Goal: Task Accomplishment & Management: Manage account settings

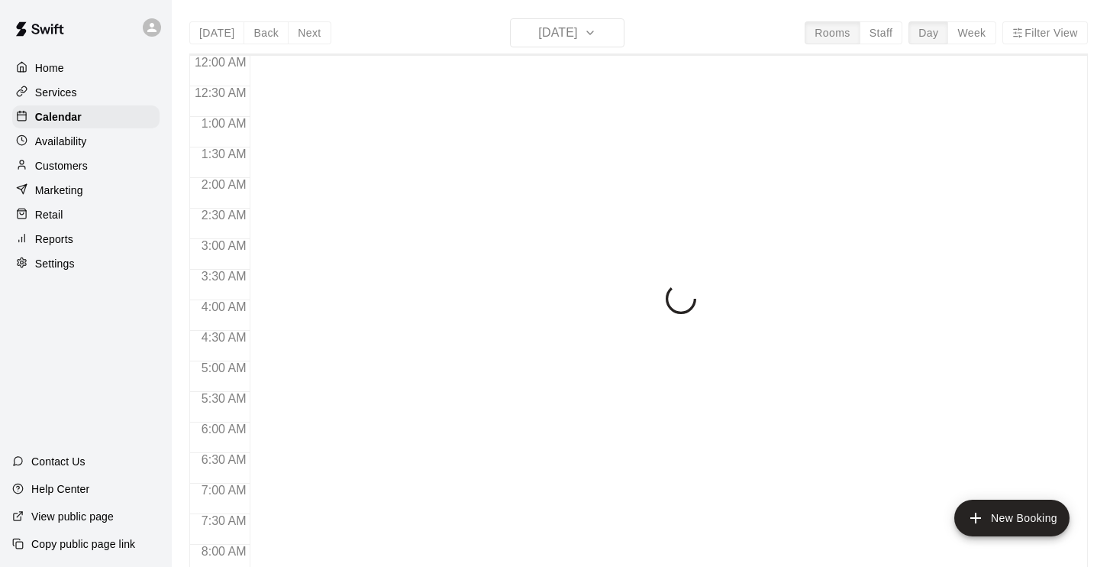
scroll to position [596, 0]
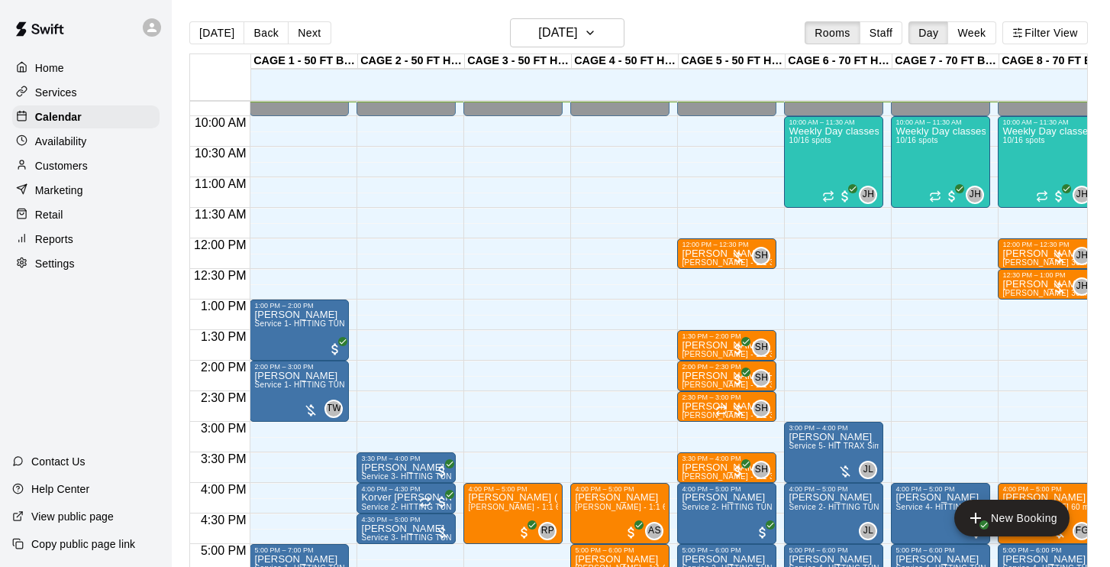
click at [82, 166] on p "Customers" at bounding box center [61, 165] width 53 height 15
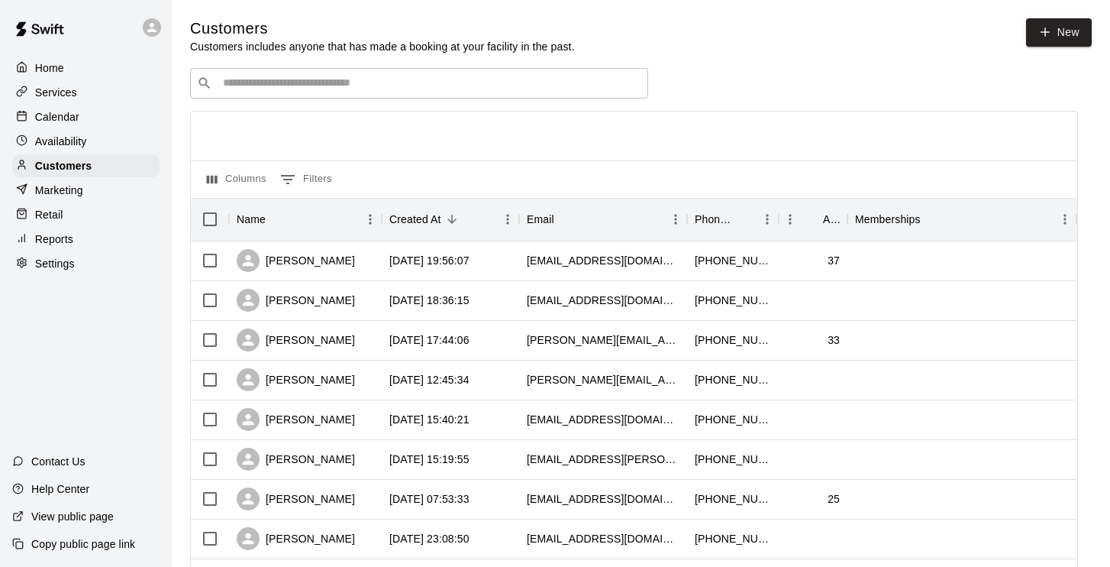
click at [87, 114] on div "Calendar" at bounding box center [85, 116] width 147 height 23
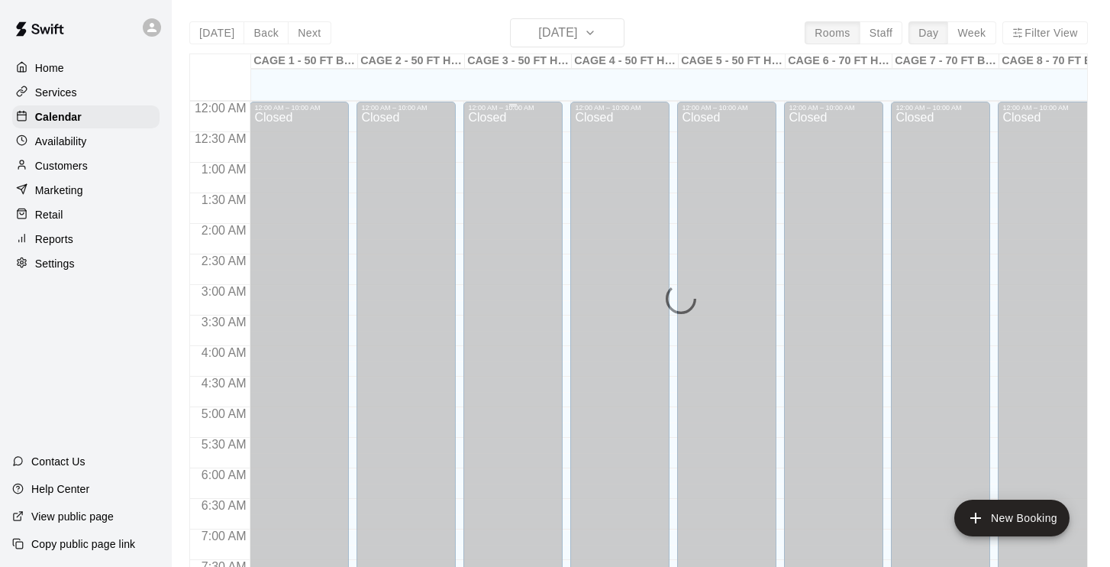
scroll to position [596, 0]
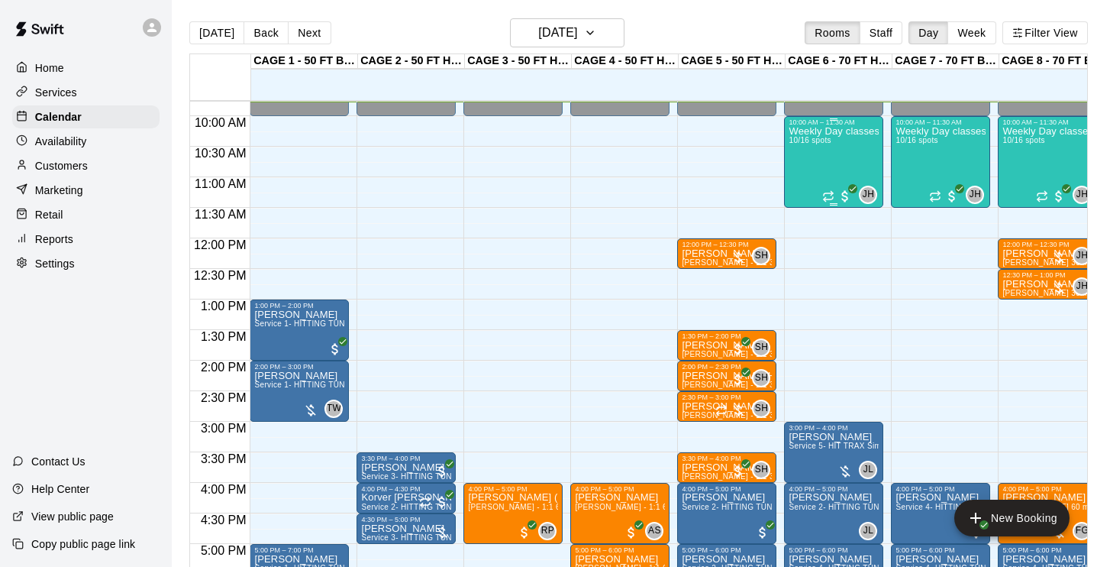
click at [826, 156] on div "Weekly Day classes ( Monday,Wednesday,Friday ) 10:00-11:30 ( monthly packages a…" at bounding box center [834, 409] width 90 height 567
click at [805, 179] on img "edit" at bounding box center [806, 179] width 18 height 18
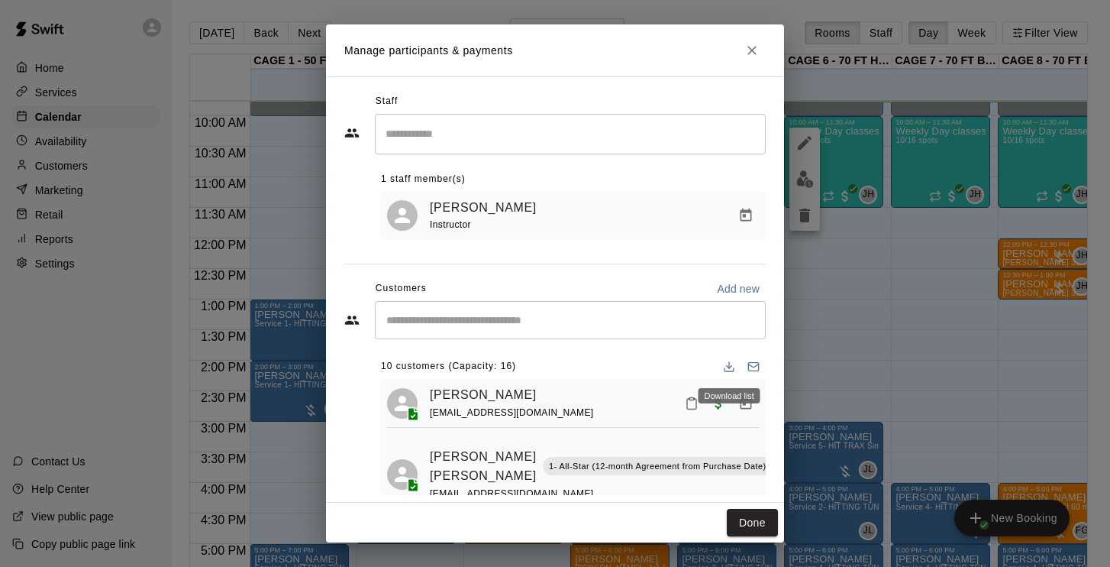
click at [729, 365] on icon "Download list" at bounding box center [729, 366] width 12 height 12
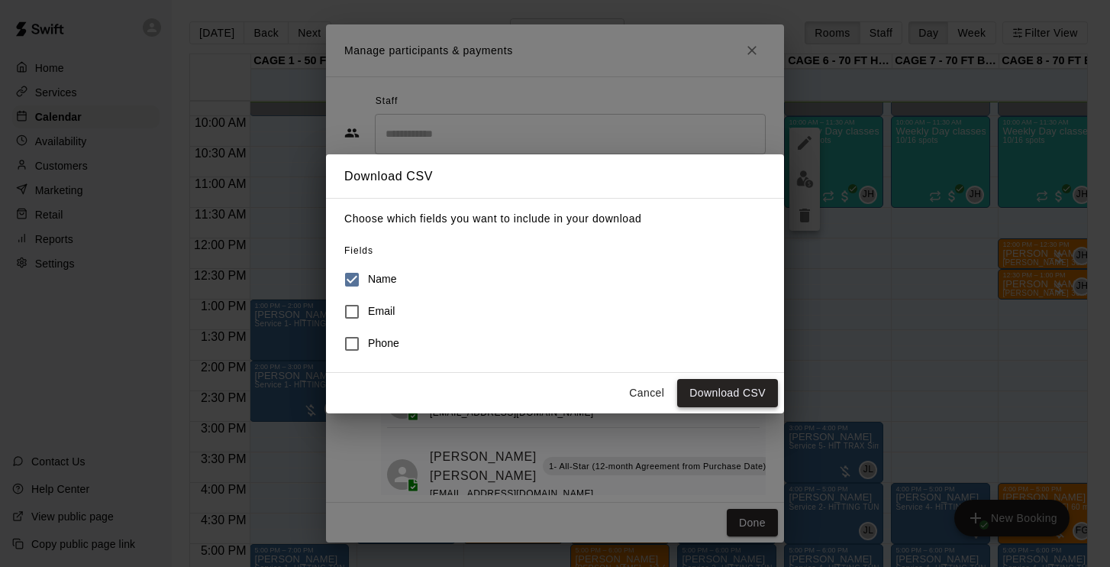
click at [709, 396] on button "Download CSV" at bounding box center [727, 393] width 101 height 28
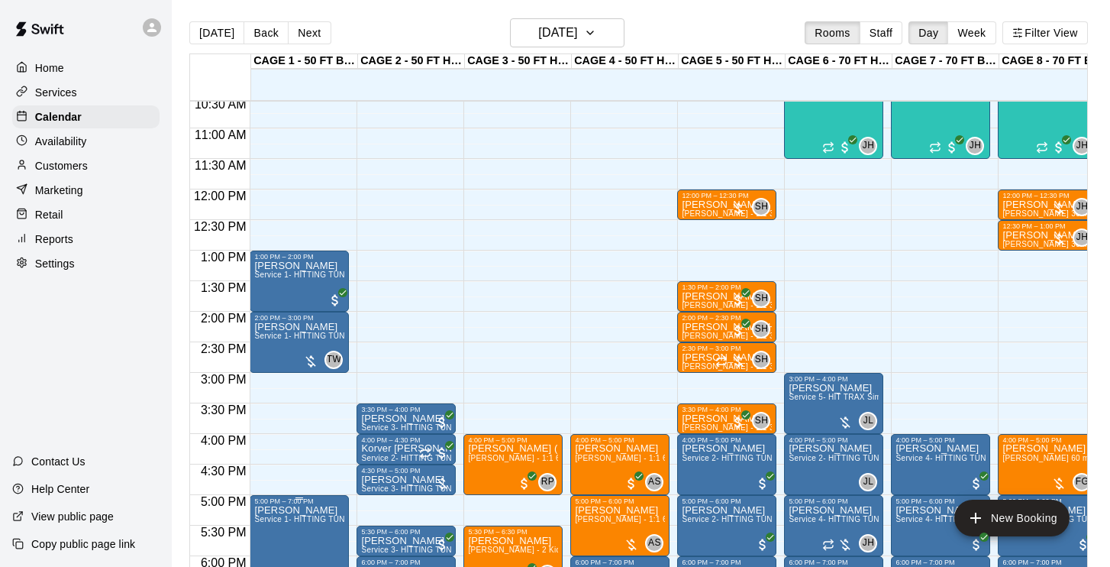
scroll to position [657, 0]
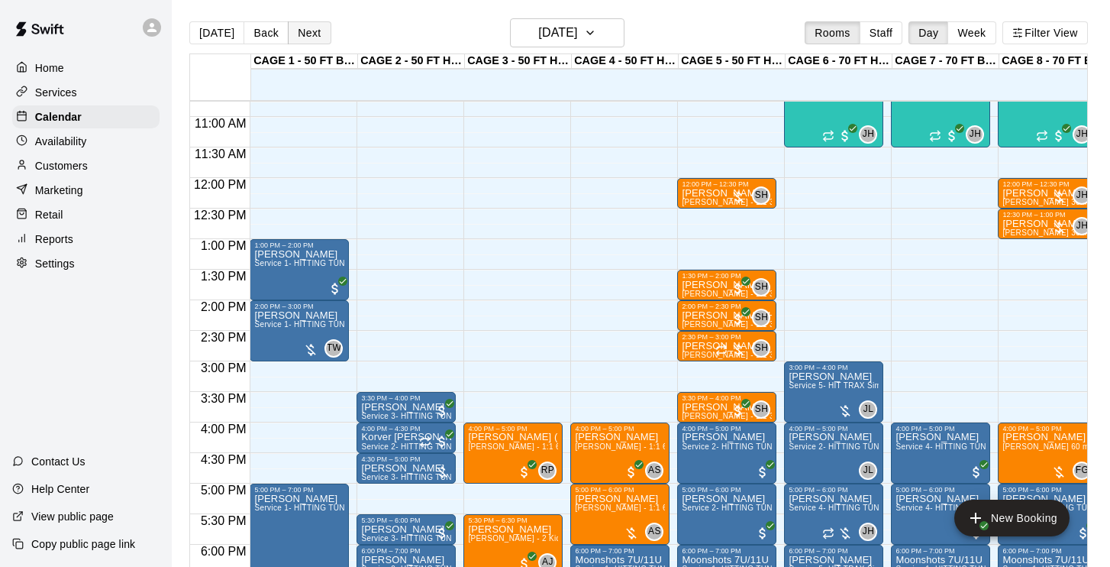
click at [314, 34] on button "Next" at bounding box center [309, 32] width 43 height 23
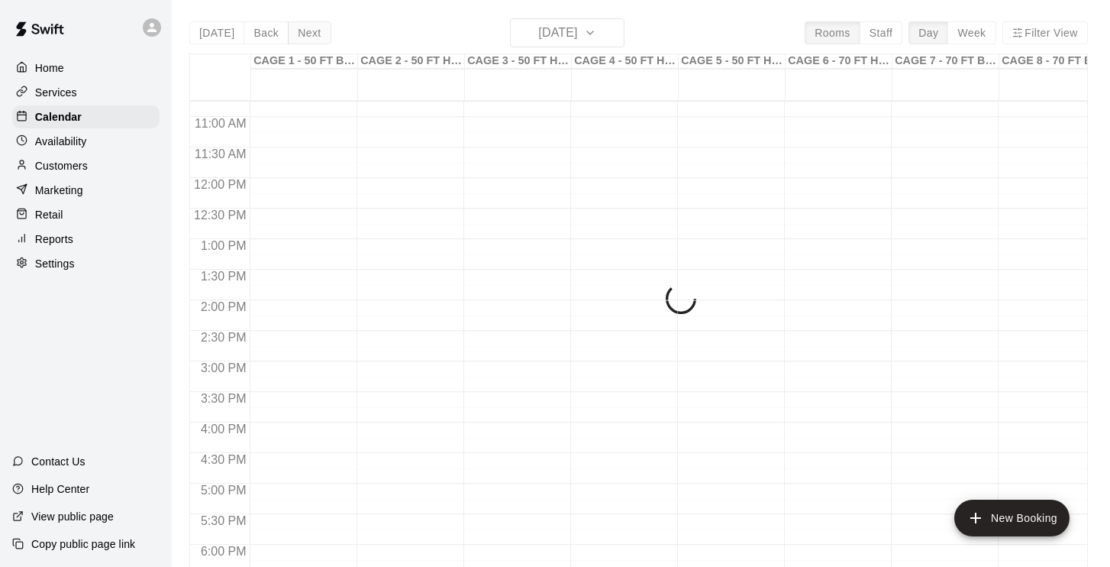
click at [314, 34] on div "[DATE] Back [DATE][DATE] Rooms Staff Day Week Filter View CAGE 1 - 50 FT BASEBA…" at bounding box center [638, 301] width 899 height 567
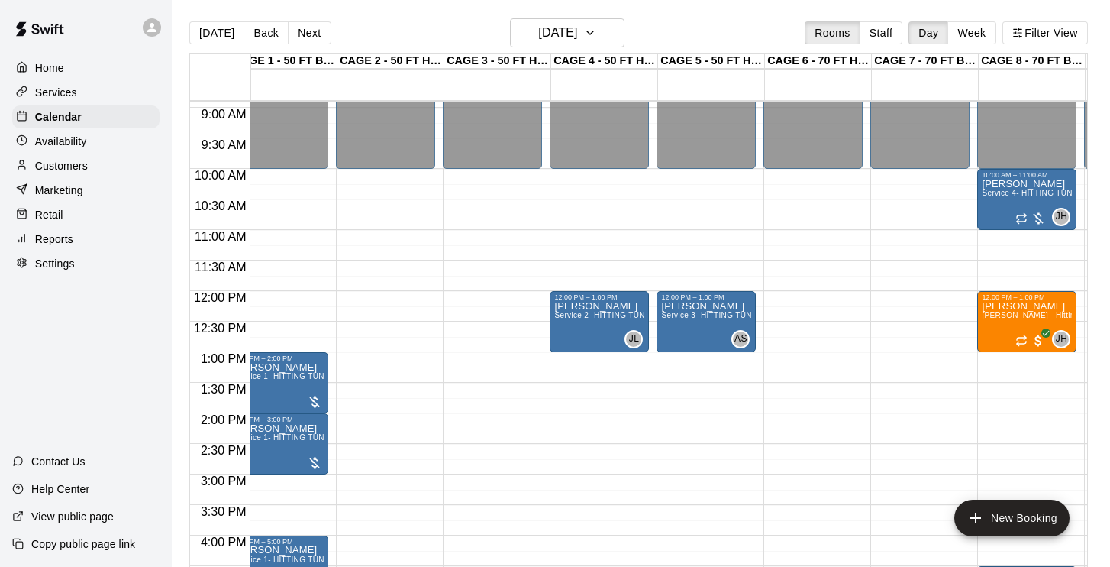
scroll to position [494, 21]
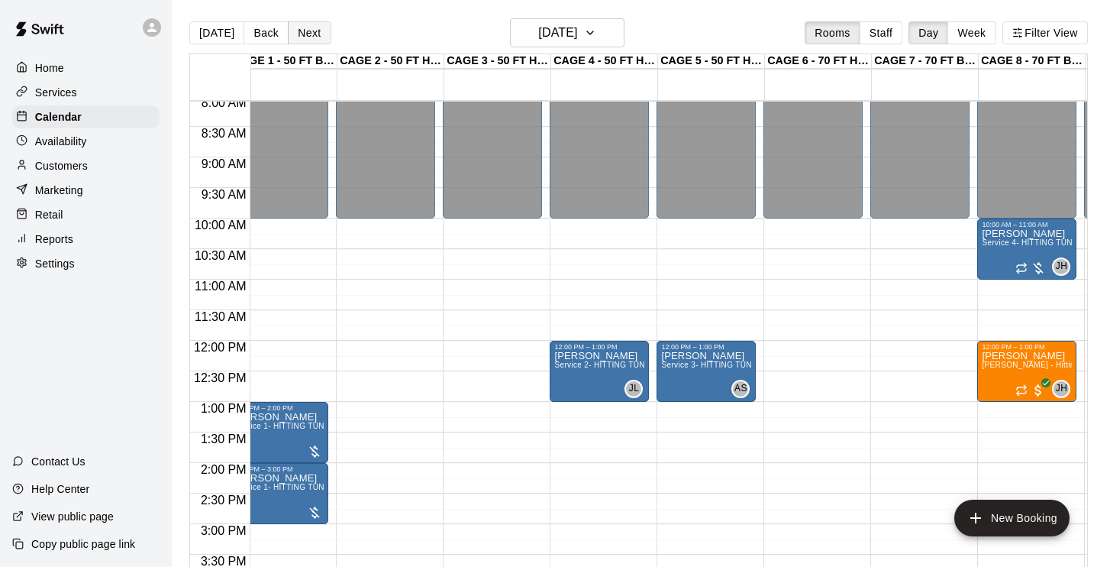
click at [305, 40] on button "Next" at bounding box center [309, 32] width 43 height 23
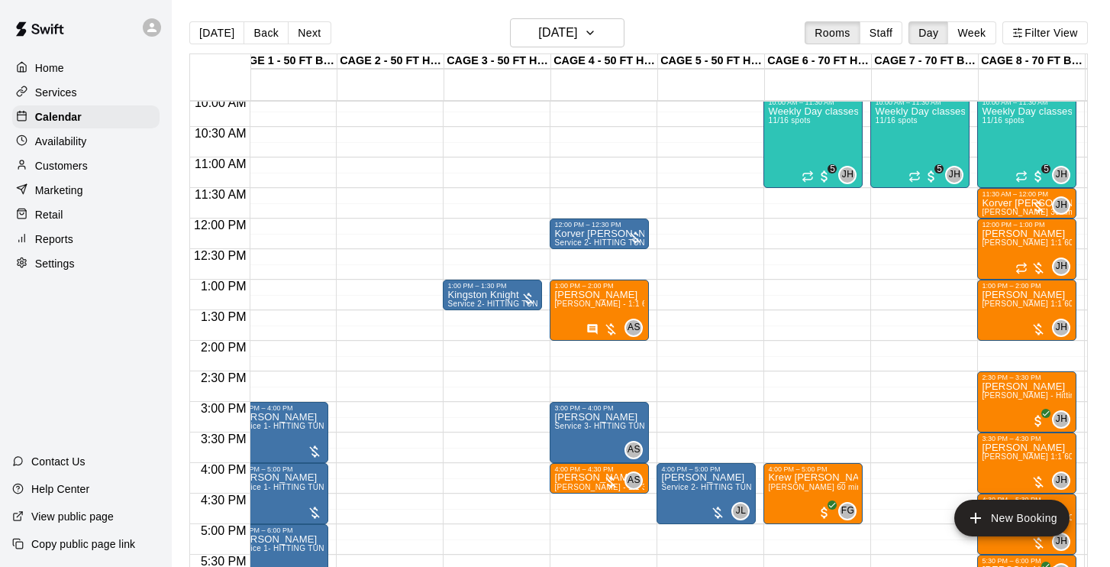
scroll to position [606, 21]
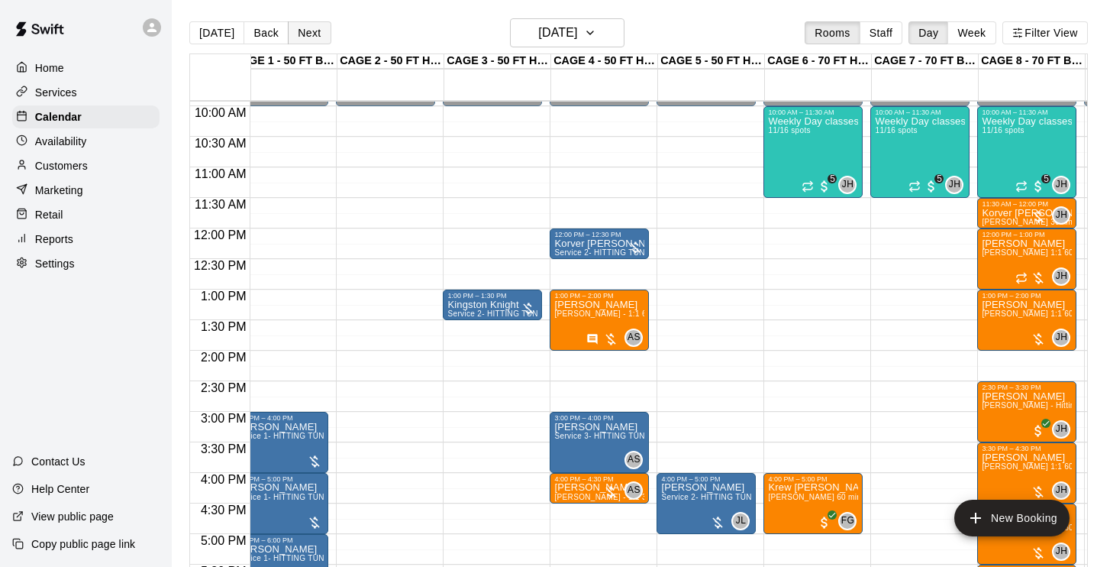
click at [309, 34] on button "Next" at bounding box center [309, 32] width 43 height 23
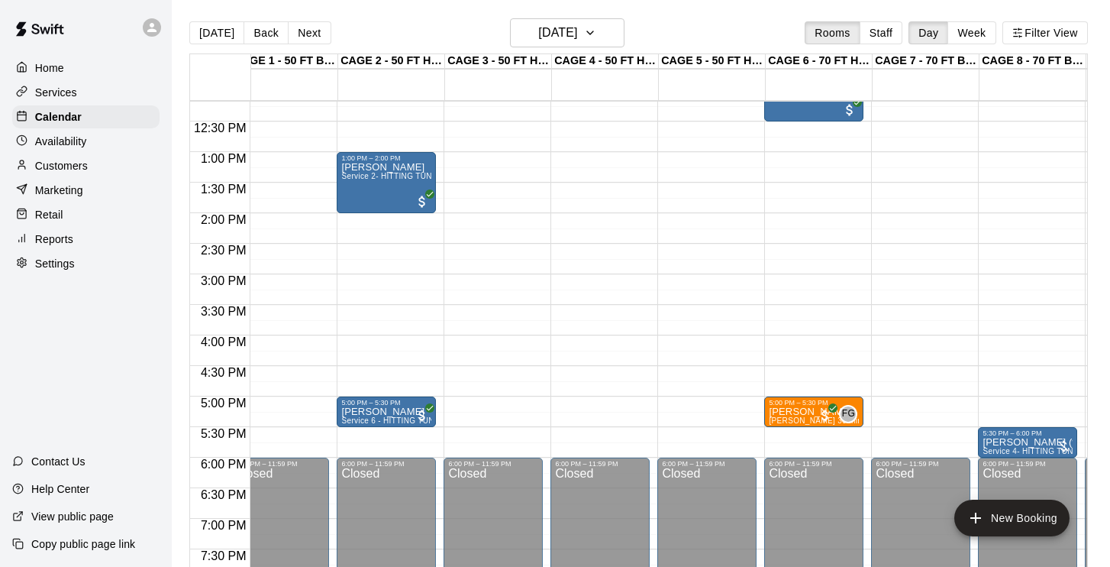
scroll to position [745, 20]
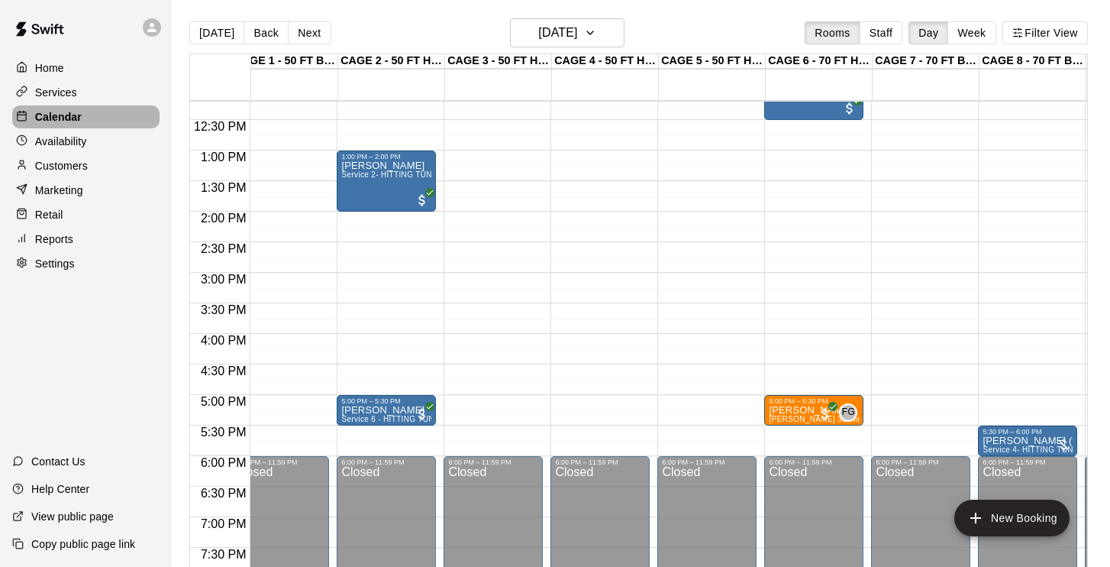
click at [74, 126] on div "Calendar" at bounding box center [85, 116] width 147 height 23
click at [75, 142] on p "Availability" at bounding box center [61, 141] width 52 height 15
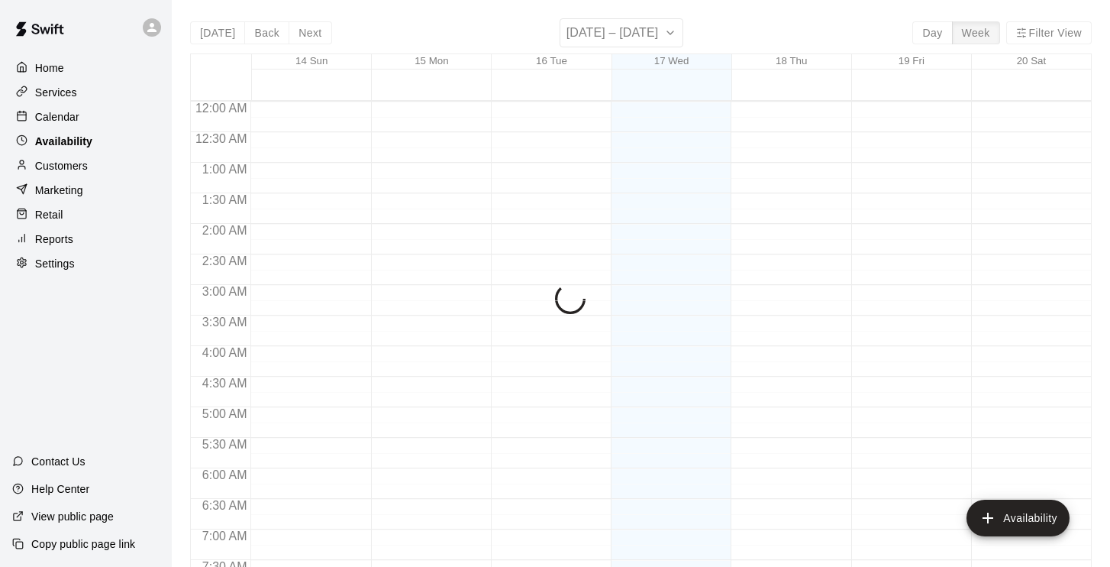
scroll to position [616, 0]
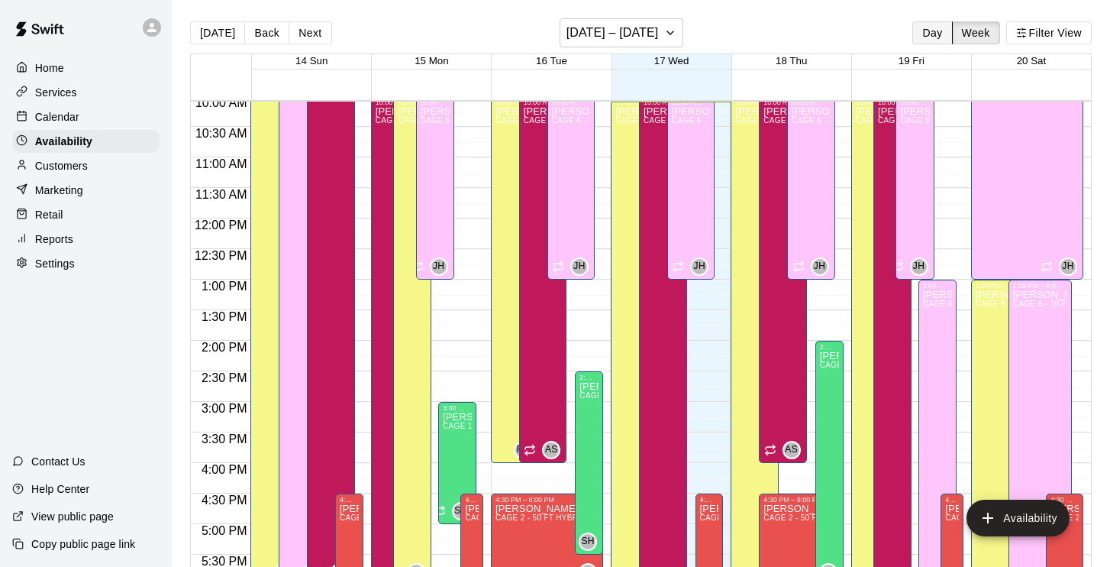
click at [936, 32] on button "Day" at bounding box center [933, 32] width 40 height 23
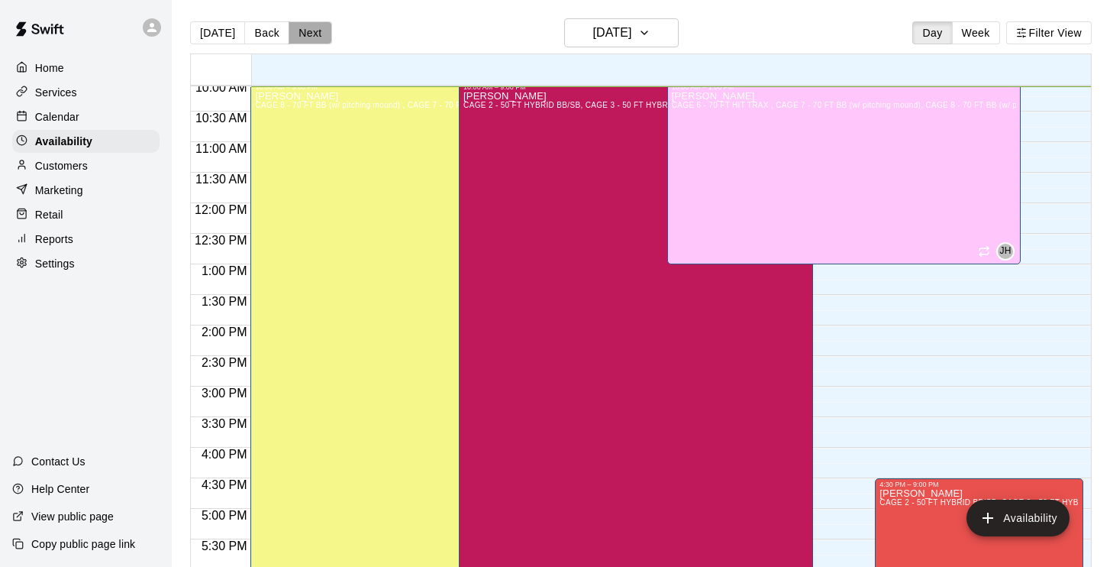
click at [315, 34] on button "Next" at bounding box center [310, 32] width 43 height 23
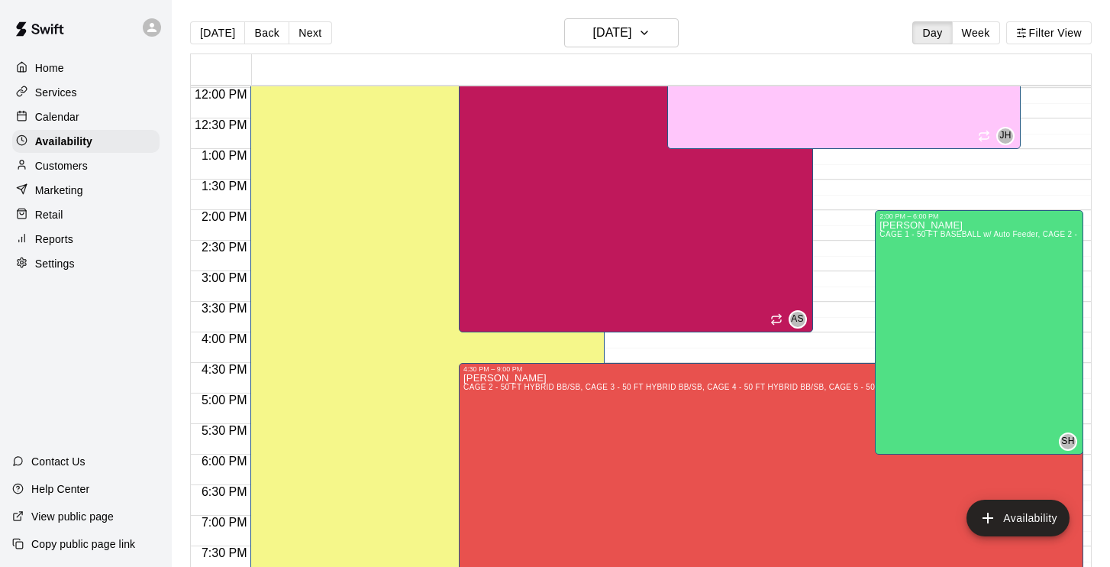
scroll to position [723, 0]
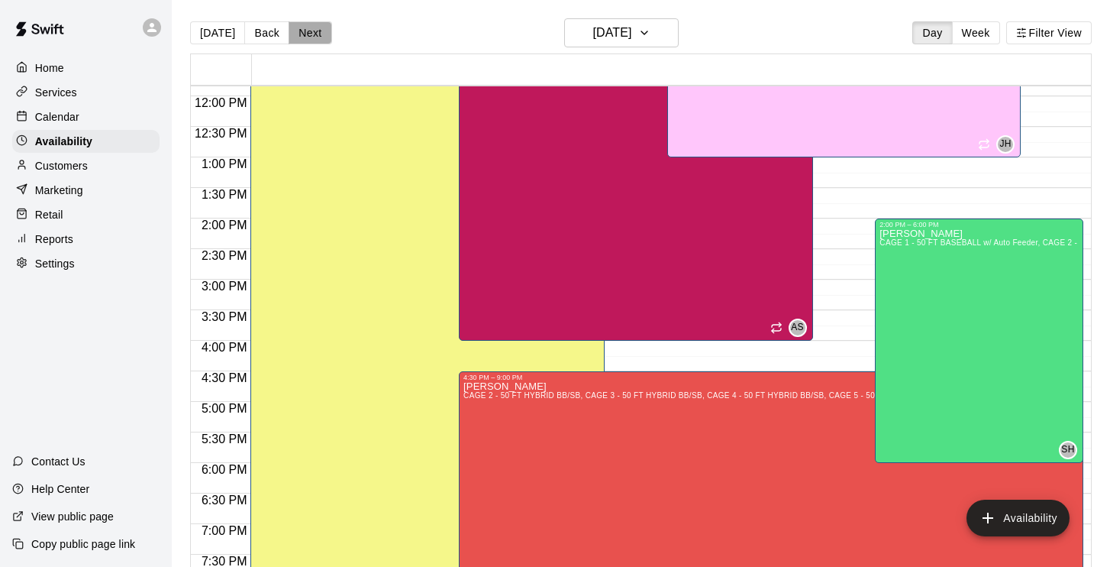
click at [310, 31] on button "Next" at bounding box center [310, 32] width 43 height 23
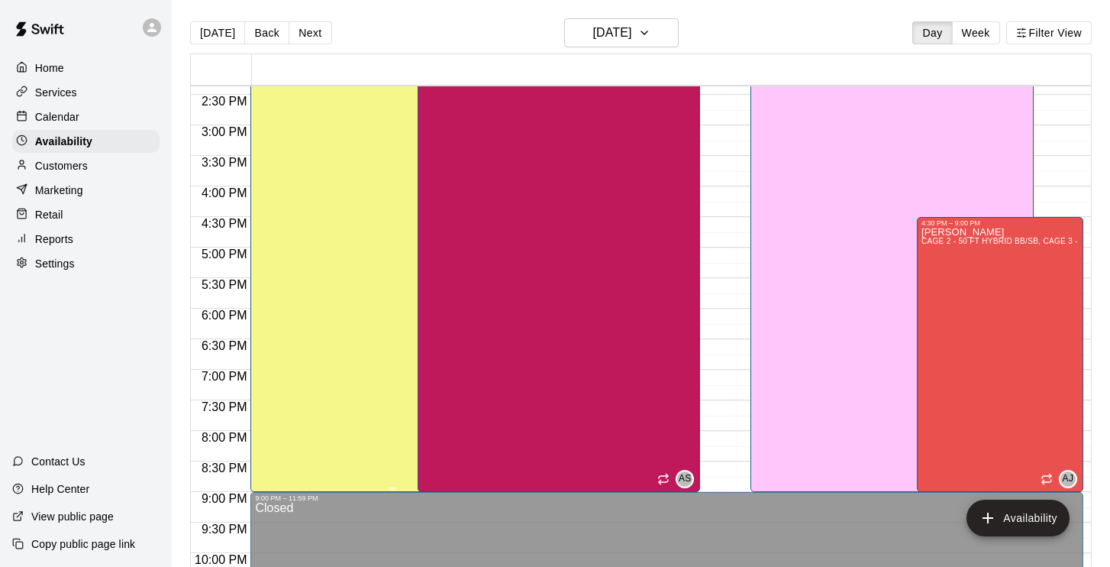
scroll to position [901, 0]
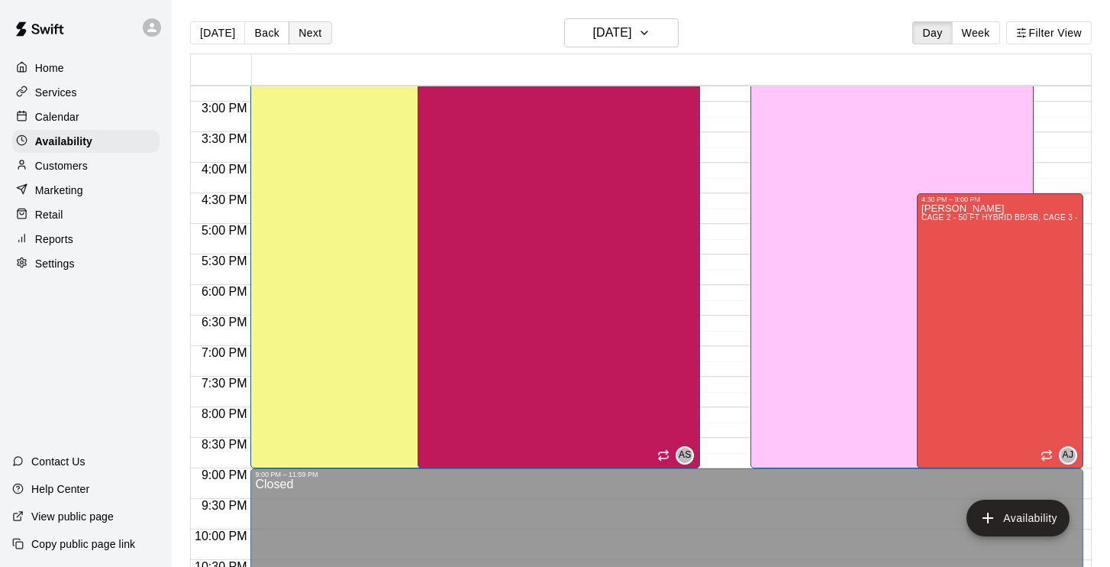
click at [312, 25] on button "Next" at bounding box center [310, 32] width 43 height 23
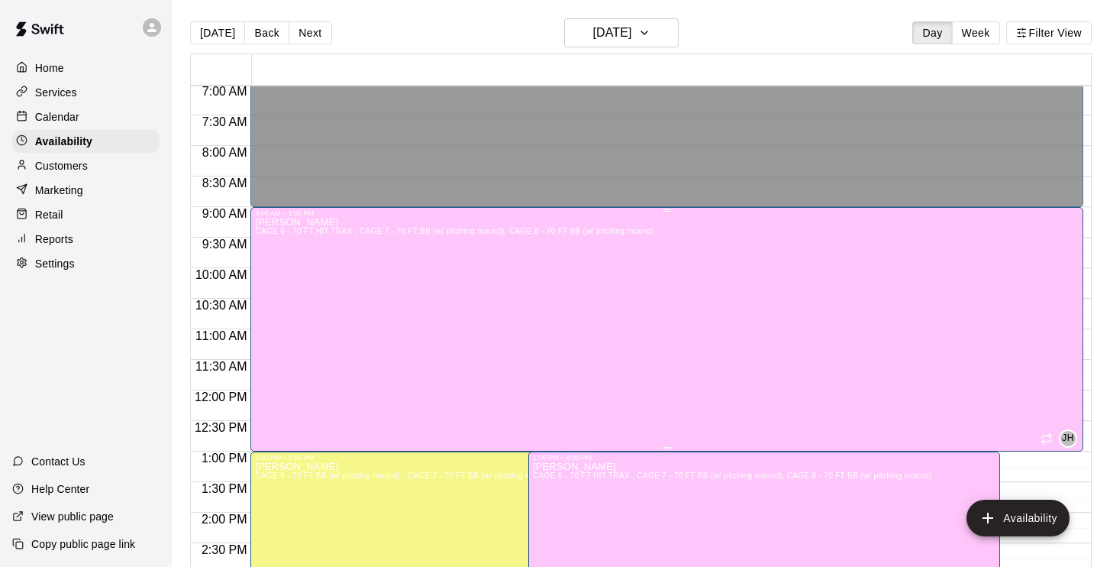
scroll to position [457, 0]
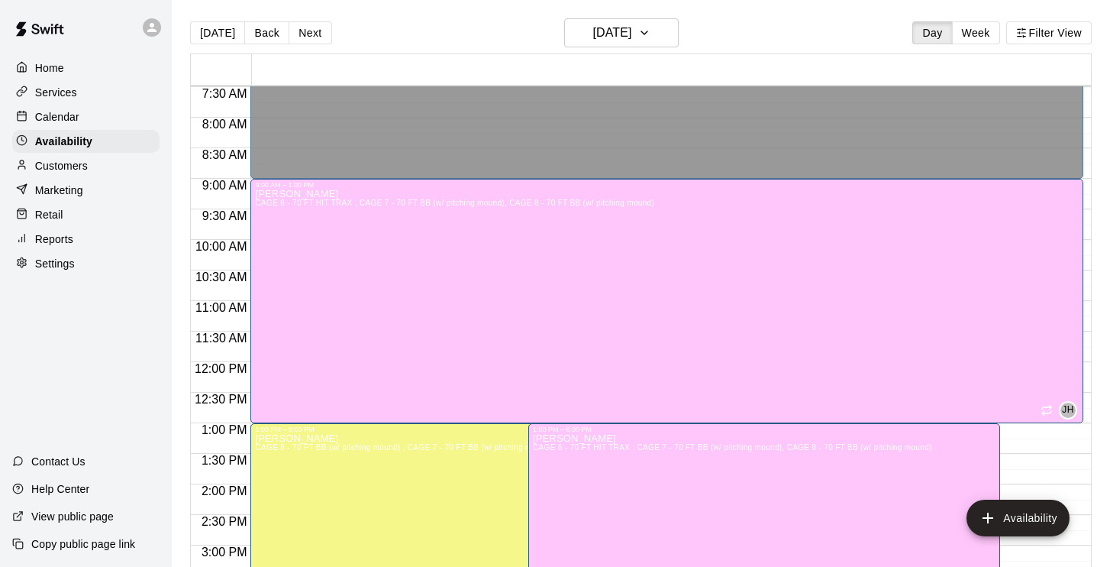
click at [335, 64] on div at bounding box center [671, 61] width 839 height 15
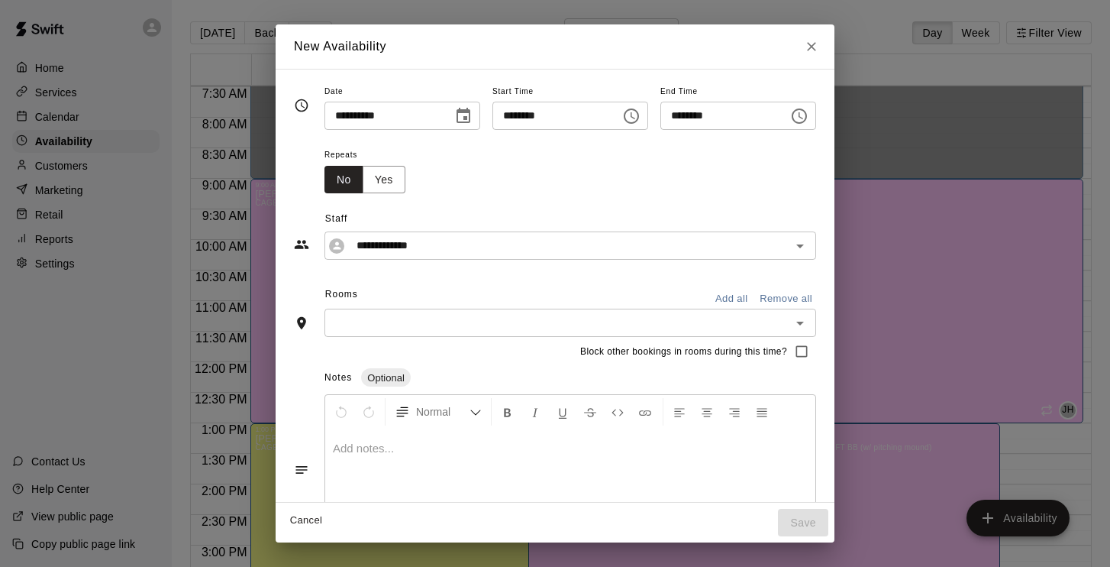
click at [826, 54] on button "Close" at bounding box center [811, 46] width 27 height 27
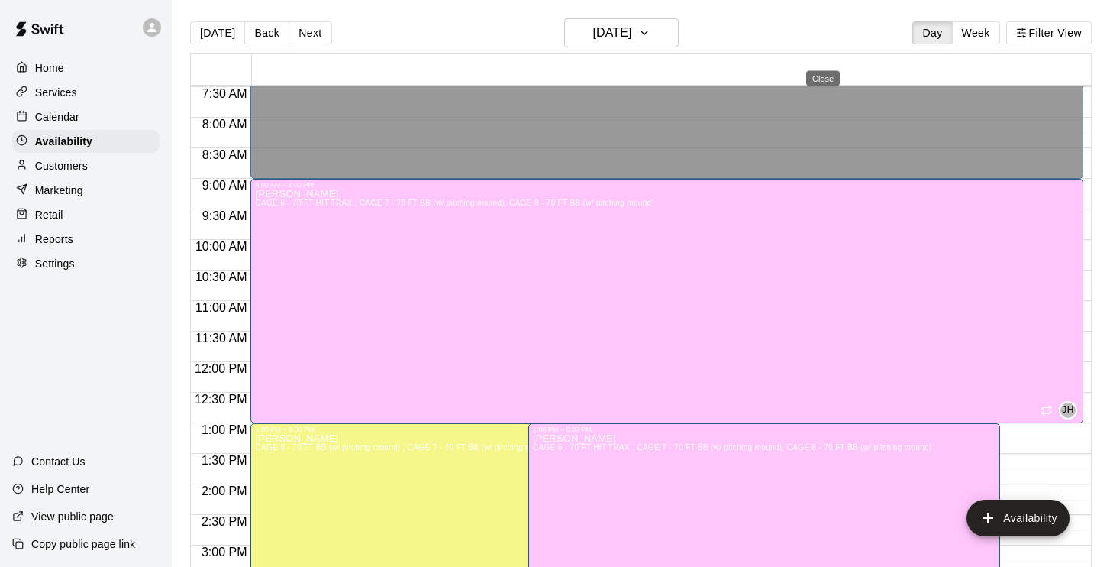
type input "**********"
click at [315, 27] on button "Next" at bounding box center [310, 32] width 43 height 23
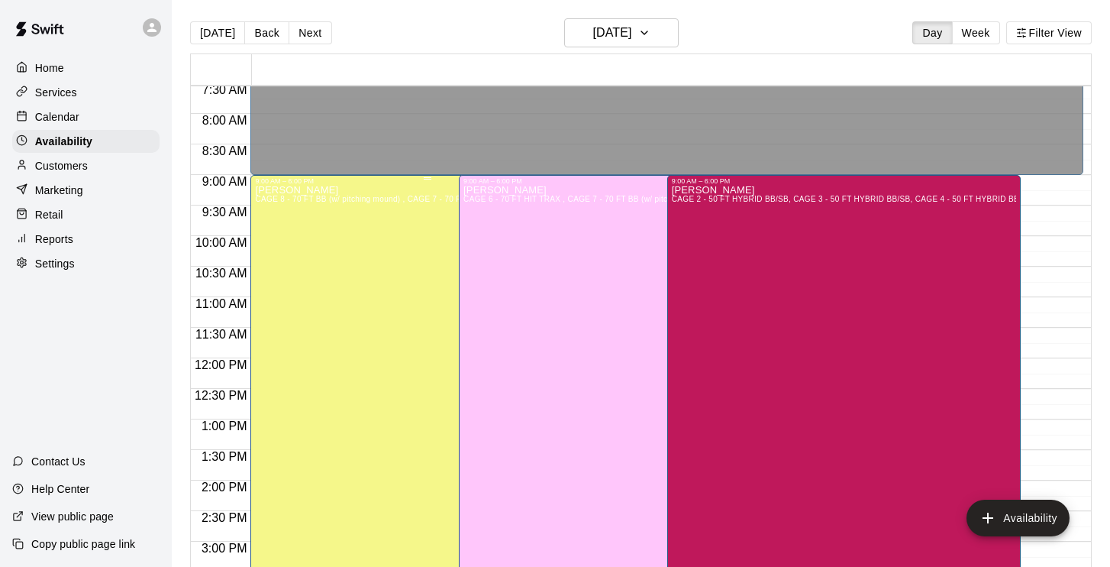
scroll to position [343, 0]
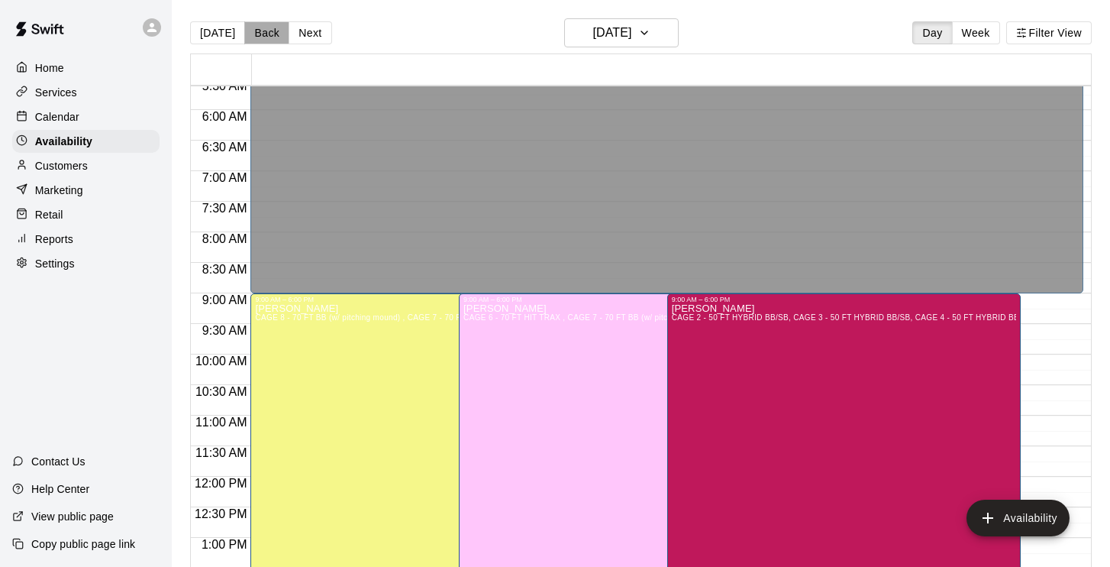
click at [265, 35] on button "Back" at bounding box center [266, 32] width 45 height 23
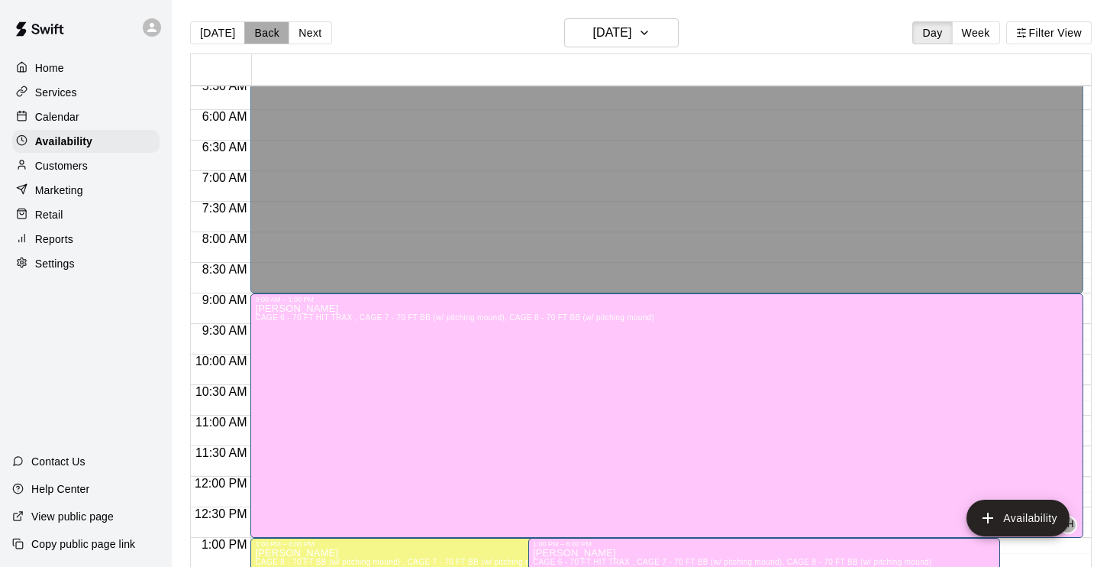
click at [265, 35] on button "Back" at bounding box center [266, 32] width 45 height 23
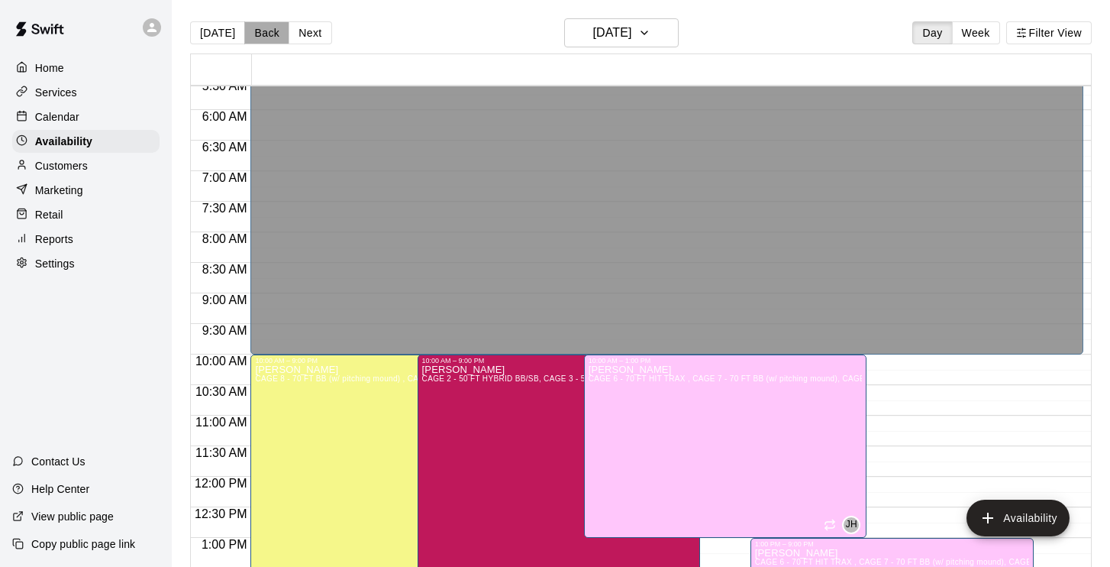
click at [265, 35] on button "Back" at bounding box center [266, 32] width 45 height 23
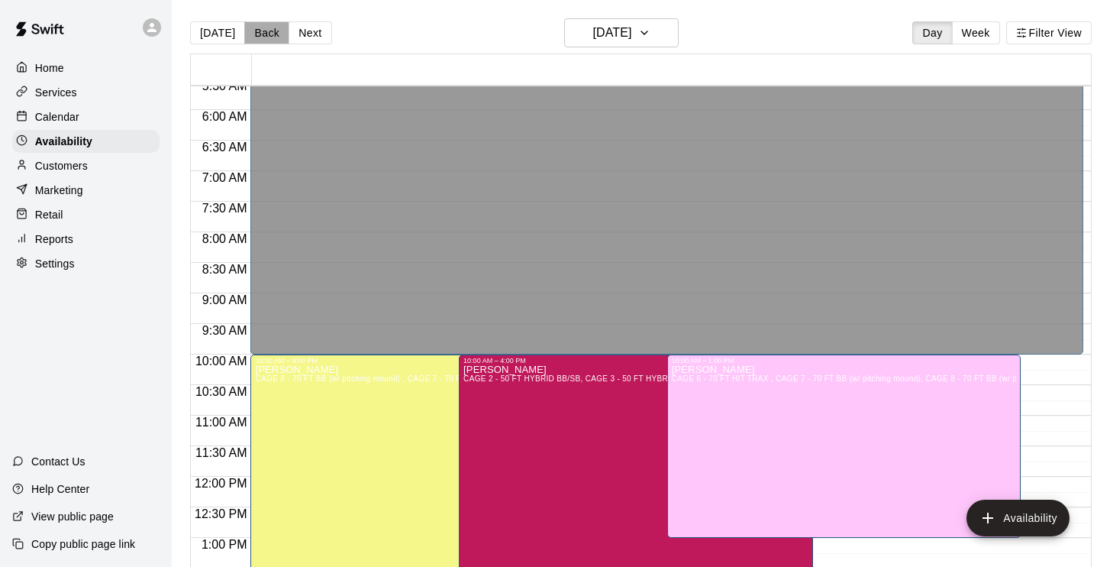
click at [265, 35] on button "Back" at bounding box center [266, 32] width 45 height 23
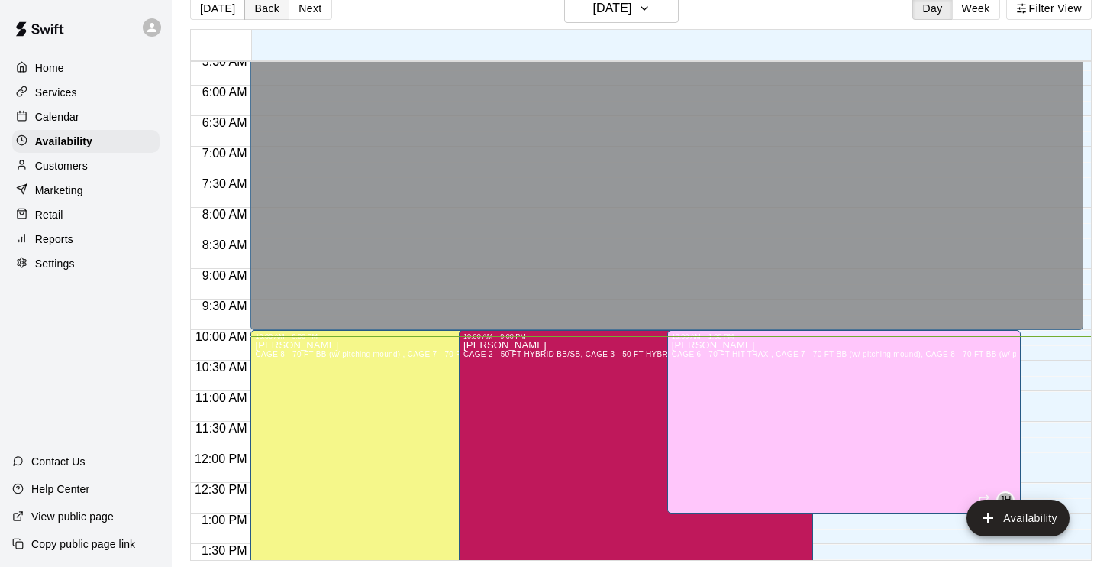
scroll to position [24, 0]
click at [289, 8] on button "Next" at bounding box center [310, 8] width 43 height 23
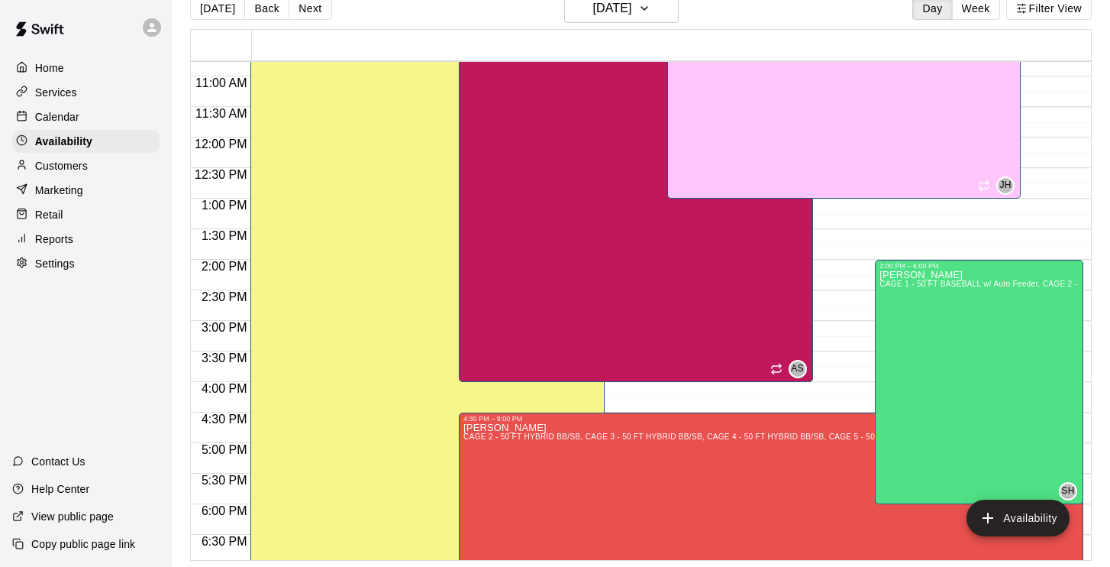
scroll to position [658, 0]
click at [57, 112] on p "Calendar" at bounding box center [57, 116] width 44 height 15
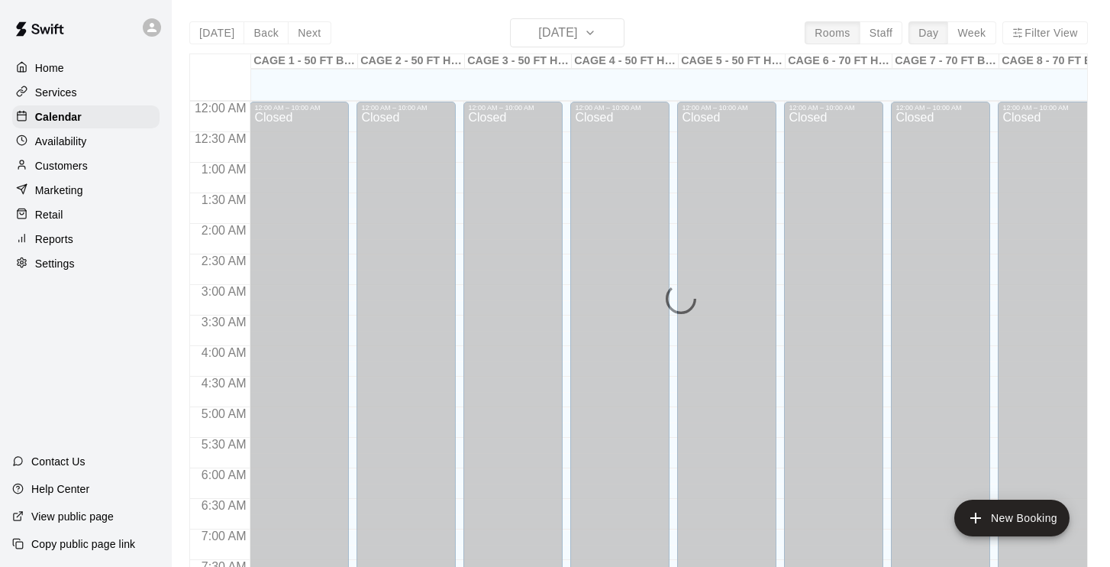
scroll to position [617, 0]
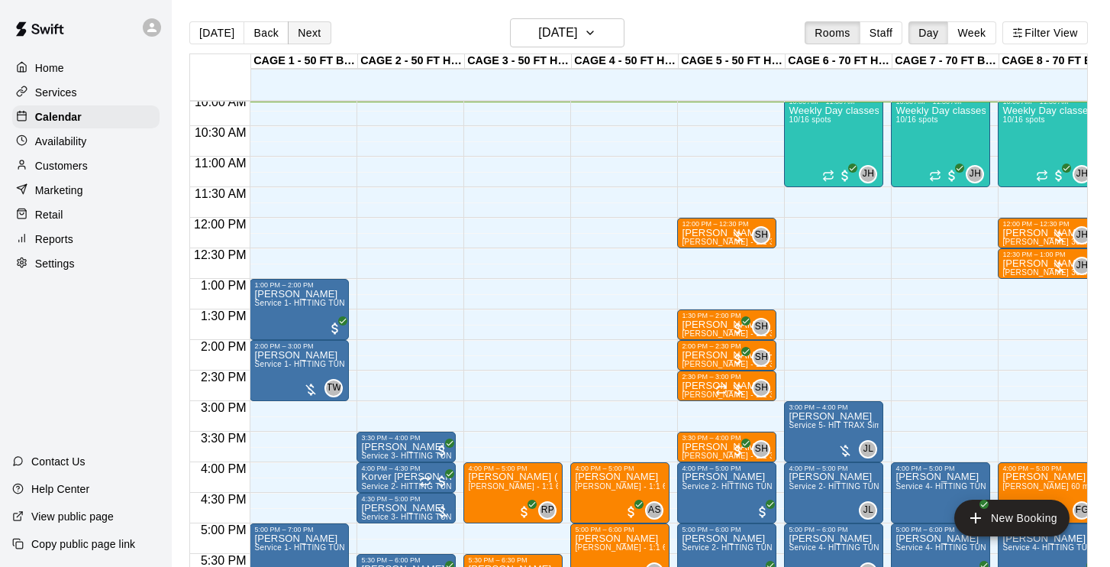
click at [306, 32] on button "Next" at bounding box center [309, 32] width 43 height 23
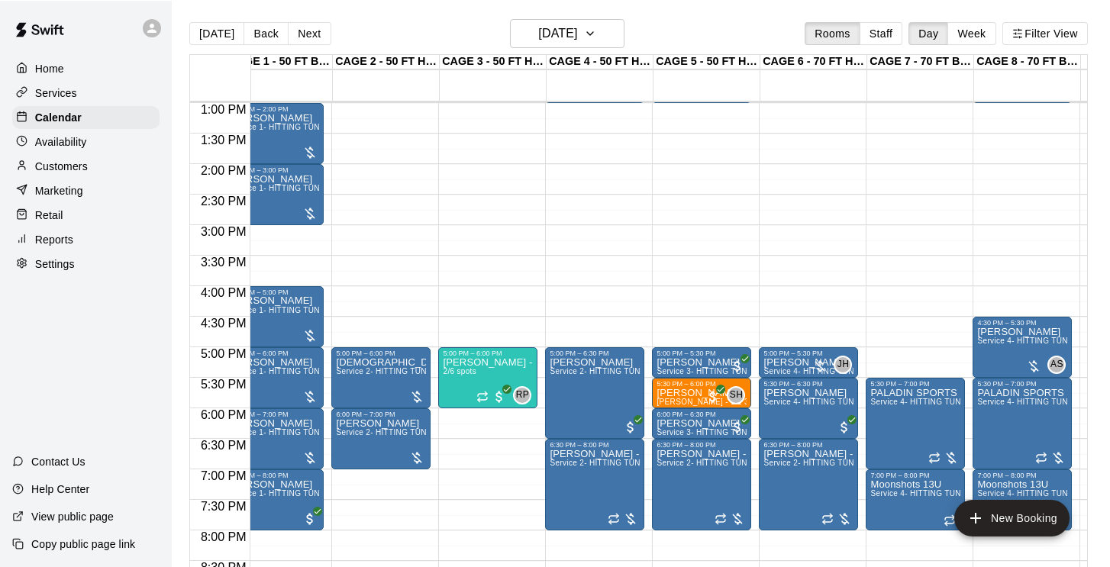
scroll to position [796, 25]
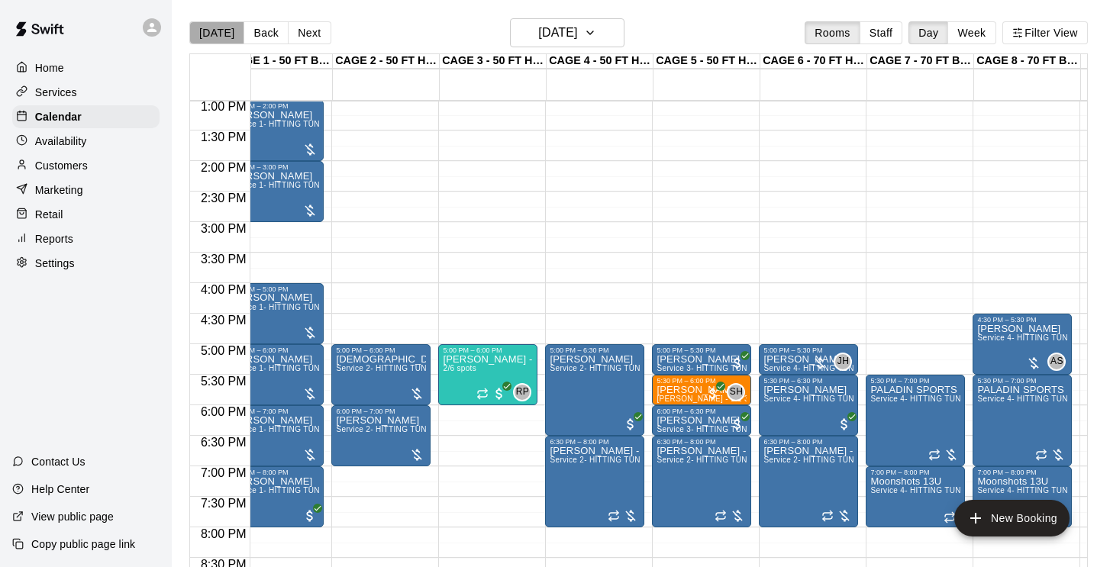
click at [218, 39] on button "[DATE]" at bounding box center [216, 32] width 55 height 23
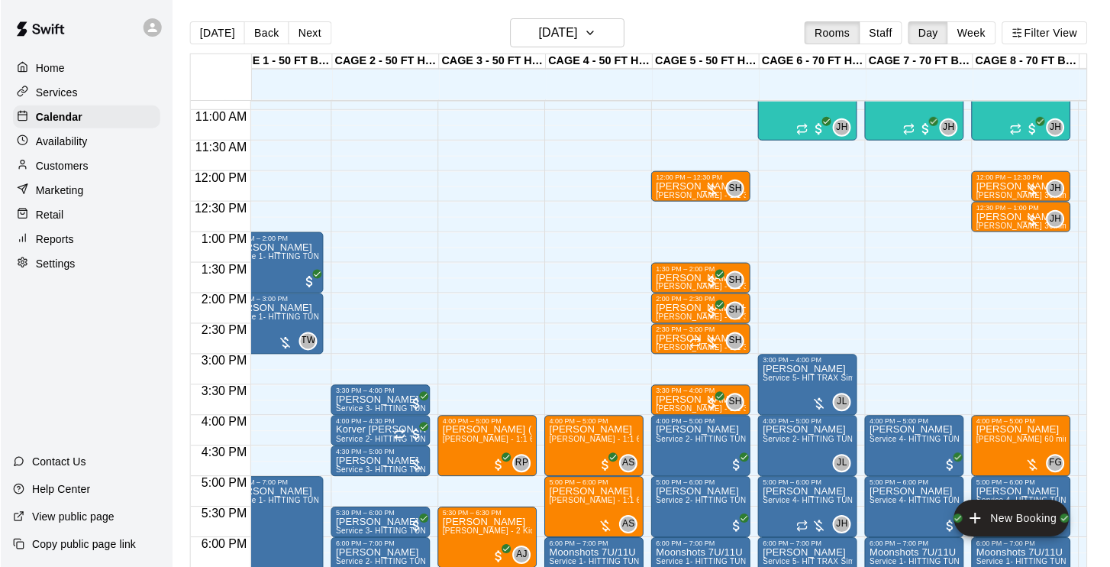
scroll to position [662, 26]
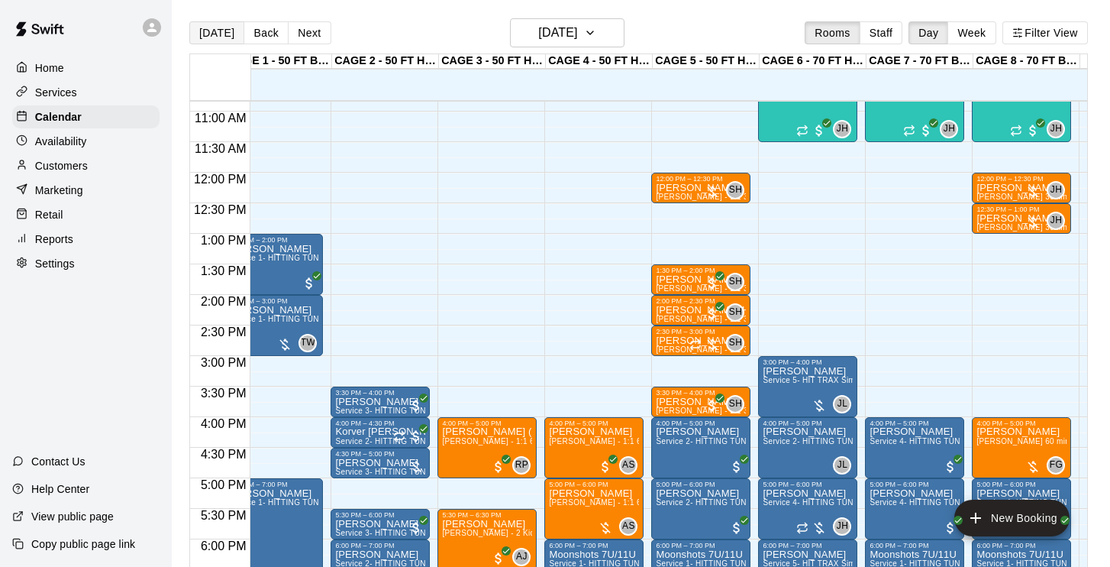
click at [221, 31] on button "[DATE]" at bounding box center [216, 32] width 55 height 23
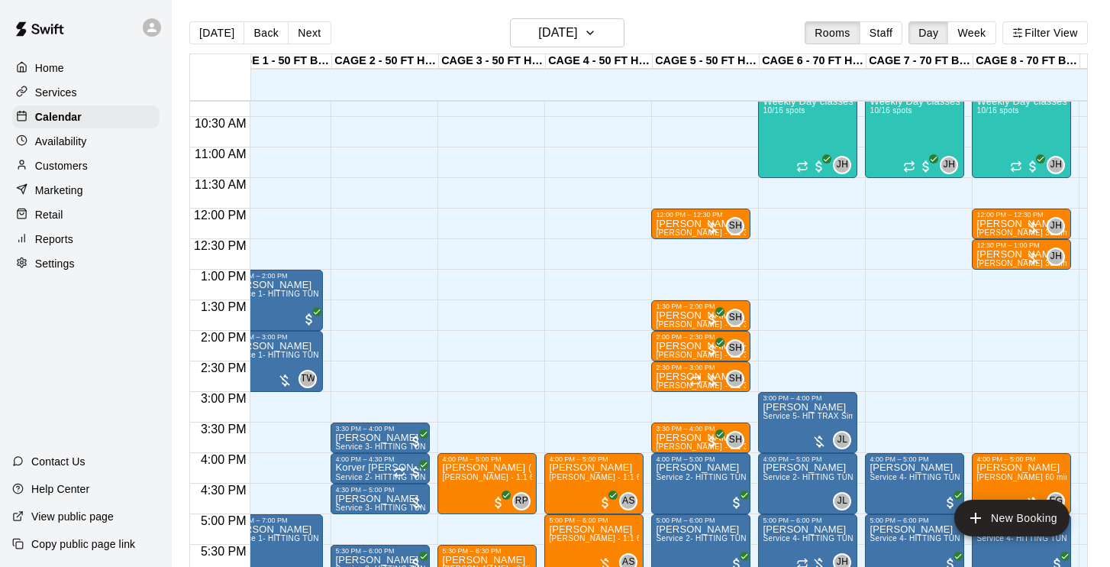
scroll to position [621, 26]
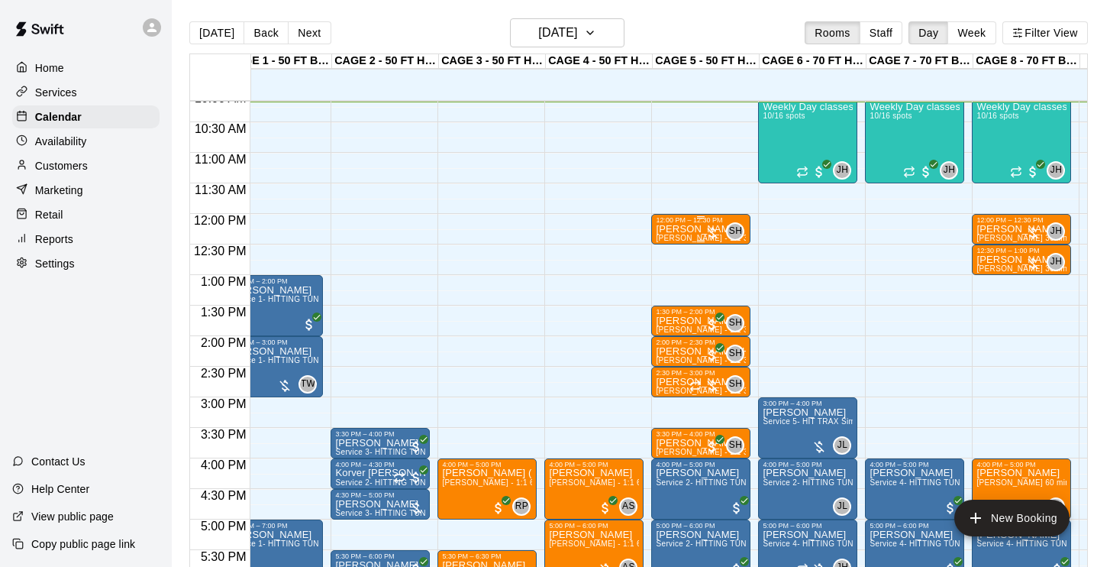
click at [690, 239] on span "[PERSON_NAME] - 1:1 30 min Baseball Hitting instruction" at bounding box center [762, 238] width 212 height 8
click at [689, 241] on div at bounding box center [701, 241] width 90 height 2
click at [667, 327] on icon "delete" at bounding box center [672, 329] width 11 height 14
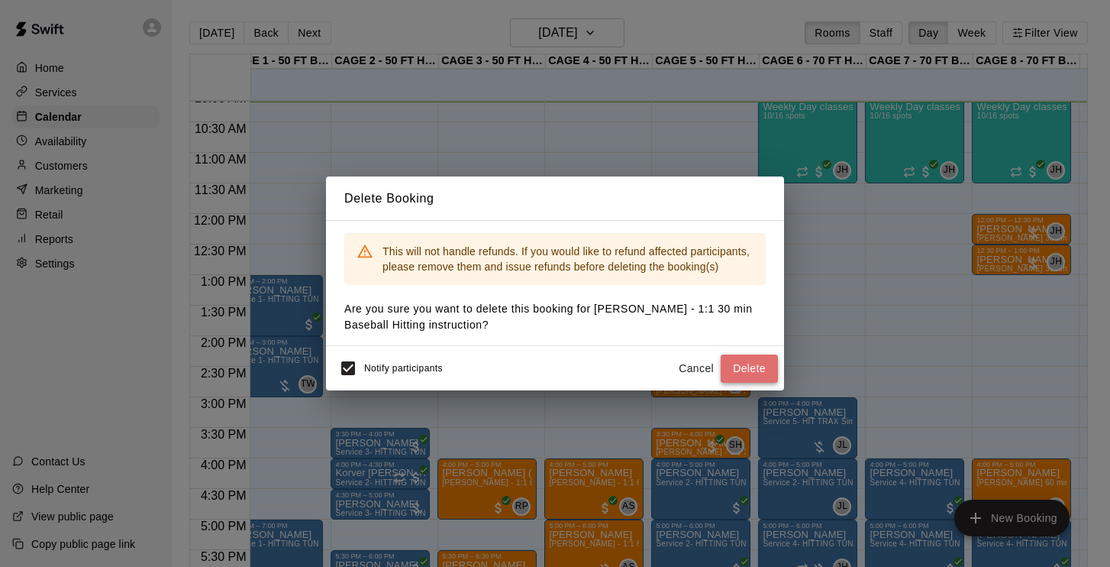
click at [756, 363] on button "Delete" at bounding box center [749, 368] width 57 height 28
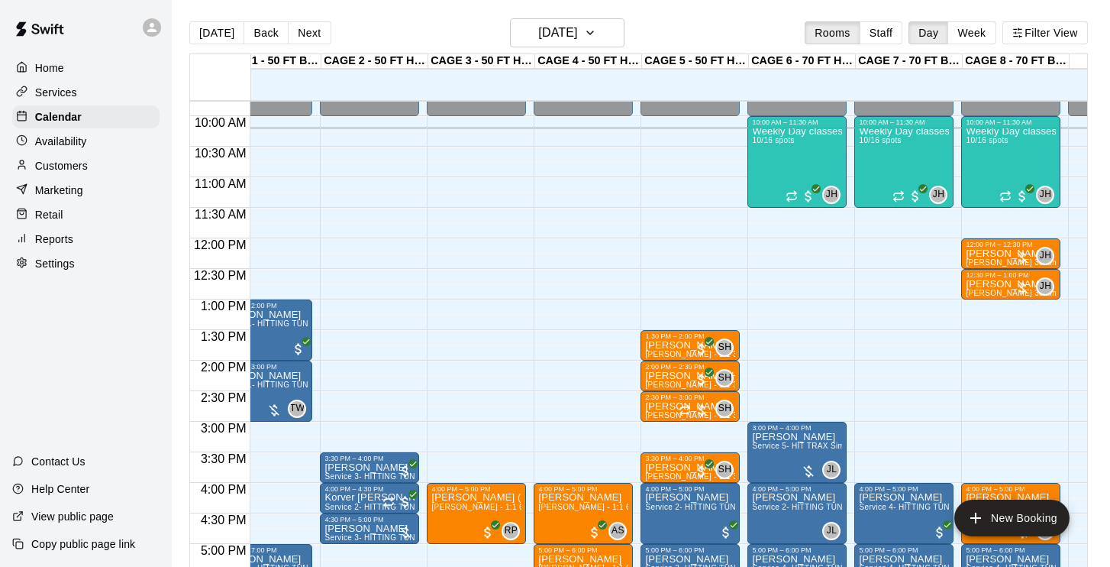
scroll to position [598, 37]
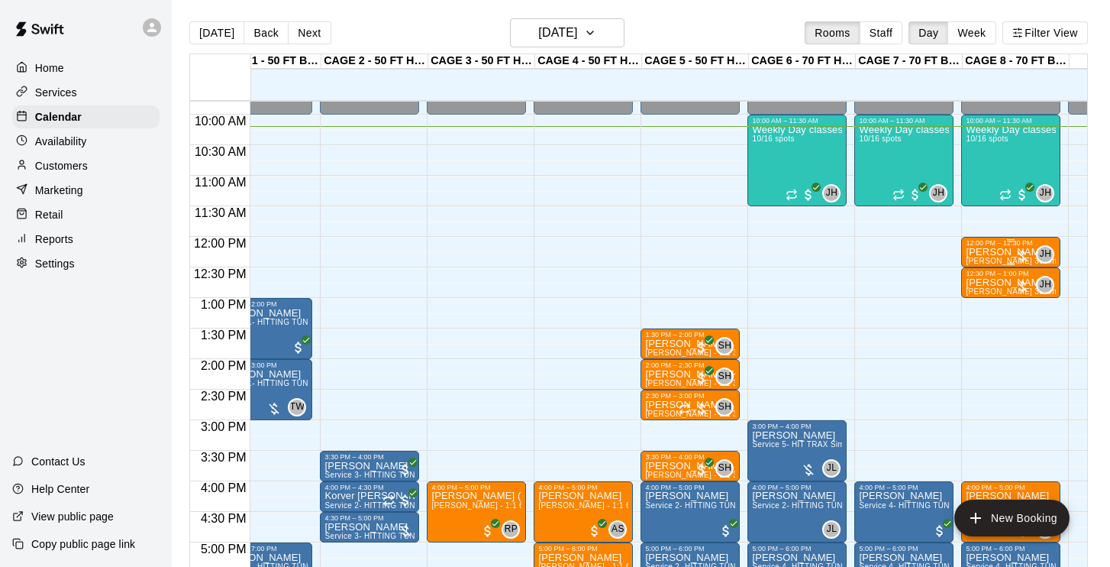
click at [1011, 252] on p "[PERSON_NAME]" at bounding box center [1011, 252] width 90 height 0
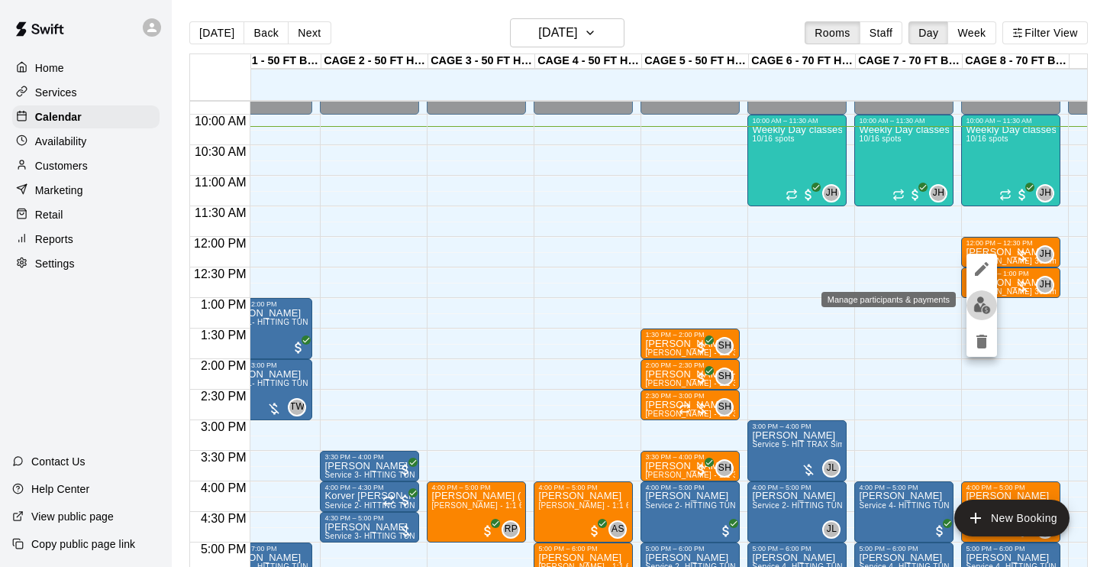
click at [982, 305] on img "edit" at bounding box center [983, 305] width 18 height 18
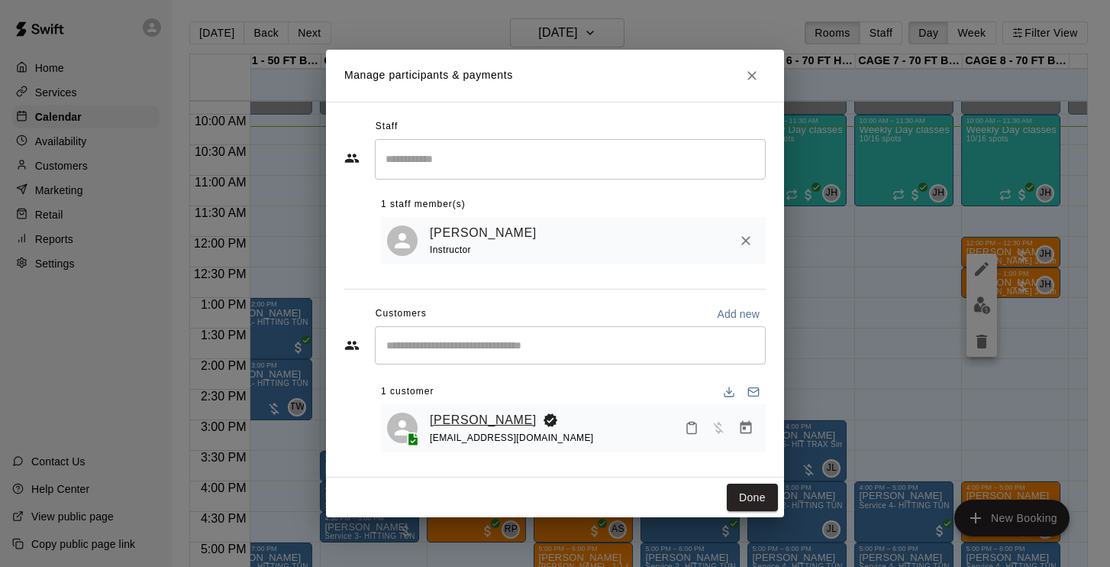
click at [476, 414] on link "[PERSON_NAME]" at bounding box center [483, 420] width 107 height 20
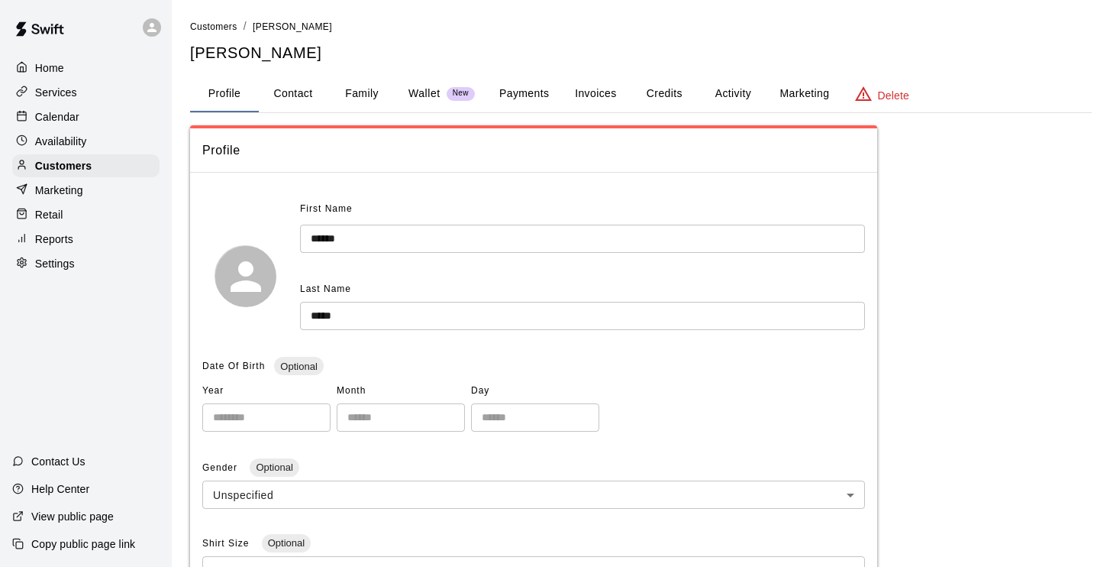
scroll to position [315, 0]
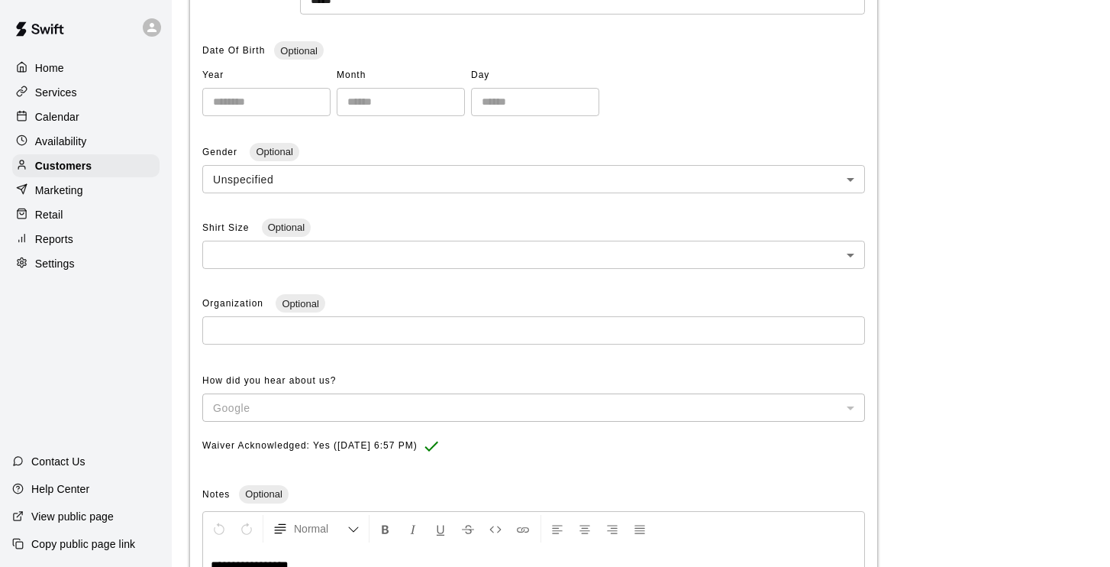
drag, startPoint x: 476, startPoint y: 414, endPoint x: 475, endPoint y: 369, distance: 45.1
click at [476, 370] on div "How did you hear about us? Google ****** ​" at bounding box center [533, 395] width 663 height 53
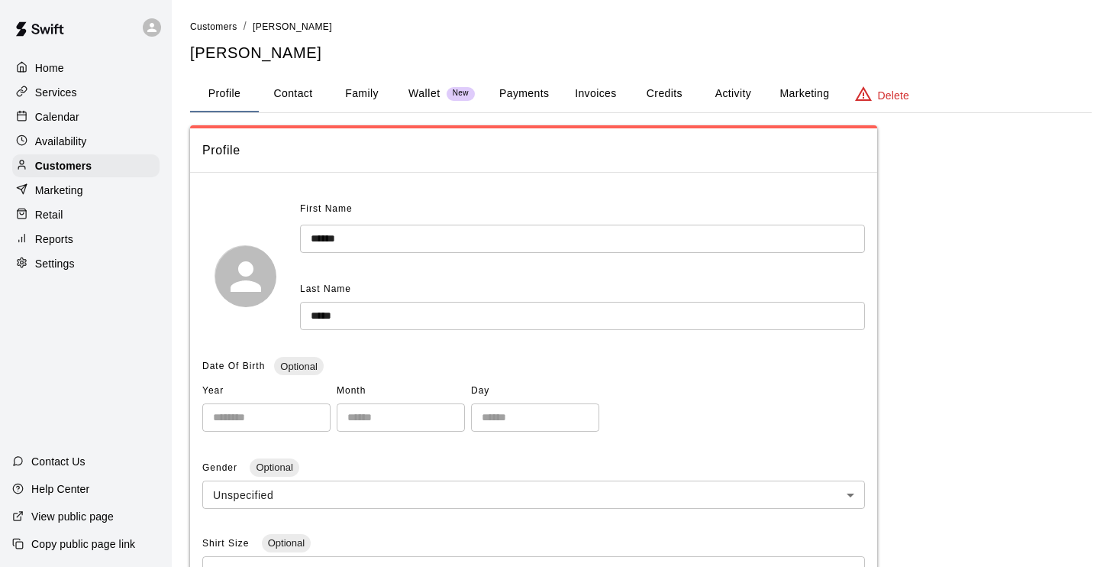
scroll to position [0, 0]
click at [729, 93] on button "Activity" at bounding box center [733, 94] width 69 height 37
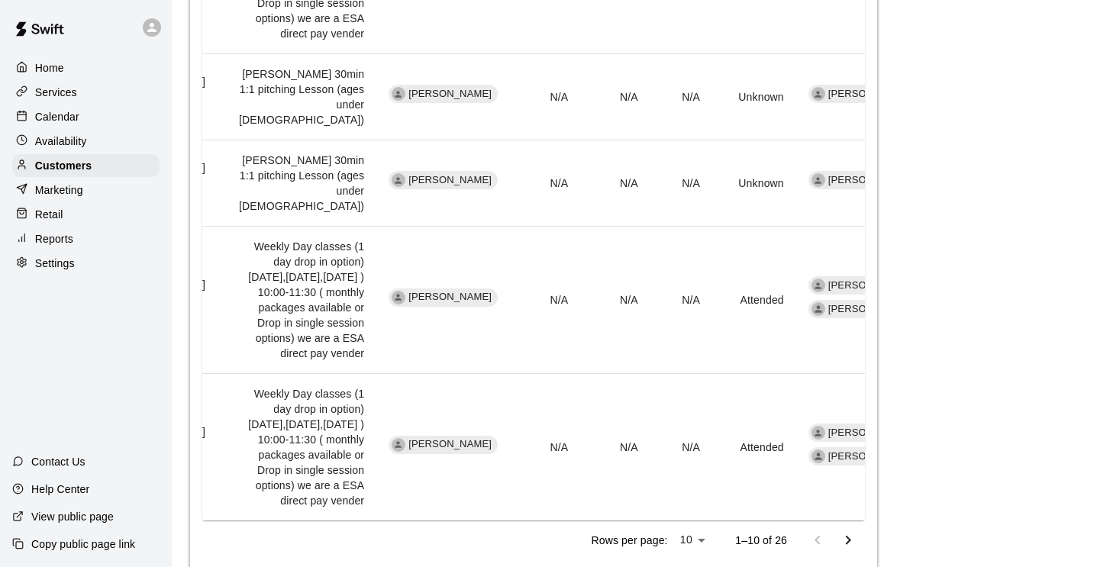
scroll to position [1150, 0]
click at [702, 538] on li "25" at bounding box center [692, 536] width 37 height 25
type input "**"
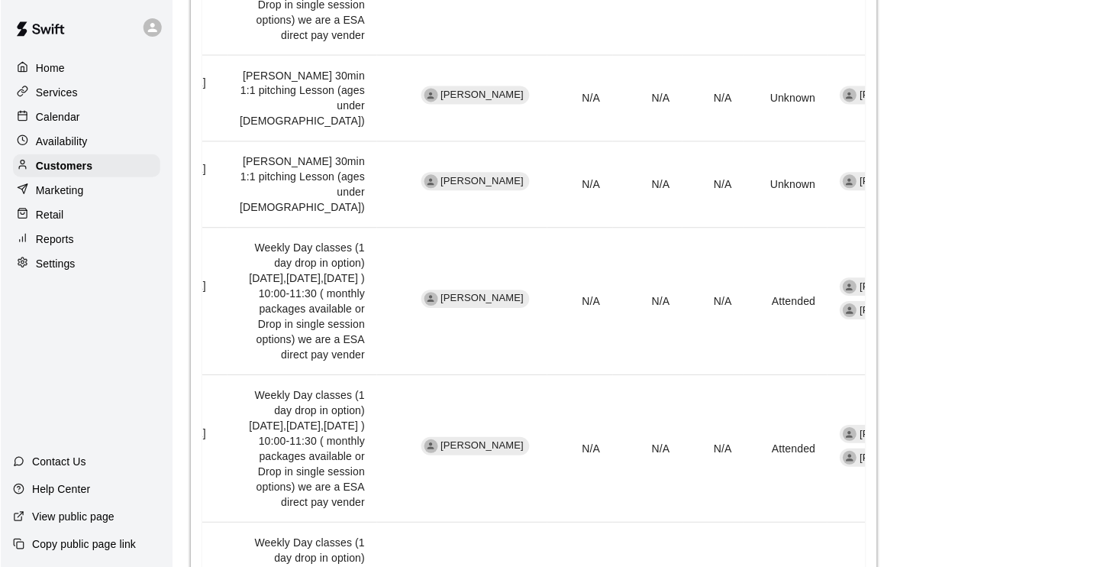
scroll to position [2696, 0]
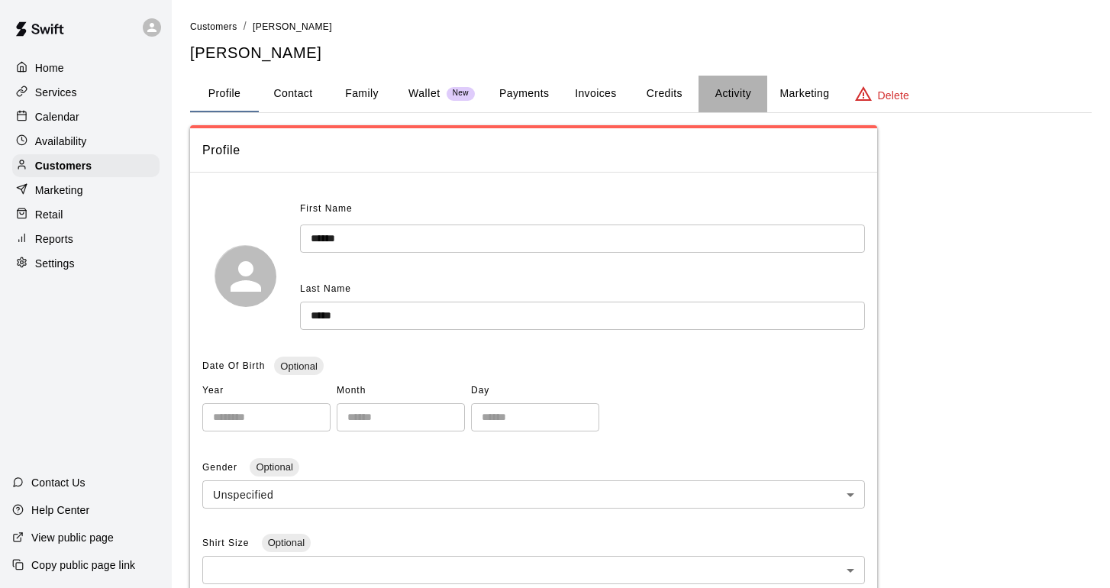
click at [737, 91] on button "Activity" at bounding box center [733, 94] width 69 height 37
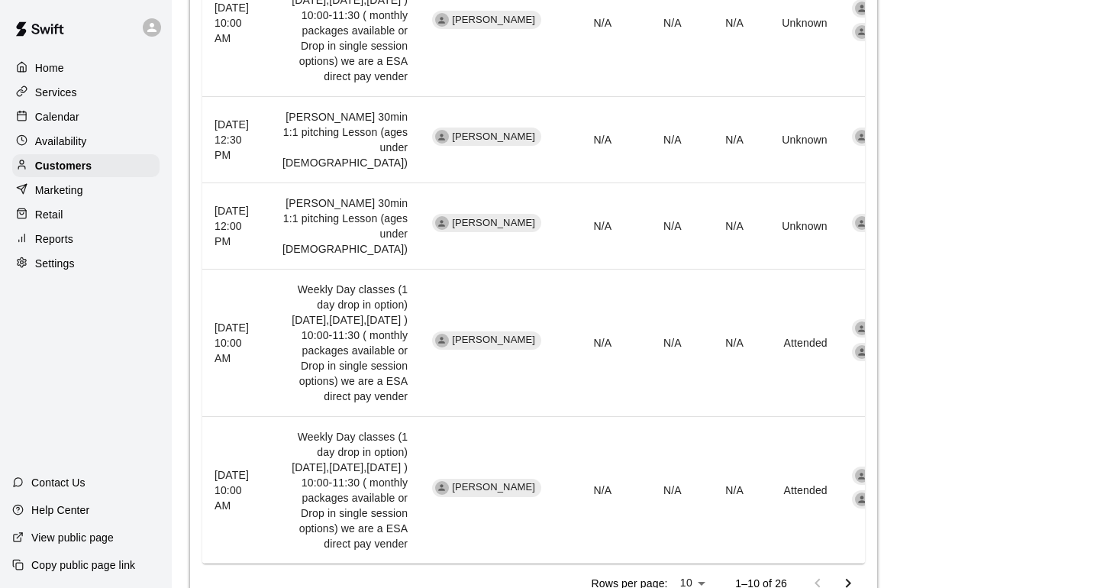
scroll to position [1108, 0]
click at [693, 561] on li "25" at bounding box center [692, 557] width 37 height 25
type input "**"
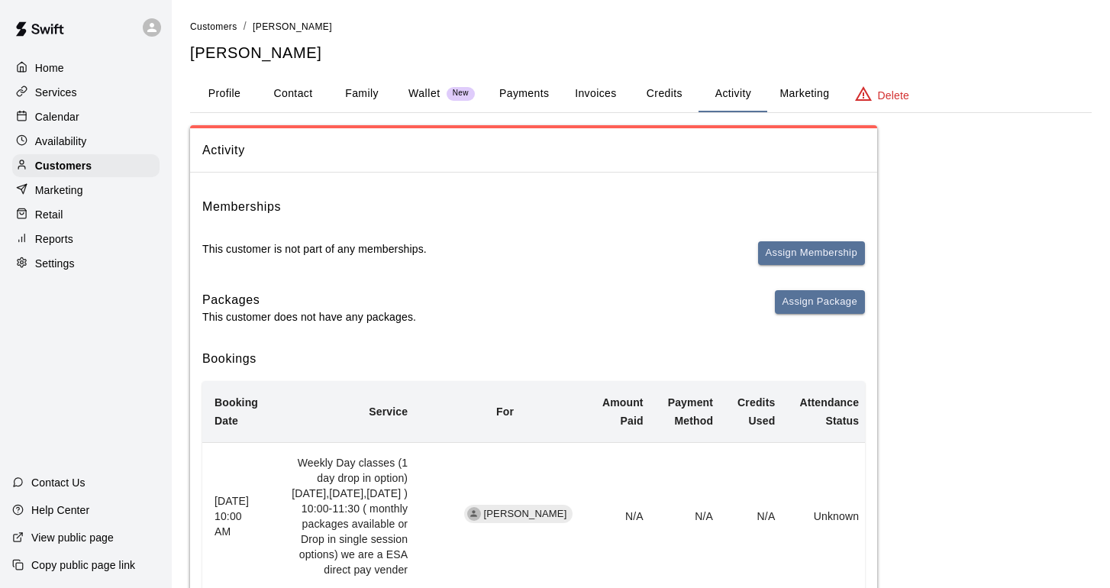
scroll to position [0, 0]
click at [516, 100] on button "Payments" at bounding box center [524, 94] width 74 height 37
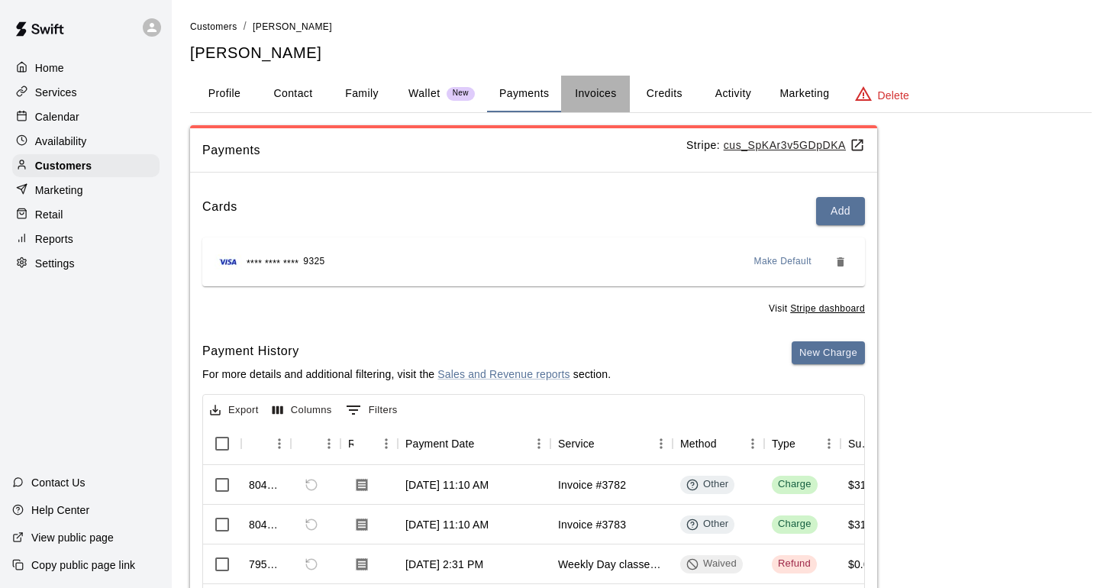
click at [610, 91] on button "Invoices" at bounding box center [595, 94] width 69 height 37
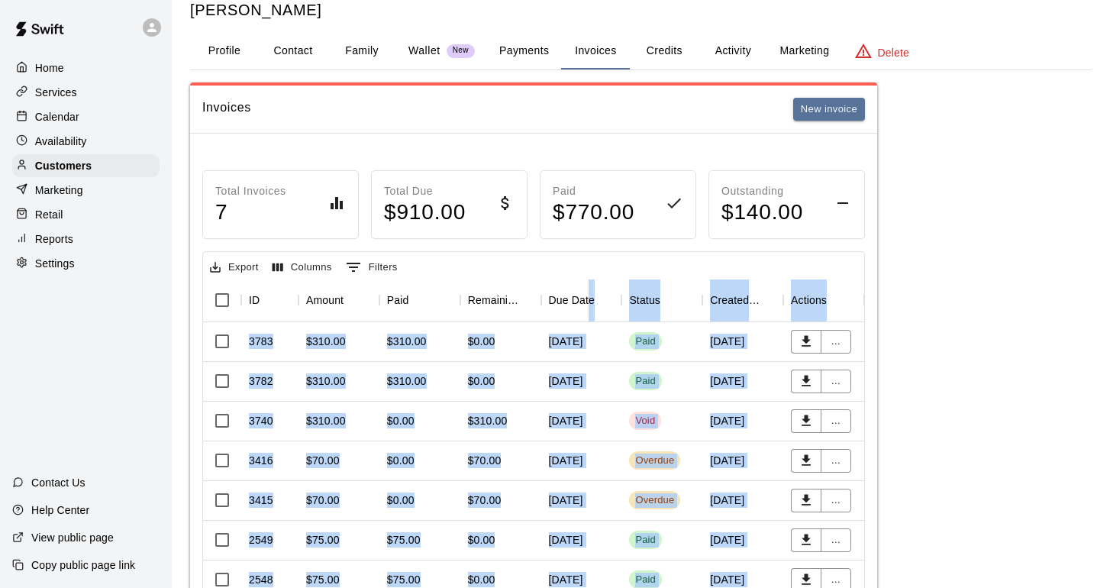
drag, startPoint x: 588, startPoint y: 338, endPoint x: 588, endPoint y: 300, distance: 38.2
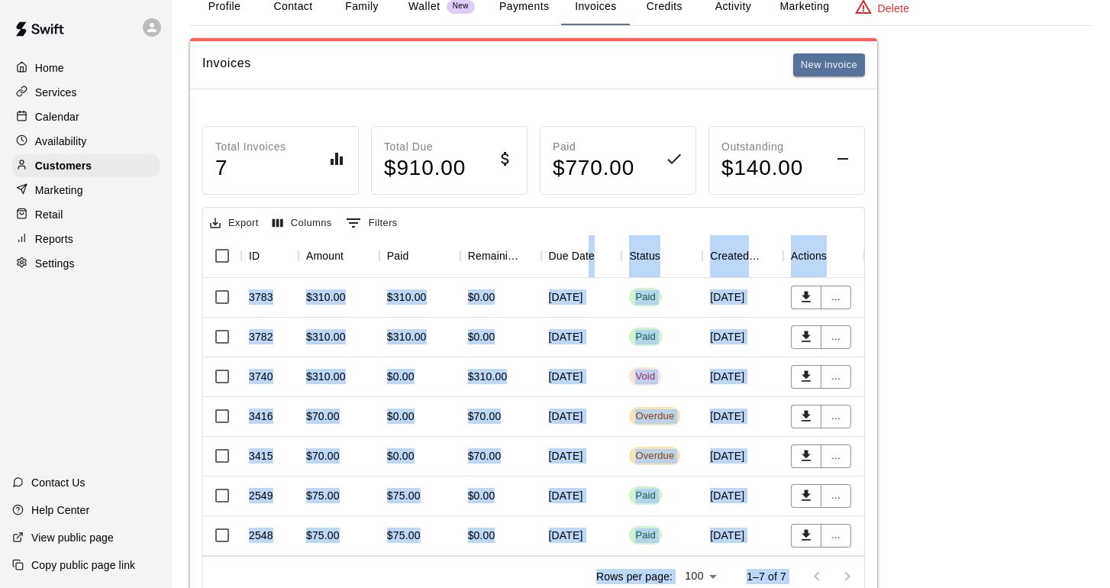
scroll to position [101, 0]
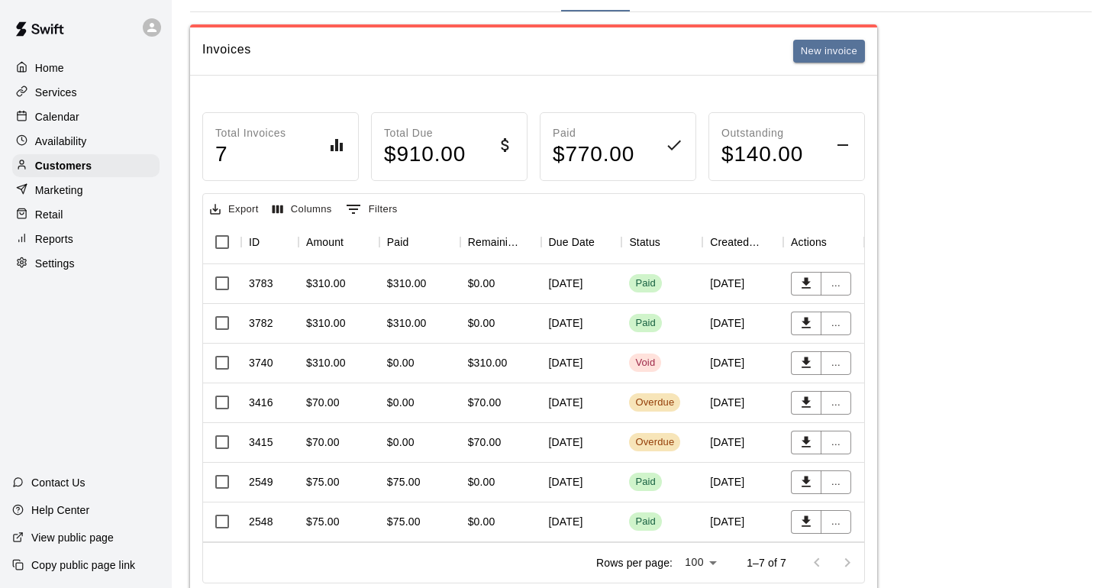
click at [587, 52] on div "Invoices New invoice" at bounding box center [533, 52] width 663 height 24
drag, startPoint x: 588, startPoint y: 123, endPoint x: 718, endPoint y: 30, distance: 159.8
click at [589, 122] on div "Paid $ 770.00" at bounding box center [618, 146] width 157 height 69
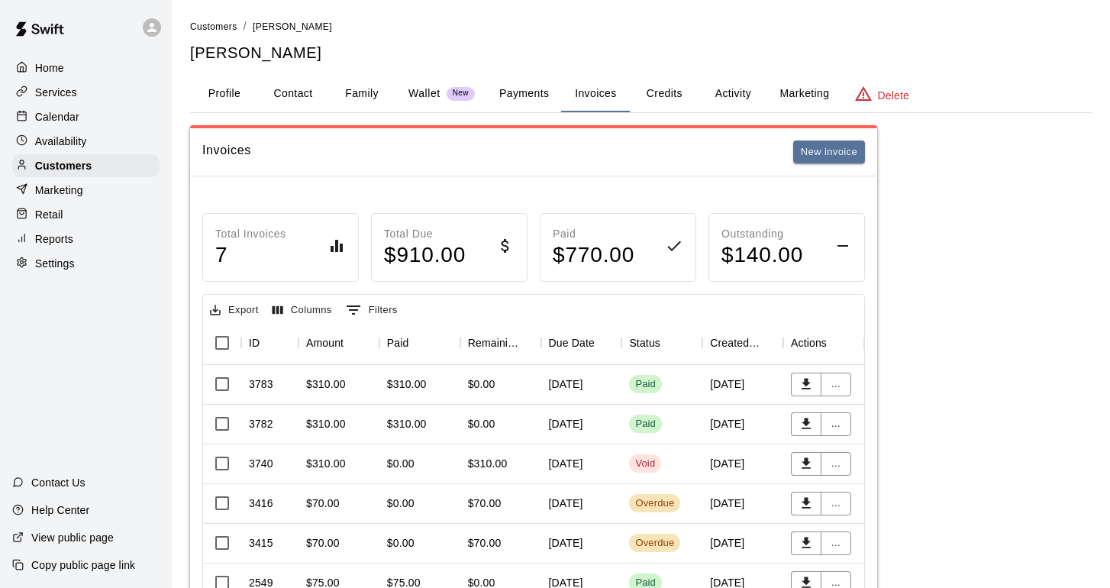
scroll to position [0, 0]
click at [726, 95] on button "Activity" at bounding box center [733, 94] width 69 height 37
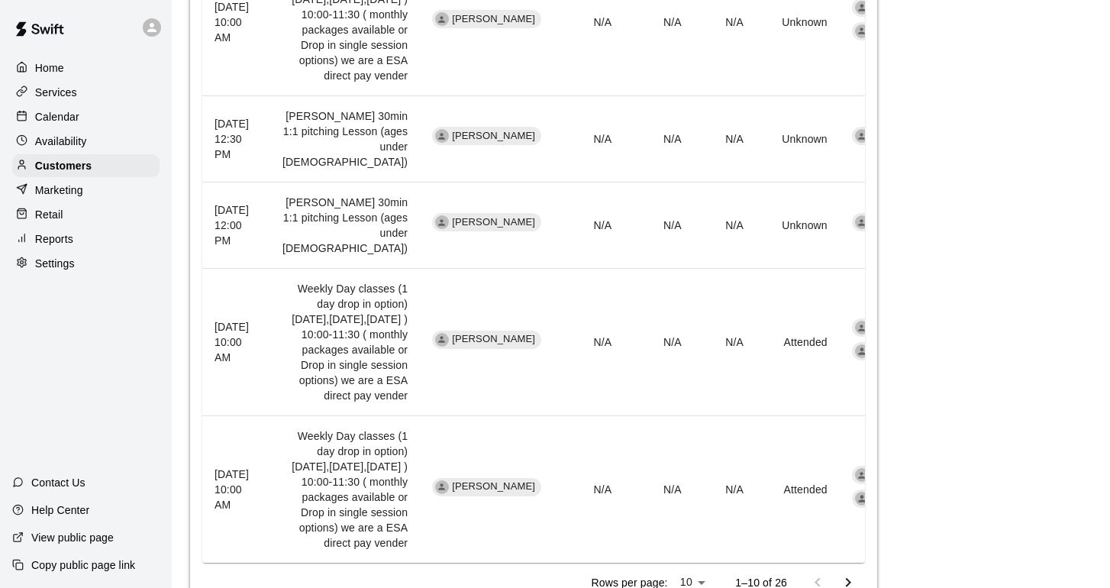
scroll to position [1108, 0]
click at [697, 552] on li "25" at bounding box center [692, 557] width 37 height 25
type input "**"
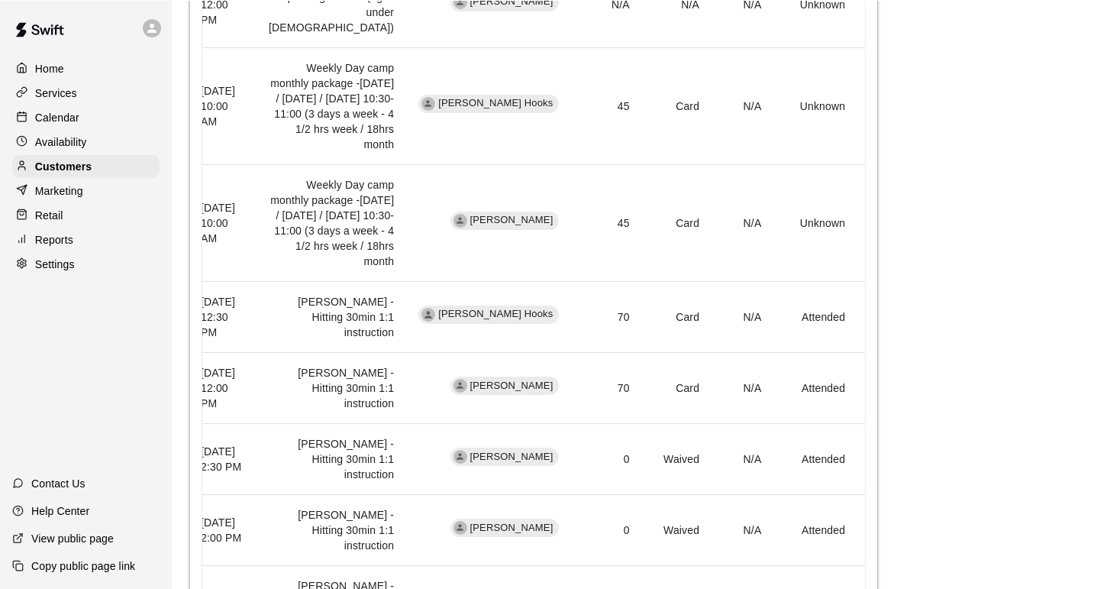
scroll to position [2584, 0]
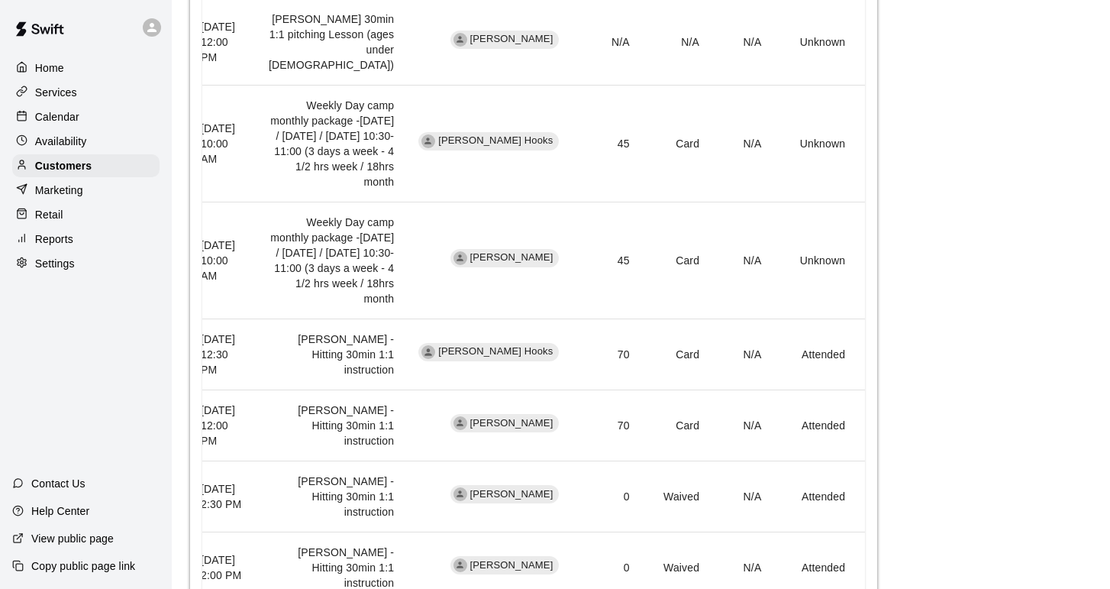
click at [70, 121] on p "Calendar" at bounding box center [57, 116] width 44 height 15
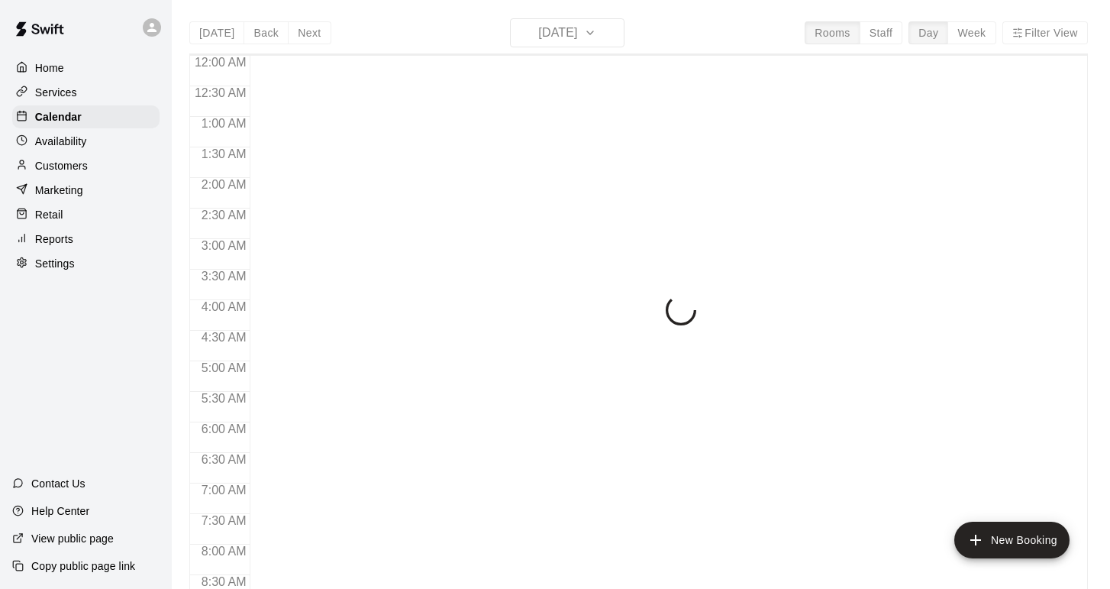
scroll to position [638, 0]
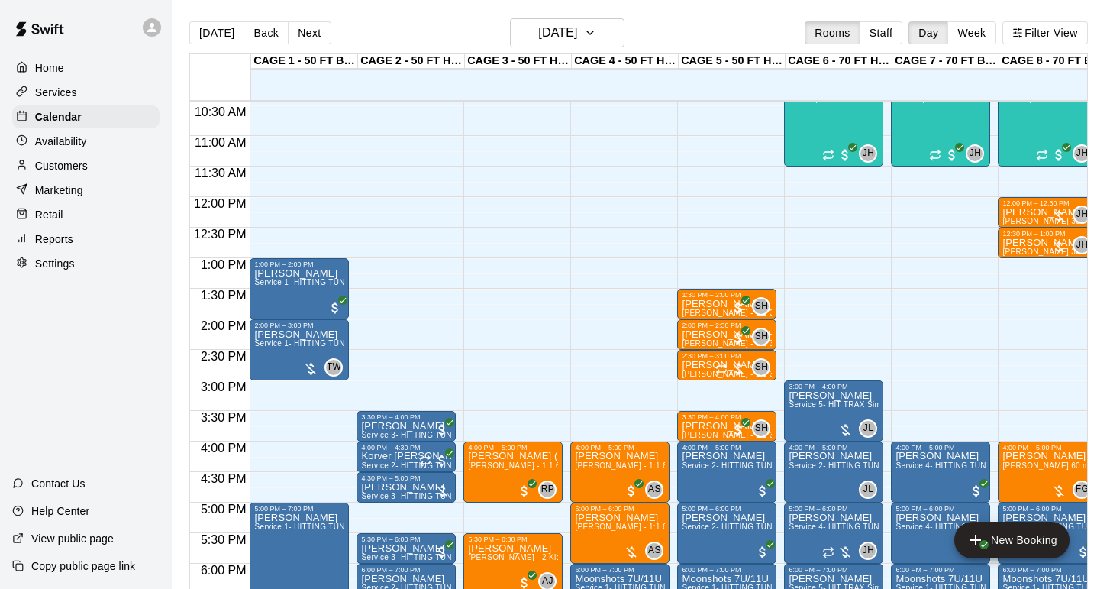
click at [89, 167] on div "Customers" at bounding box center [85, 165] width 147 height 23
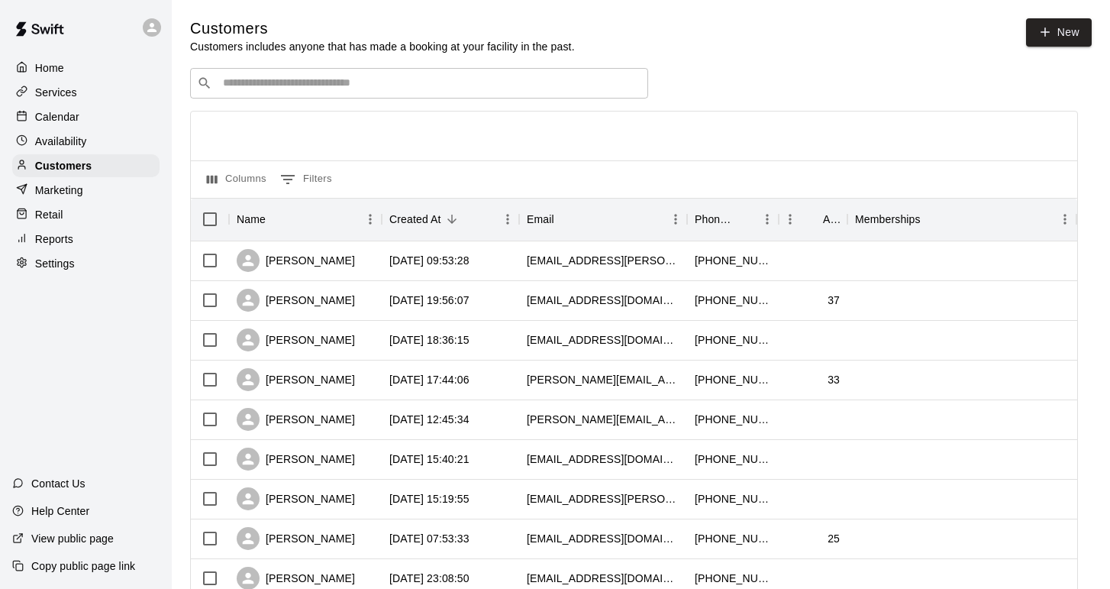
click at [390, 88] on input "Search customers by name or email" at bounding box center [429, 83] width 423 height 15
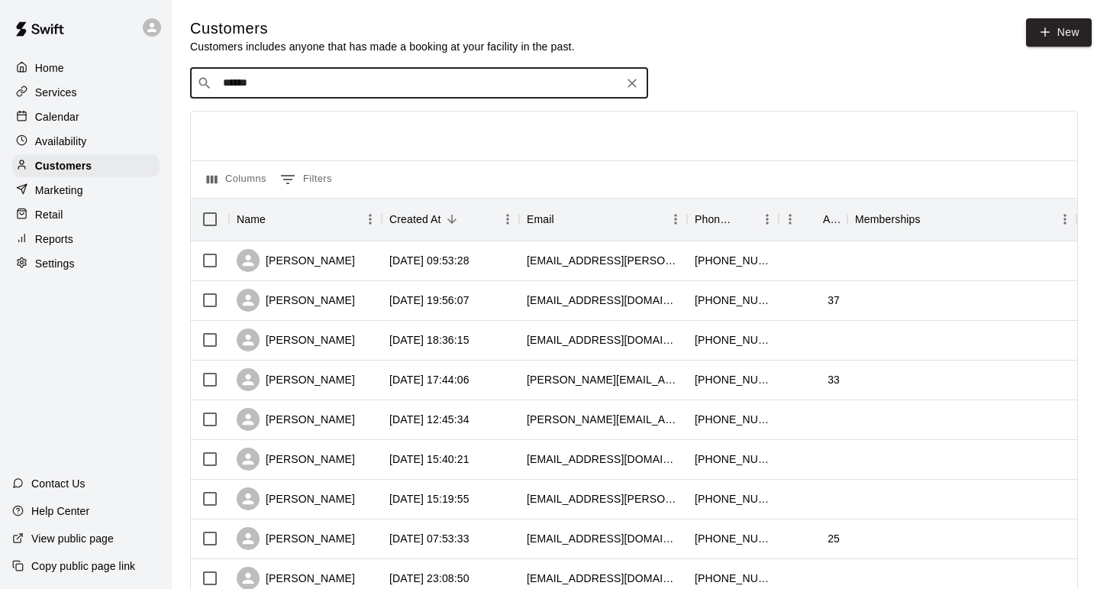
click at [363, 79] on input "******" at bounding box center [418, 83] width 400 height 15
type input "***"
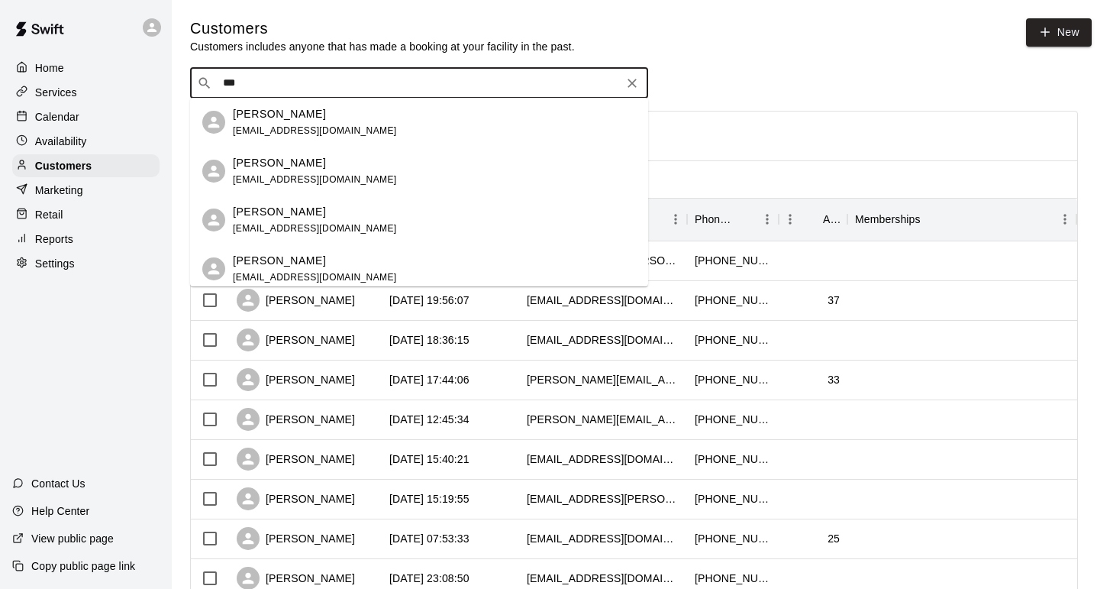
click at [274, 122] on div "Kati Howey katihowey@hotmail.com" at bounding box center [315, 122] width 164 height 33
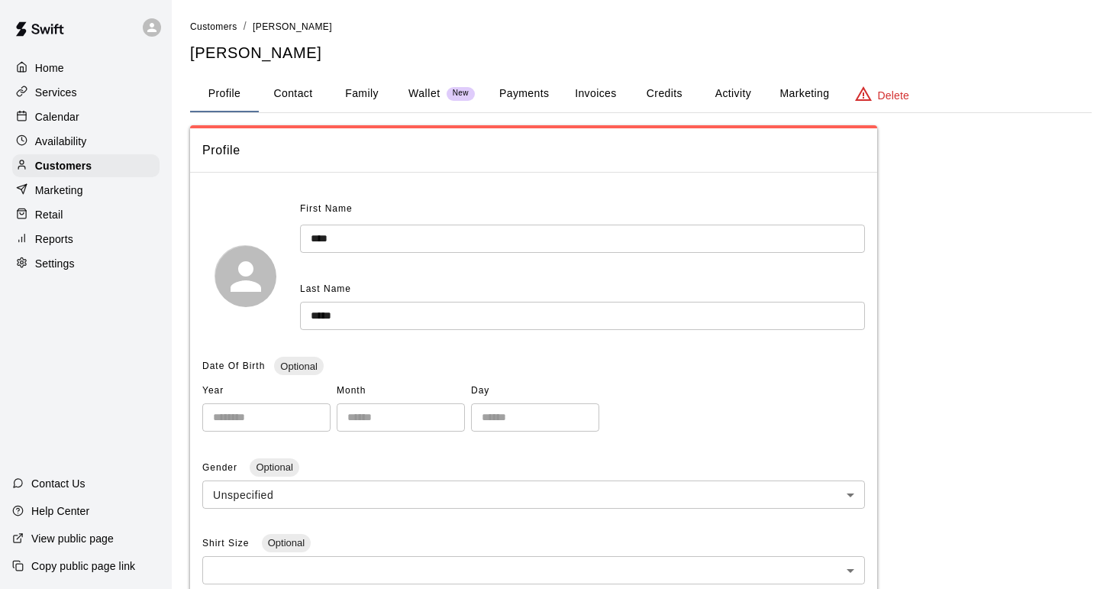
click at [497, 99] on button "Payments" at bounding box center [524, 94] width 74 height 37
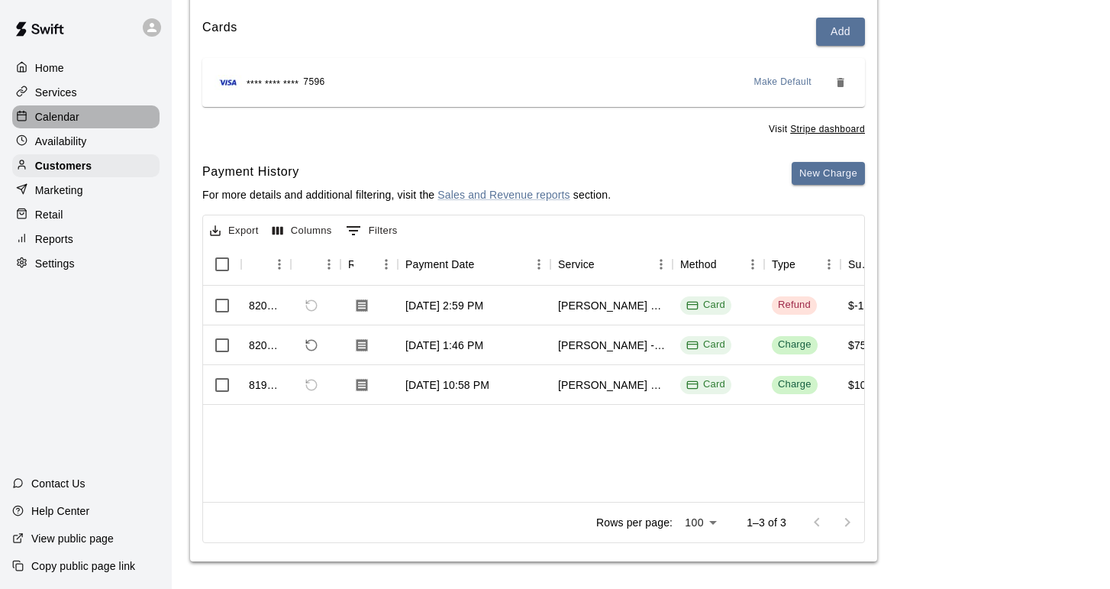
click at [53, 113] on p "Calendar" at bounding box center [57, 116] width 44 height 15
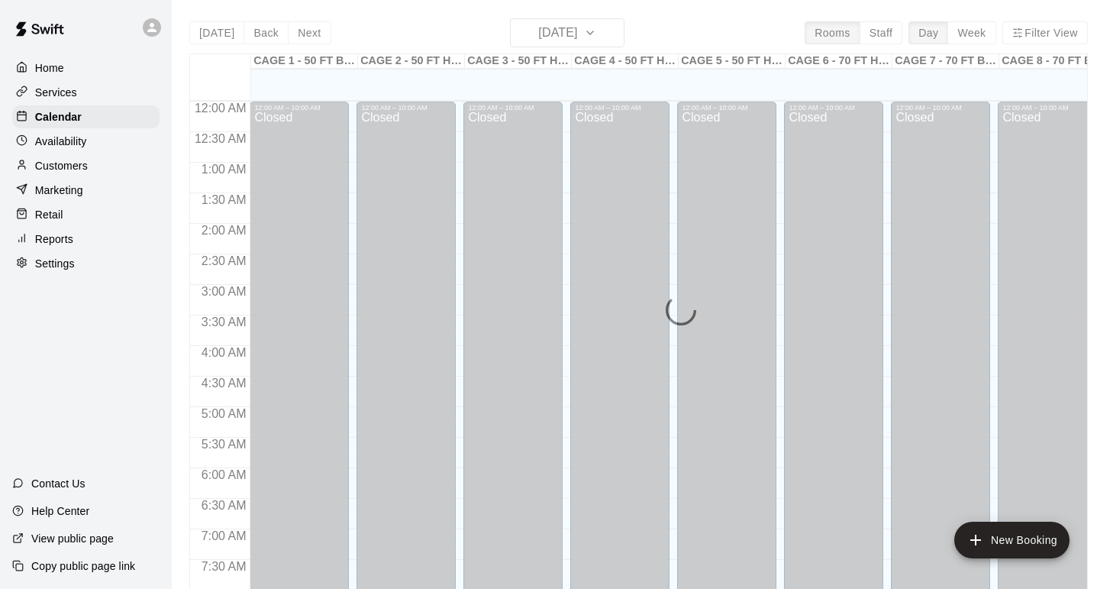
scroll to position [638, 0]
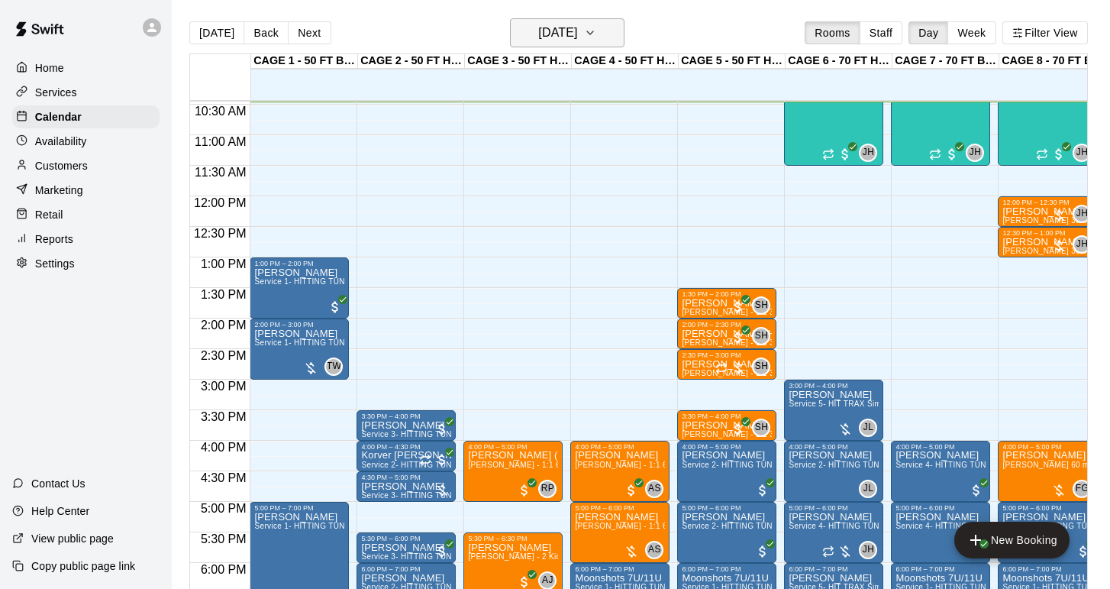
click at [567, 27] on h6 "Wednesday Sep 17" at bounding box center [557, 32] width 39 height 21
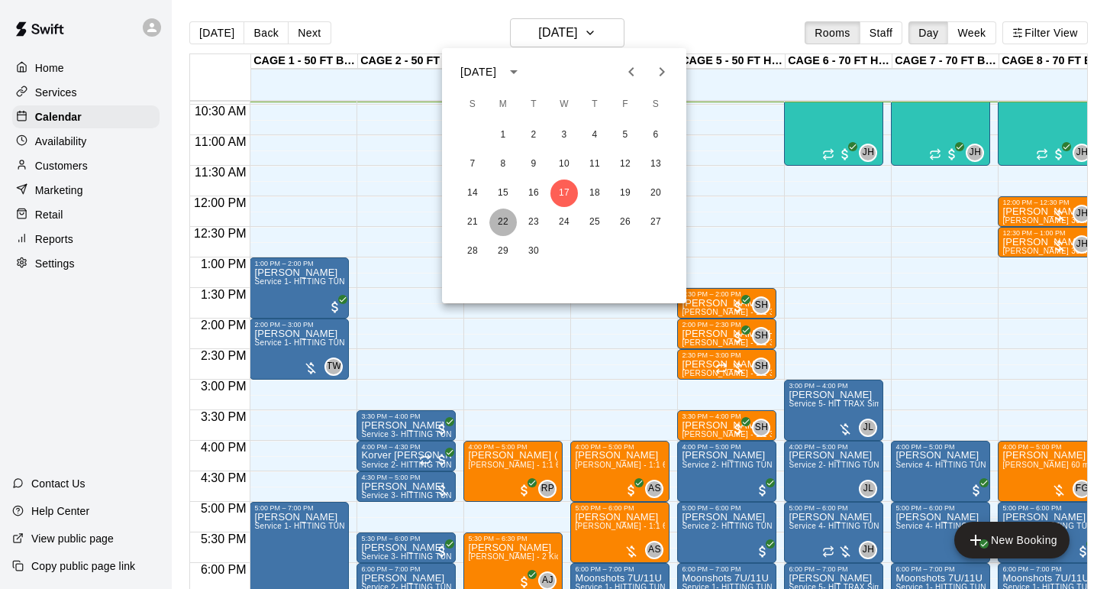
click at [504, 223] on button "22" at bounding box center [503, 221] width 27 height 27
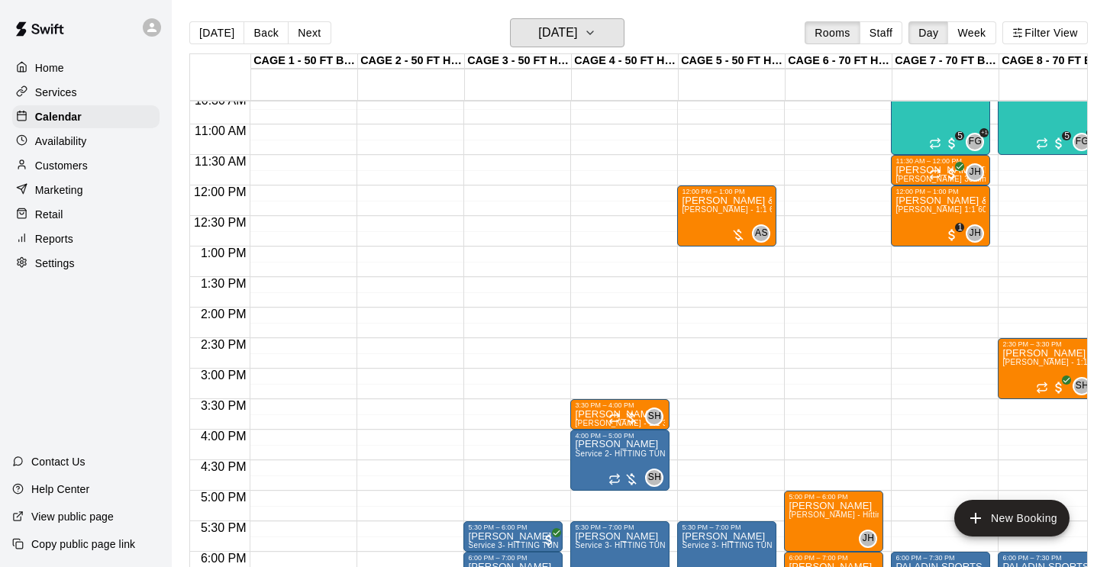
scroll to position [648, 0]
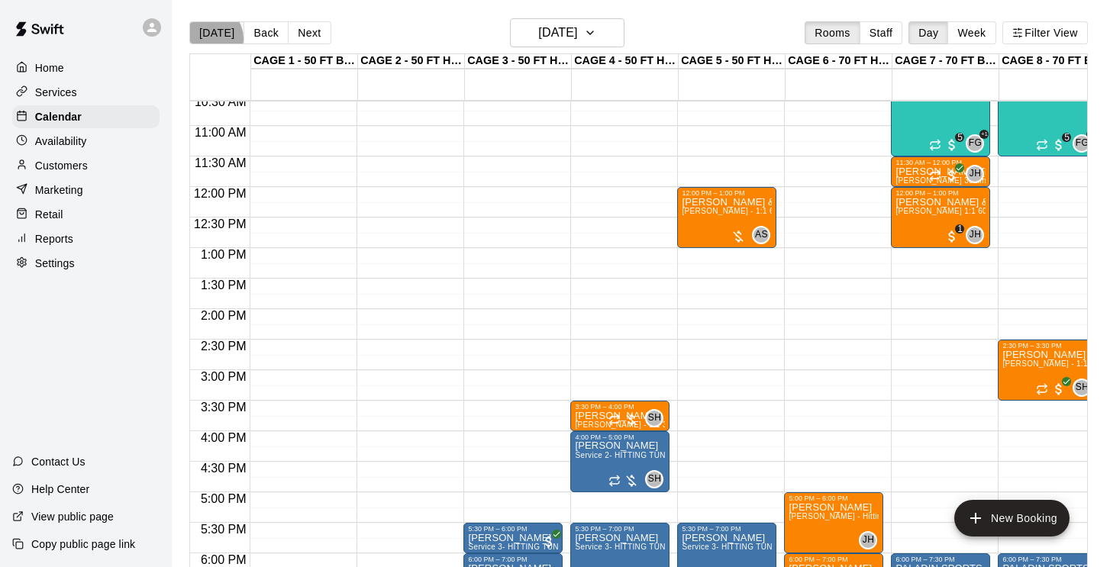
click at [211, 38] on button "Today" at bounding box center [216, 32] width 55 height 23
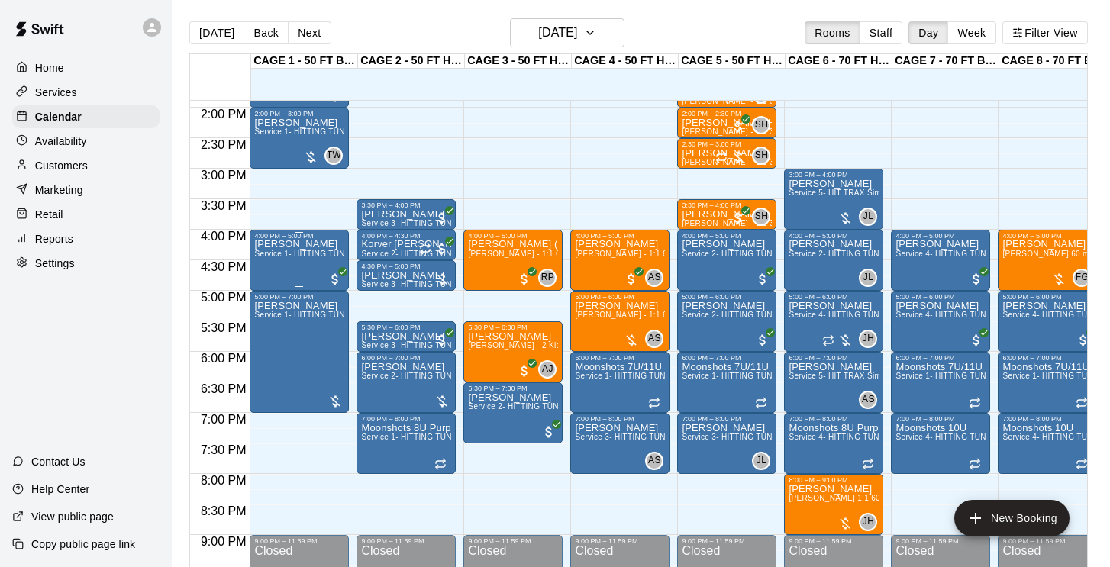
scroll to position [844, 0]
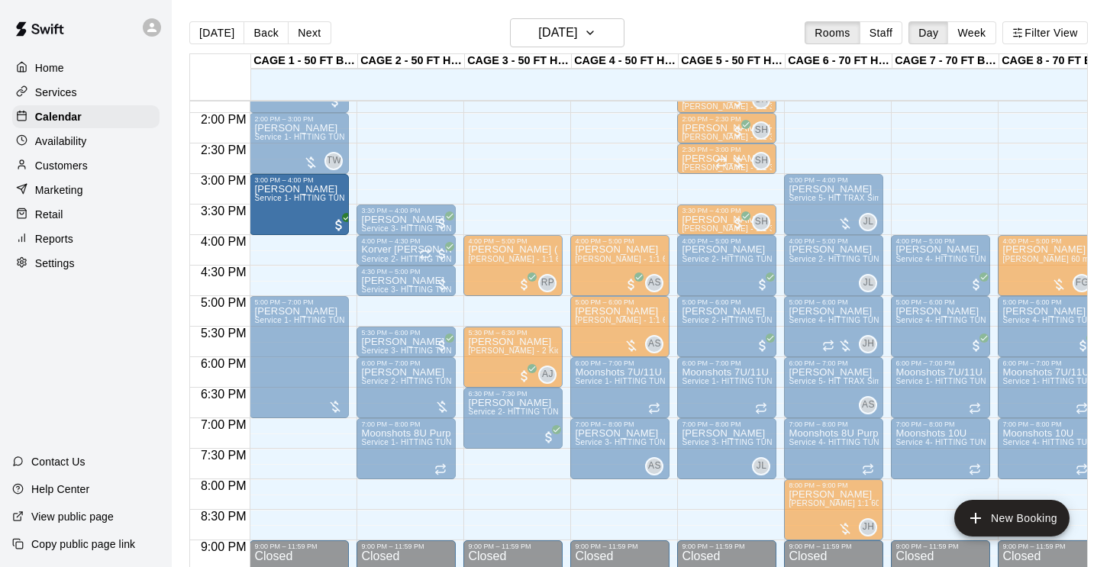
drag, startPoint x: 296, startPoint y: 260, endPoint x: 296, endPoint y: 210, distance: 49.6
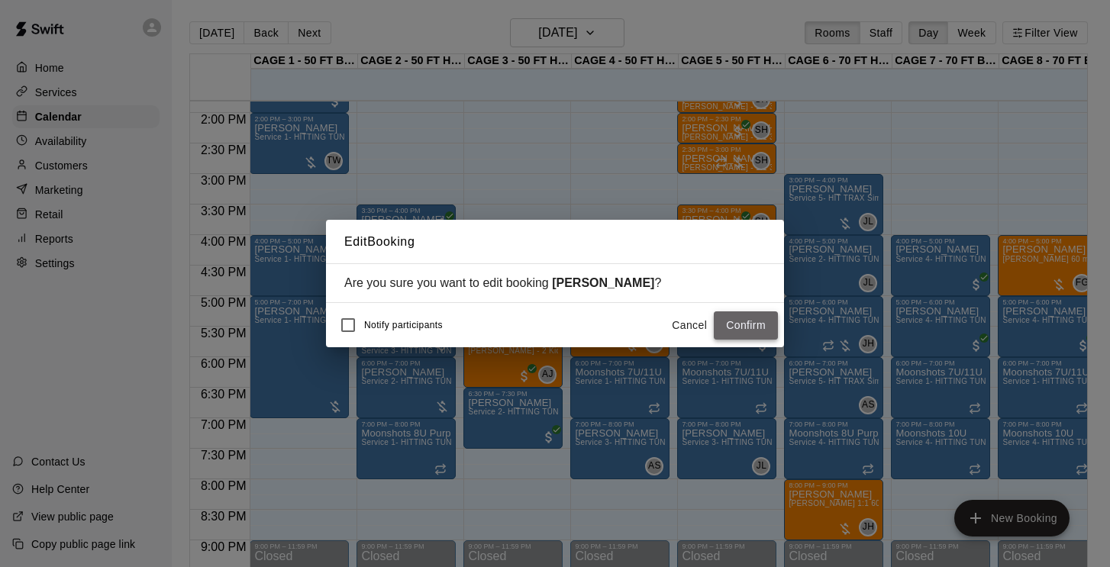
click at [759, 325] on button "Confirm" at bounding box center [746, 326] width 64 height 28
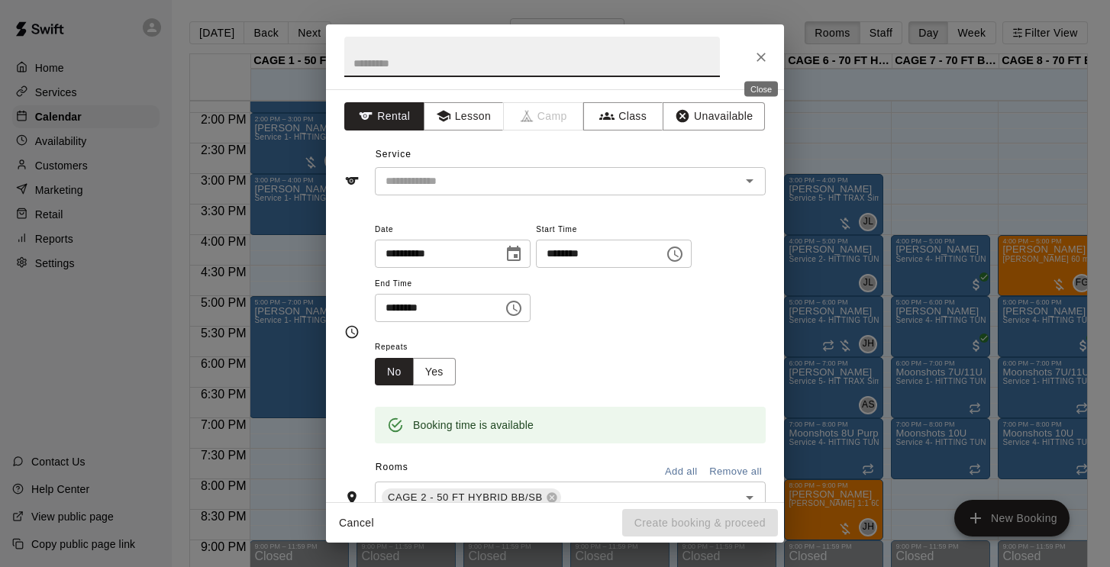
click at [761, 56] on icon "Close" at bounding box center [761, 57] width 9 height 9
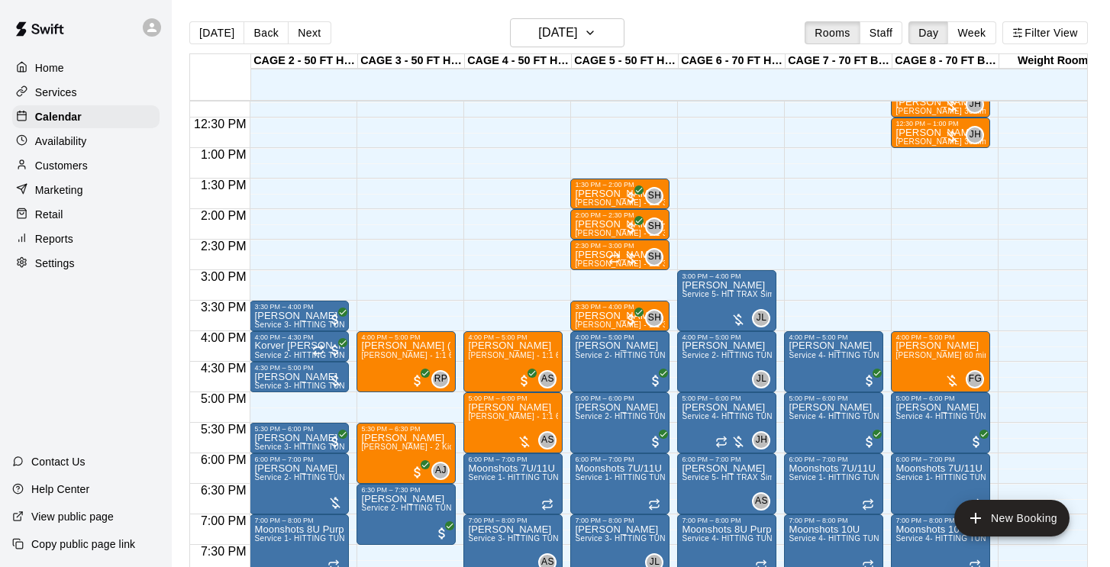
scroll to position [747, 112]
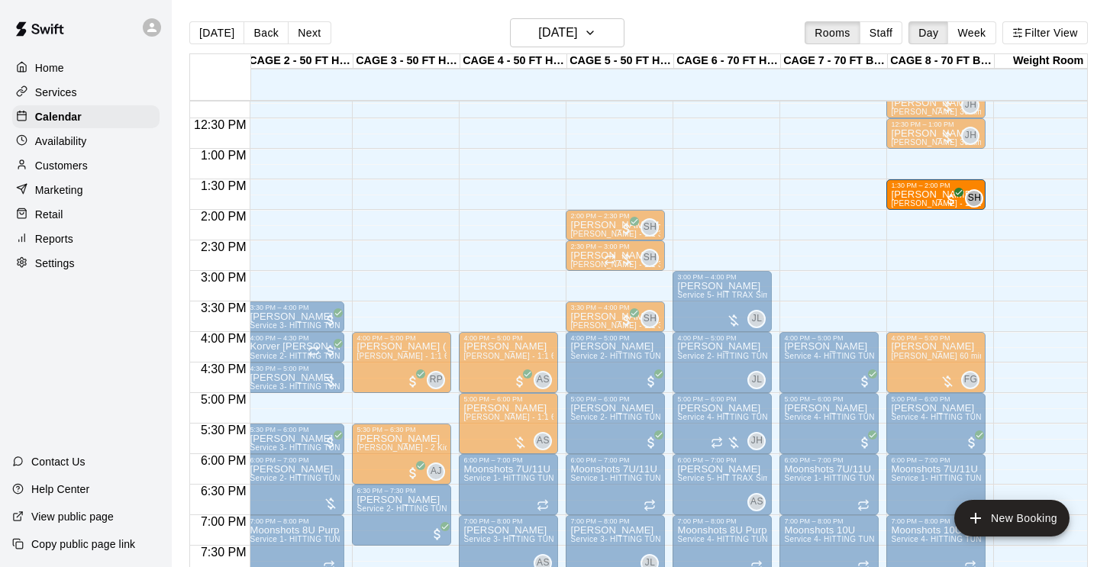
drag, startPoint x: 593, startPoint y: 194, endPoint x: 910, endPoint y: 194, distance: 316.9
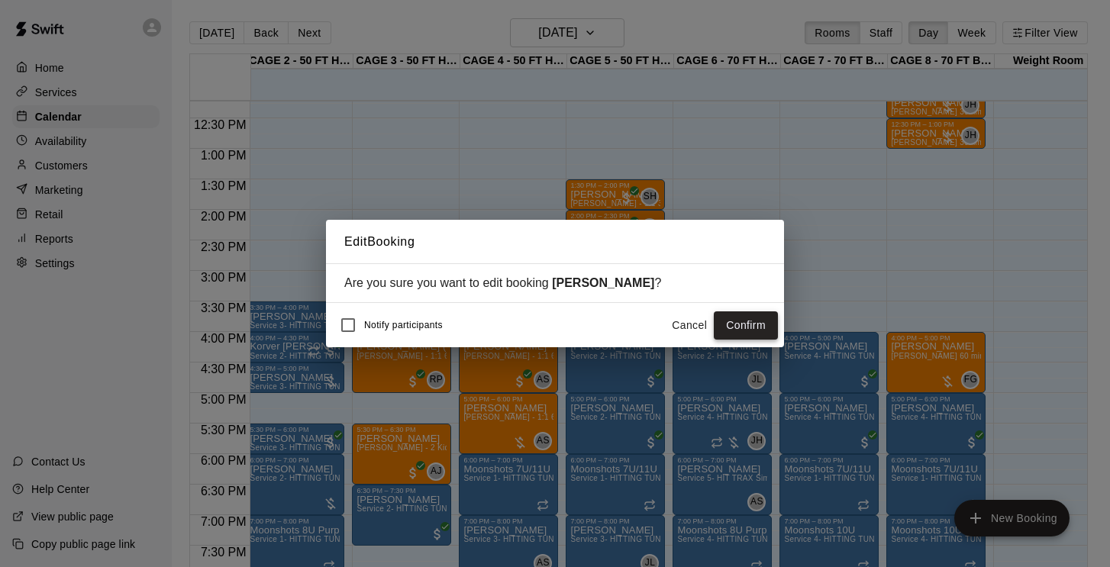
click at [752, 331] on button "Confirm" at bounding box center [746, 326] width 64 height 28
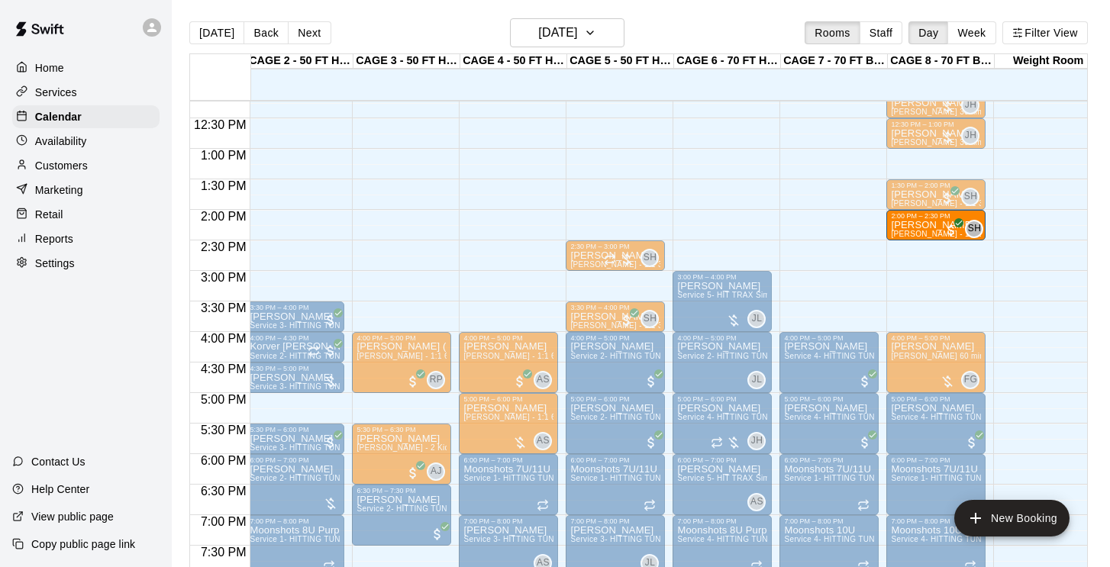
drag, startPoint x: 608, startPoint y: 224, endPoint x: 912, endPoint y: 227, distance: 304.0
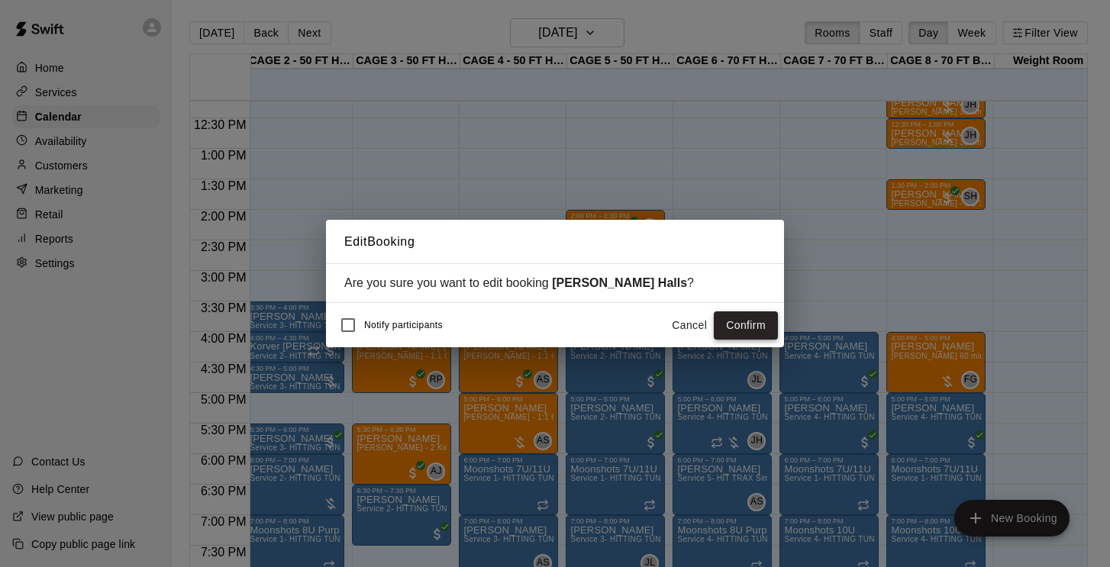
click at [749, 321] on button "Confirm" at bounding box center [746, 326] width 64 height 28
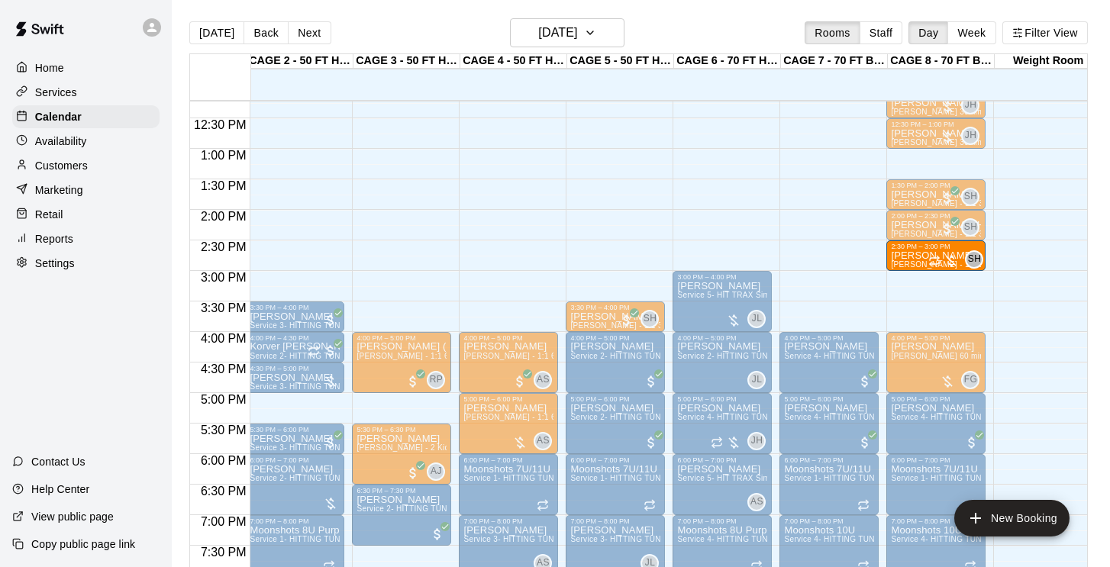
drag, startPoint x: 592, startPoint y: 254, endPoint x: 904, endPoint y: 254, distance: 312.4
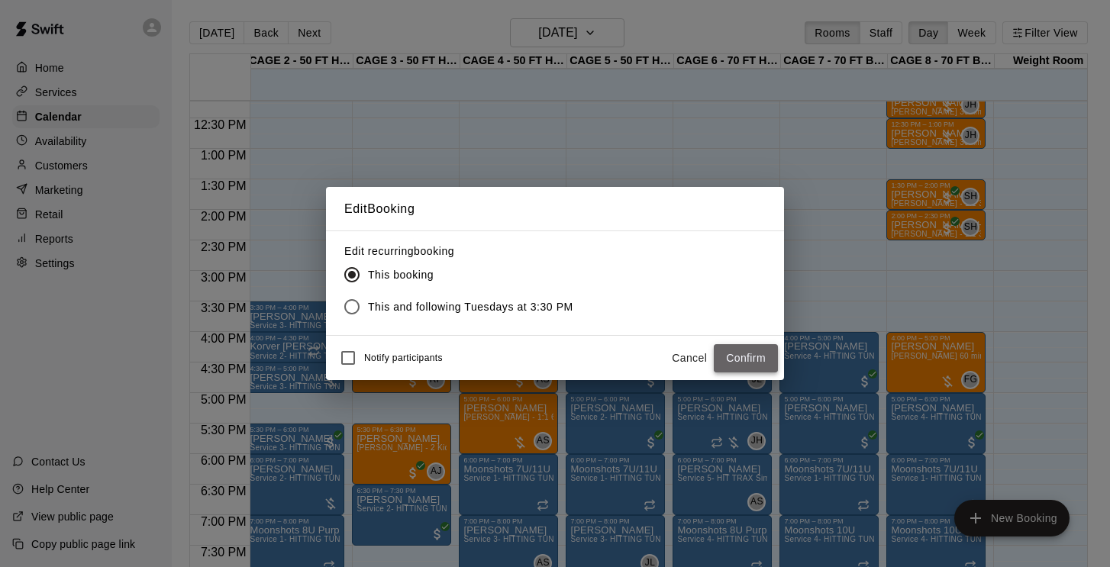
click at [742, 357] on button "Confirm" at bounding box center [746, 358] width 64 height 28
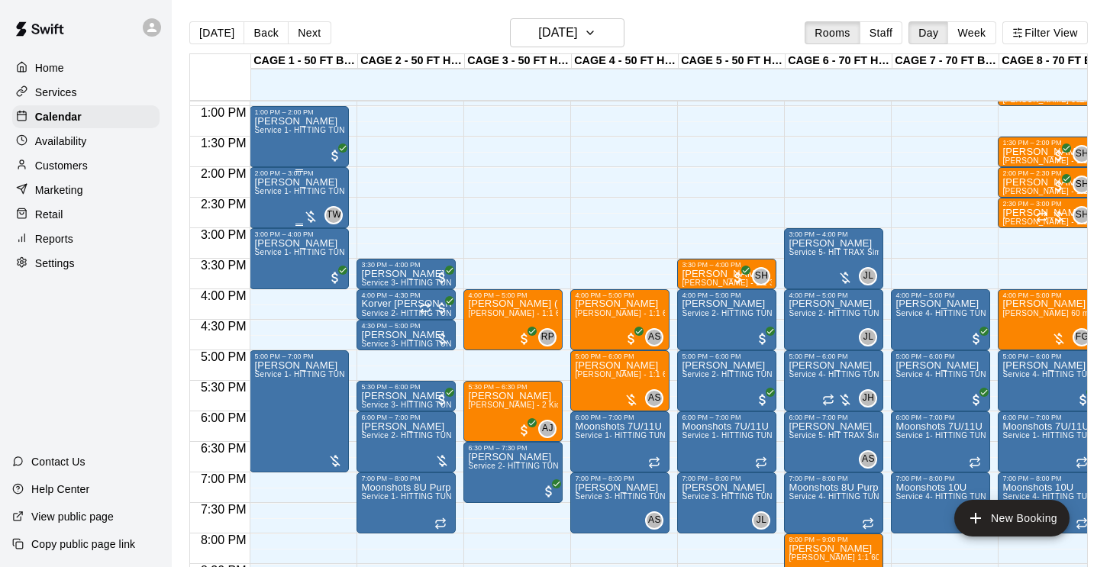
scroll to position [790, 0]
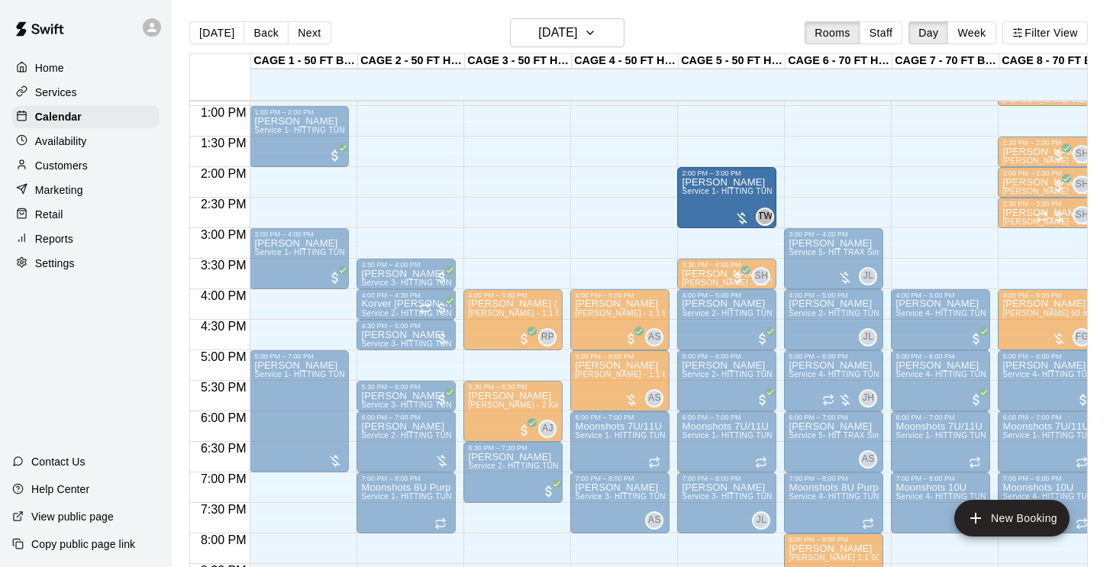
drag, startPoint x: 293, startPoint y: 199, endPoint x: 703, endPoint y: 207, distance: 411.0
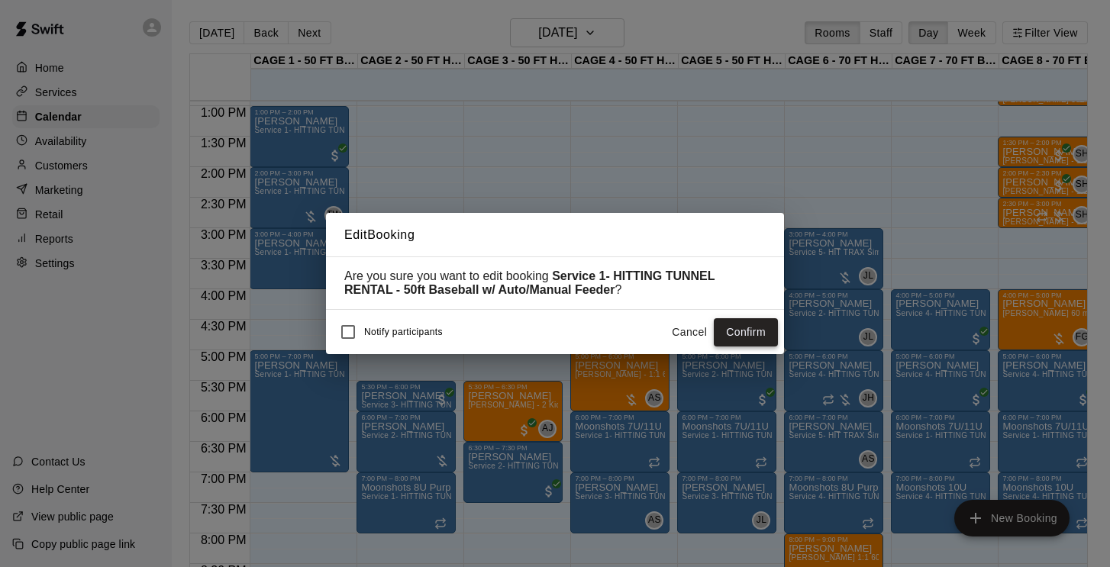
click at [737, 323] on button "Confirm" at bounding box center [746, 332] width 64 height 28
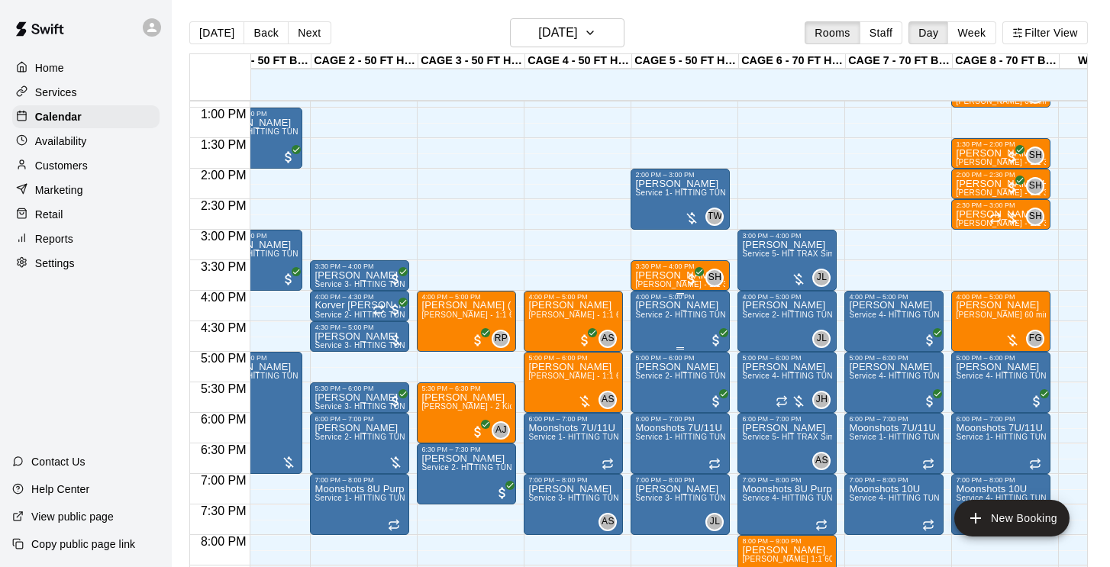
scroll to position [0, 0]
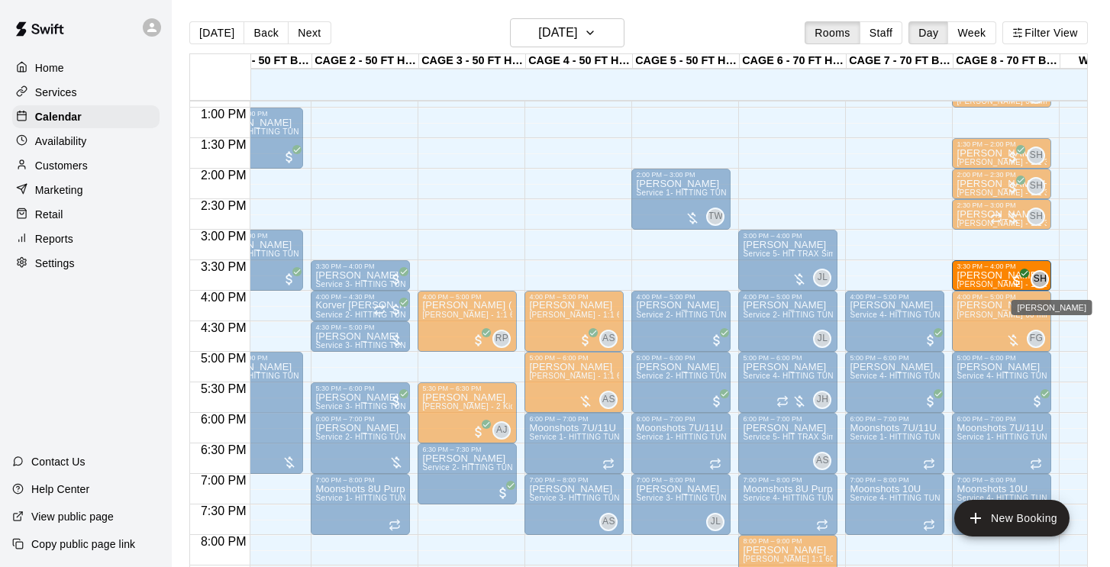
drag, startPoint x: 653, startPoint y: 273, endPoint x: 1045, endPoint y: 283, distance: 391.9
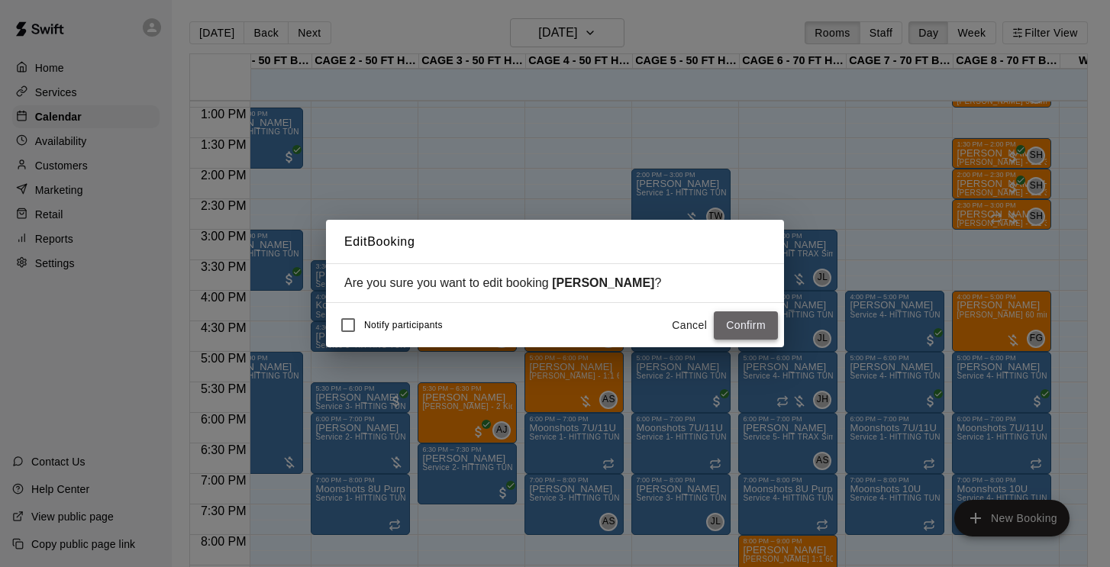
click at [762, 317] on button "Confirm" at bounding box center [746, 326] width 64 height 28
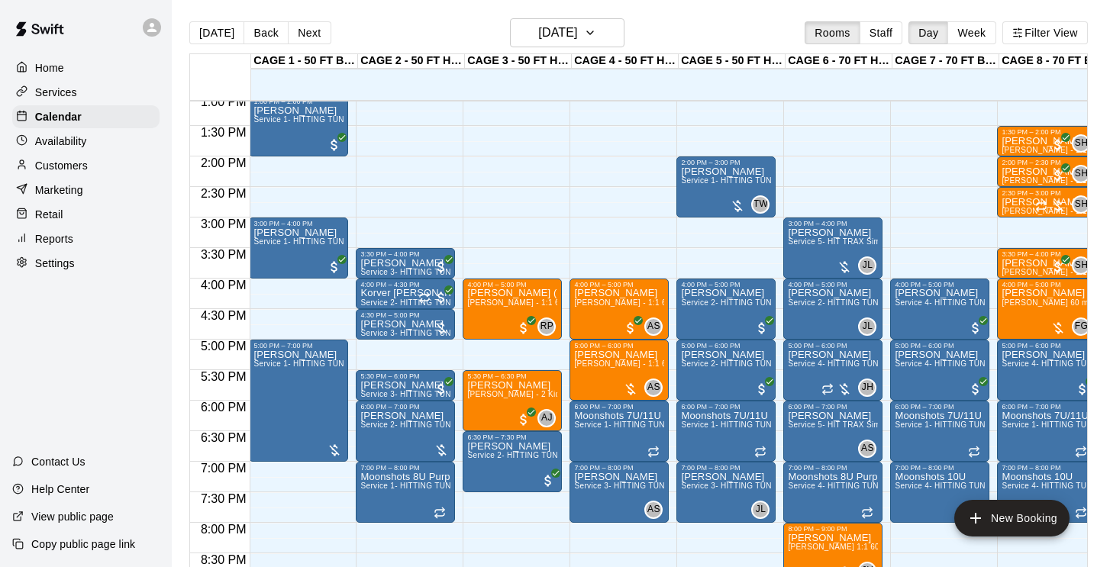
scroll to position [0, 1]
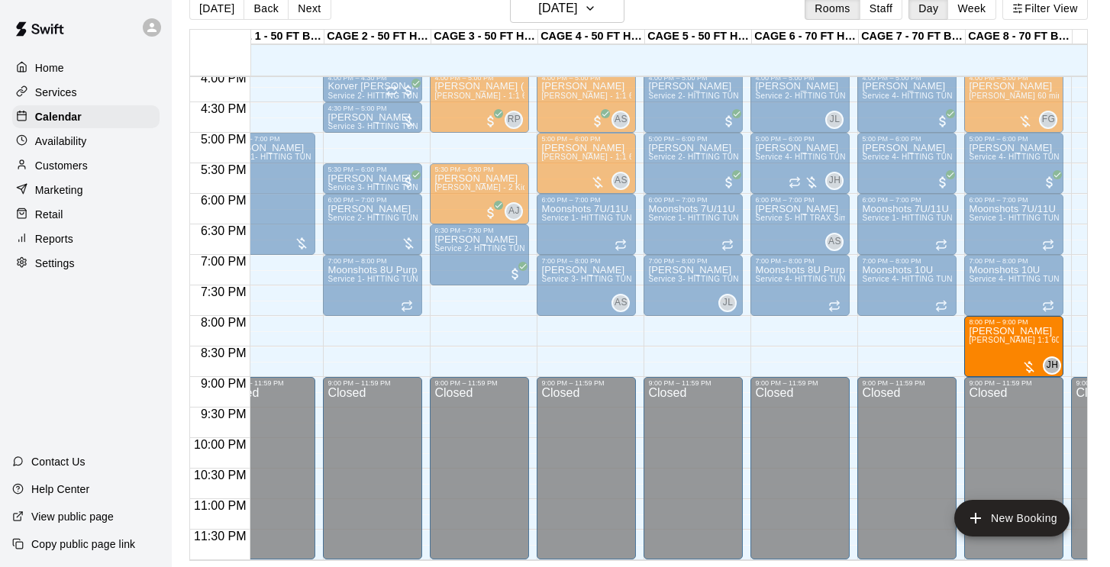
drag, startPoint x: 807, startPoint y: 346, endPoint x: 1014, endPoint y: 356, distance: 207.2
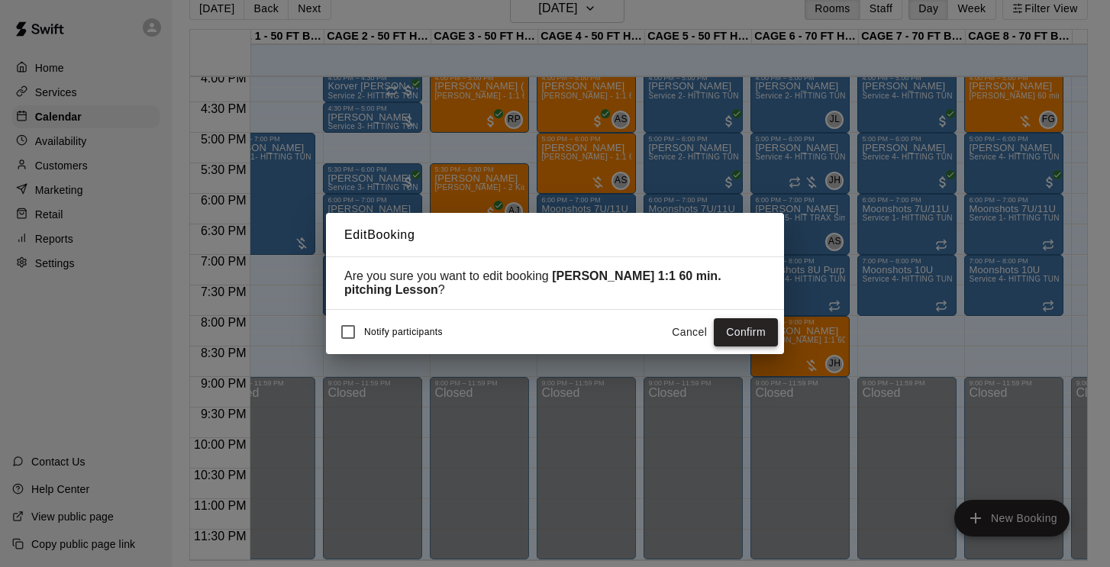
click at [753, 336] on button "Confirm" at bounding box center [746, 332] width 64 height 28
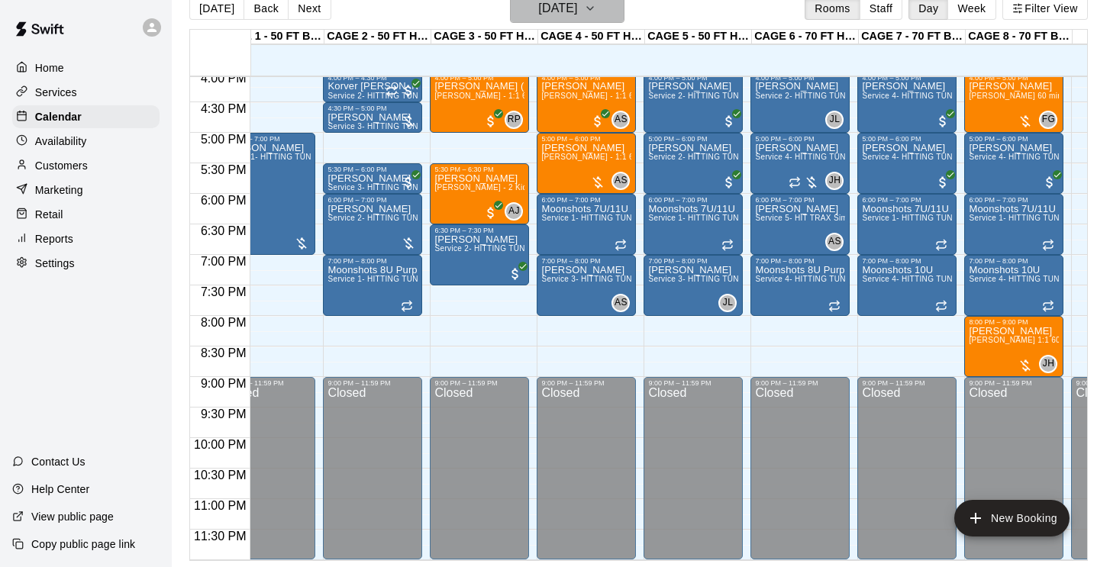
click at [573, 6] on h6 "Wednesday Sep 17" at bounding box center [557, 8] width 39 height 21
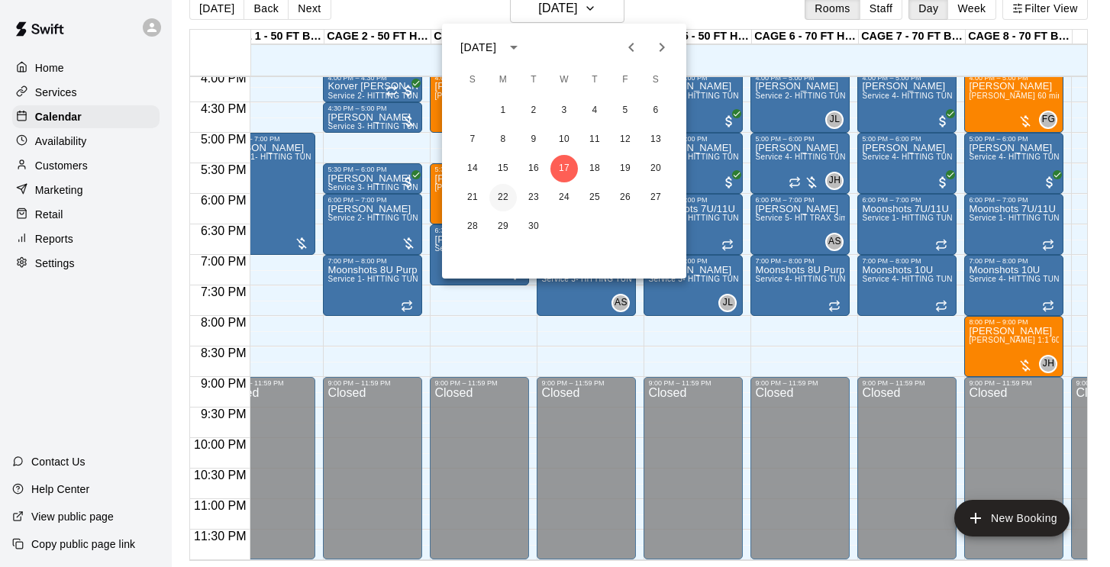
click at [509, 195] on button "22" at bounding box center [503, 197] width 27 height 27
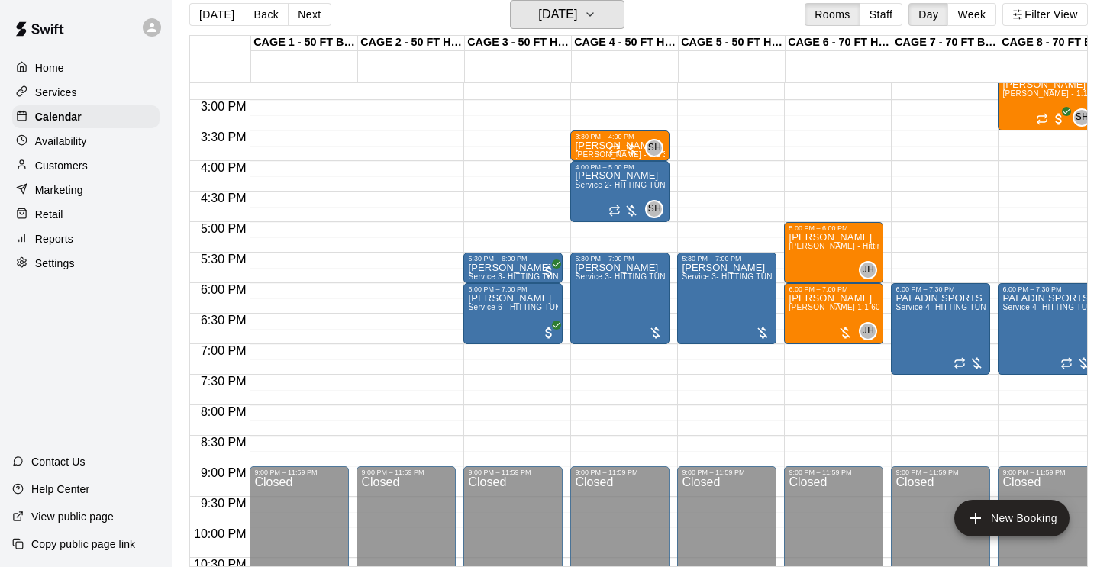
scroll to position [897, 0]
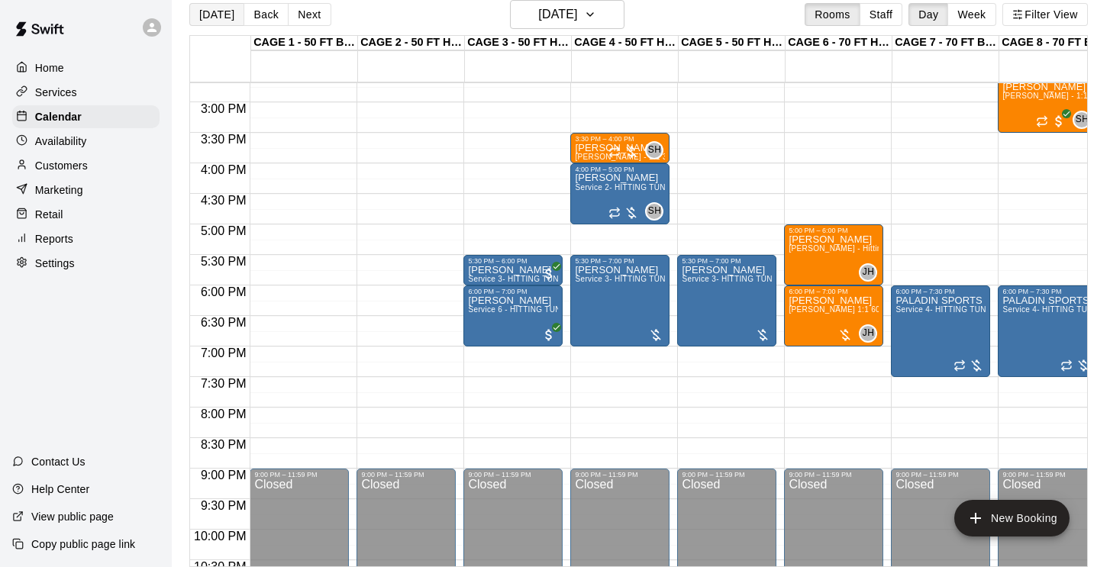
click at [226, 17] on button "Today" at bounding box center [216, 14] width 55 height 23
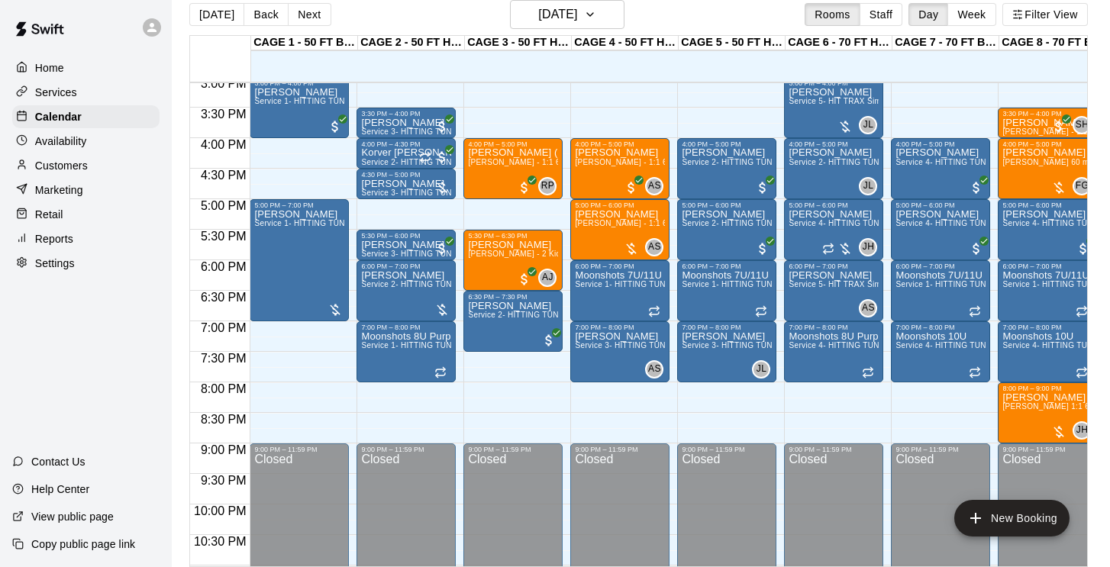
scroll to position [924, 0]
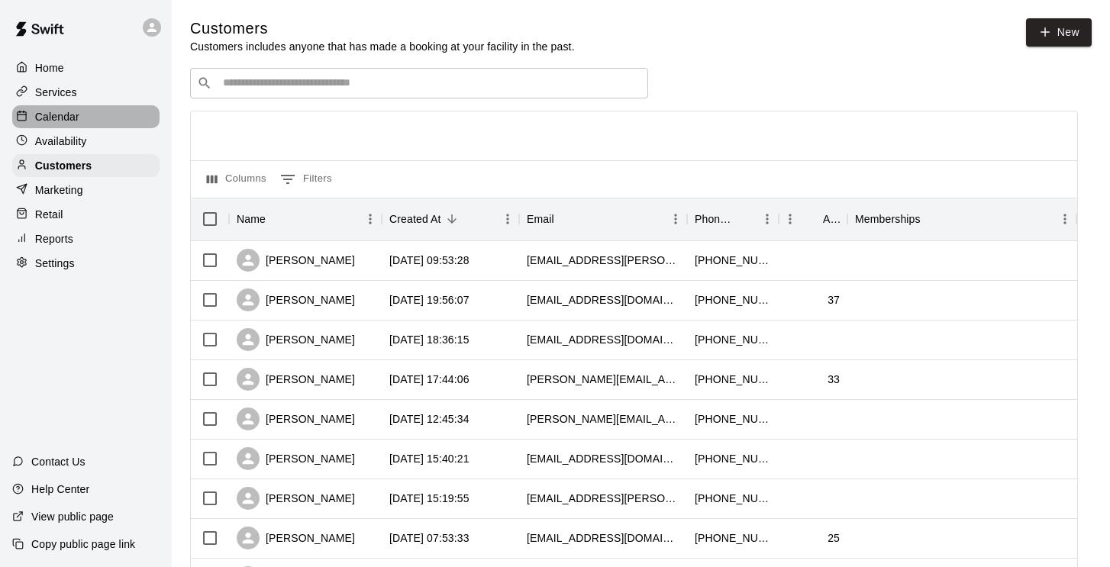
click at [54, 109] on p "Calendar" at bounding box center [57, 116] width 44 height 15
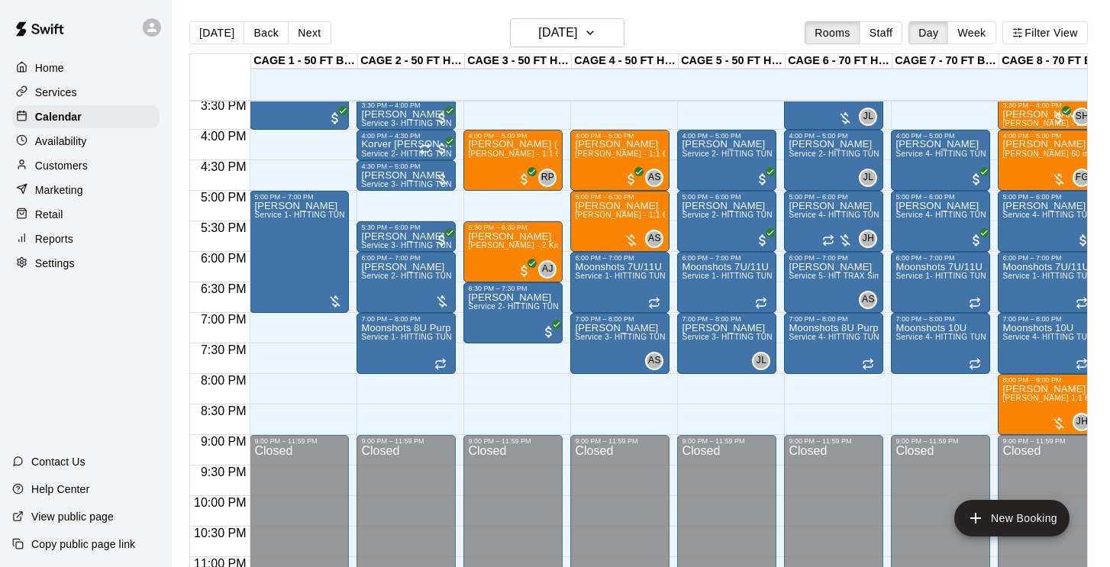
scroll to position [950, 0]
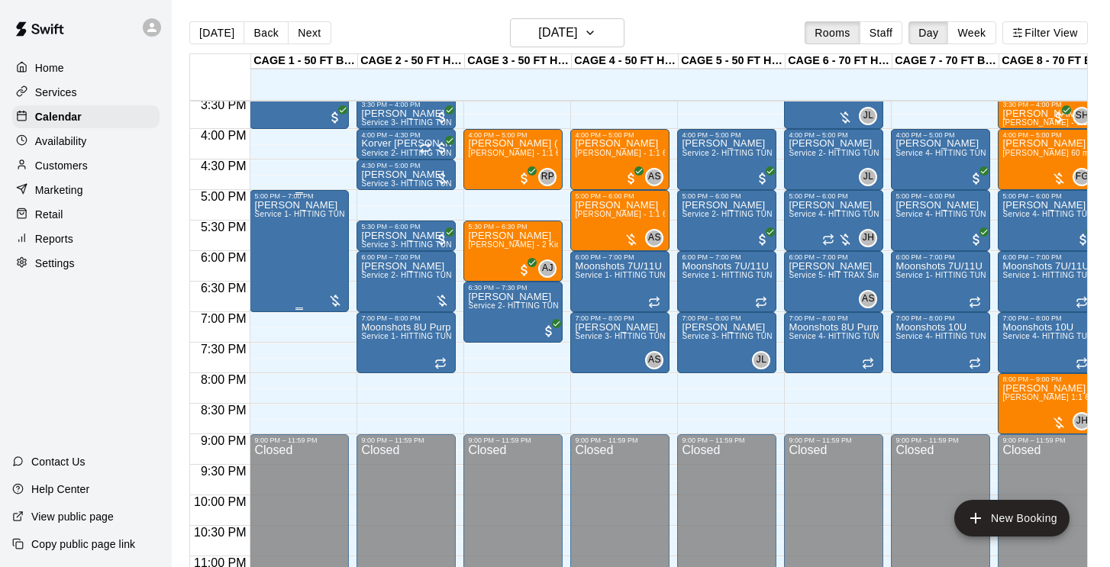
click at [309, 263] on div "Roy Mendoza Service 1- HITTING TUNNEL RENTAL - 50ft Baseball w/ Auto/Manual Fee…" at bounding box center [299, 483] width 90 height 567
click at [270, 252] on img "edit" at bounding box center [271, 253] width 18 height 18
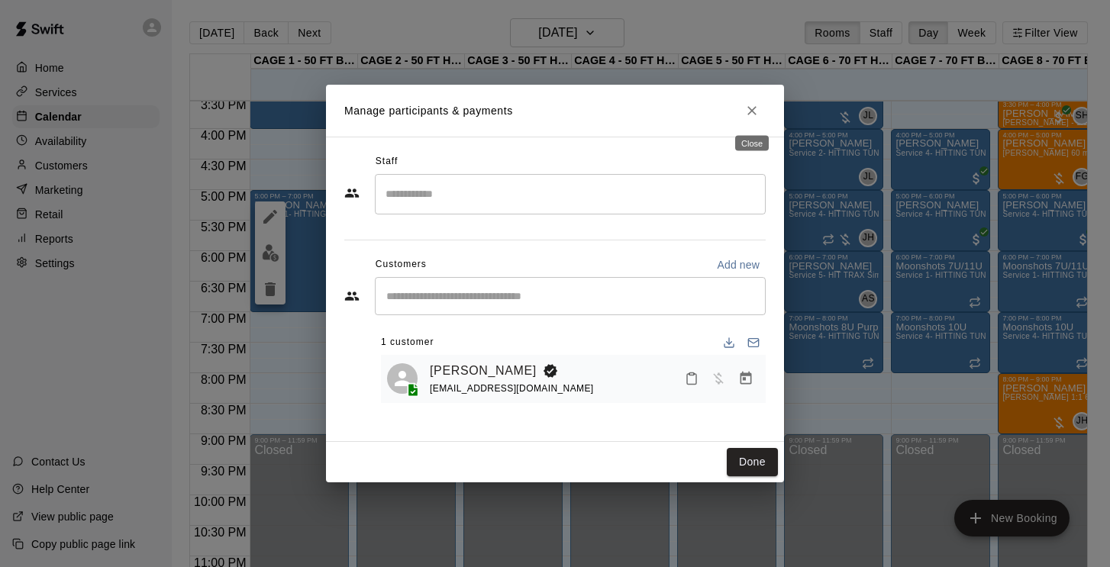
click at [752, 117] on icon "Close" at bounding box center [752, 110] width 15 height 15
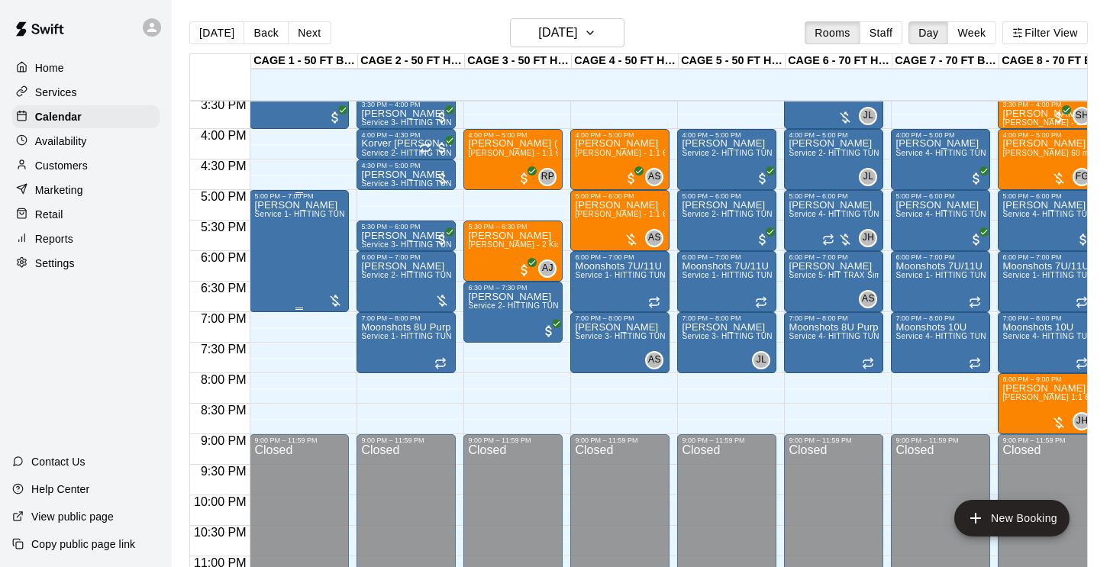
click at [288, 253] on div "Roy Mendoza Service 1- HITTING TUNNEL RENTAL - 50ft Baseball w/ Auto/Manual Fee…" at bounding box center [299, 483] width 90 height 567
click at [274, 215] on icon "edit" at bounding box center [270, 217] width 14 height 14
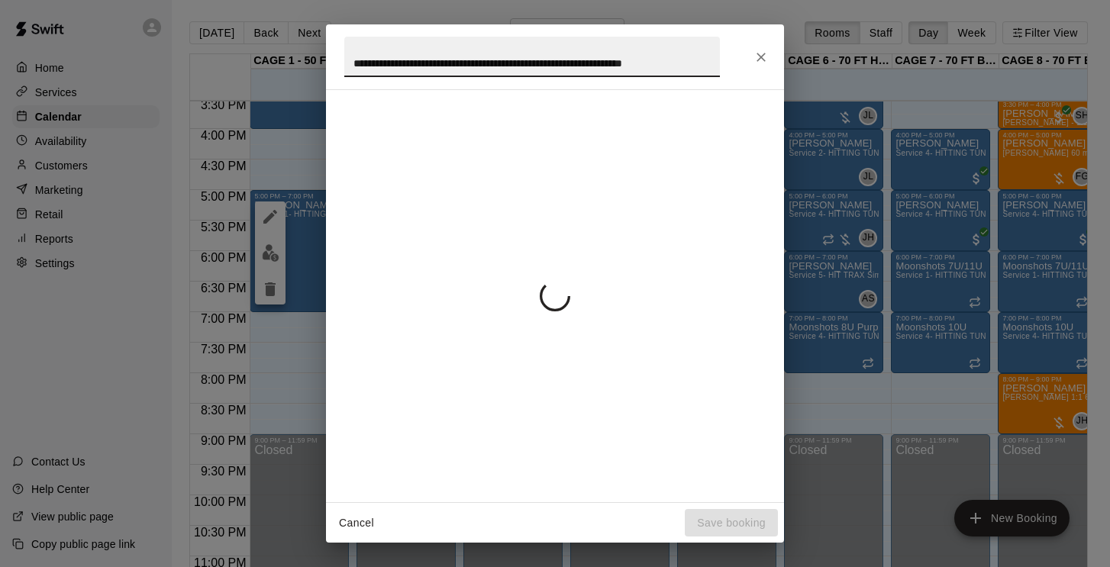
scroll to position [0, 42]
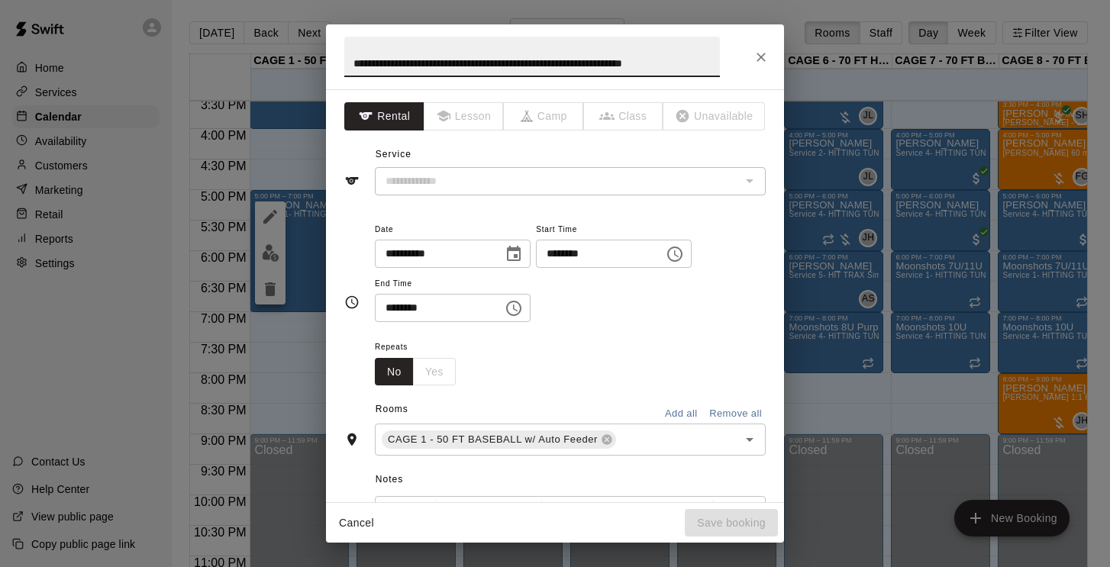
type input "**********"
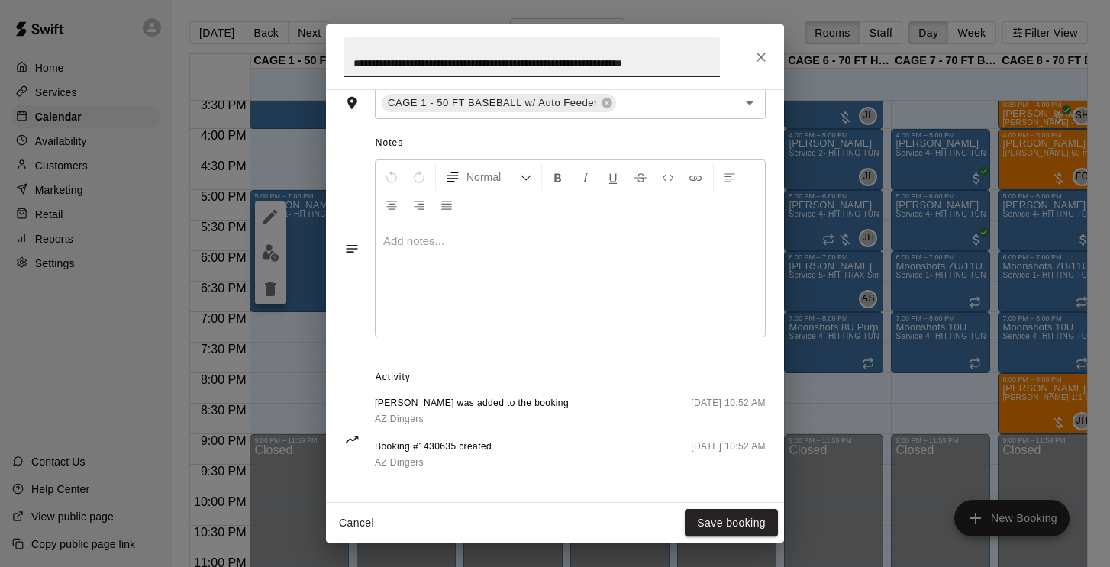
scroll to position [394, 0]
click at [752, 52] on button "Close" at bounding box center [761, 57] width 27 height 27
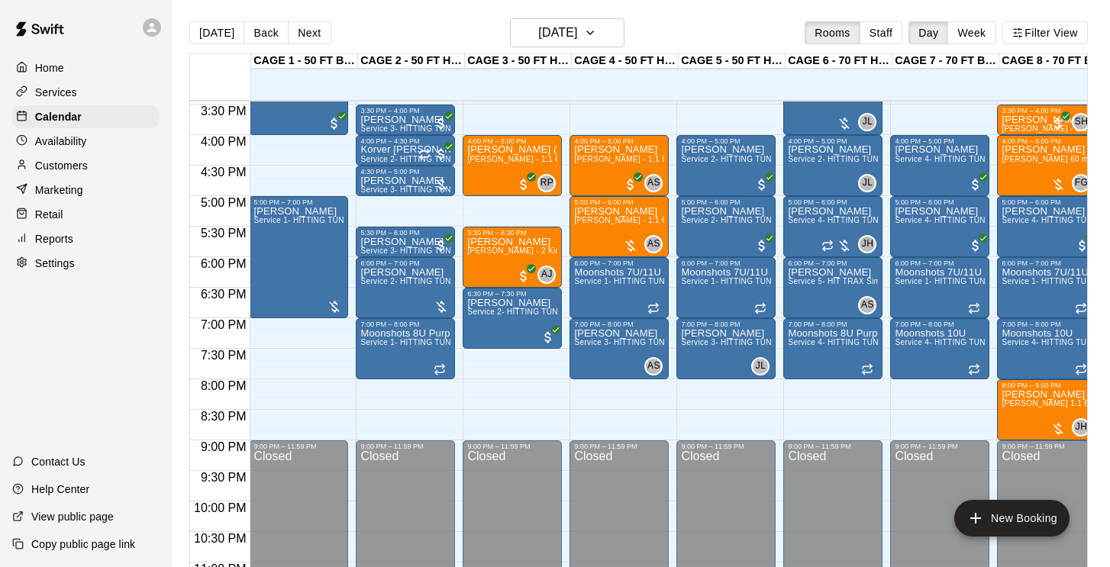
scroll to position [0, 1]
click at [299, 248] on div "Roy Mendoza Service 1- HITTING TUNNEL RENTAL - 50ft Baseball w/ Auto/Manual Fee…" at bounding box center [299, 489] width 90 height 567
click at [271, 212] on button "edit" at bounding box center [269, 223] width 31 height 31
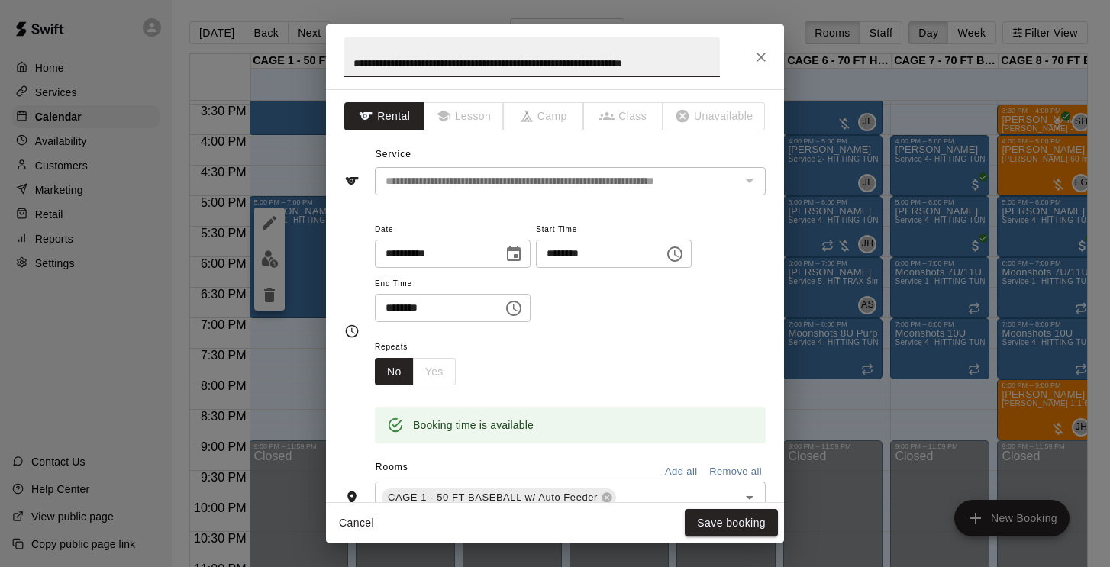
scroll to position [0, 0]
click at [752, 65] on button "Close" at bounding box center [761, 57] width 27 height 27
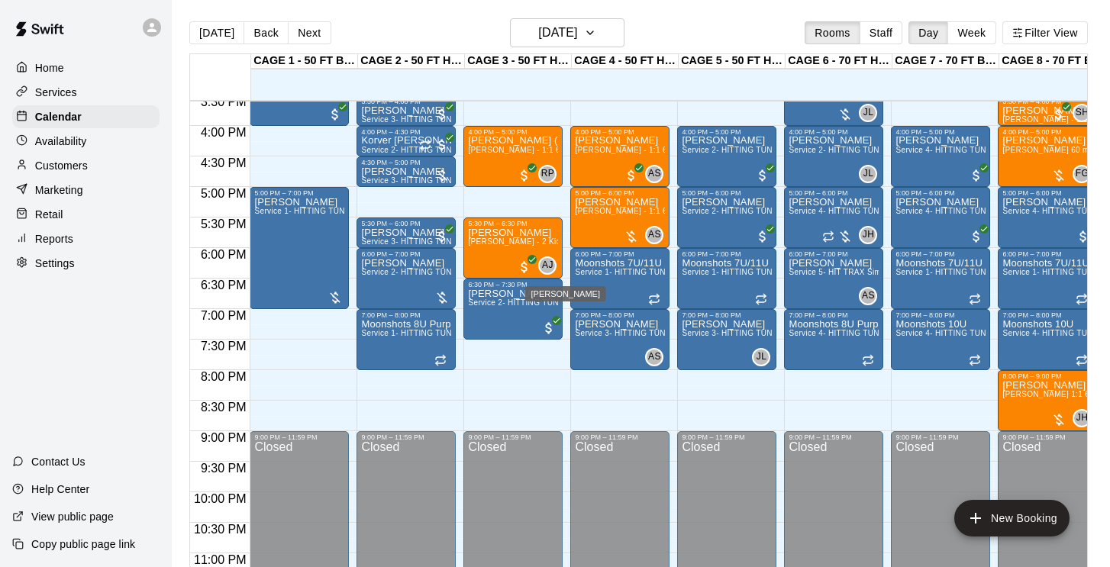
scroll to position [2, 0]
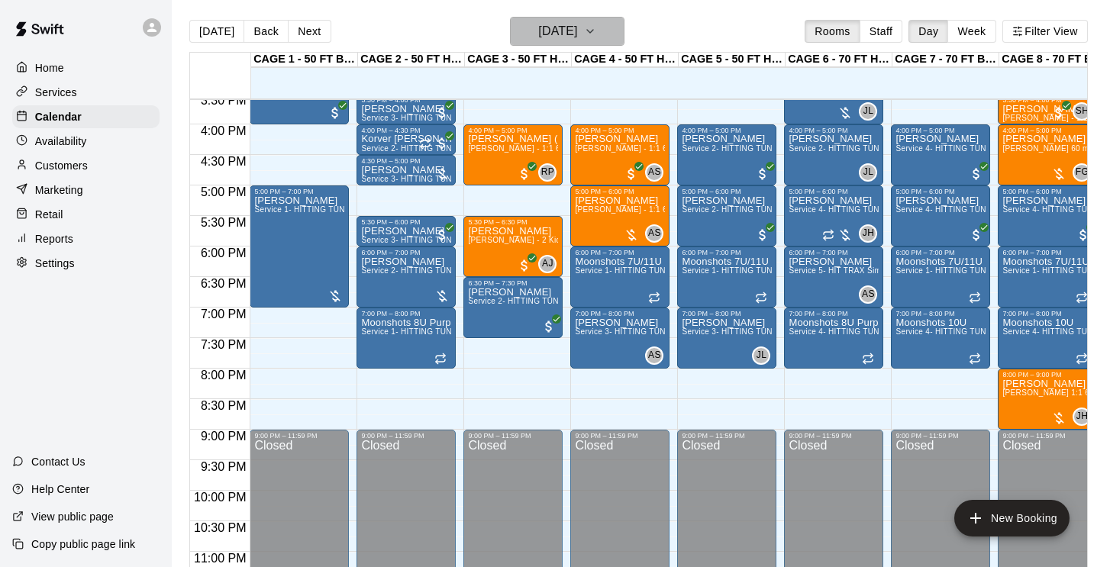
click at [563, 27] on h6 "Wednesday Sep 17" at bounding box center [557, 31] width 39 height 21
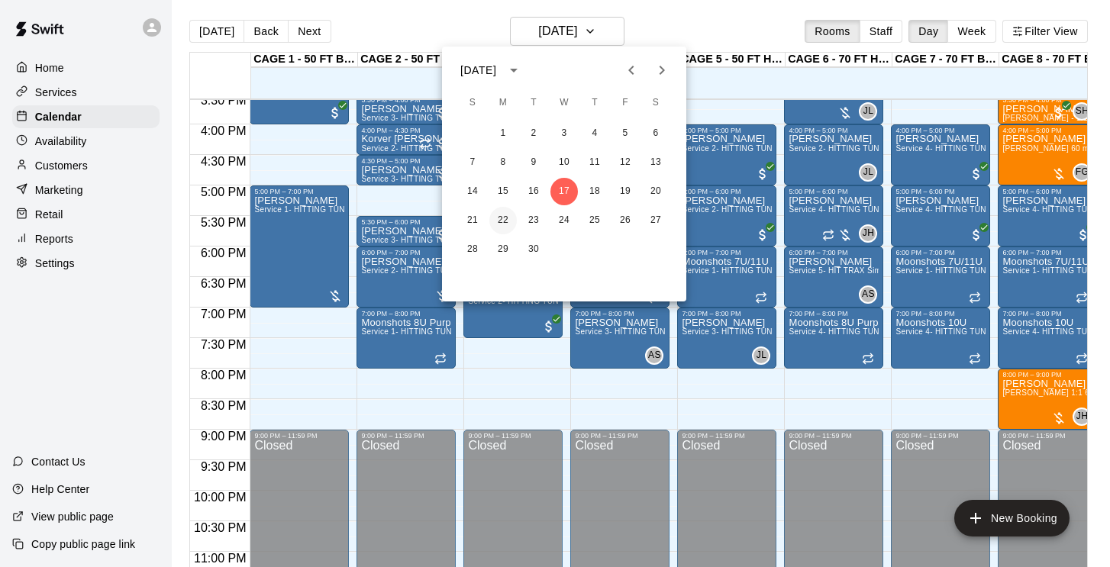
click at [506, 224] on button "22" at bounding box center [503, 220] width 27 height 27
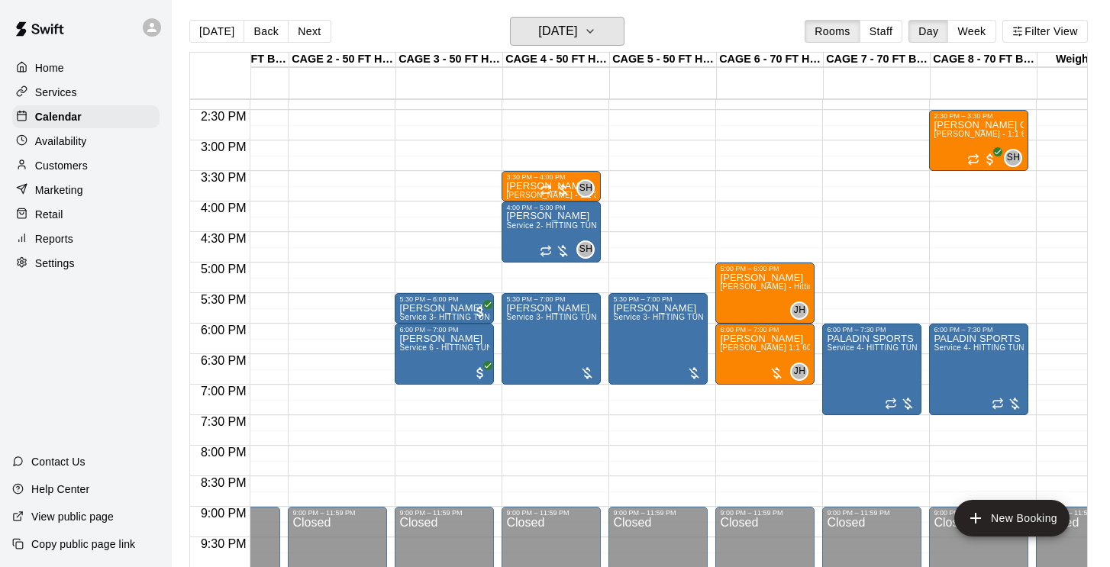
scroll to position [874, 69]
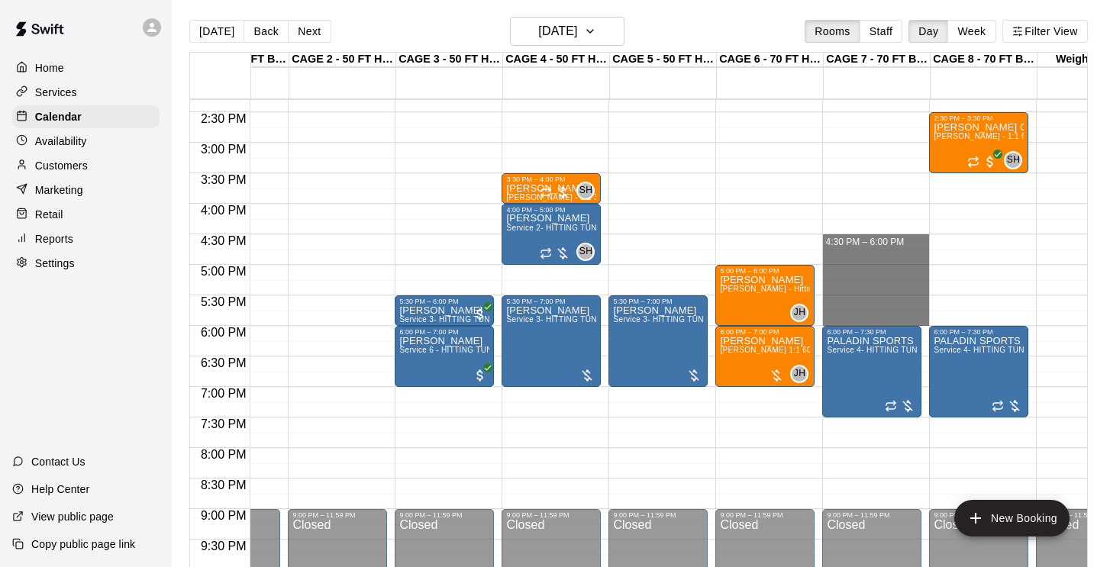
drag, startPoint x: 875, startPoint y: 238, endPoint x: 881, endPoint y: 318, distance: 80.4
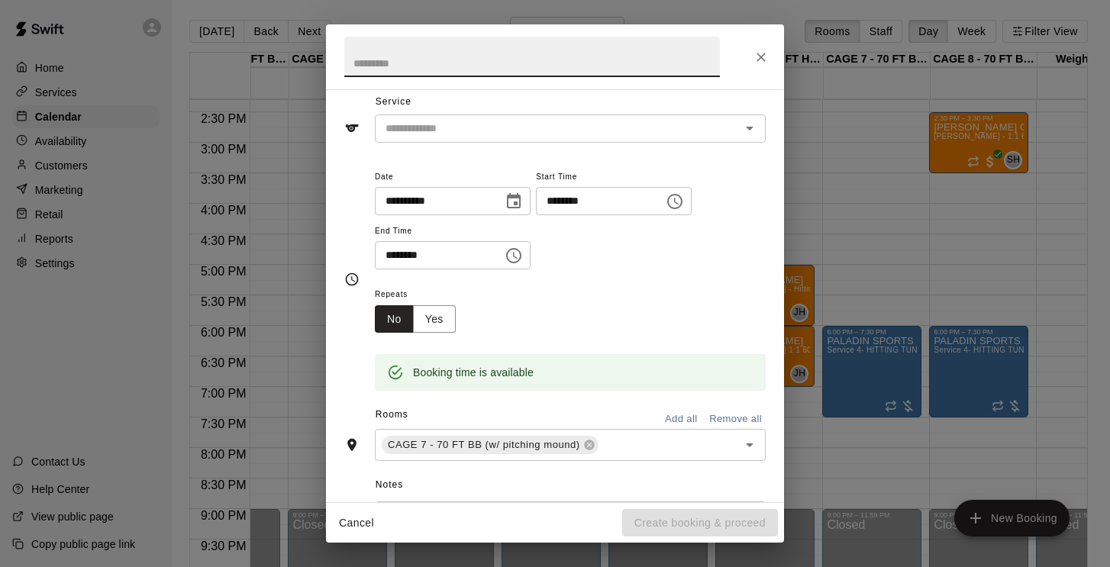
scroll to position [56, 0]
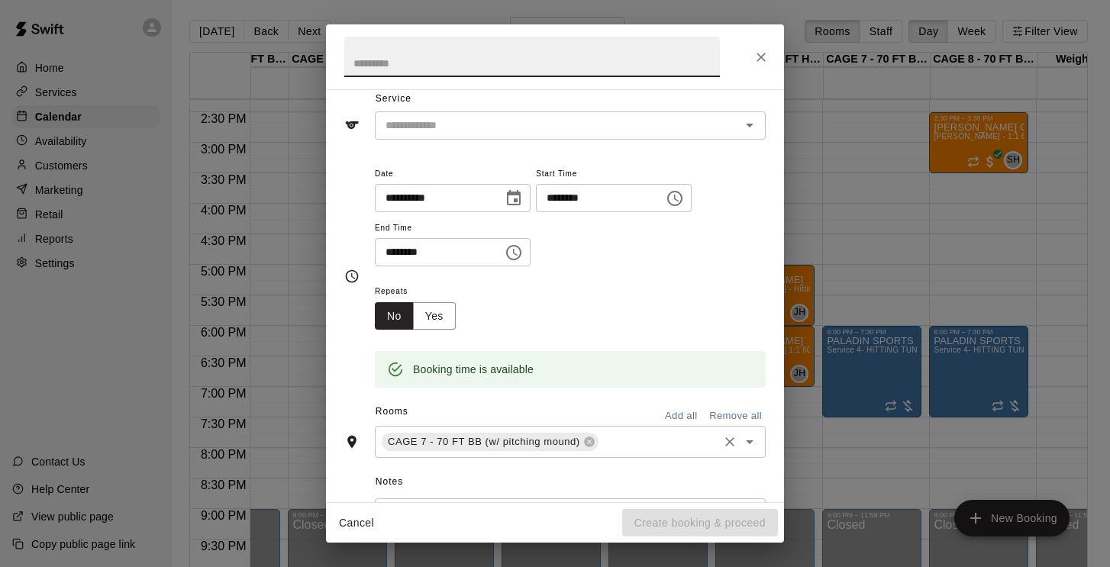
click at [638, 438] on input "text" at bounding box center [658, 442] width 115 height 19
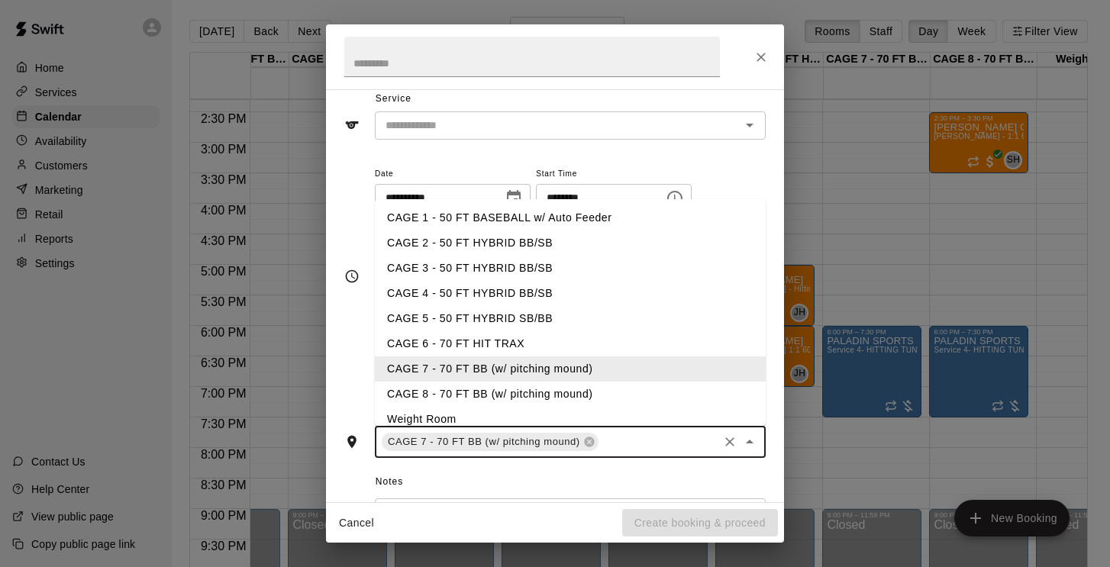
type input "*"
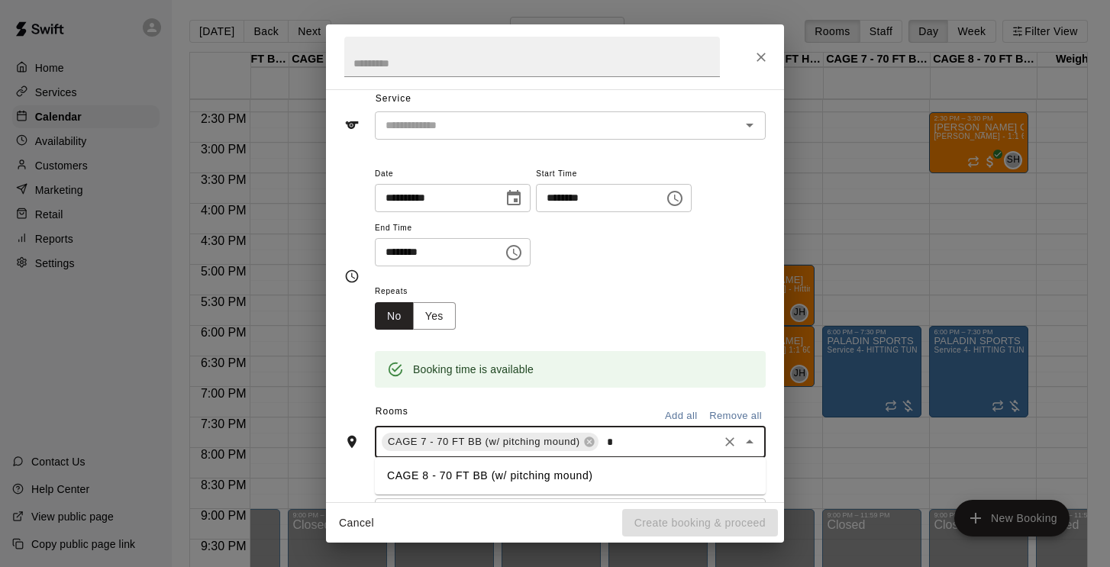
click at [545, 470] on li "CAGE 8 - 70 FT BB (w/ pitching mound)" at bounding box center [570, 476] width 391 height 25
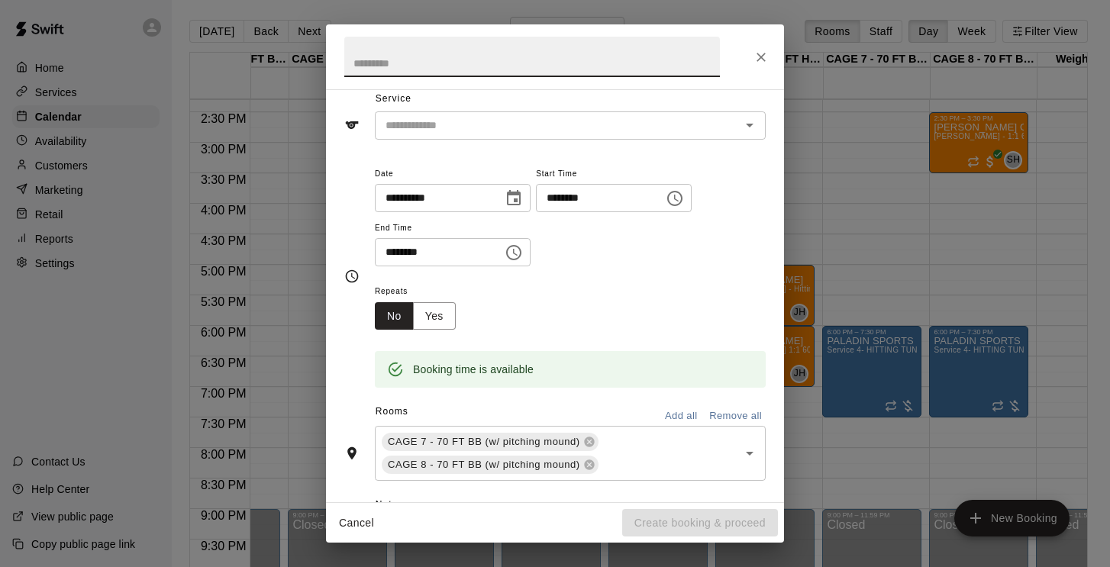
click at [470, 61] on input "text" at bounding box center [532, 57] width 376 height 40
type input "**********"
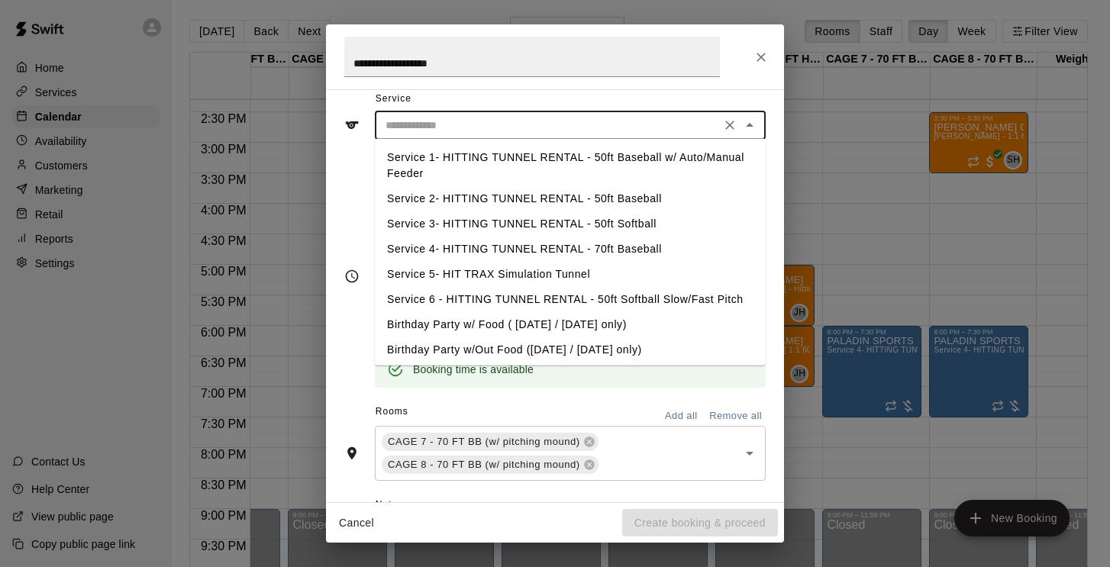
click at [483, 127] on input "text" at bounding box center [548, 125] width 337 height 19
click at [559, 247] on li "Service 4- HITTING TUNNEL RENTAL - 70ft Baseball" at bounding box center [570, 249] width 391 height 25
type input "**********"
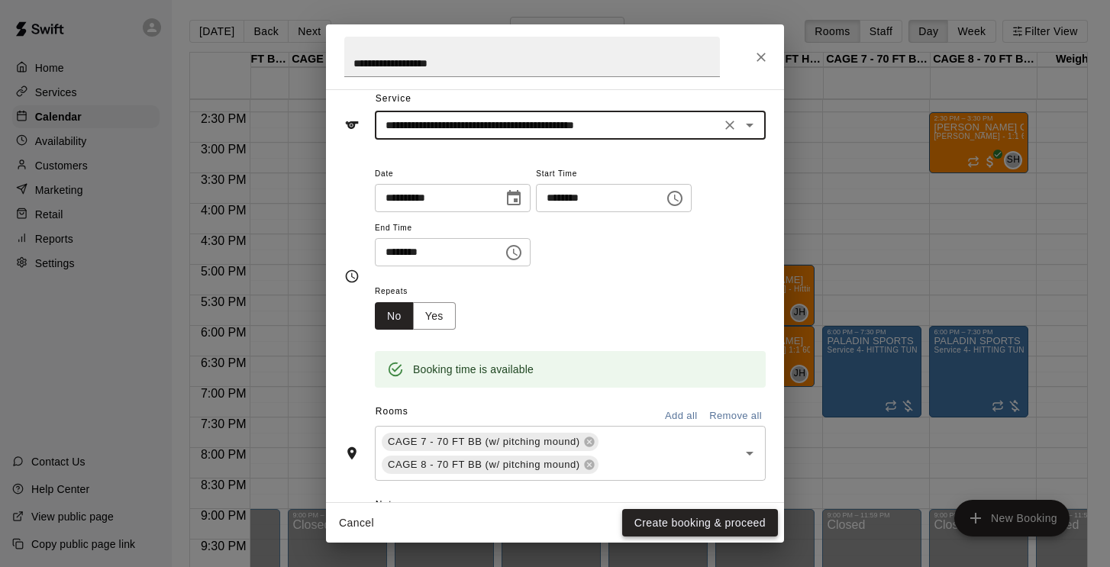
click at [682, 526] on button "Create booking & proceed" at bounding box center [700, 523] width 156 height 28
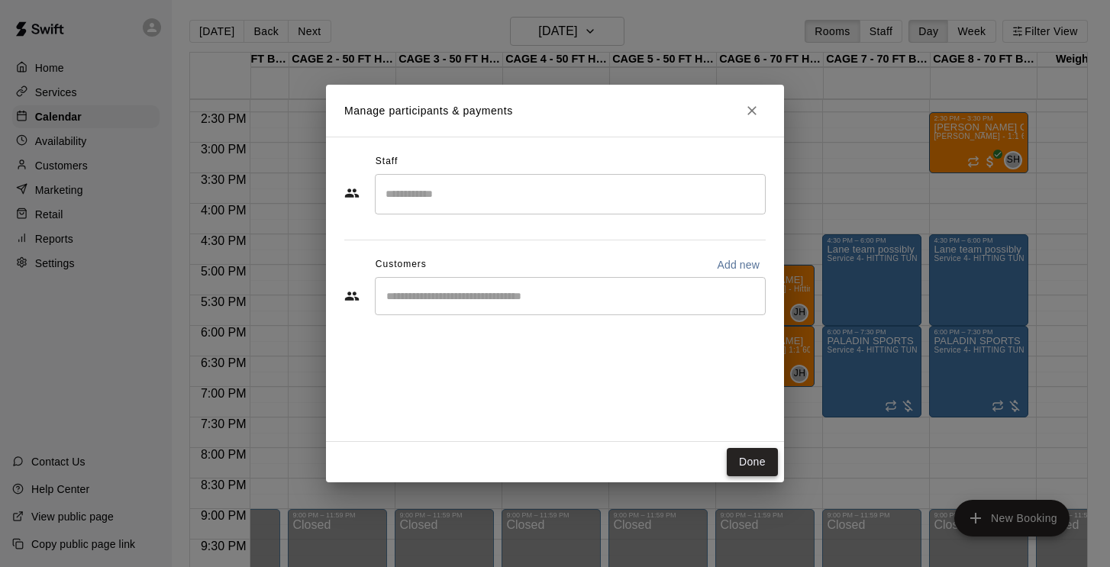
click at [763, 462] on button "Done" at bounding box center [752, 462] width 51 height 28
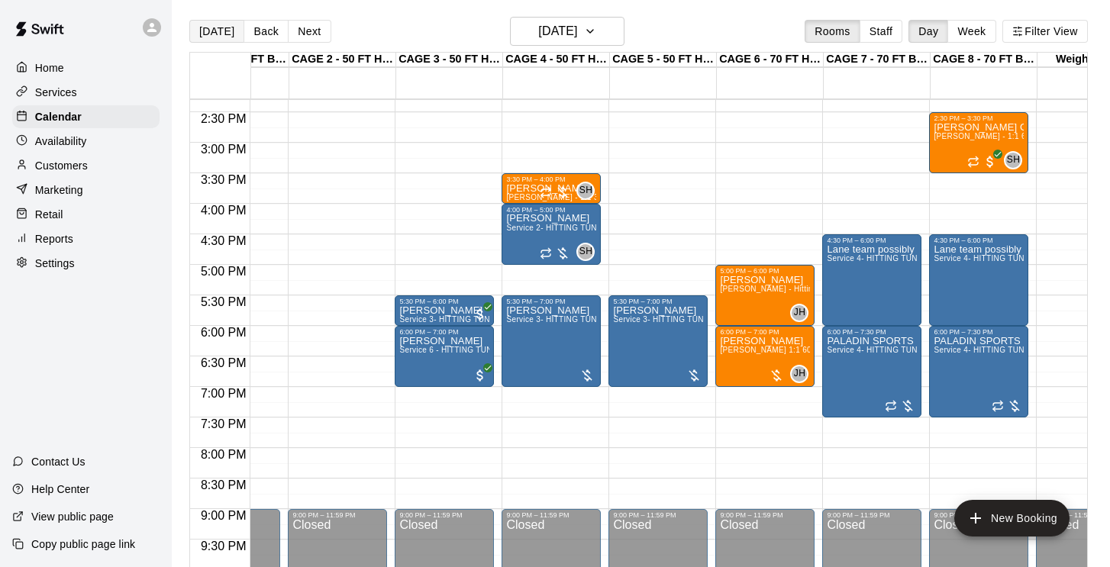
click at [221, 32] on button "Today" at bounding box center [216, 31] width 55 height 23
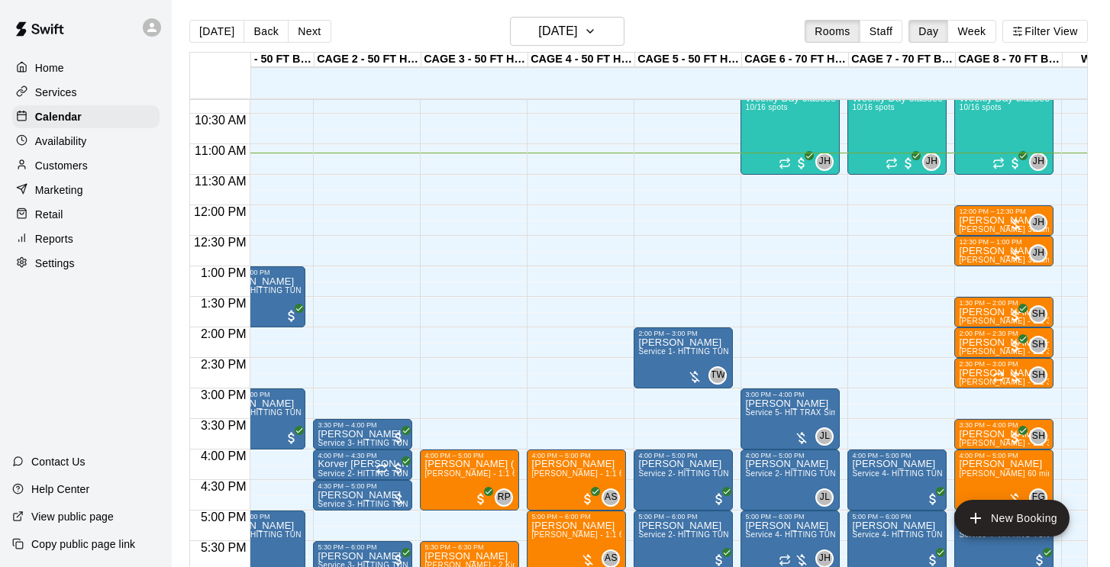
scroll to position [629, 44]
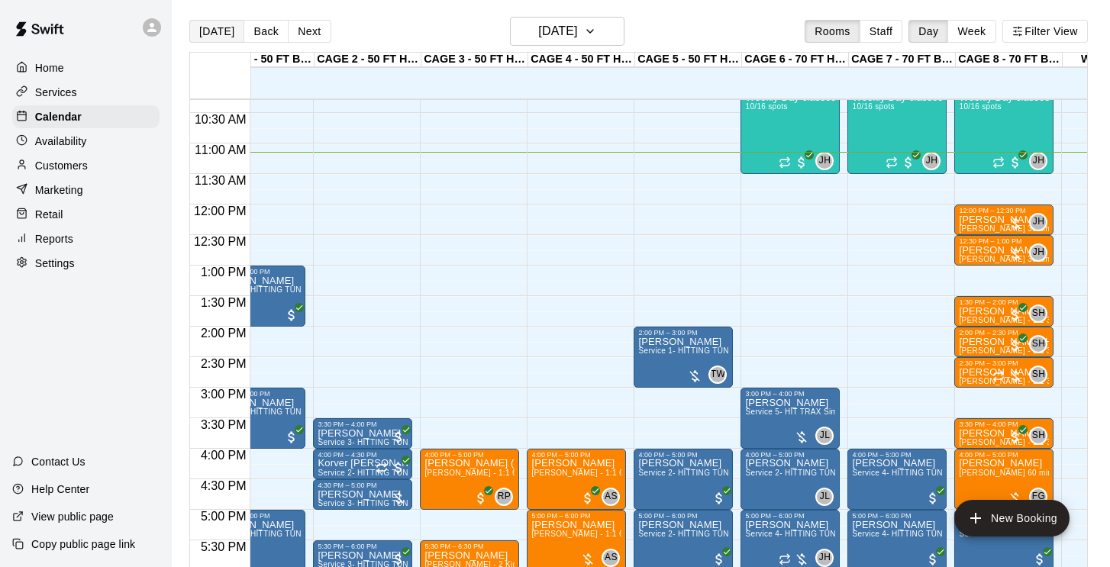
click at [216, 31] on button "Today" at bounding box center [216, 31] width 55 height 23
click at [996, 225] on div "Carson Hooks John Havird 30min 1:1 pitching Lesson (ages under 10yrs old)" at bounding box center [1004, 498] width 90 height 567
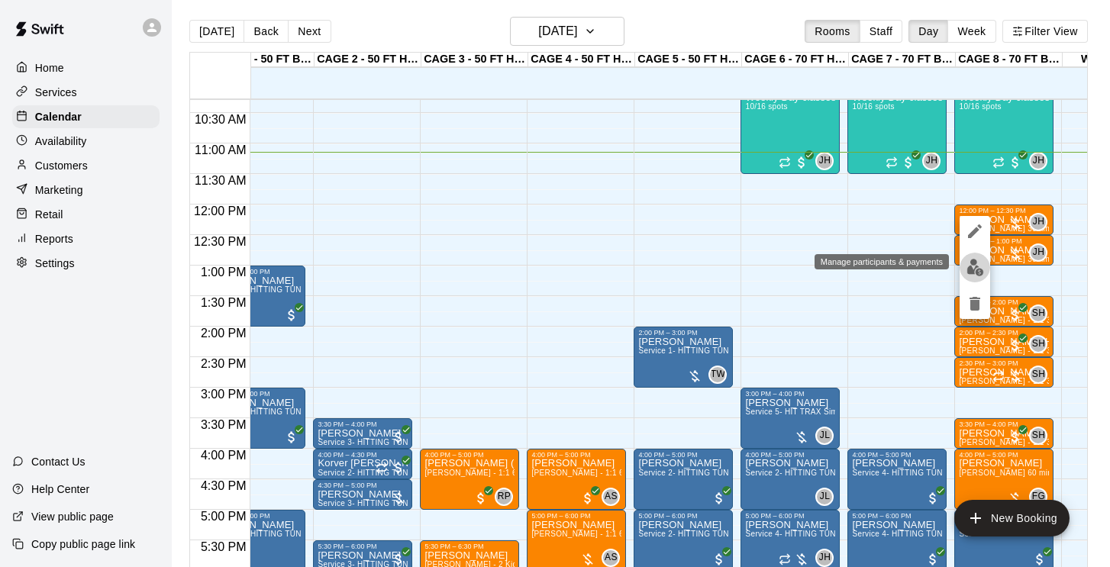
click at [968, 263] on img "edit" at bounding box center [976, 268] width 18 height 18
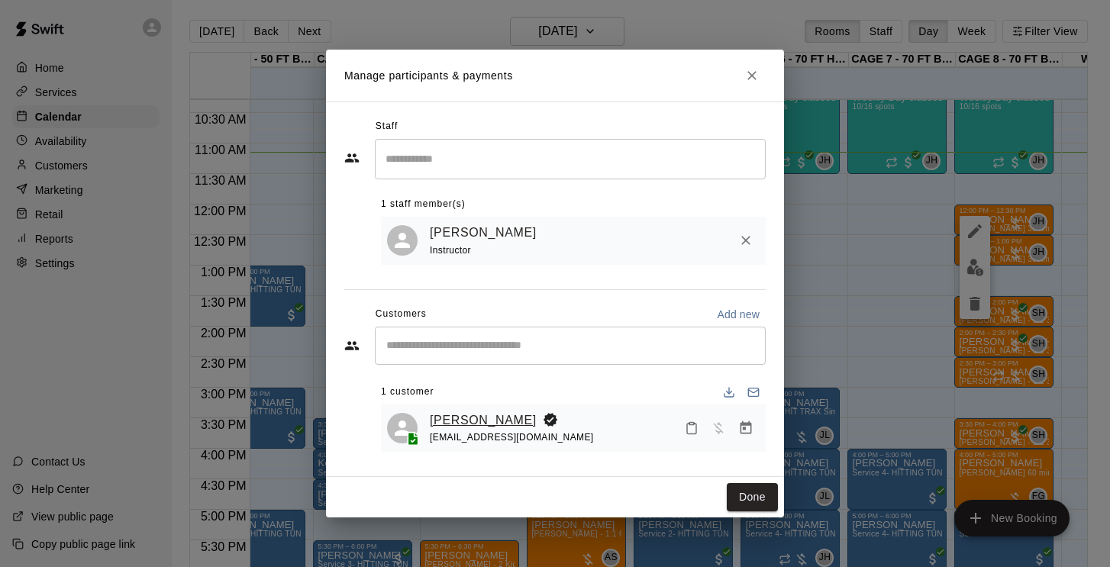
click at [485, 417] on link "[PERSON_NAME]" at bounding box center [483, 421] width 107 height 20
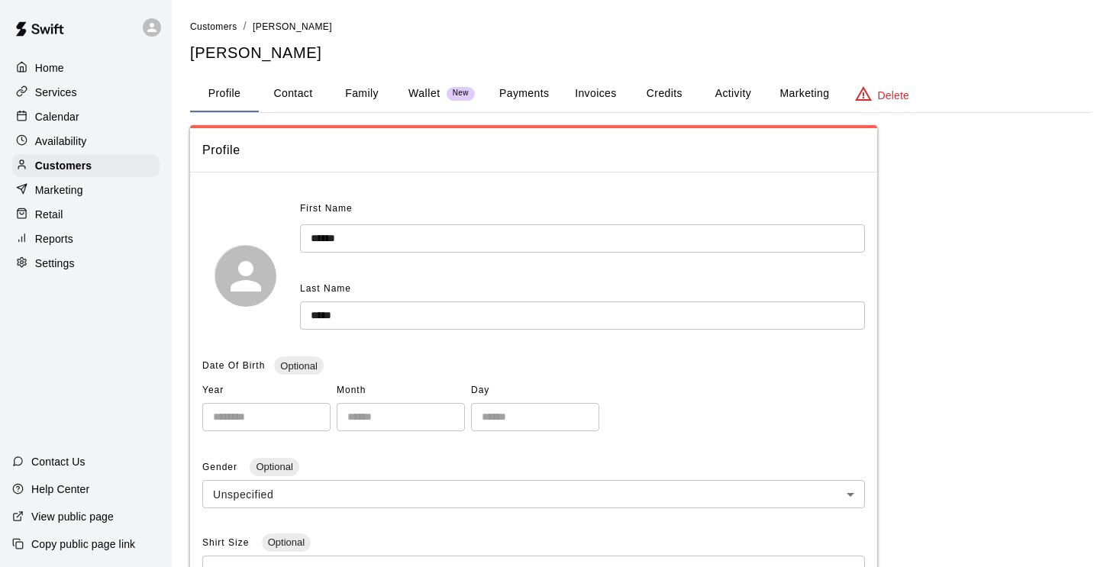
click at [724, 97] on button "Activity" at bounding box center [733, 94] width 69 height 37
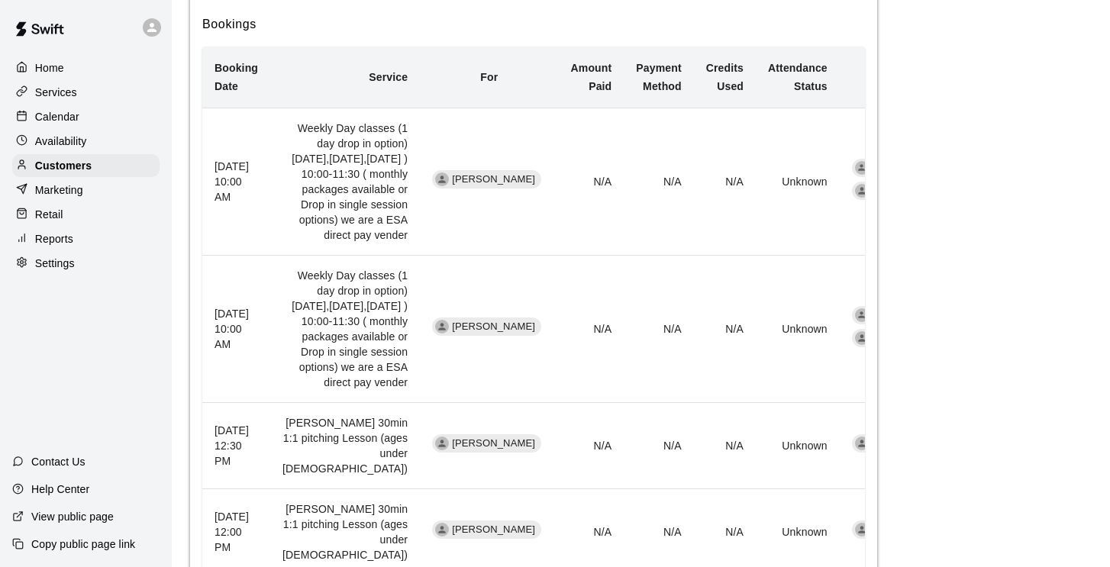
scroll to position [329, 0]
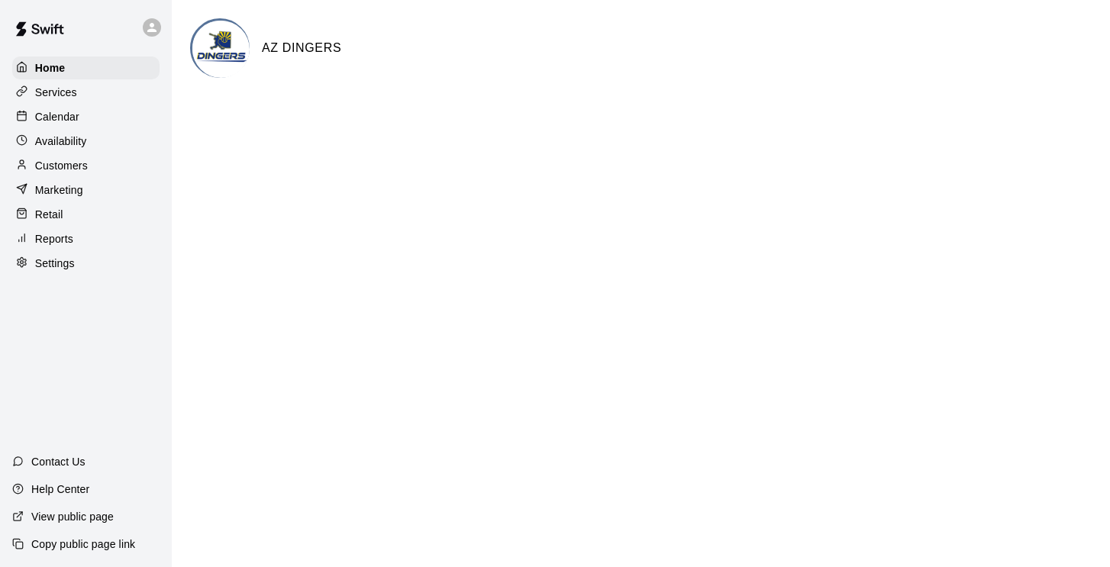
click at [55, 166] on p "Customers" at bounding box center [61, 165] width 53 height 15
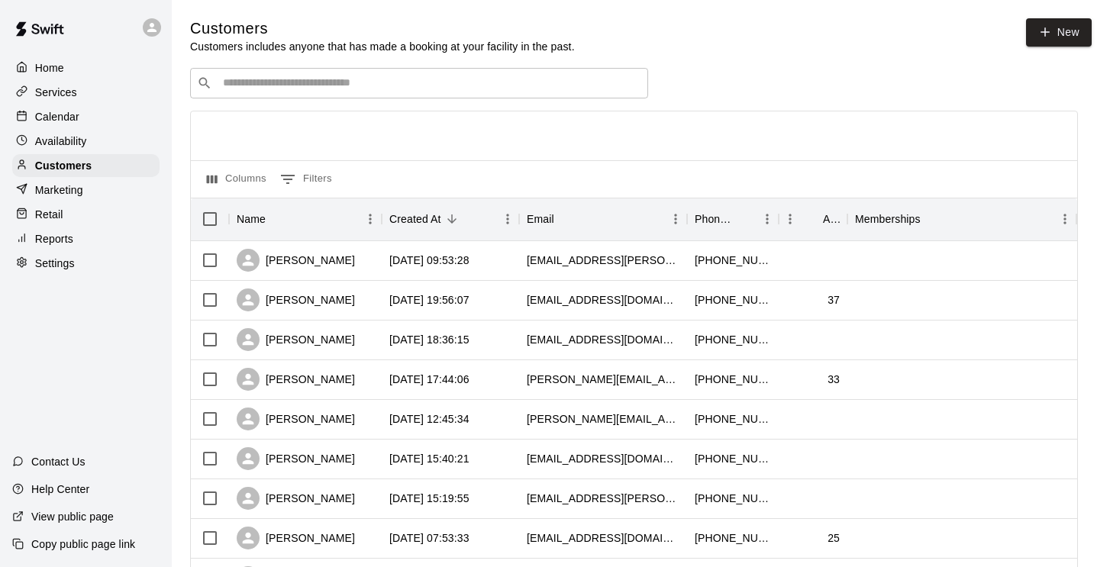
click at [53, 128] on div "Home Services Calendar Availability Customers Marketing Retail Reports Settings" at bounding box center [86, 165] width 172 height 221
click at [66, 121] on p "Calendar" at bounding box center [57, 116] width 44 height 15
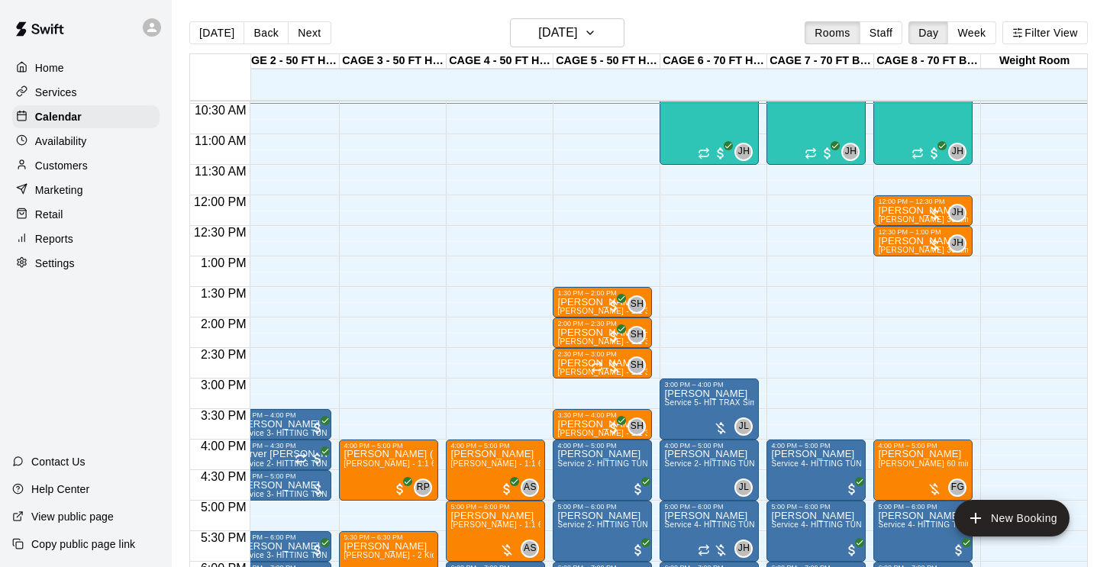
scroll to position [622, 125]
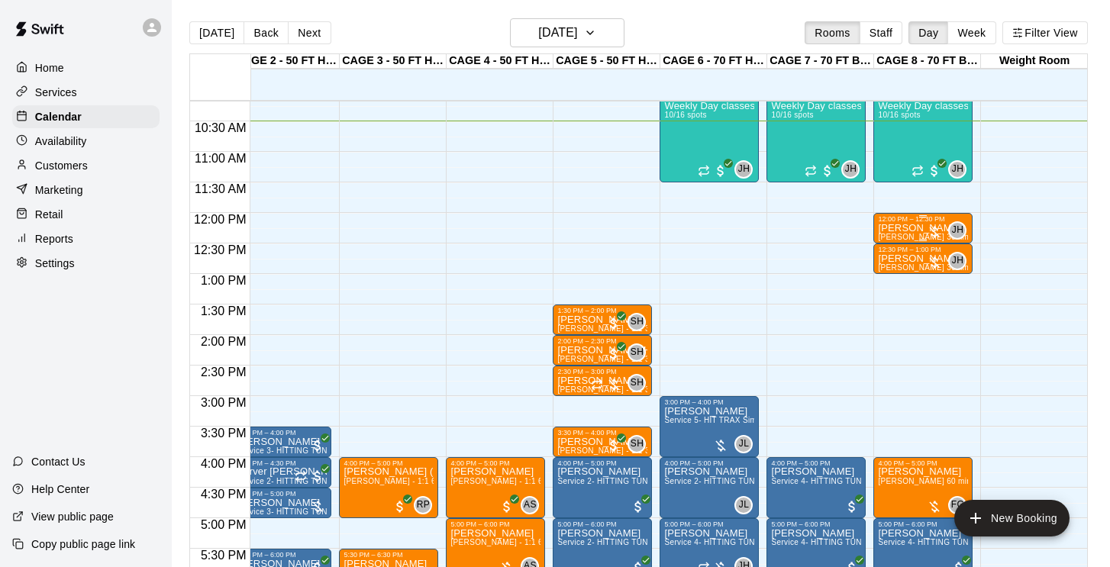
click at [925, 228] on p "[PERSON_NAME]" at bounding box center [923, 228] width 90 height 0
click at [888, 273] on img "edit" at bounding box center [894, 282] width 18 height 18
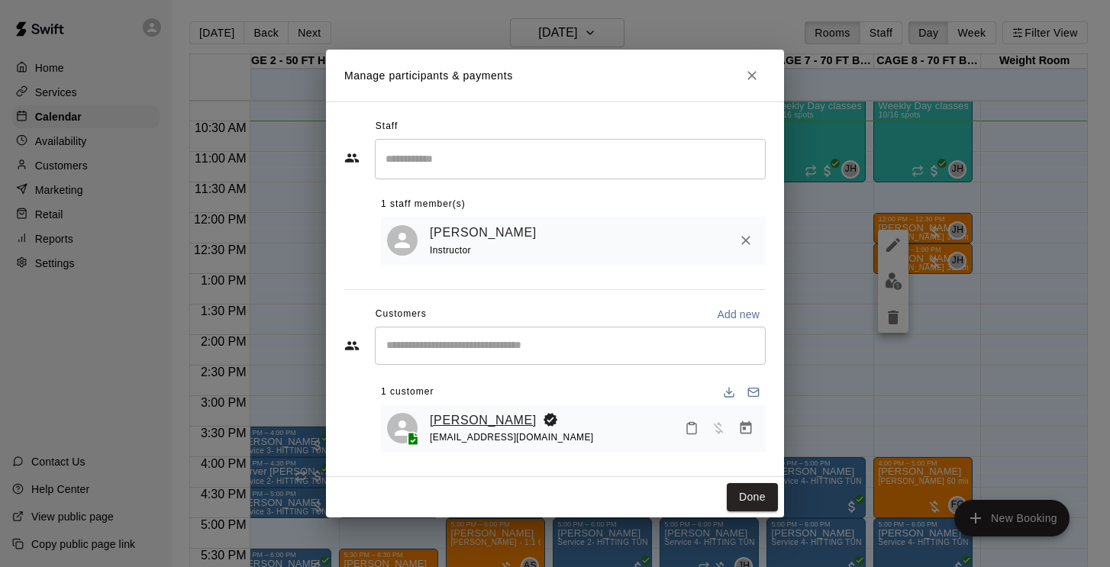
click at [470, 416] on link "[PERSON_NAME]" at bounding box center [483, 421] width 107 height 20
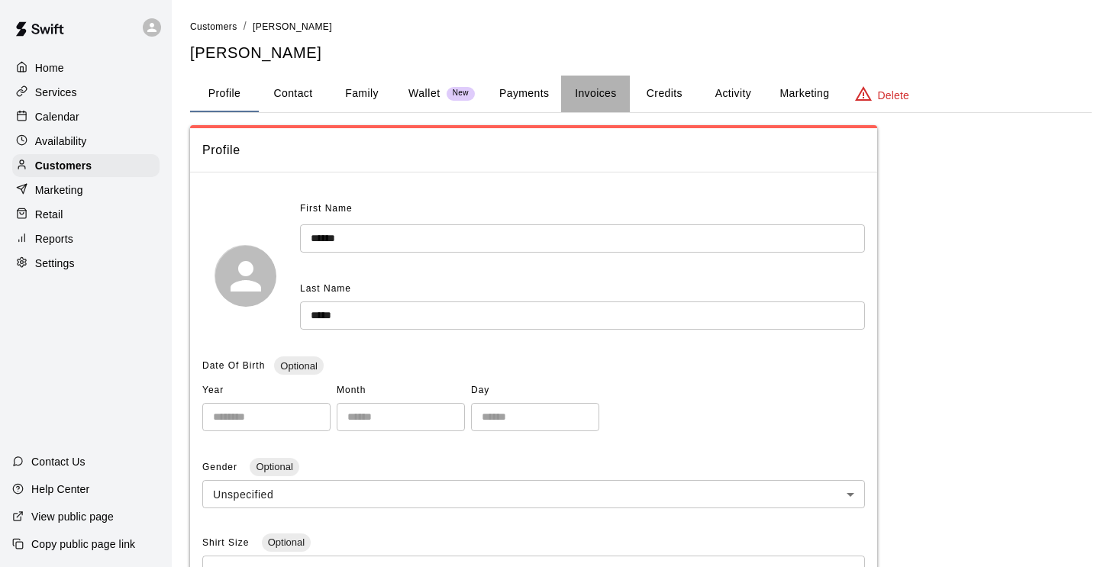
click at [596, 94] on button "Invoices" at bounding box center [595, 94] width 69 height 37
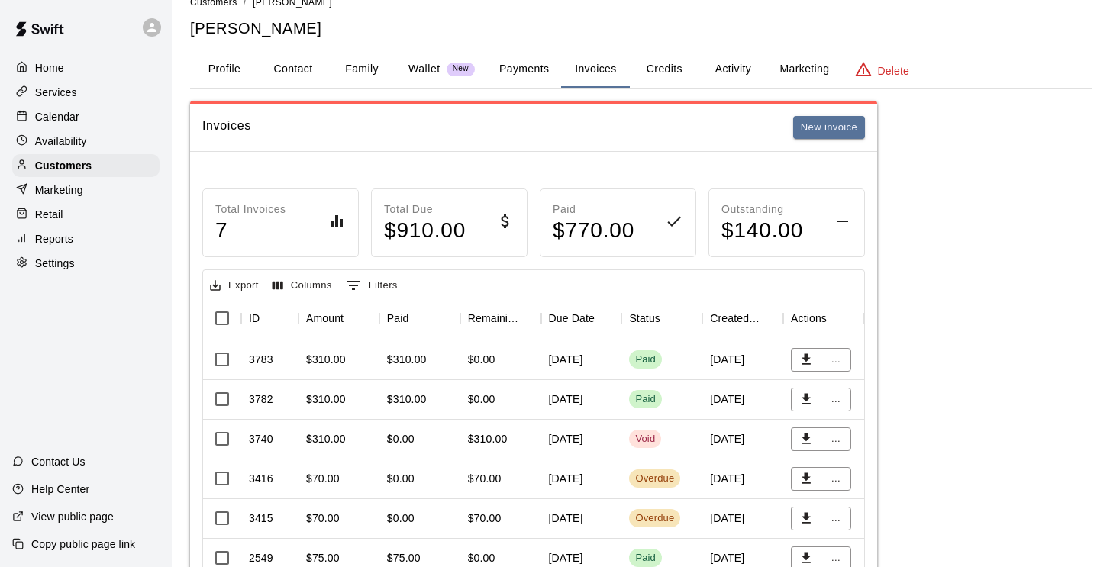
scroll to position [24, 0]
click at [719, 78] on button "Activity" at bounding box center [733, 70] width 69 height 37
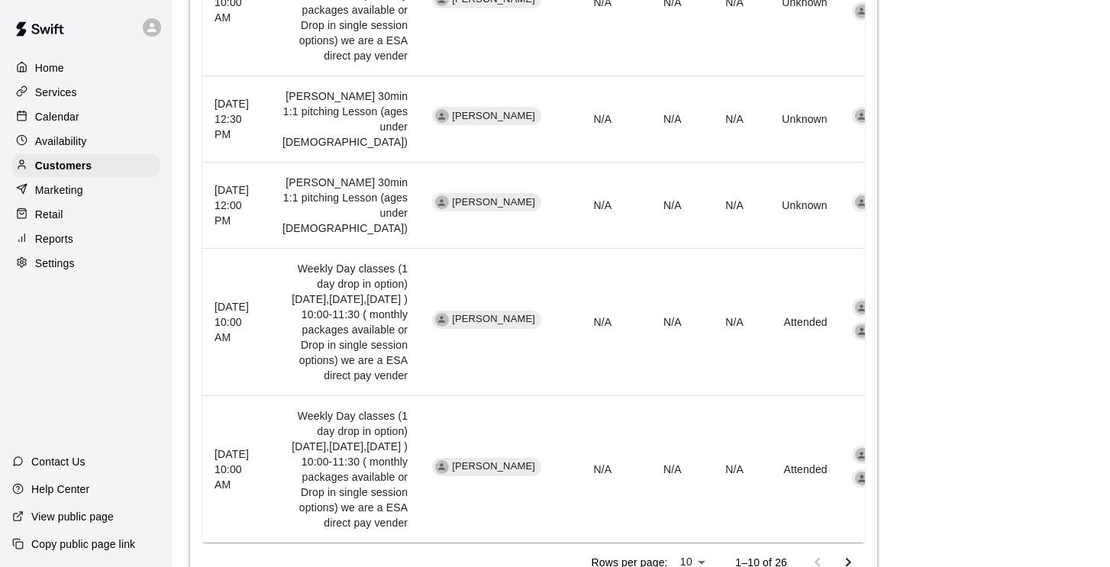
scroll to position [1129, 0]
click at [691, 531] on li "25" at bounding box center [692, 536] width 37 height 25
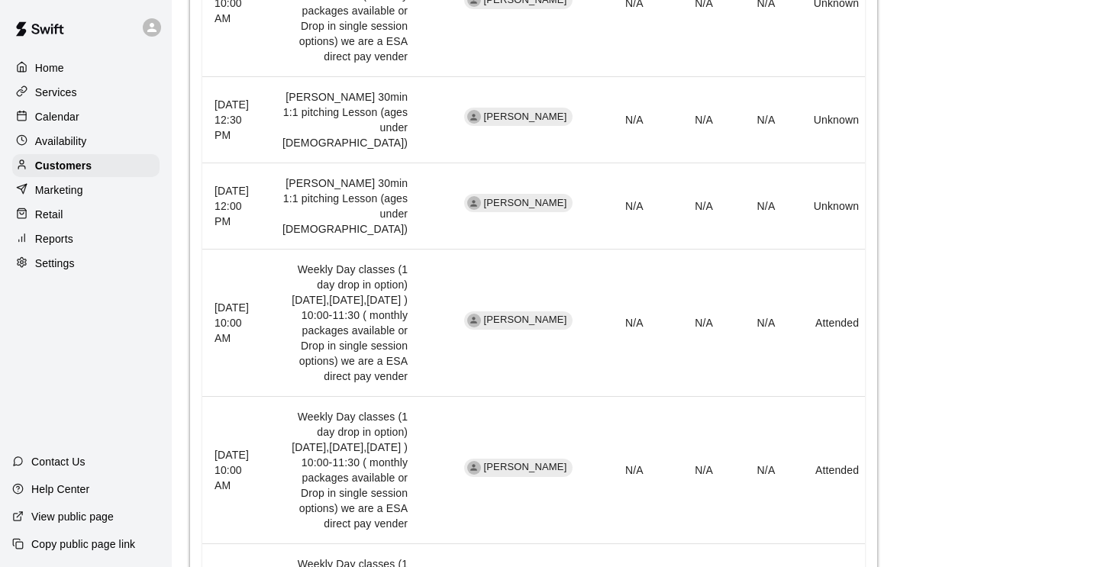
type input "**"
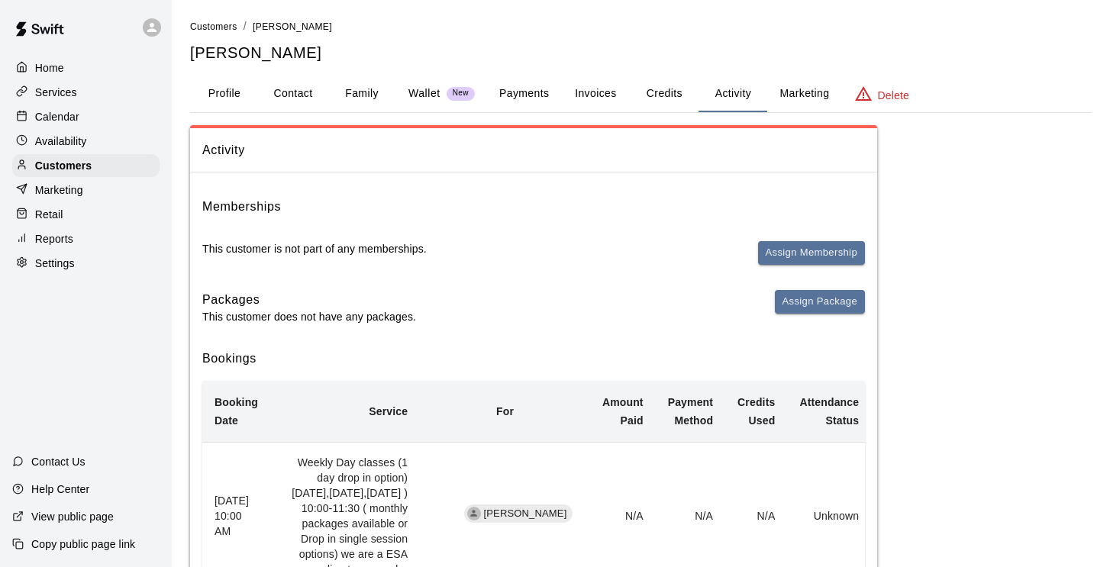
scroll to position [0, 0]
click at [596, 89] on button "Invoices" at bounding box center [595, 94] width 69 height 37
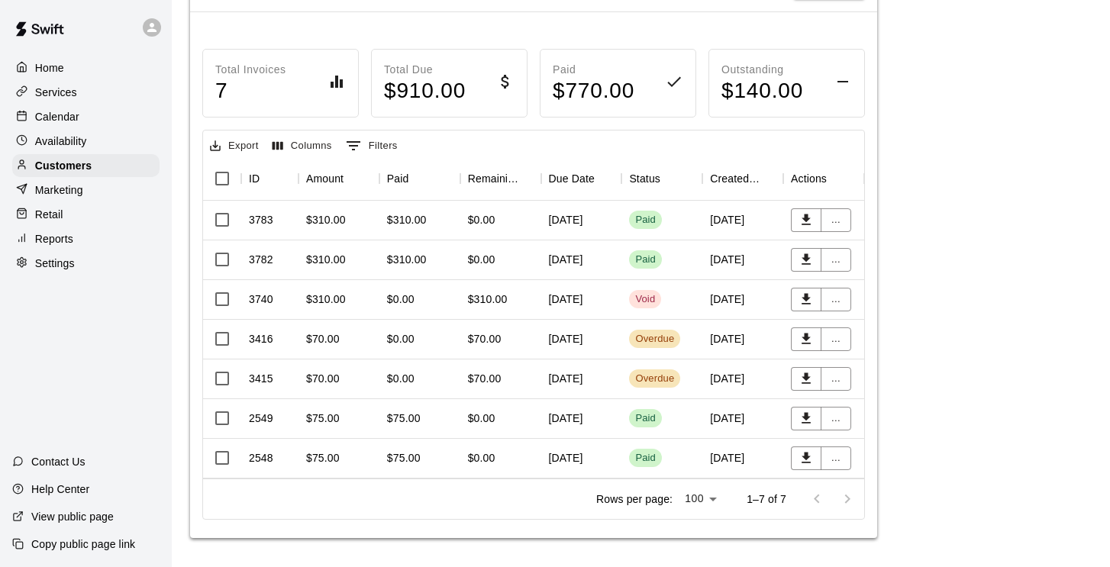
scroll to position [163, 0]
drag, startPoint x: 590, startPoint y: 342, endPoint x: 945, endPoint y: 24, distance: 477.1
click at [931, 33] on div "Invoices New invoice Total Invoices 7 Total Due $ 910.00 Paid $ 770.00 Outstand…" at bounding box center [641, 250] width 902 height 577
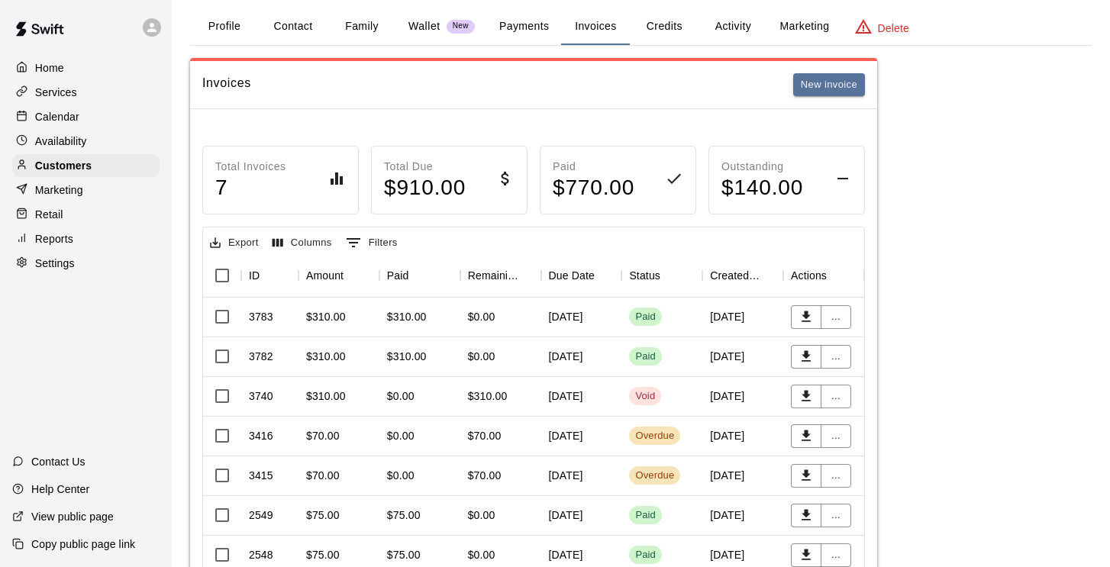
scroll to position [2, 0]
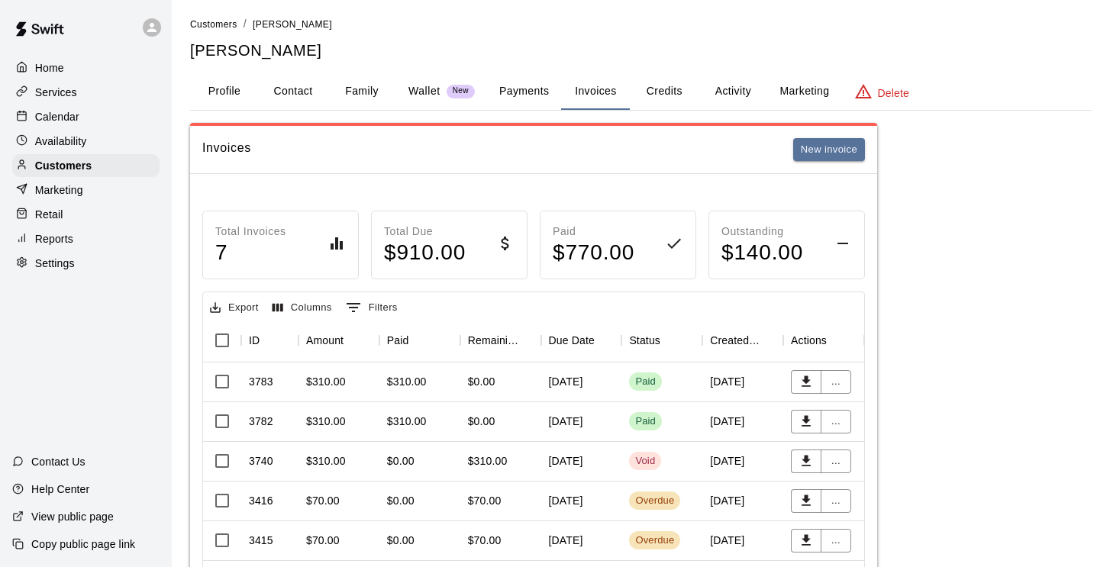
click at [575, 155] on div "Invoices New invoice" at bounding box center [533, 150] width 663 height 24
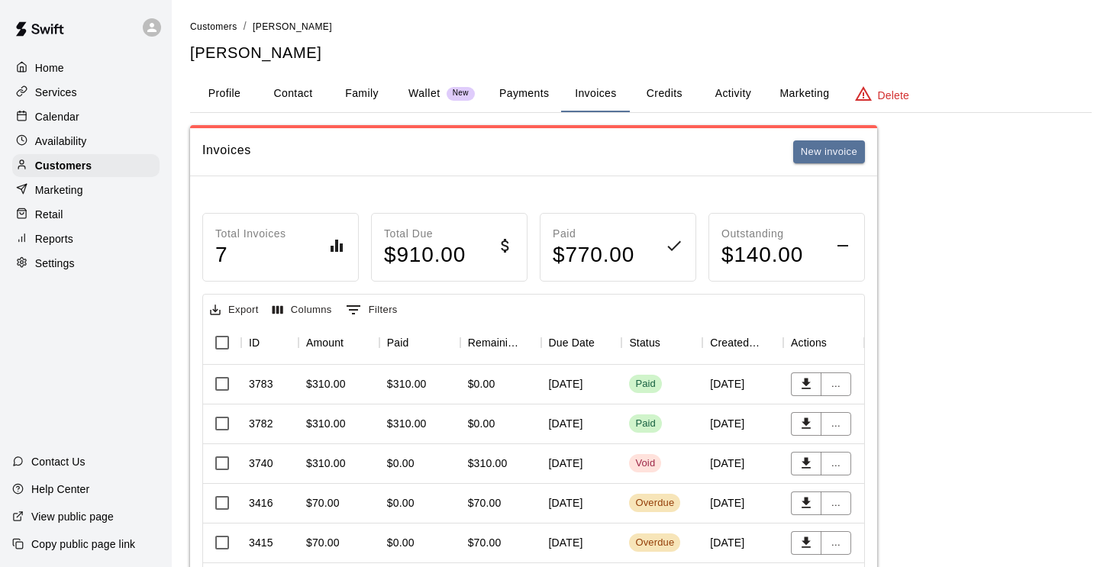
scroll to position [0, 0]
click at [56, 118] on p "Calendar" at bounding box center [57, 116] width 44 height 15
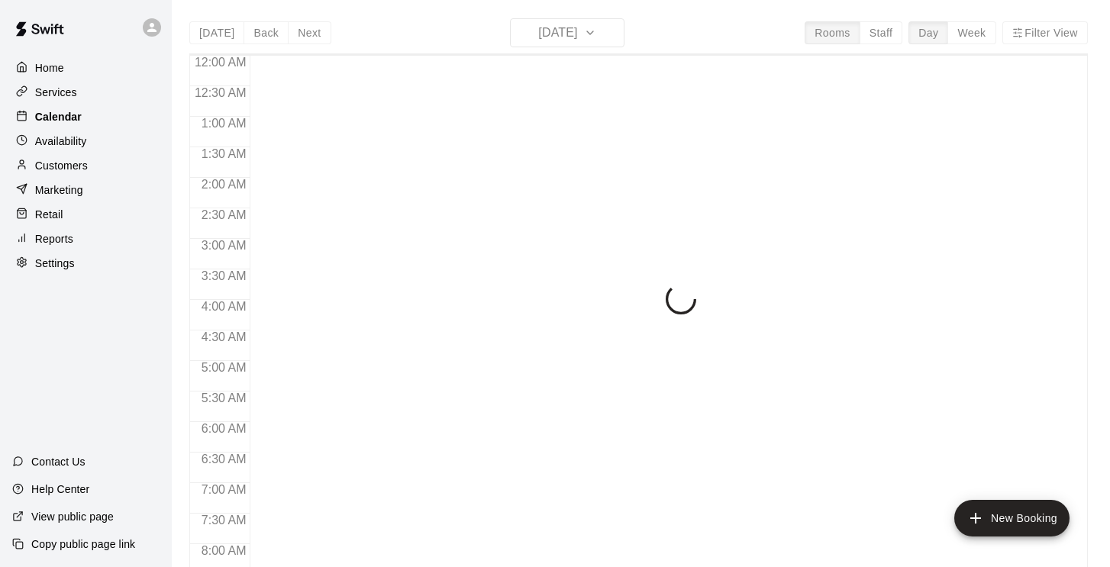
scroll to position [682, 0]
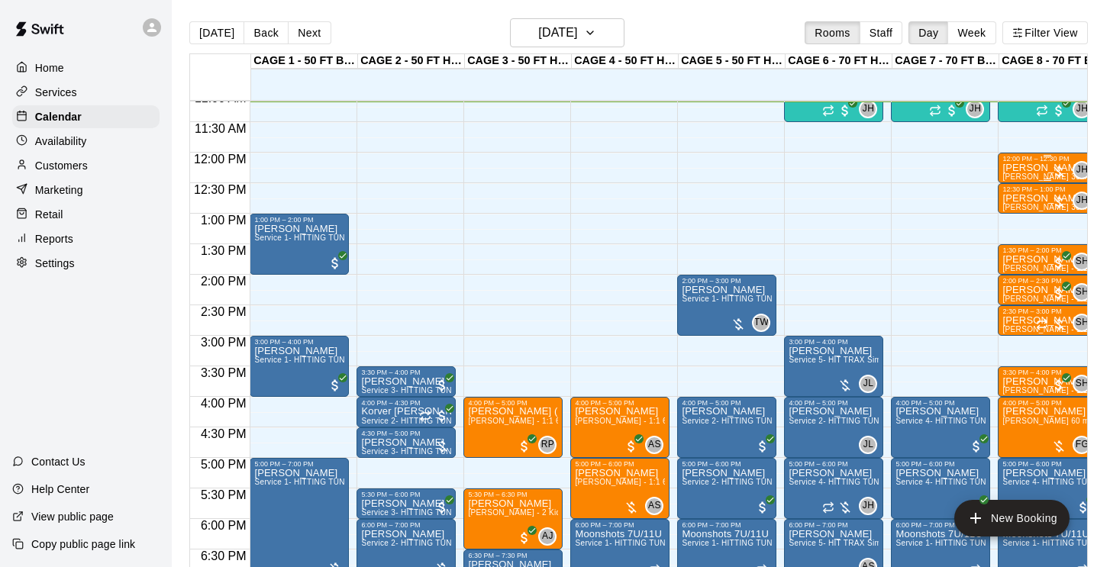
click at [1014, 215] on button "edit" at bounding box center [1019, 226] width 31 height 30
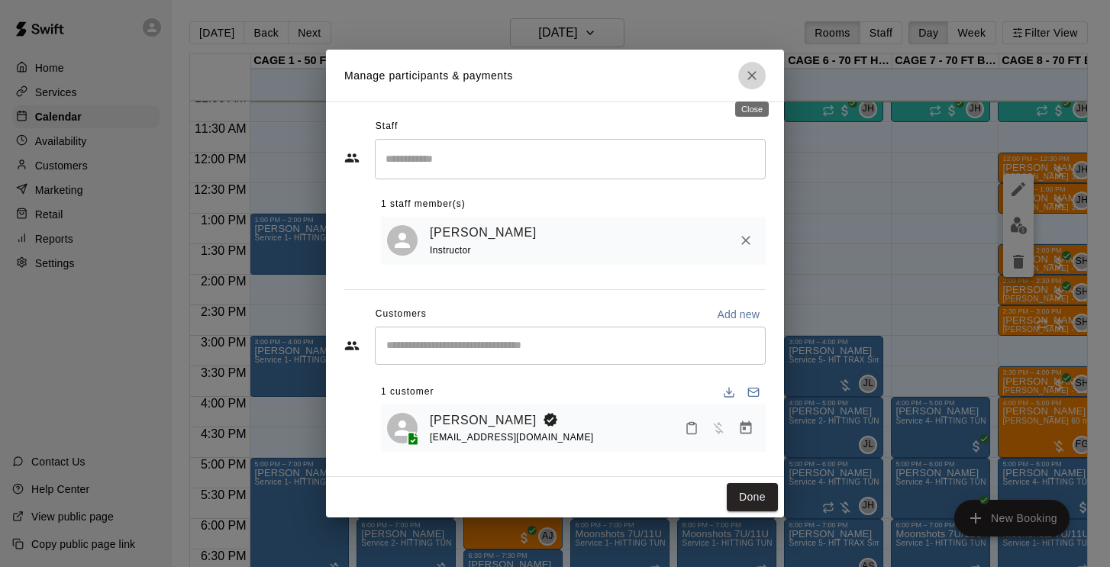
click at [752, 69] on button "Close" at bounding box center [752, 75] width 27 height 27
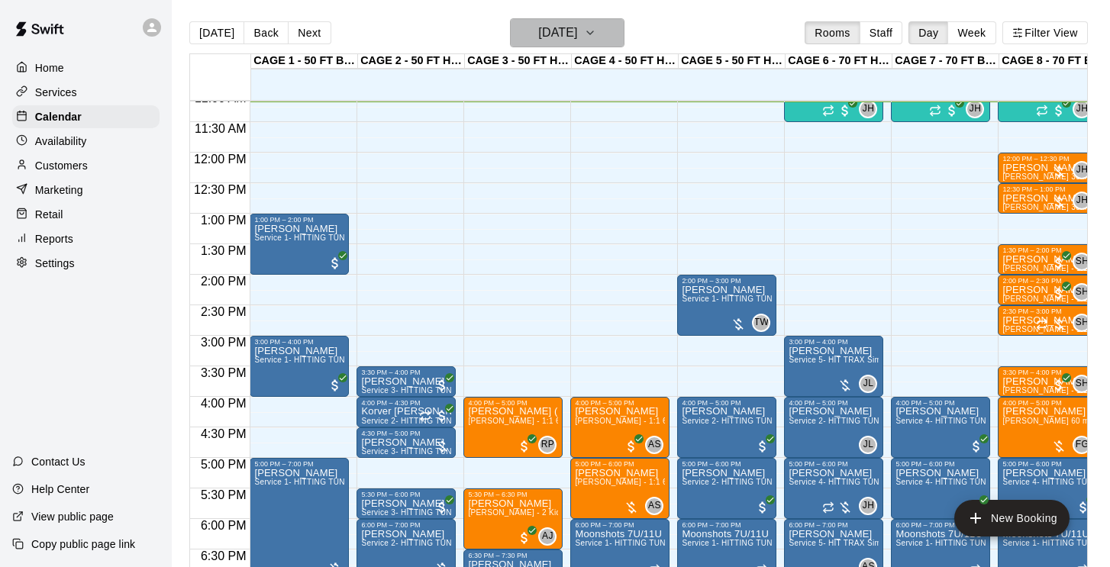
click at [577, 34] on h6 "[DATE]" at bounding box center [557, 32] width 39 height 21
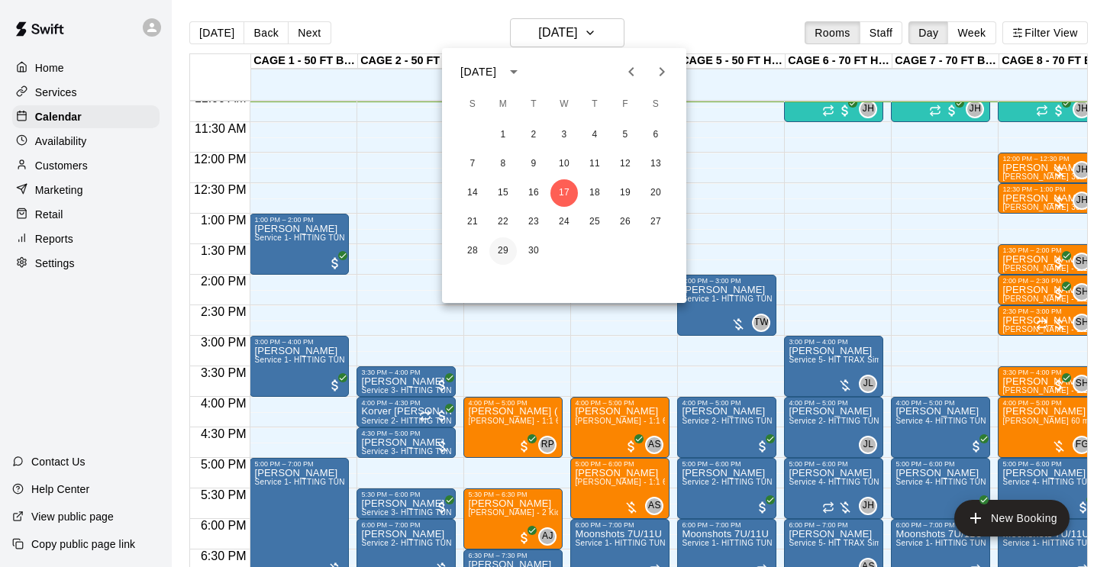
click at [503, 251] on button "29" at bounding box center [503, 251] width 27 height 27
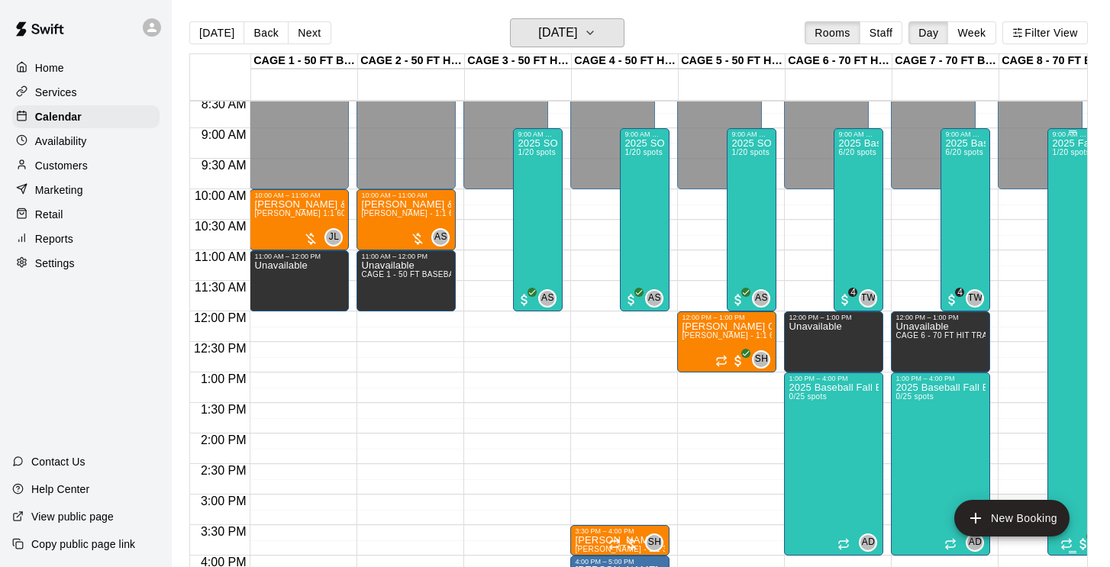
scroll to position [523, -1]
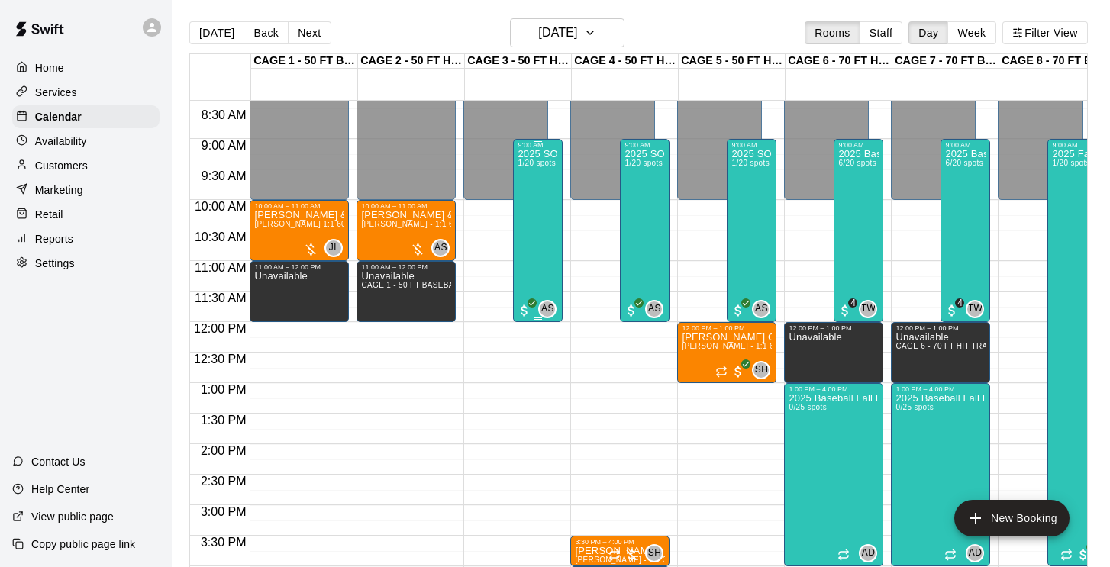
click at [523, 231] on div "2025 SOFTBALL Fall Break Class - Week 1 - (Sept 29th - Oct. 2nd ) 9am to 12:00 …" at bounding box center [538, 432] width 40 height 567
click at [530, 133] on div at bounding box center [555, 283] width 1110 height 567
click at [535, 236] on div "2025 SOFTBALL Fall Break Class - Week 1 - (Sept 29th - Oct. 2nd ) 9am to 12:00 …" at bounding box center [538, 432] width 40 height 567
click at [531, 205] on img "edit" at bounding box center [534, 202] width 18 height 18
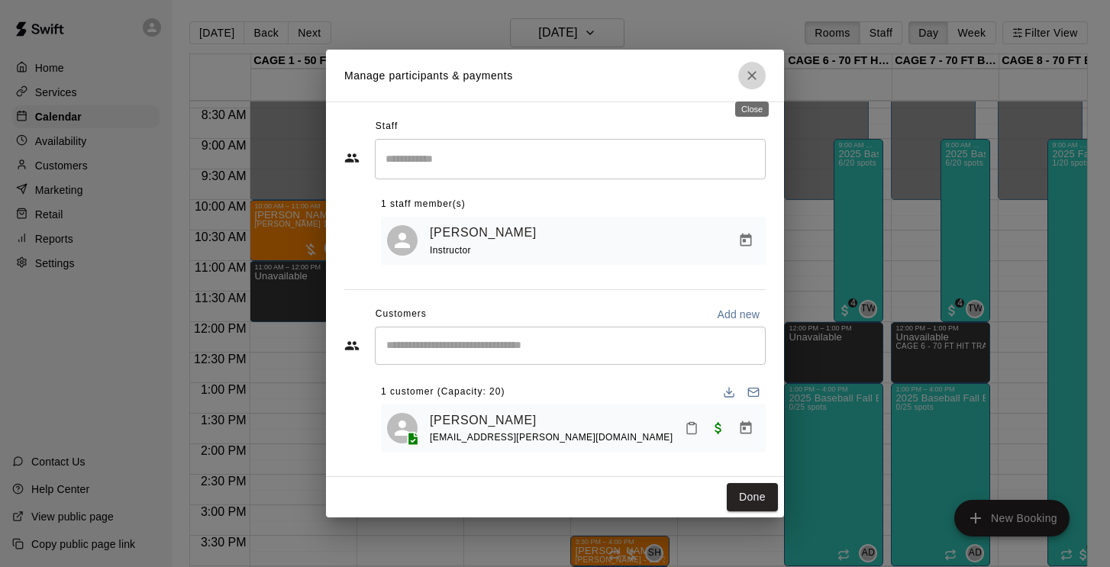
click at [756, 71] on icon "Close" at bounding box center [752, 75] width 15 height 15
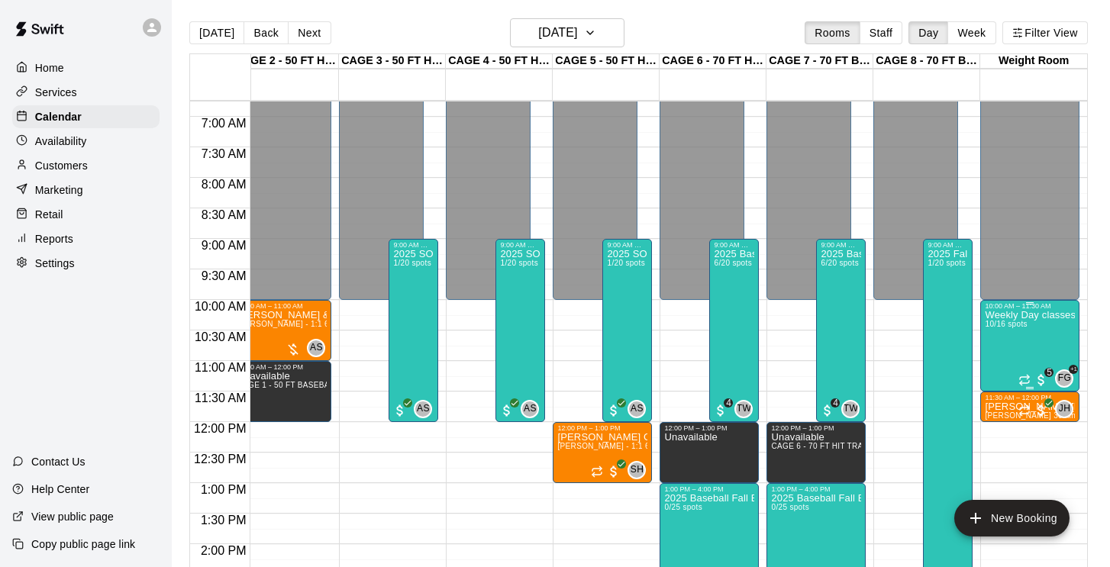
scroll to position [0, 125]
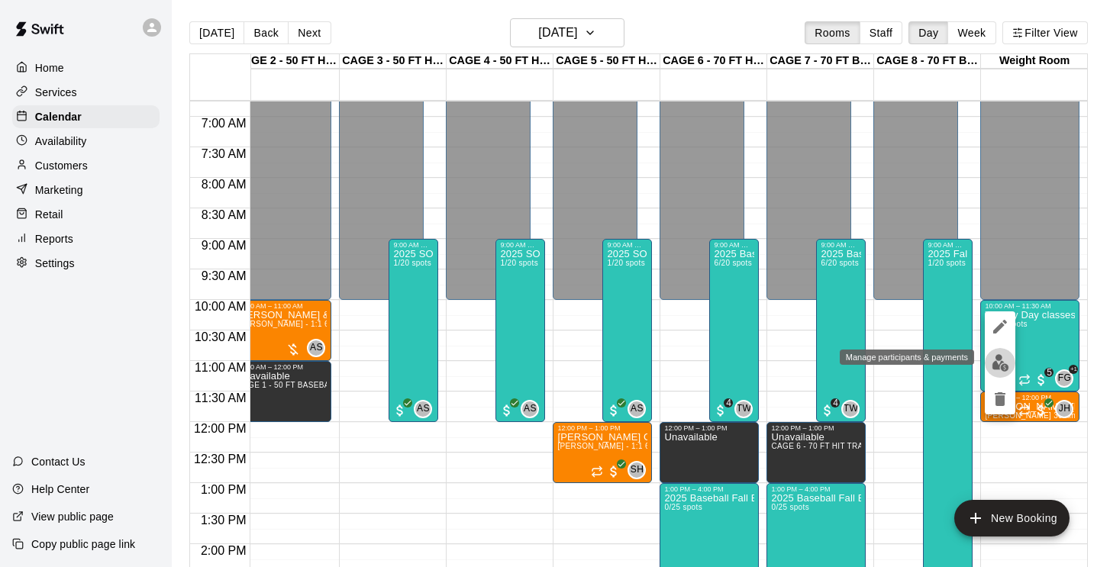
click at [1003, 356] on img "edit" at bounding box center [1001, 363] width 18 height 18
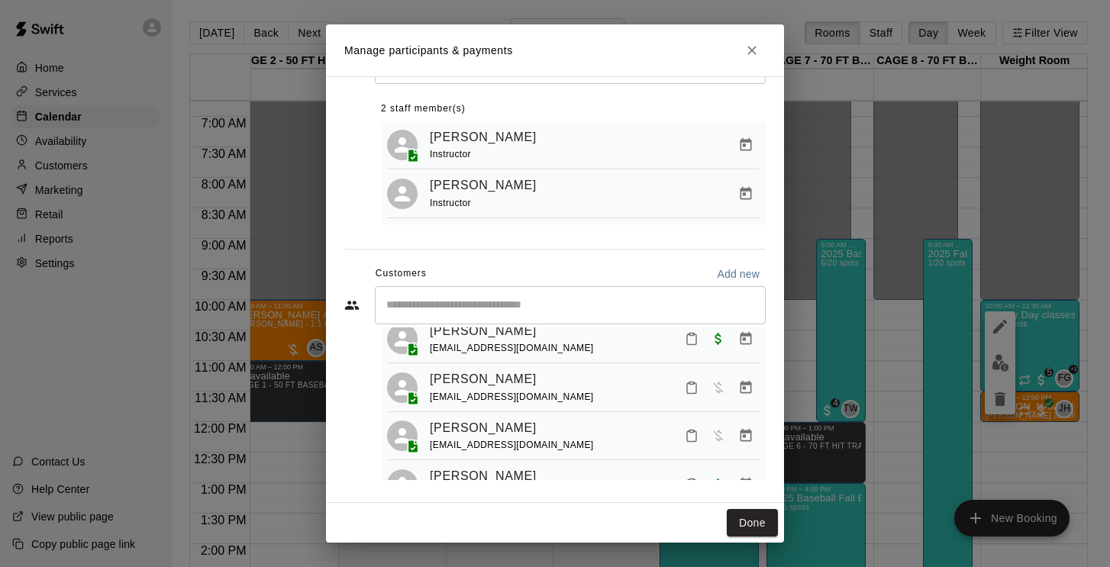
scroll to position [58, 0]
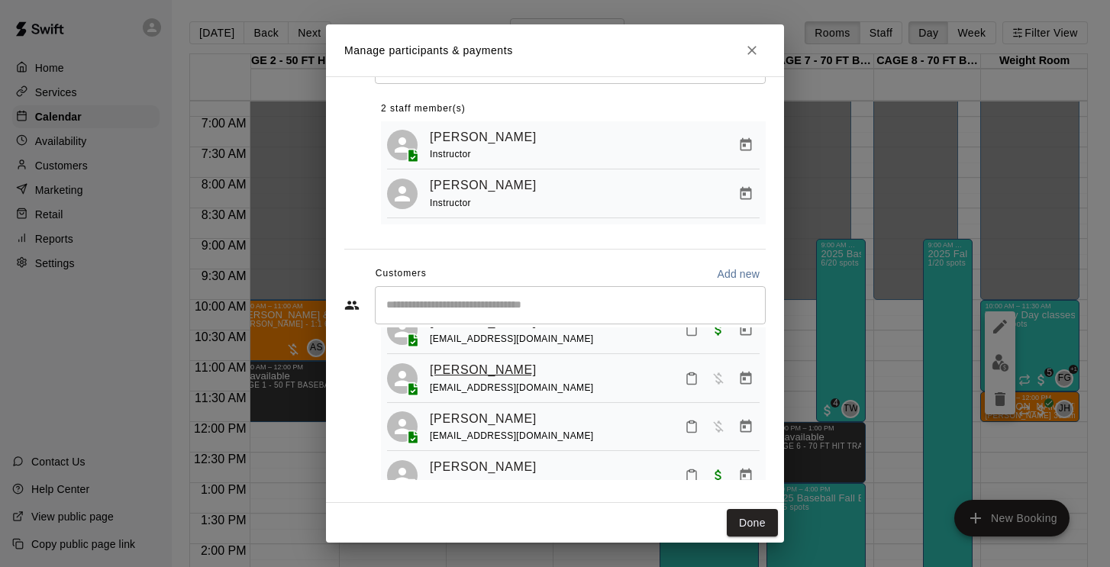
click at [484, 360] on link "[PERSON_NAME]" at bounding box center [483, 370] width 107 height 20
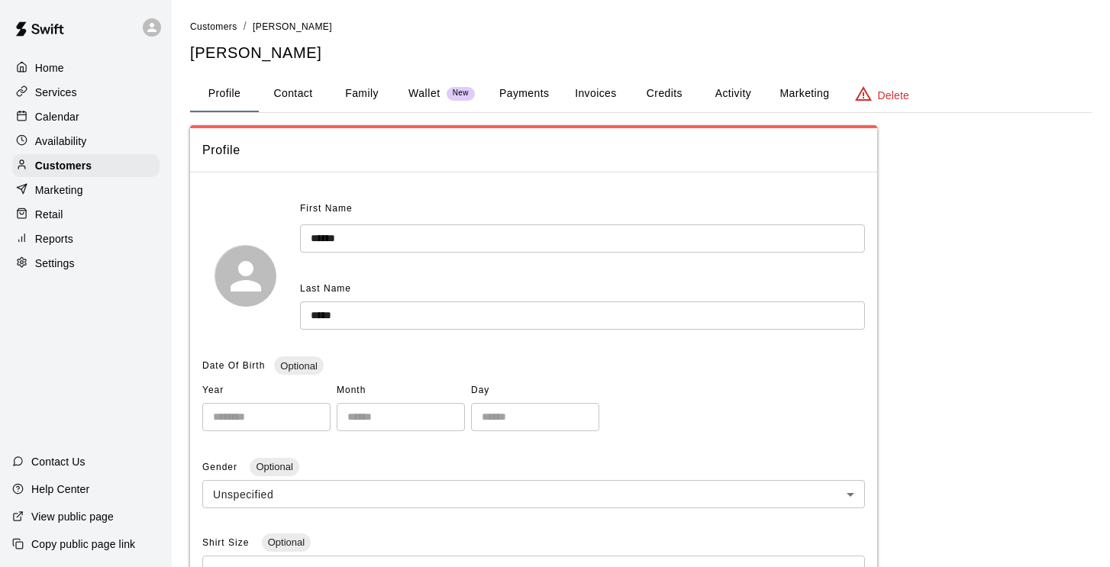
click at [739, 83] on button "Activity" at bounding box center [733, 94] width 69 height 37
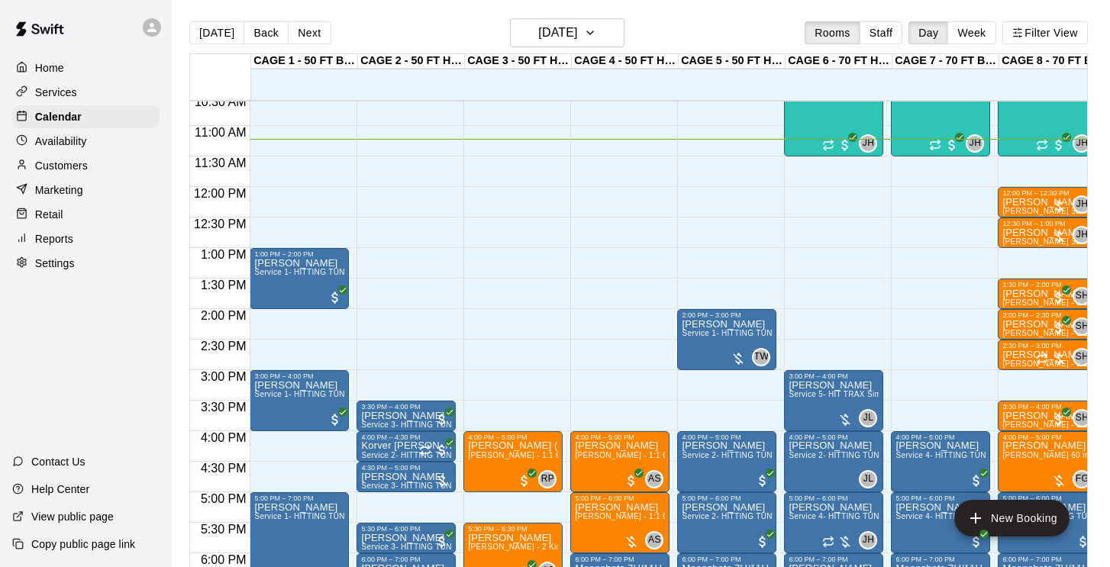
scroll to position [655, 0]
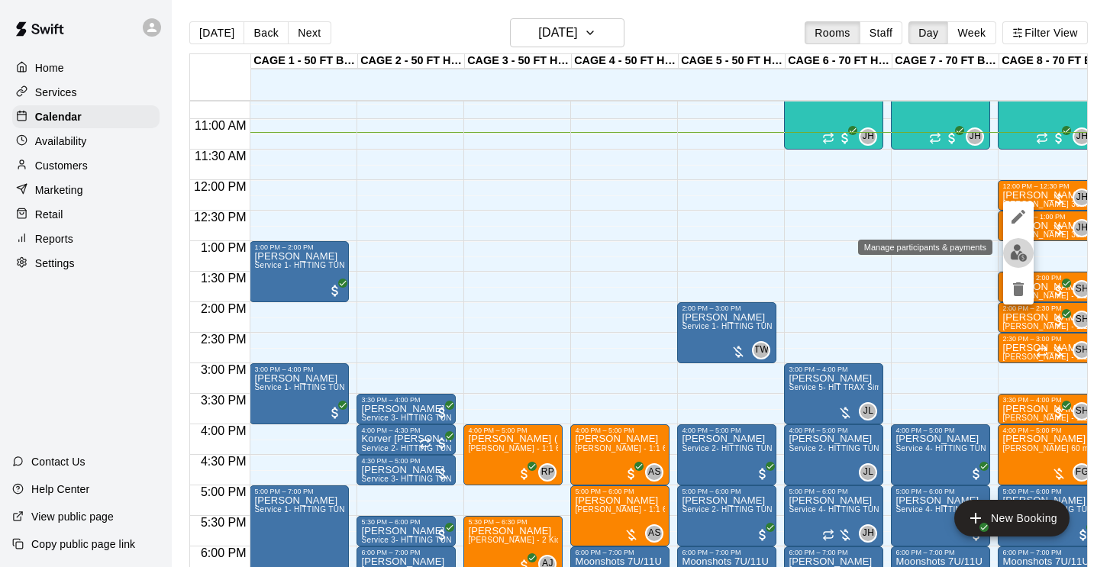
click at [1018, 244] on img "edit" at bounding box center [1019, 253] width 18 height 18
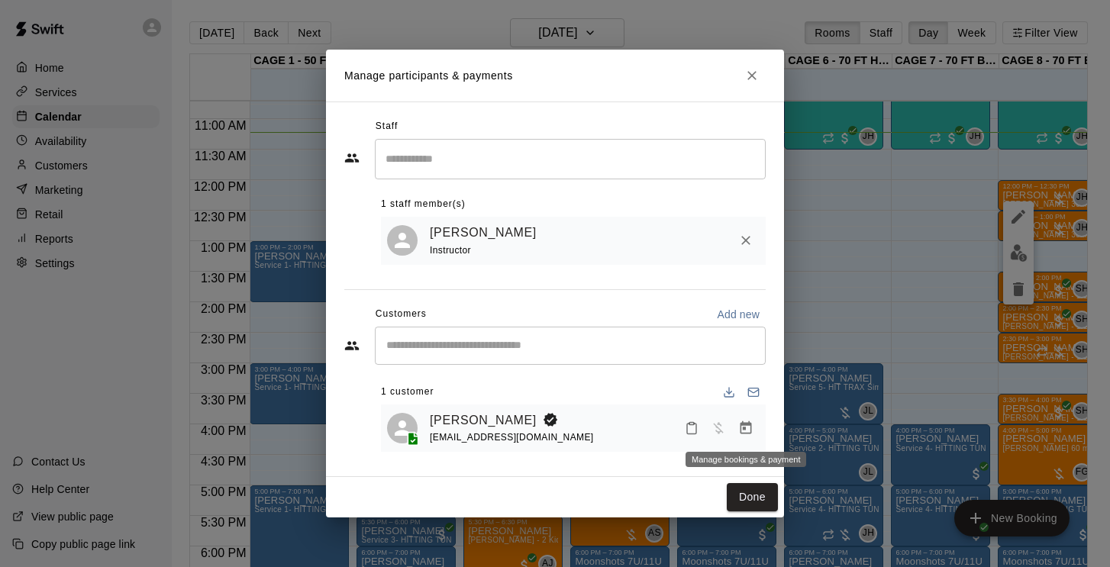
click at [747, 428] on icon "Manage bookings & payment" at bounding box center [746, 428] width 15 height 15
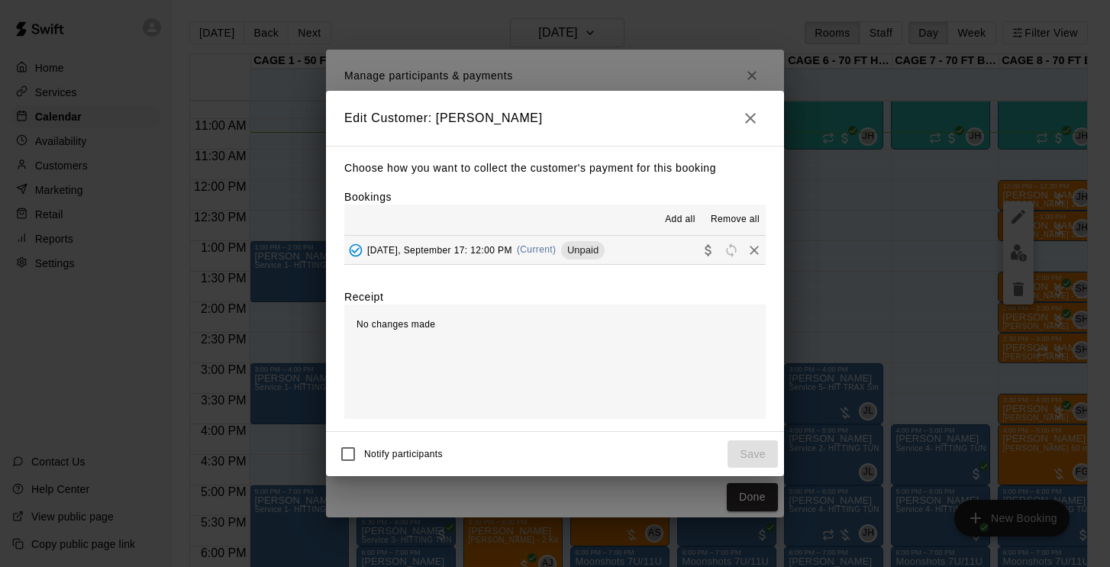
click at [435, 258] on div "Wednesday, September 17: 12:00 PM (Current) Unpaid" at bounding box center [474, 250] width 260 height 23
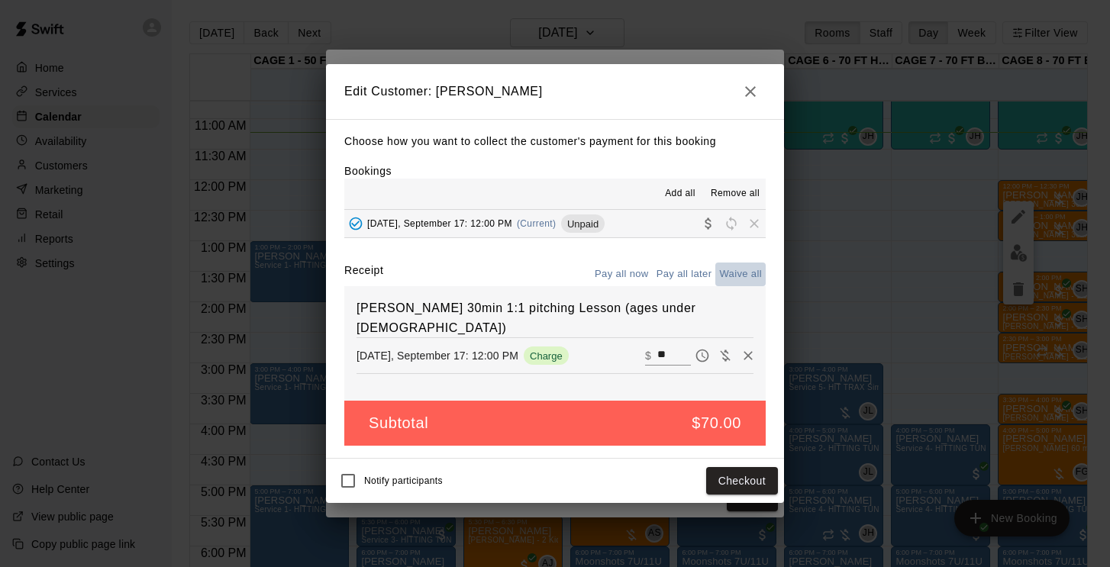
click at [745, 274] on button "Waive all" at bounding box center [741, 275] width 50 height 24
type input "*"
click at [761, 481] on button "Save" at bounding box center [753, 481] width 50 height 28
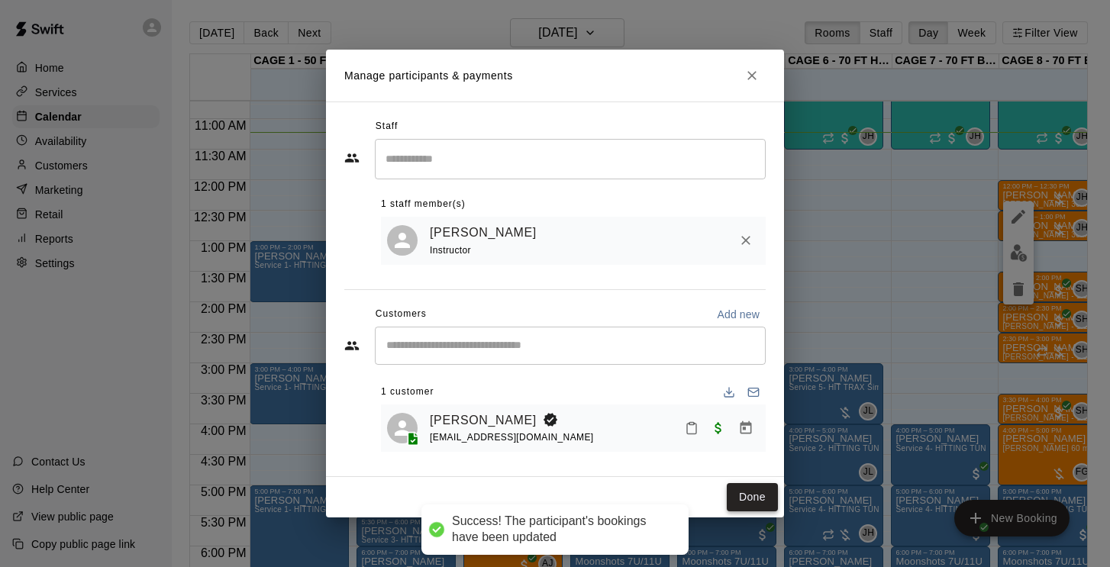
click at [755, 499] on button "Done" at bounding box center [752, 497] width 51 height 28
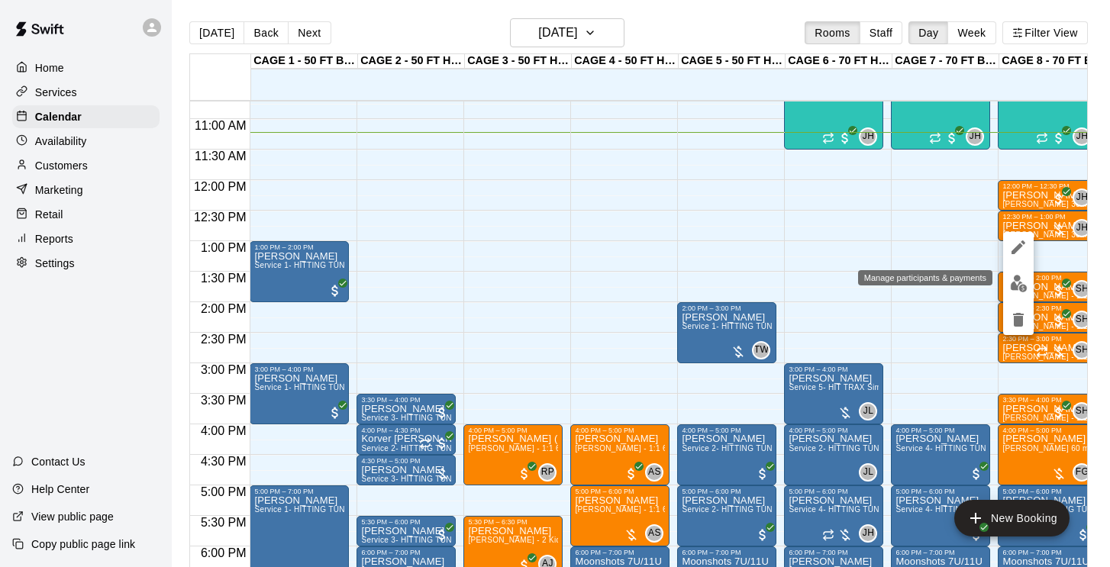
click at [1017, 275] on img "edit" at bounding box center [1019, 284] width 18 height 18
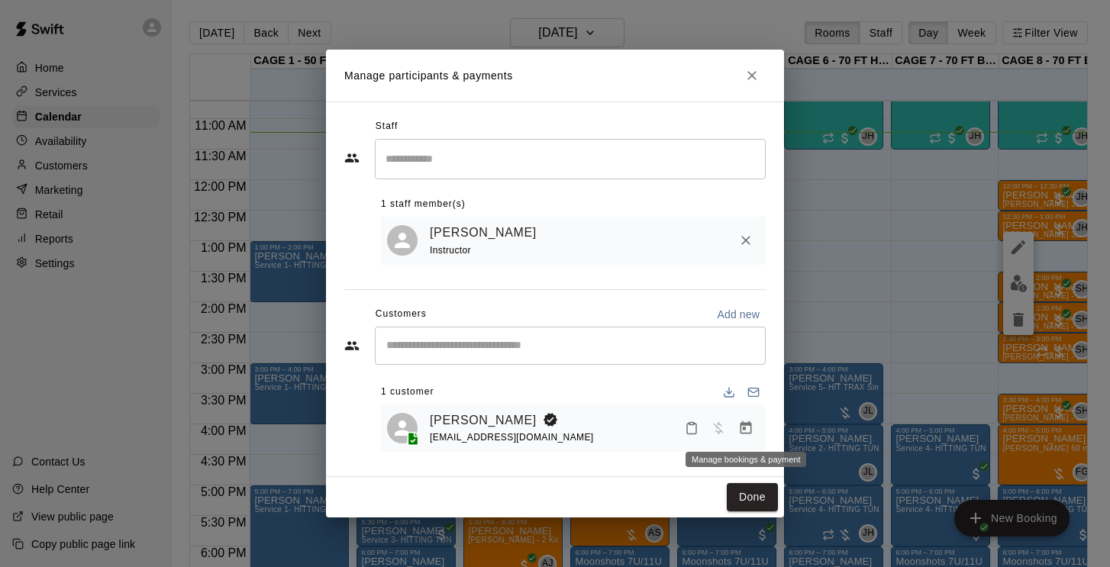
click at [746, 426] on icon "Manage bookings & payment" at bounding box center [746, 428] width 15 height 15
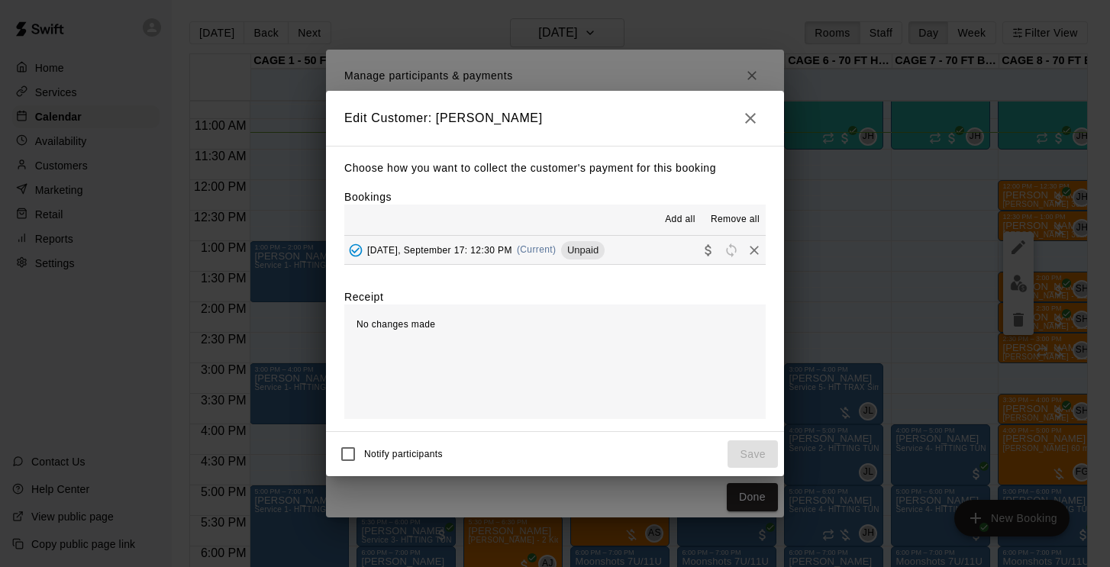
click at [480, 244] on span "Wednesday, September 17: 12:30 PM" at bounding box center [439, 249] width 145 height 11
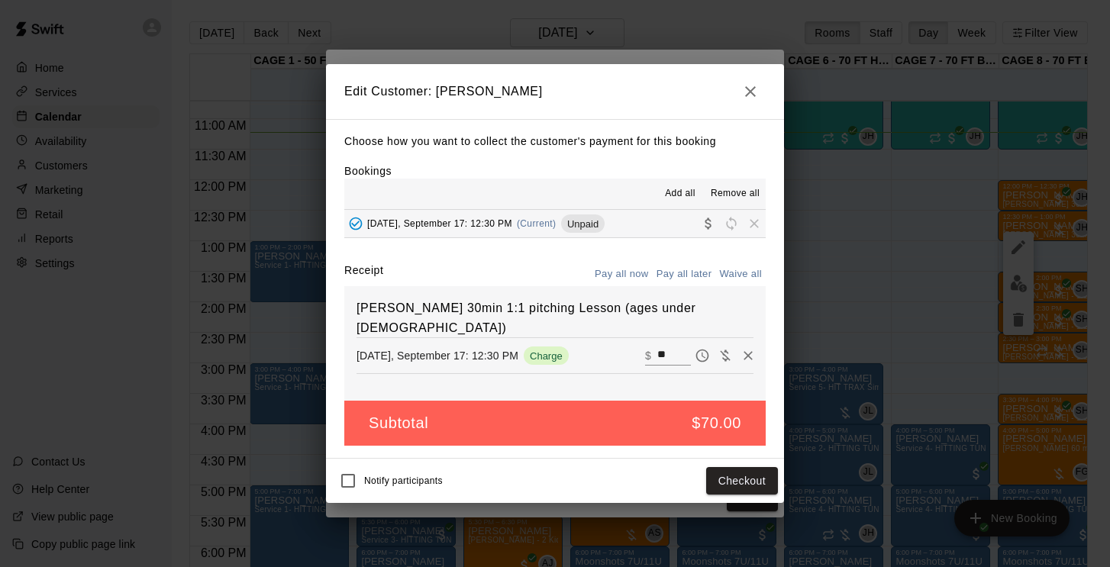
click at [743, 270] on button "Waive all" at bounding box center [741, 275] width 50 height 24
type input "*"
click at [745, 487] on button "Save" at bounding box center [753, 481] width 50 height 28
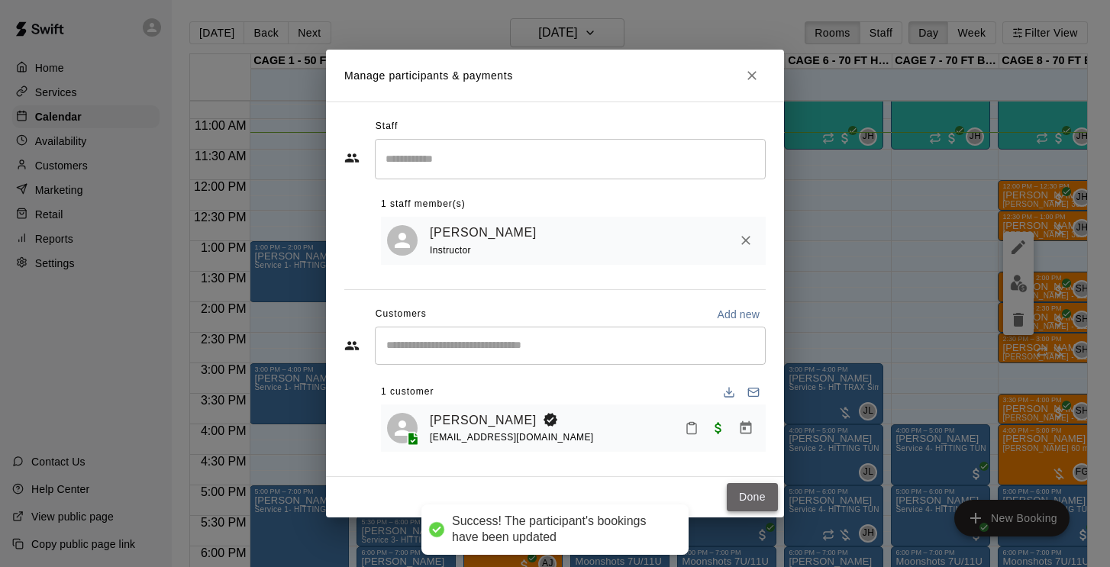
click at [740, 493] on button "Done" at bounding box center [752, 497] width 51 height 28
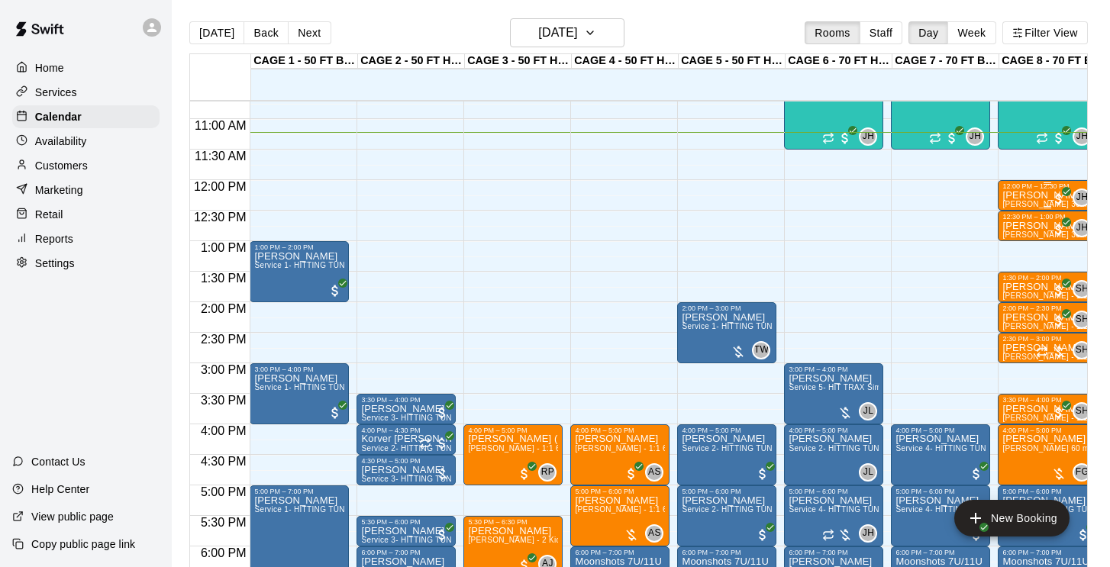
click at [910, 222] on div at bounding box center [555, 283] width 1110 height 567
click at [600, 45] on button "Wednesday Sep 17" at bounding box center [567, 32] width 115 height 29
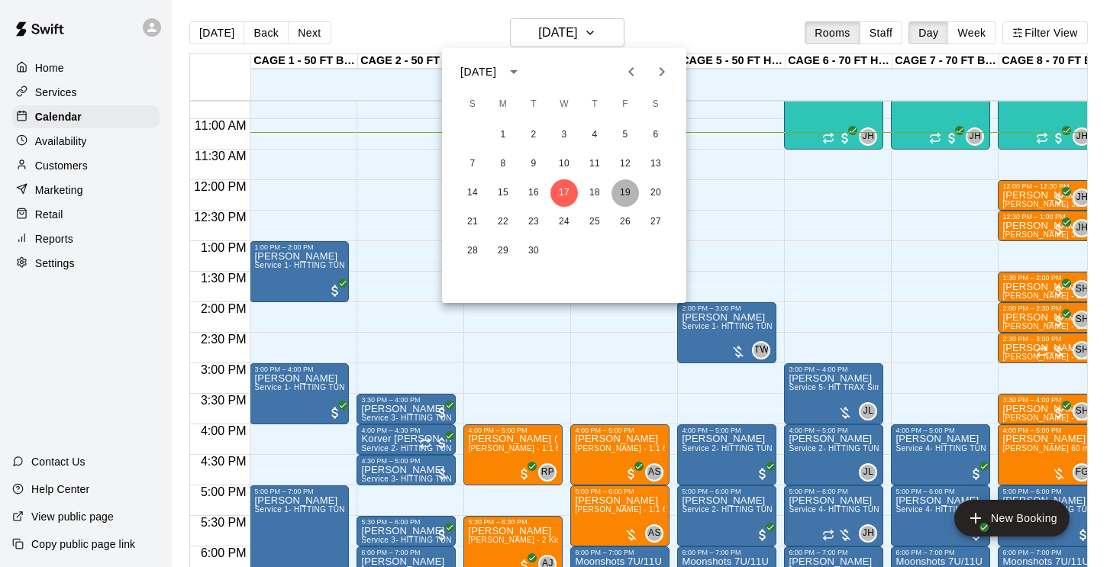
click at [632, 192] on button "19" at bounding box center [625, 192] width 27 height 27
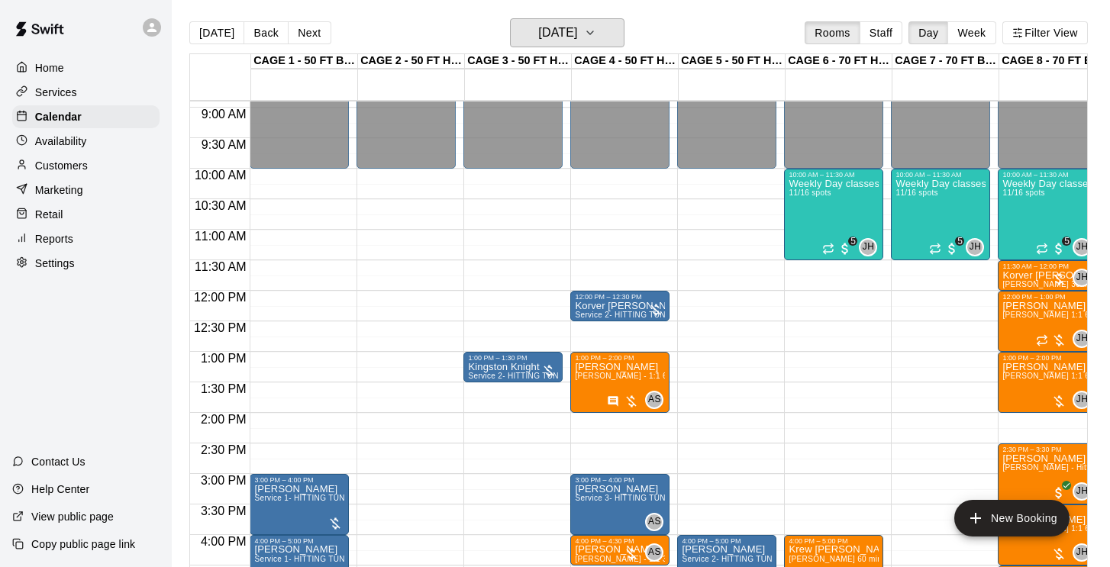
scroll to position [527, 0]
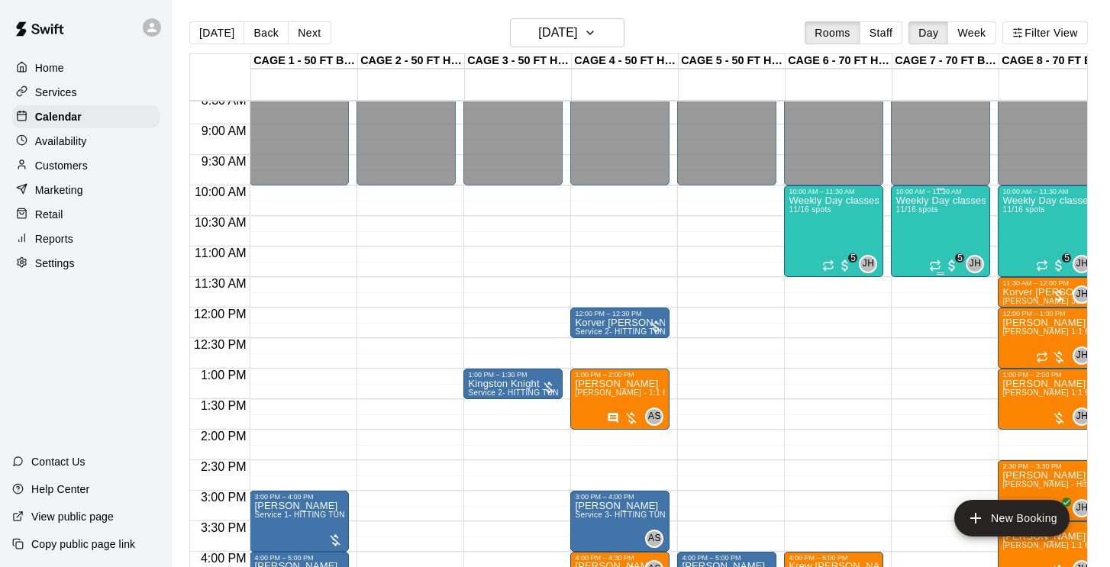
click at [929, 231] on div "Weekly Day classes ( Monday,Wednesday,Friday ) 10:00-11:30 ( monthly packages a…" at bounding box center [941, 479] width 90 height 567
click at [912, 245] on img "edit" at bounding box center [912, 249] width 18 height 18
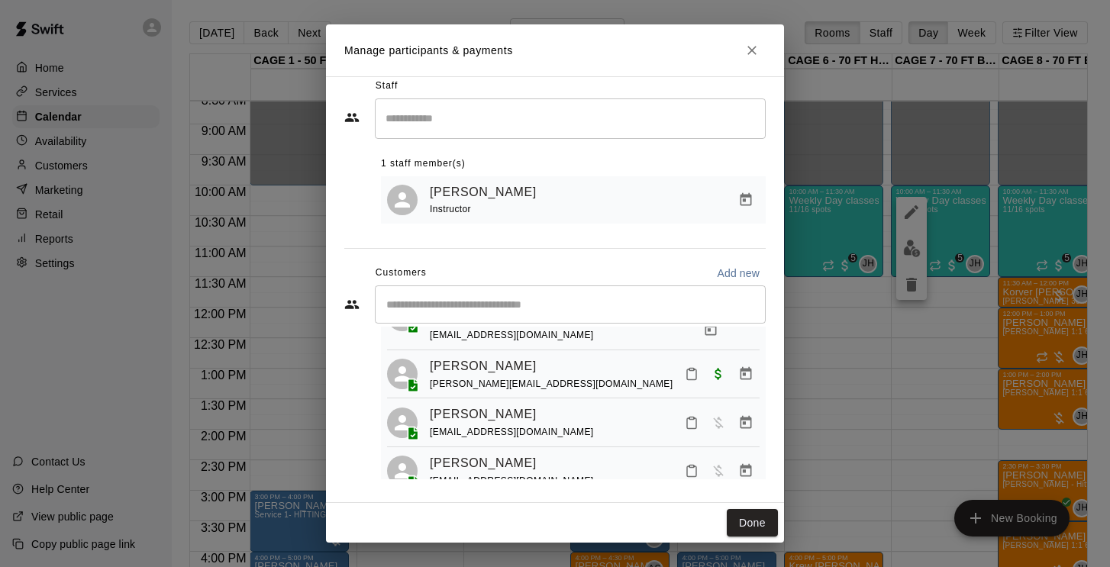
scroll to position [419, 0]
click at [754, 53] on icon "Close" at bounding box center [752, 50] width 9 height 9
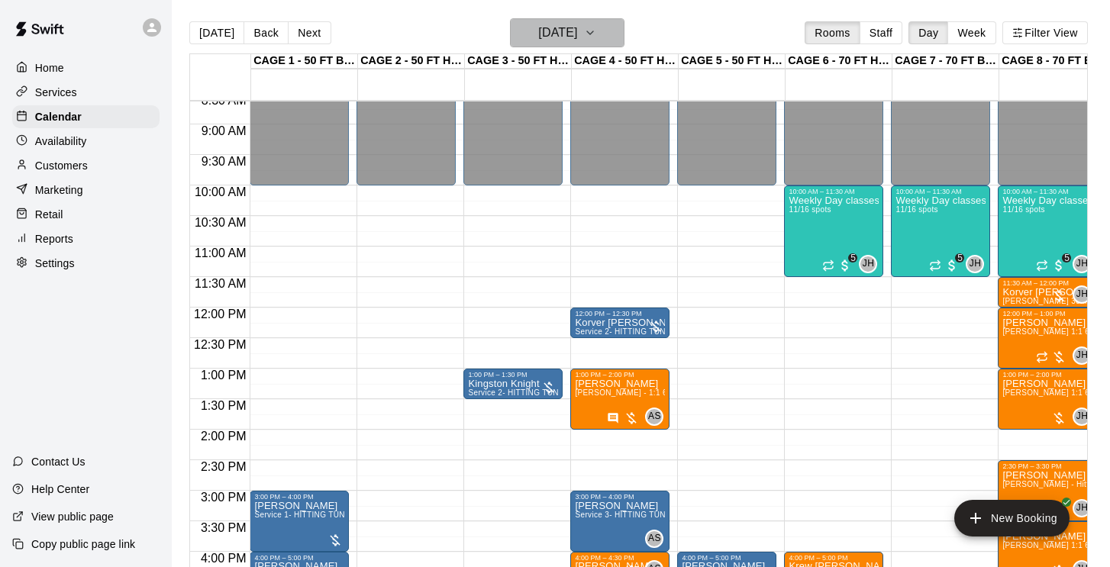
click at [581, 44] on button "Friday Sep 19" at bounding box center [567, 32] width 115 height 29
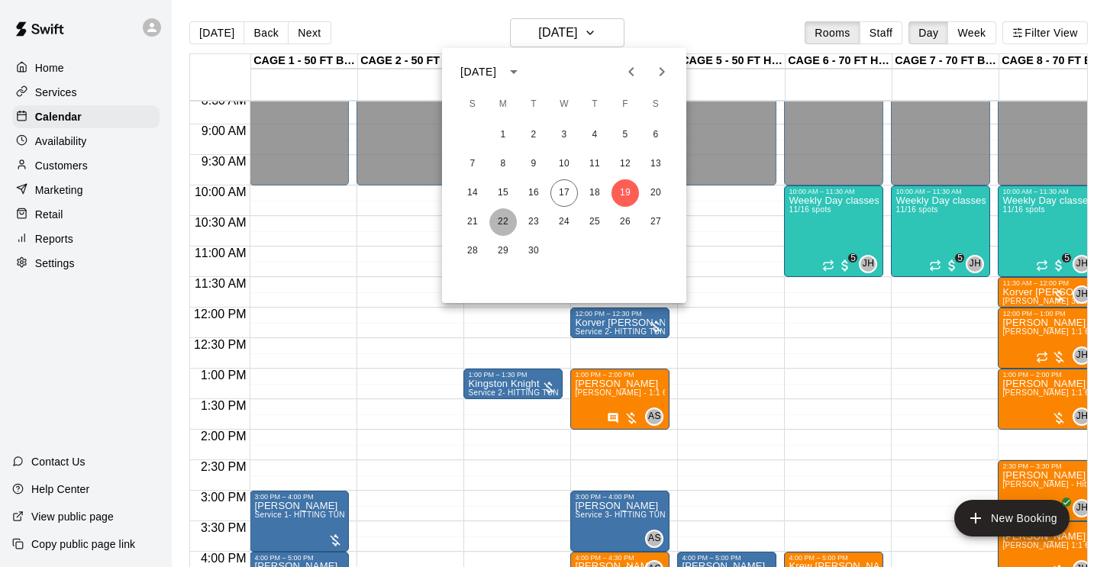
click at [508, 228] on button "22" at bounding box center [503, 221] width 27 height 27
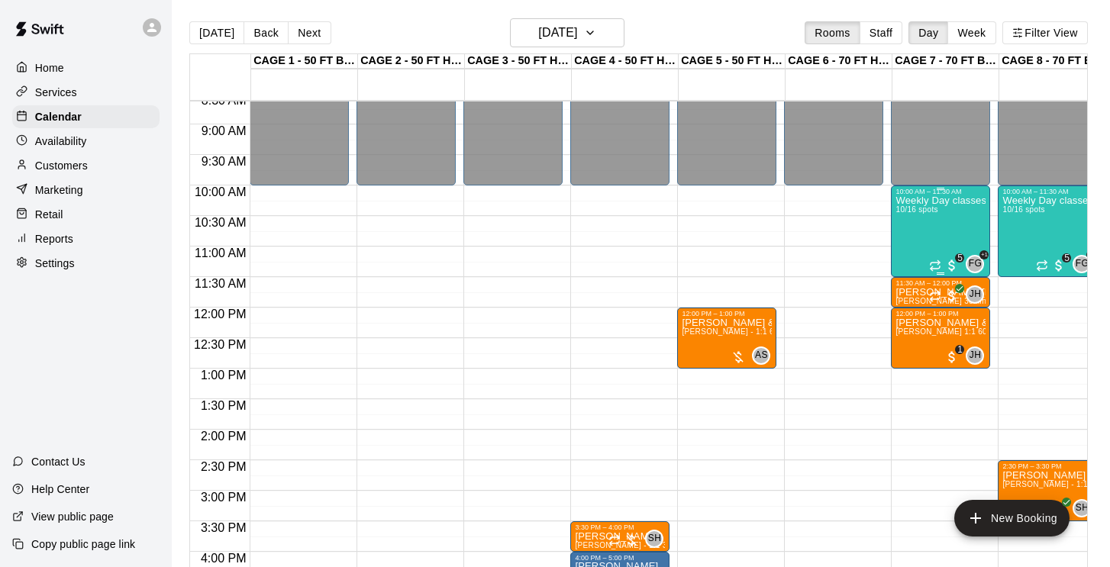
click at [953, 227] on div "Weekly Day classes ( Monday,Wednesday,Friday ) 10:00-11:30 ( monthly packages a…" at bounding box center [941, 479] width 90 height 567
click at [905, 247] on img "edit" at bounding box center [912, 249] width 18 height 18
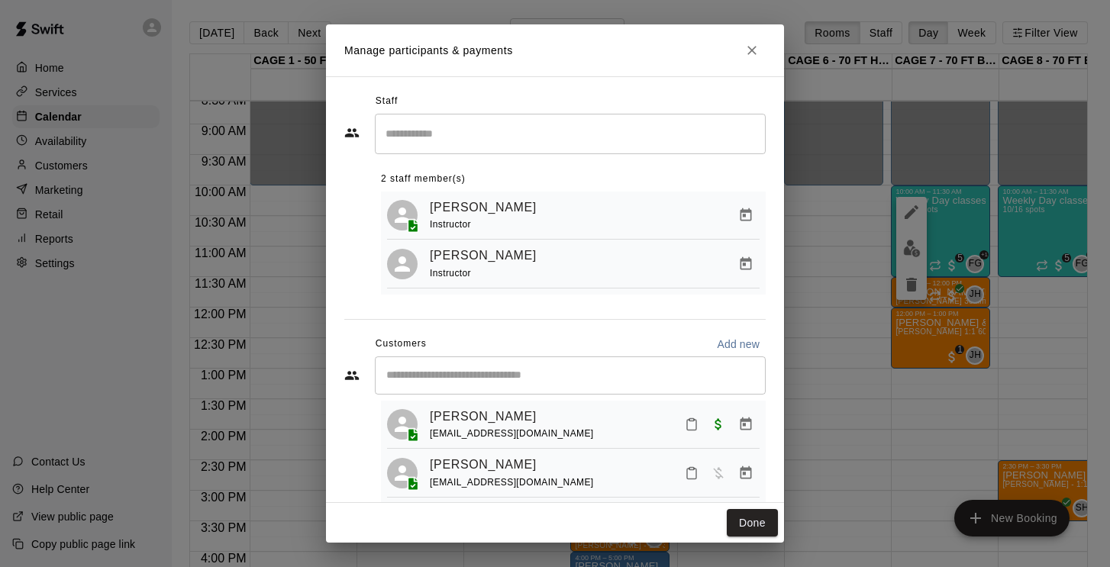
scroll to position [54, 0]
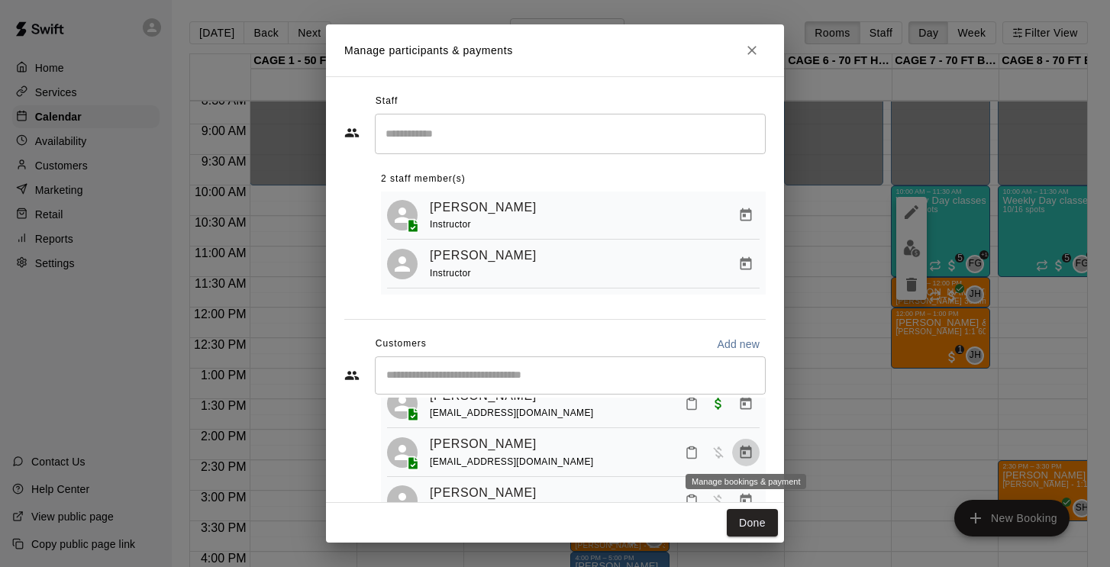
click at [749, 452] on icon "Manage bookings & payment" at bounding box center [746, 452] width 15 height 15
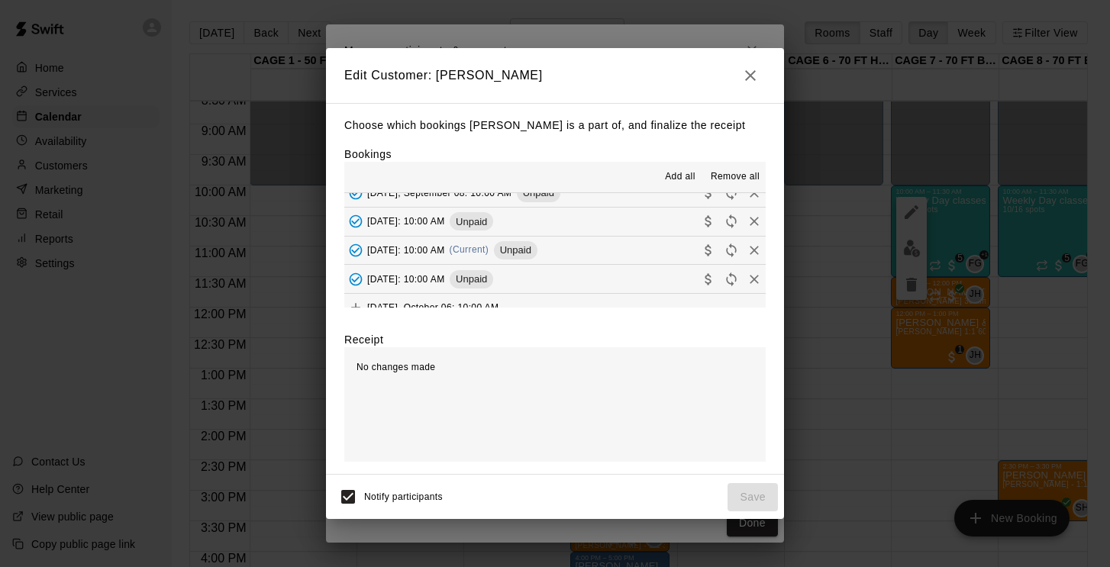
scroll to position [18, 0]
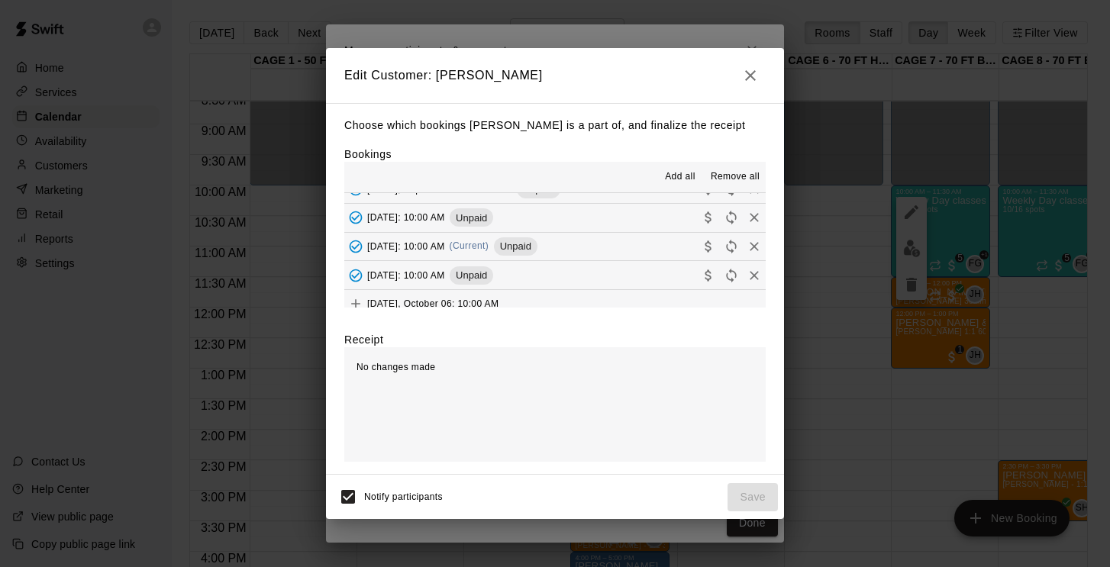
click at [445, 241] on span "Monday, September 22: 10:00 AM" at bounding box center [406, 246] width 78 height 11
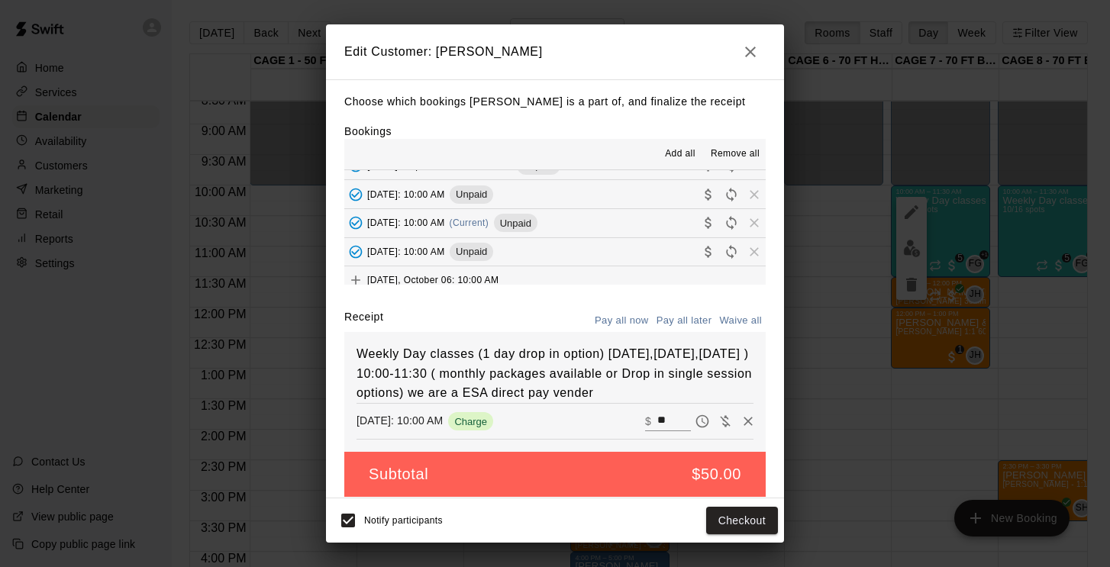
click at [445, 250] on span "Monday, September 29: 10:00 AM" at bounding box center [406, 251] width 78 height 11
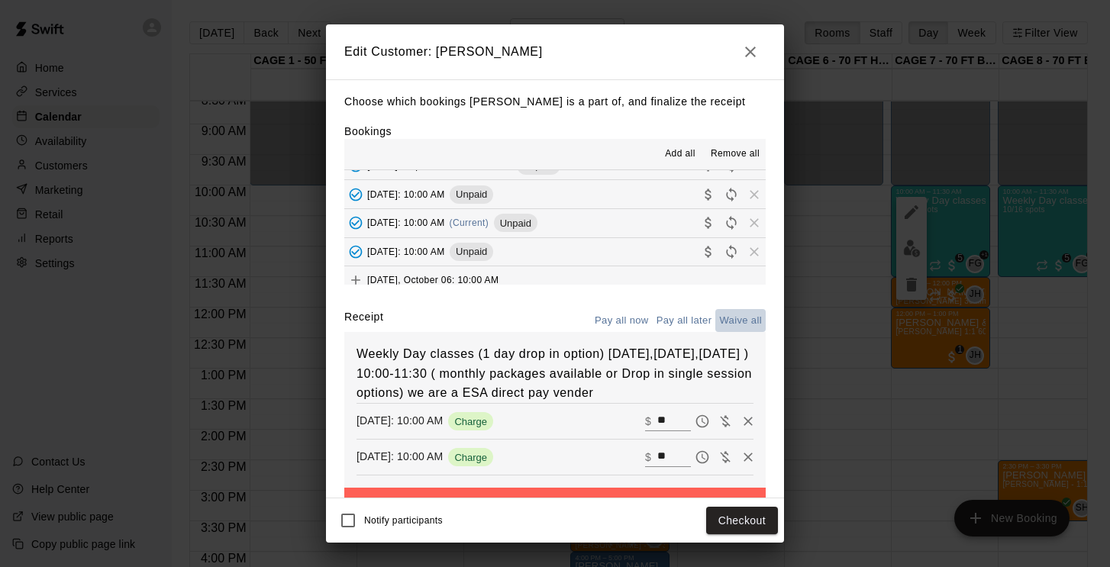
click at [745, 320] on button "Waive all" at bounding box center [741, 321] width 50 height 24
type input "*"
click at [751, 518] on button "Save" at bounding box center [753, 521] width 50 height 28
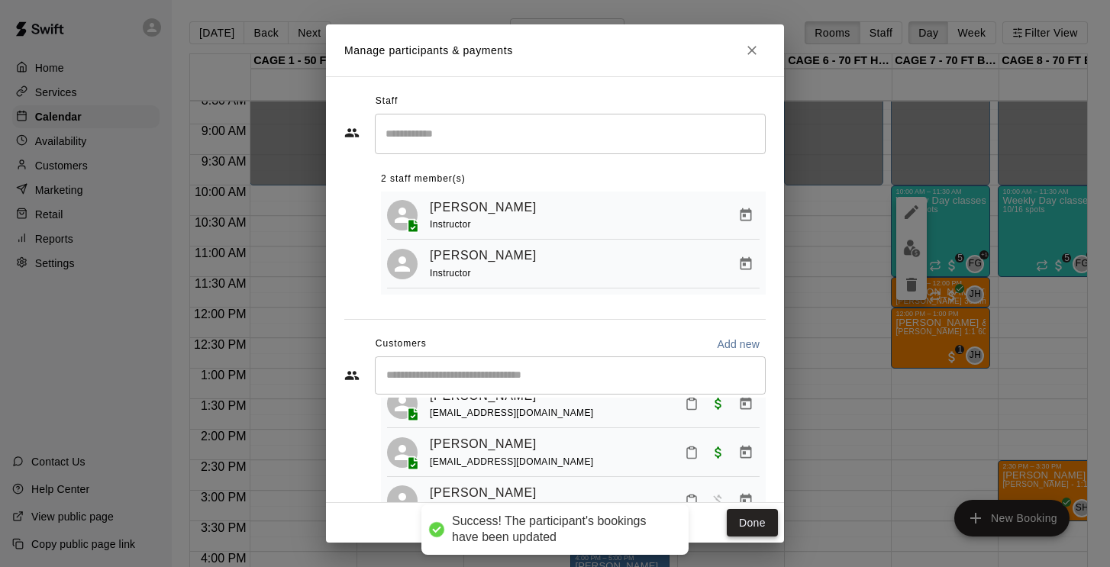
click at [762, 531] on button "Done" at bounding box center [752, 523] width 51 height 28
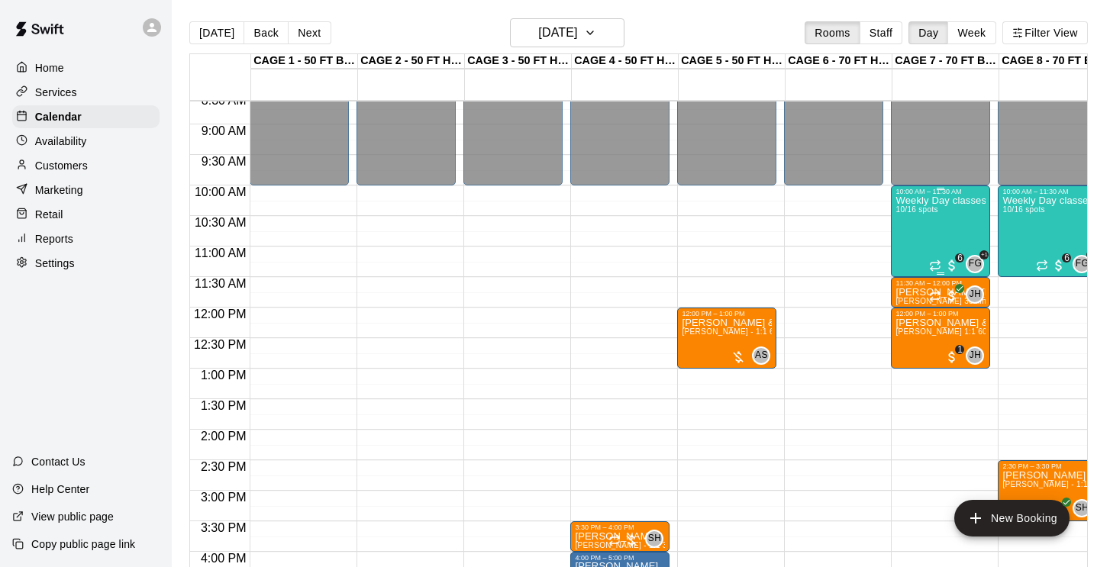
click at [948, 214] on div "Weekly Day classes ( Monday,Wednesday,Friday ) 10:00-11:30 ( monthly packages a…" at bounding box center [941, 479] width 90 height 567
click at [907, 247] on img "edit" at bounding box center [912, 249] width 18 height 18
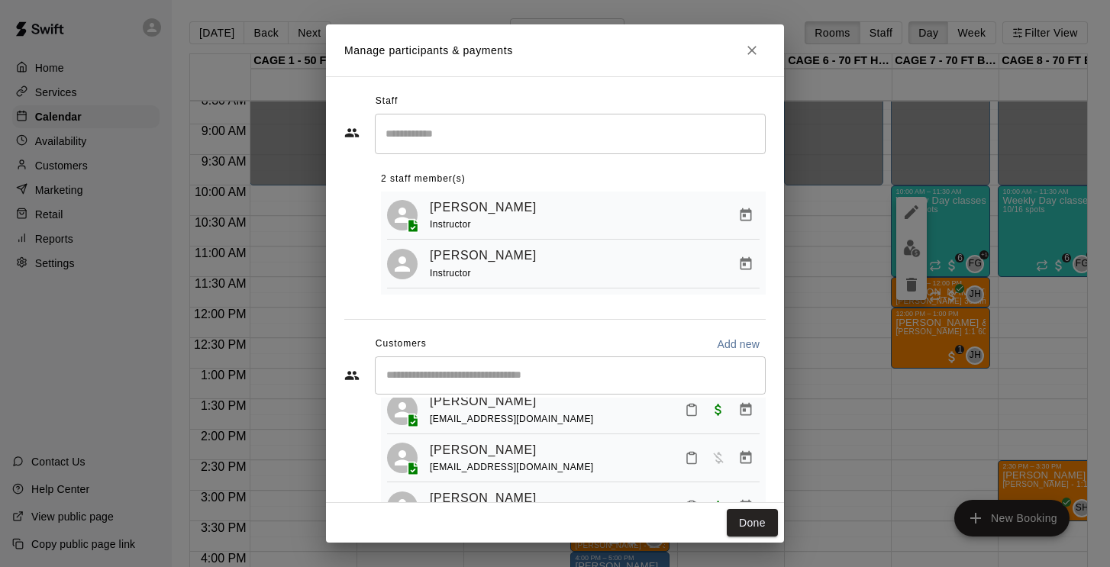
scroll to position [98, 0]
click at [739, 458] on icon "Manage bookings & payment" at bounding box center [746, 457] width 15 height 15
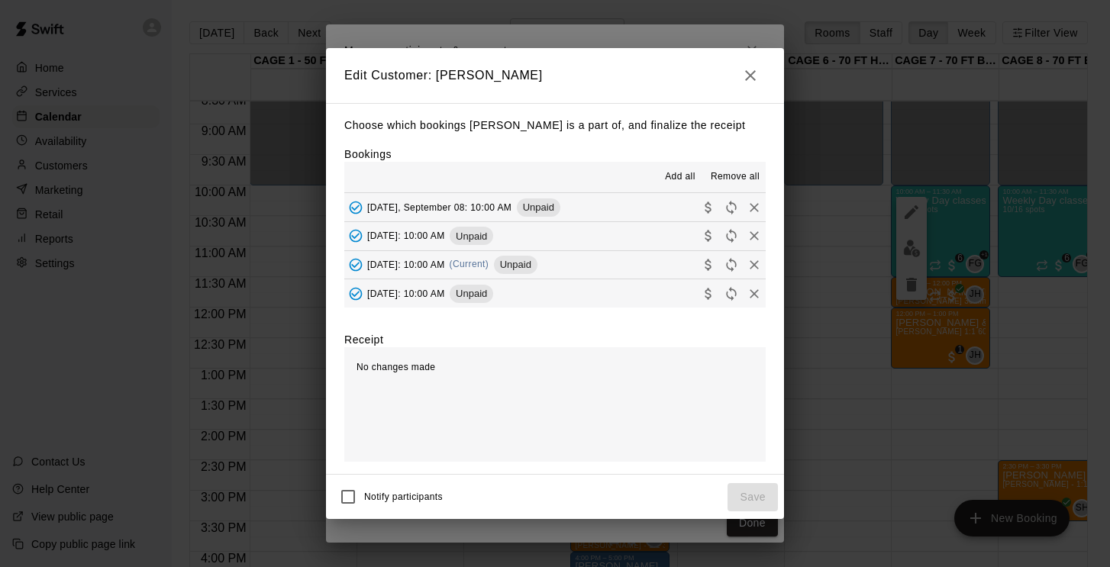
click at [445, 260] on span "Monday, September 22: 10:00 AM" at bounding box center [406, 264] width 78 height 11
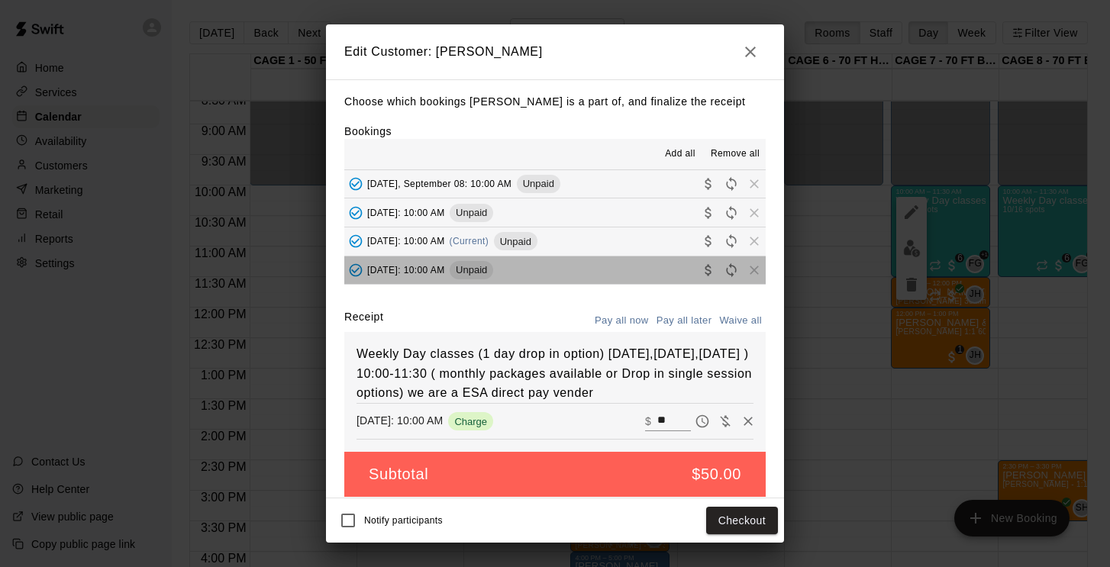
click at [445, 267] on span "Monday, September 29: 10:00 AM" at bounding box center [406, 269] width 78 height 11
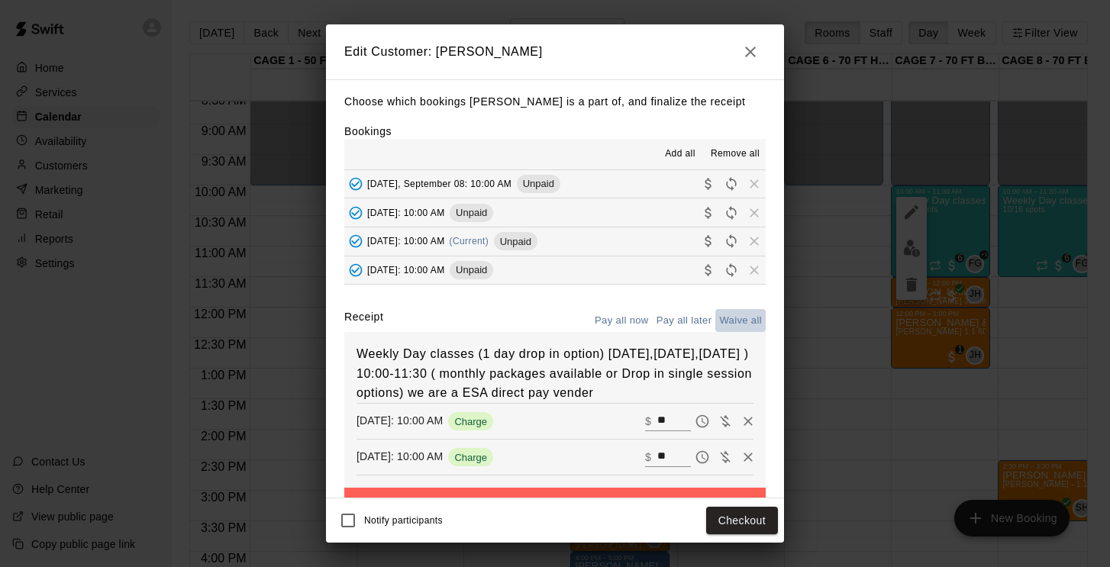
click at [737, 317] on button "Waive all" at bounding box center [741, 321] width 50 height 24
type input "*"
click at [767, 517] on button "Save" at bounding box center [753, 521] width 50 height 28
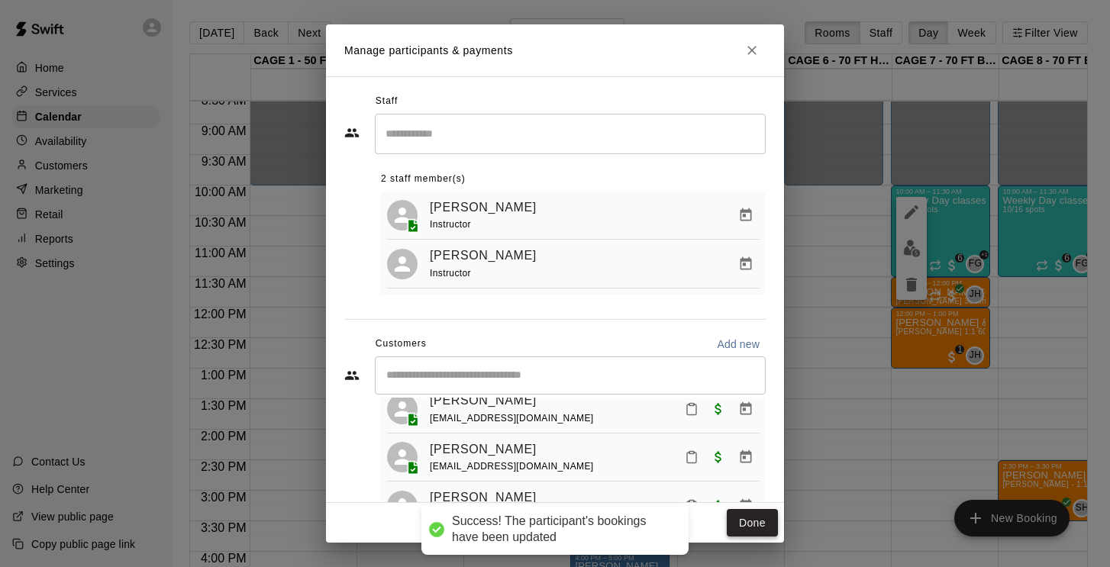
click at [766, 519] on button "Done" at bounding box center [752, 523] width 51 height 28
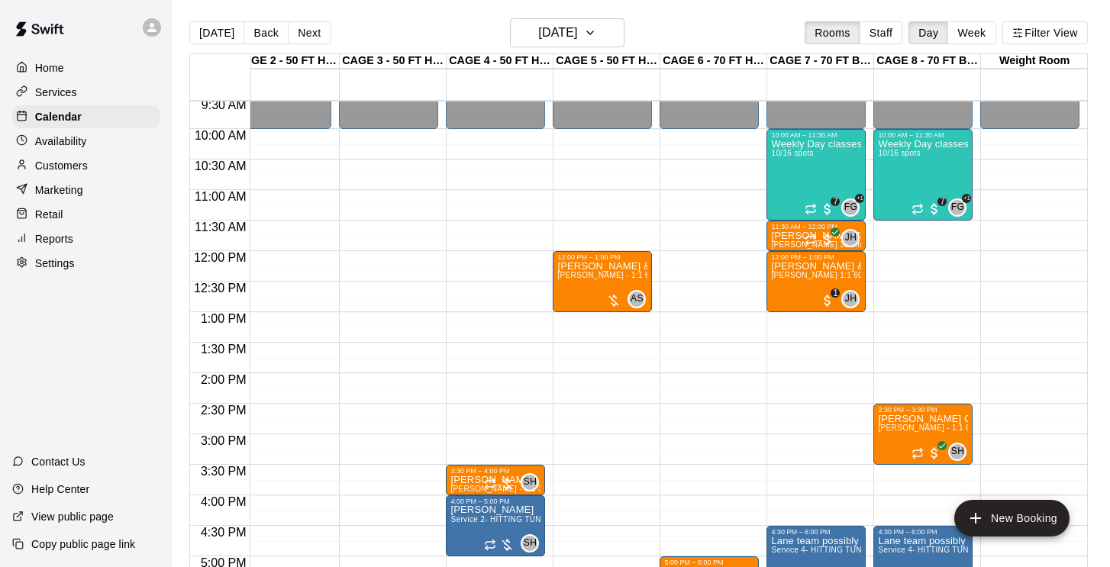
scroll to position [570, 125]
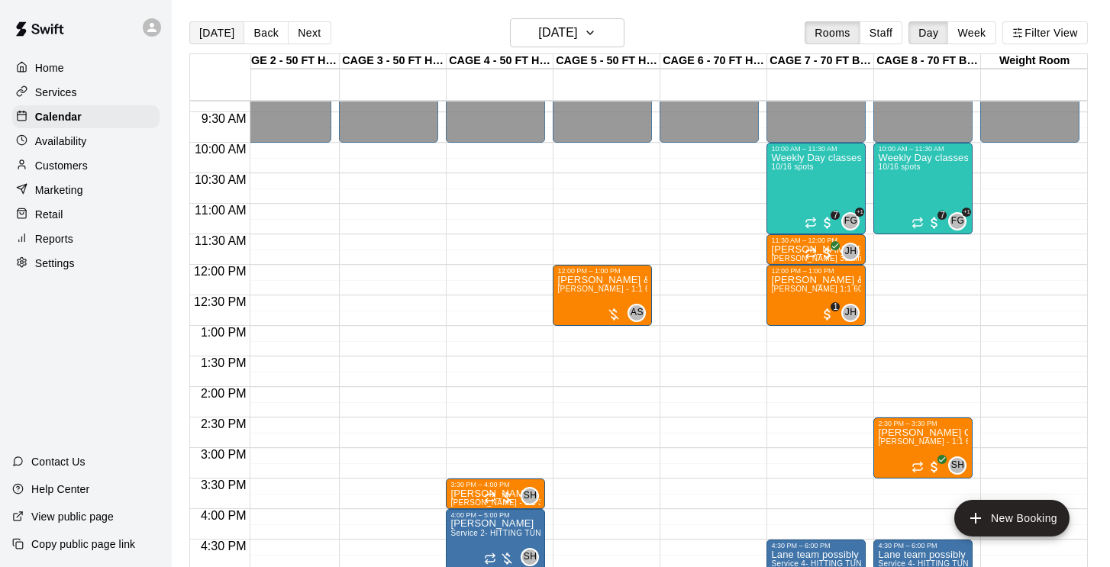
click at [208, 34] on button "Today" at bounding box center [216, 32] width 55 height 23
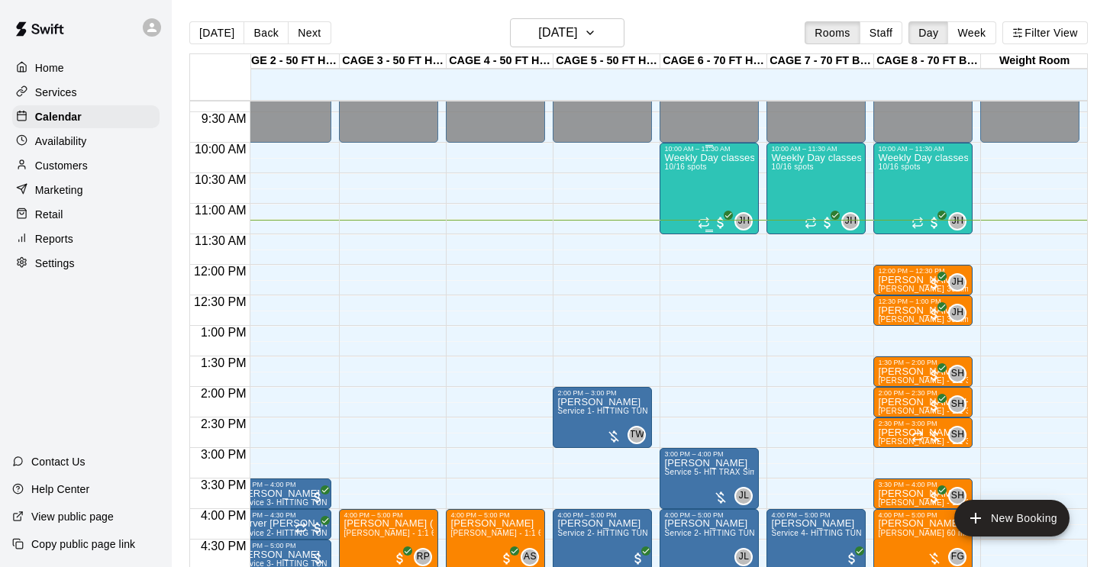
click at [714, 199] on div "Weekly Day classes ( Monday,Wednesday,Friday ) 10:00-11:30 ( monthly packages a…" at bounding box center [709, 436] width 90 height 567
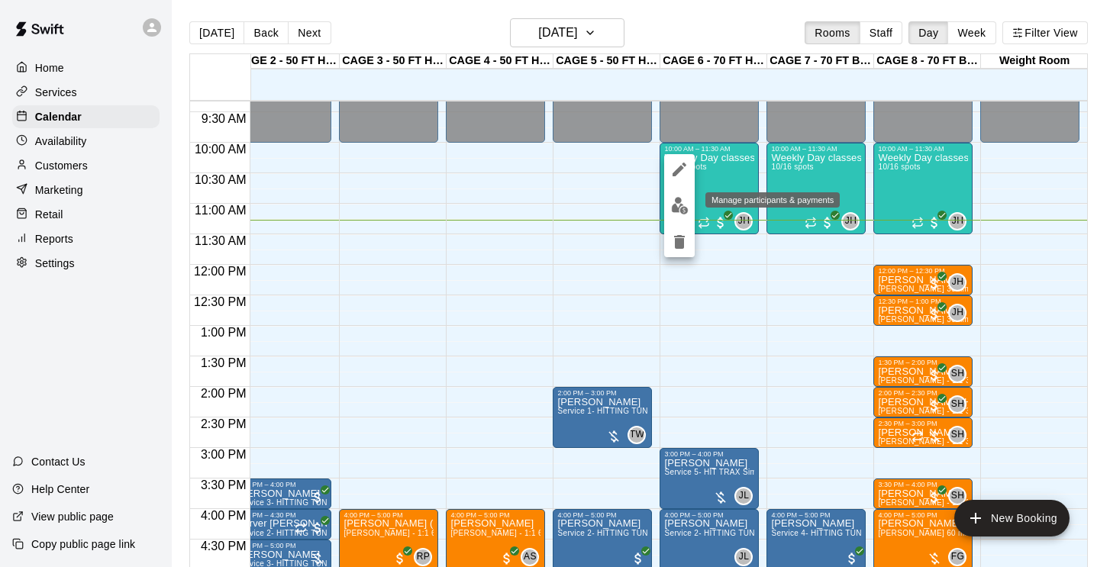
click at [672, 208] on img "edit" at bounding box center [680, 206] width 18 height 18
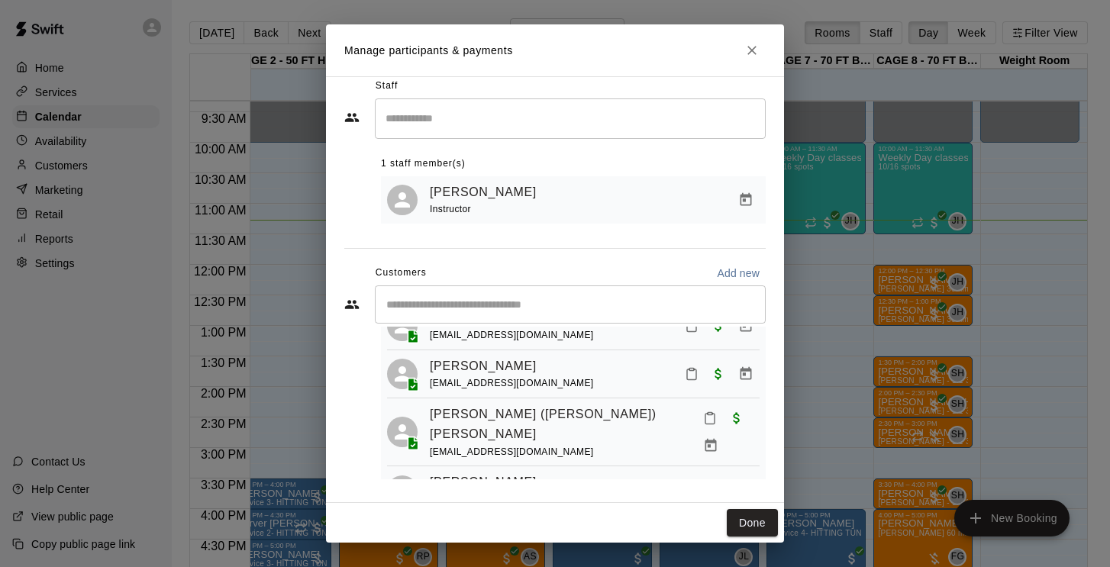
scroll to position [417, 0]
click at [757, 62] on button "Close" at bounding box center [752, 50] width 27 height 27
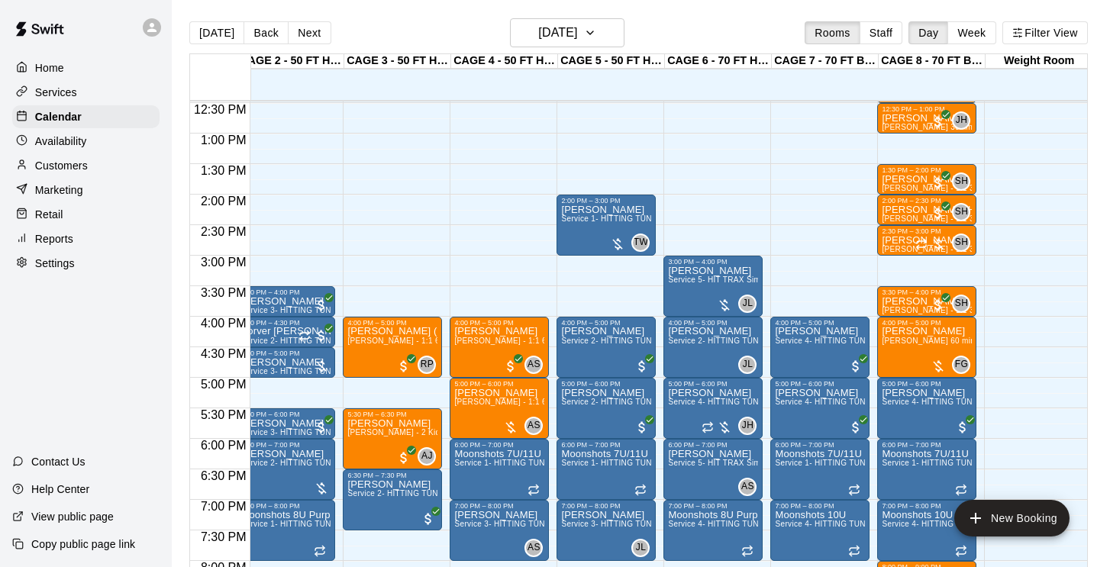
scroll to position [760, 121]
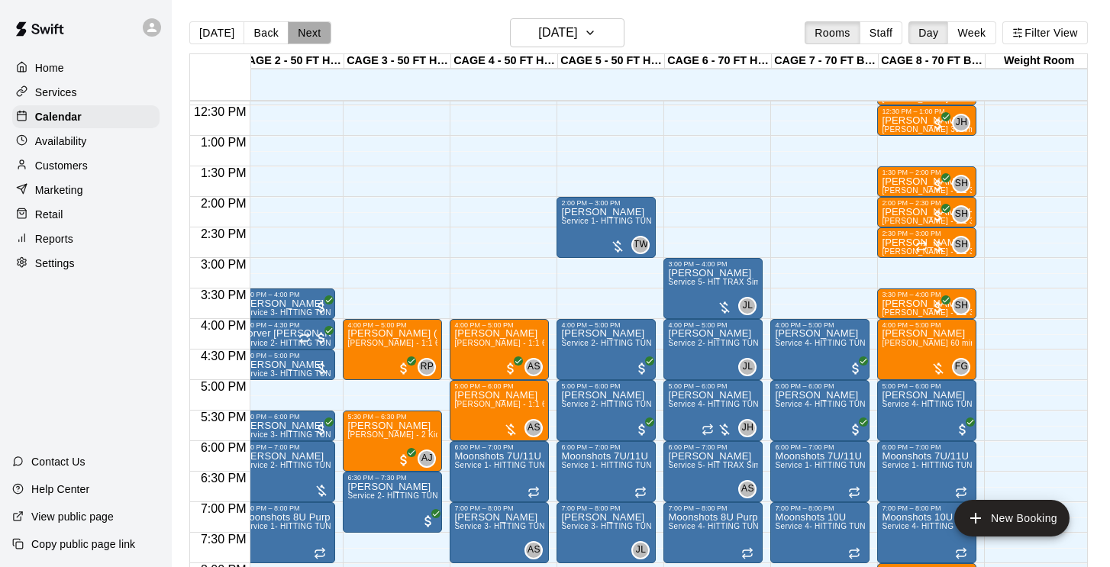
click at [312, 29] on button "Next" at bounding box center [309, 32] width 43 height 23
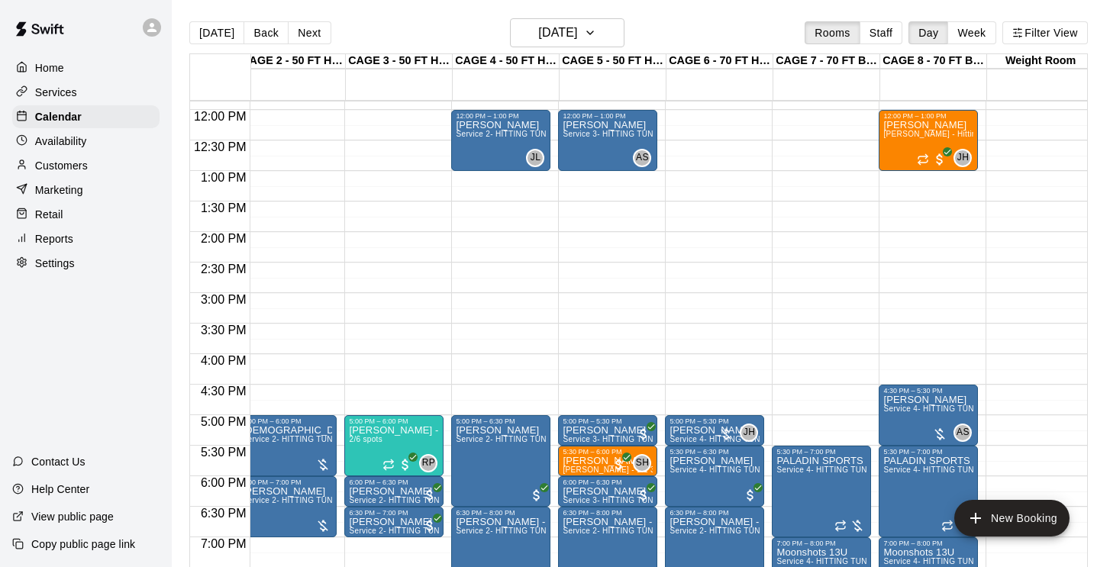
scroll to position [724, 119]
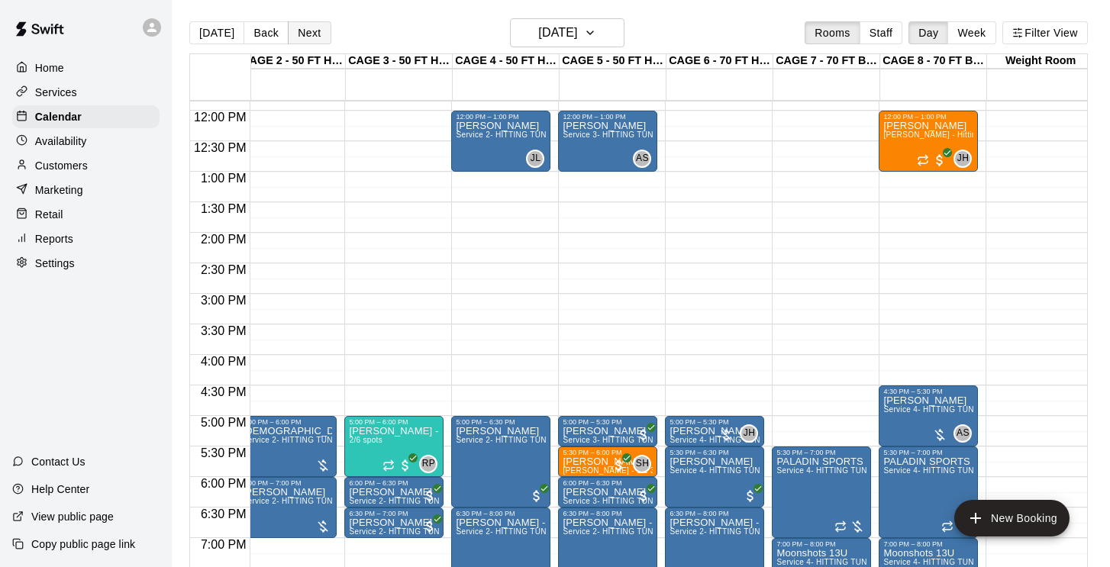
click at [303, 35] on button "Next" at bounding box center [309, 32] width 43 height 23
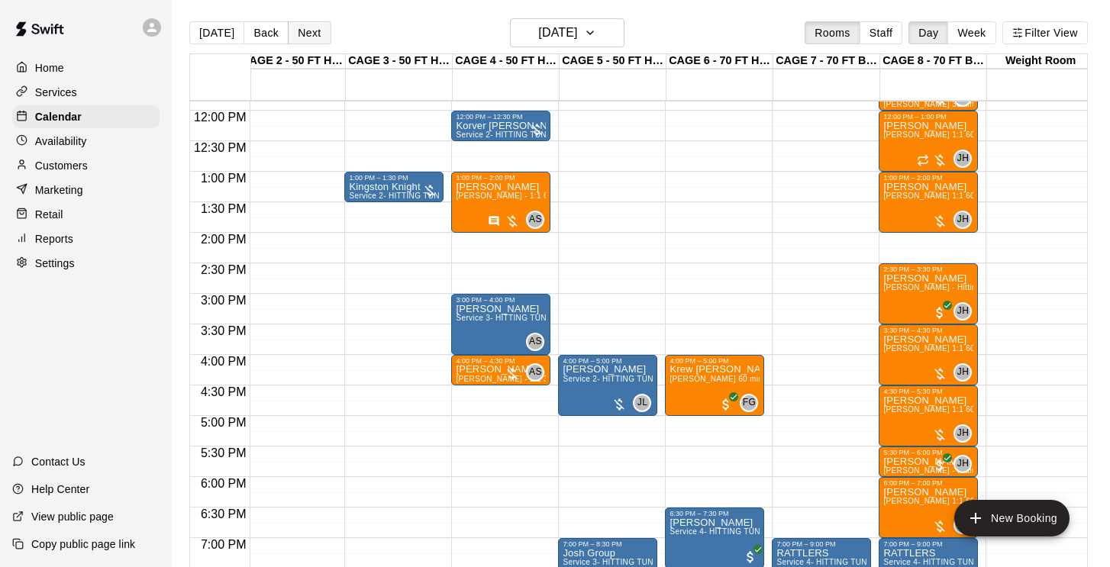
click at [309, 28] on button "Next" at bounding box center [309, 32] width 43 height 23
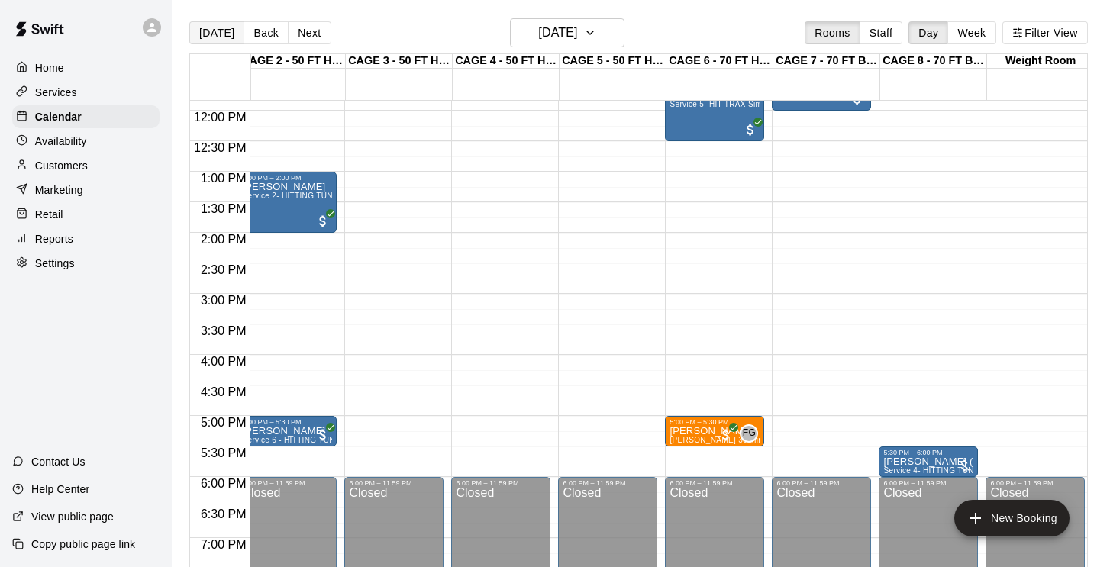
click at [225, 34] on button "Today" at bounding box center [216, 32] width 55 height 23
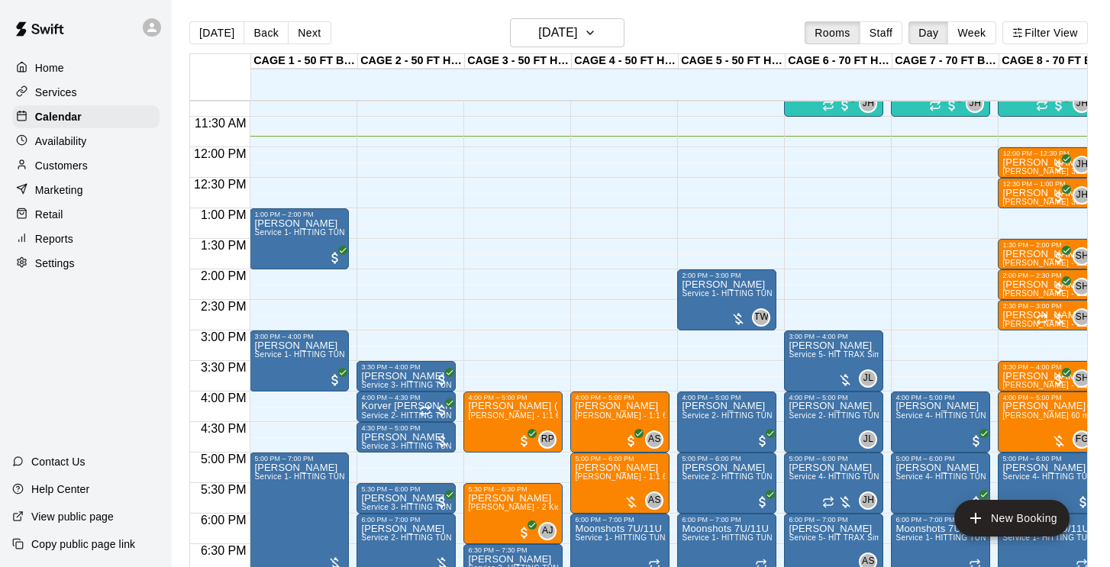
scroll to position [688, 0]
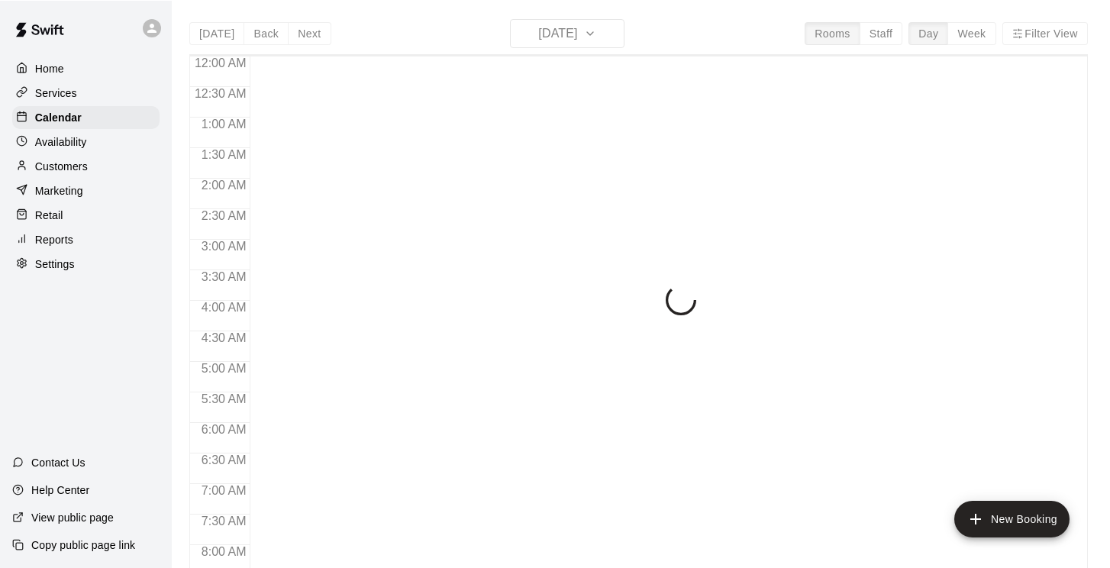
scroll to position [722, 0]
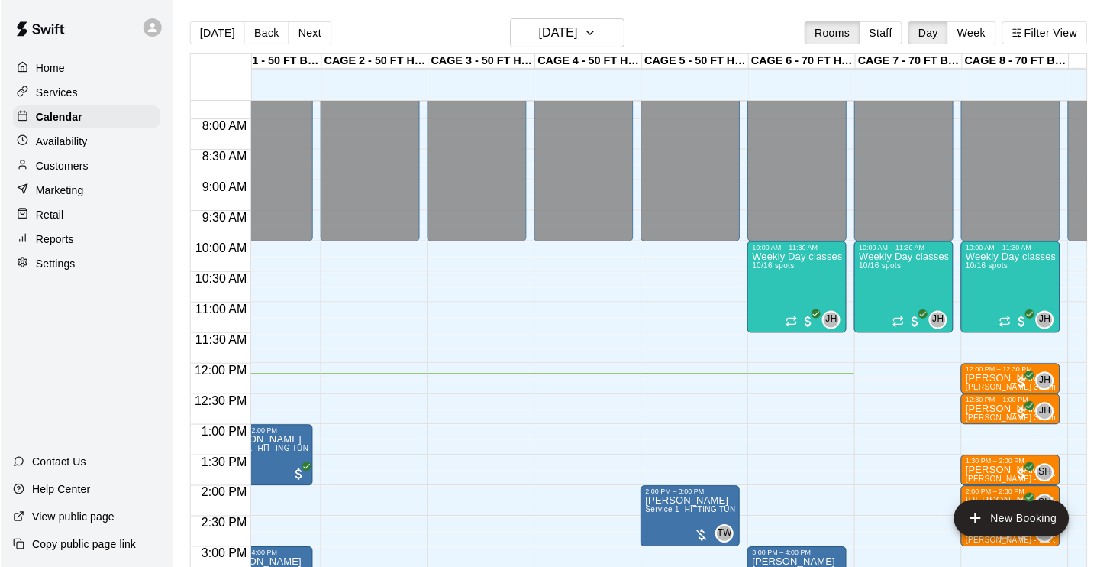
scroll to position [464, 37]
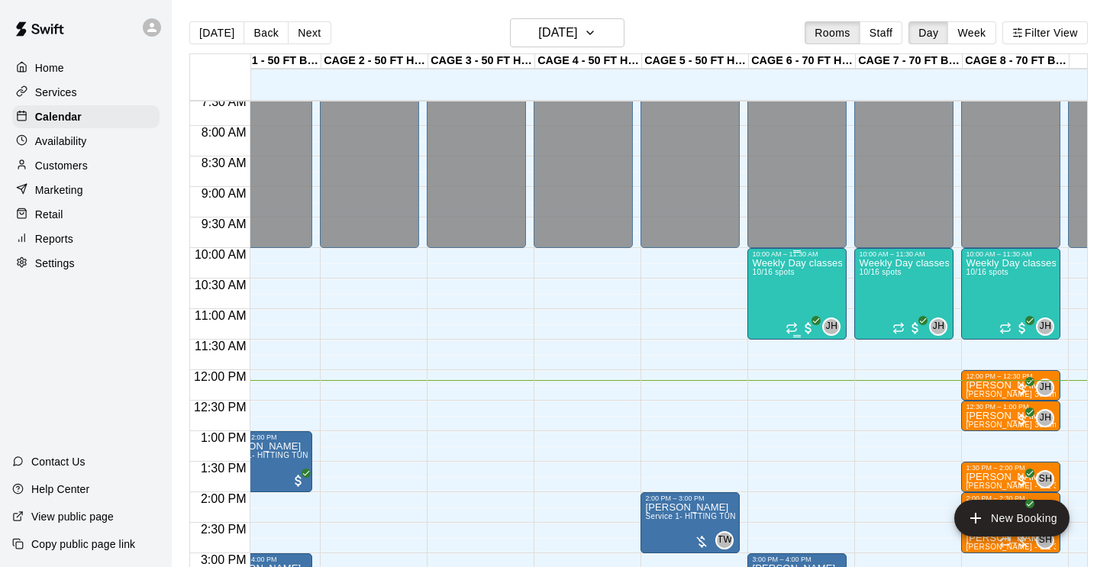
click at [777, 297] on div "Weekly Day classes ( [DATE],[DATE],[DATE] ) 10:00-11:30 ( monthly packages avai…" at bounding box center [797, 541] width 90 height 567
click at [225, 29] on div at bounding box center [555, 283] width 1110 height 567
click at [222, 35] on button "[DATE]" at bounding box center [216, 32] width 55 height 23
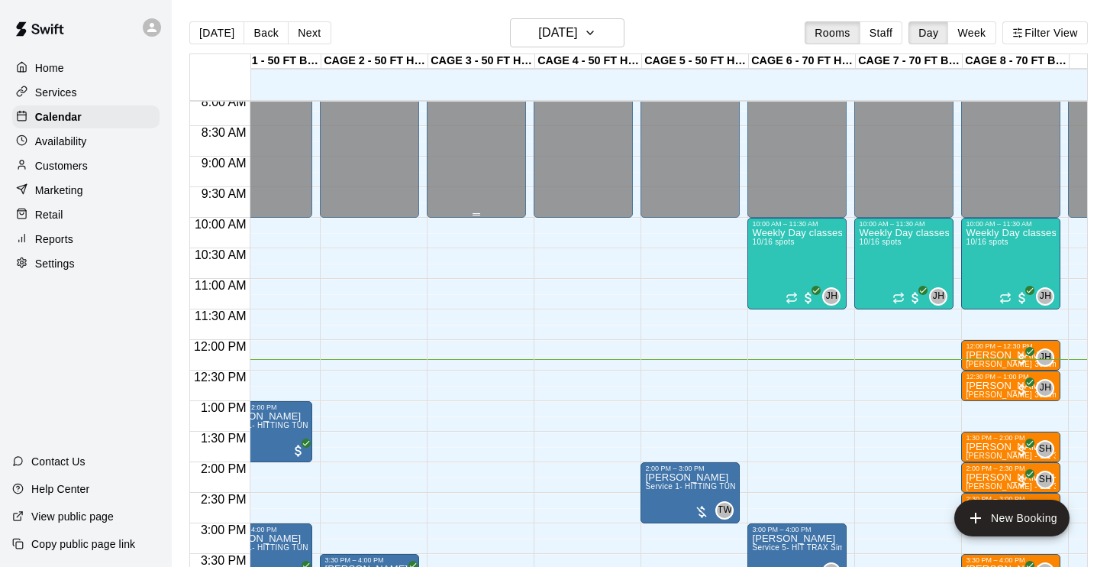
scroll to position [526, 37]
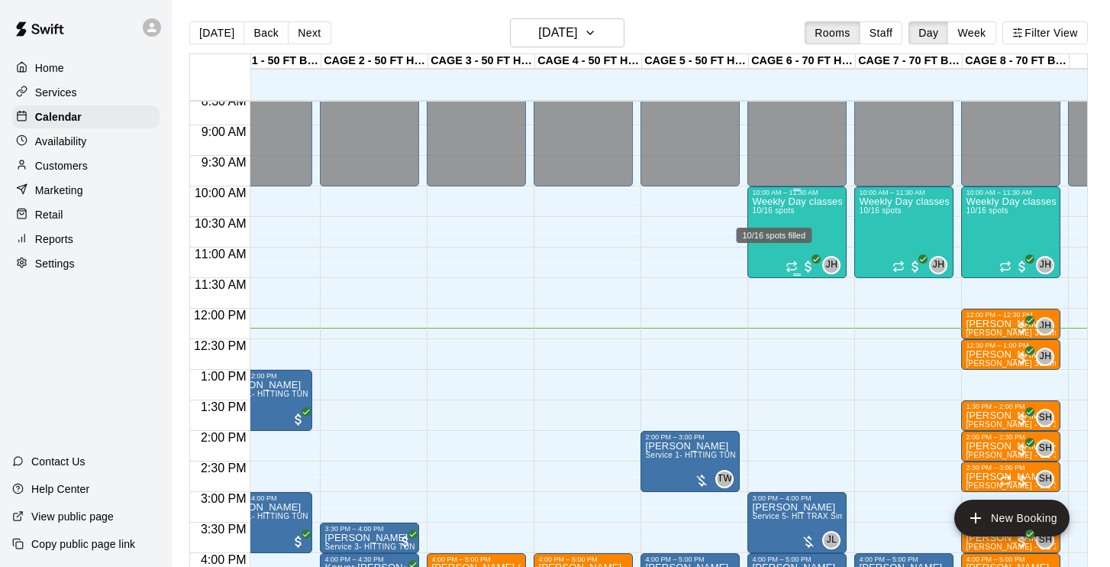
click at [789, 215] on span "10/16 spots" at bounding box center [773, 210] width 42 height 8
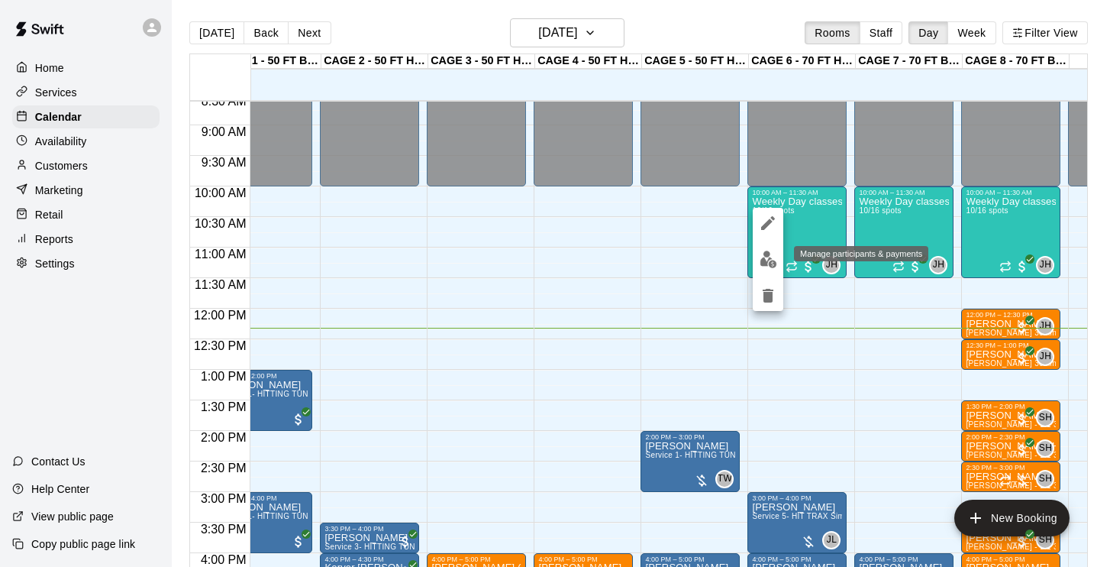
click at [770, 254] on img "edit" at bounding box center [769, 260] width 18 height 18
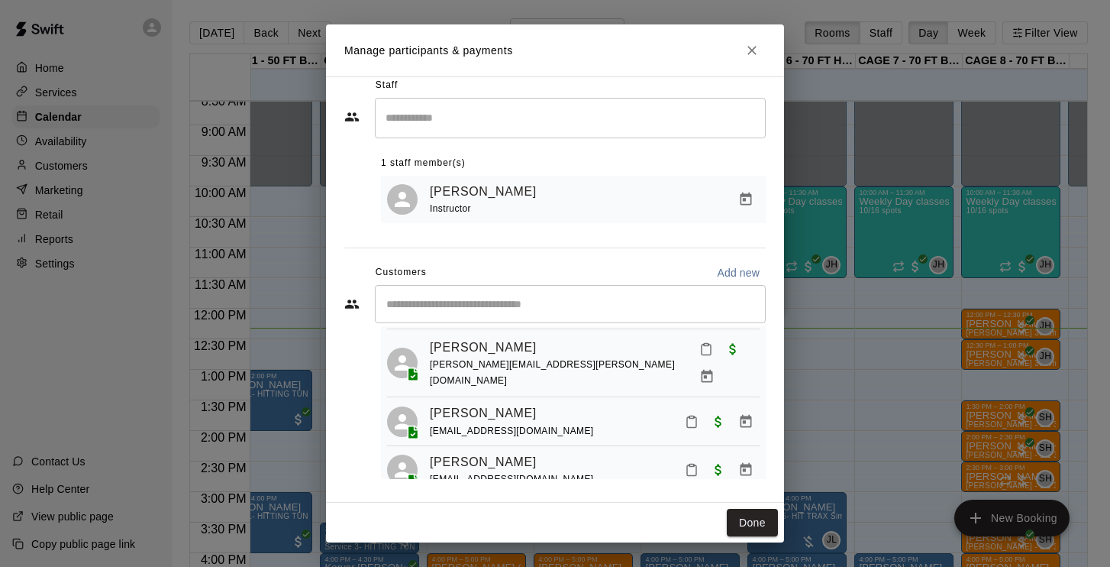
scroll to position [322, 0]
click at [742, 462] on icon "Manage bookings & payment" at bounding box center [746, 468] width 11 height 13
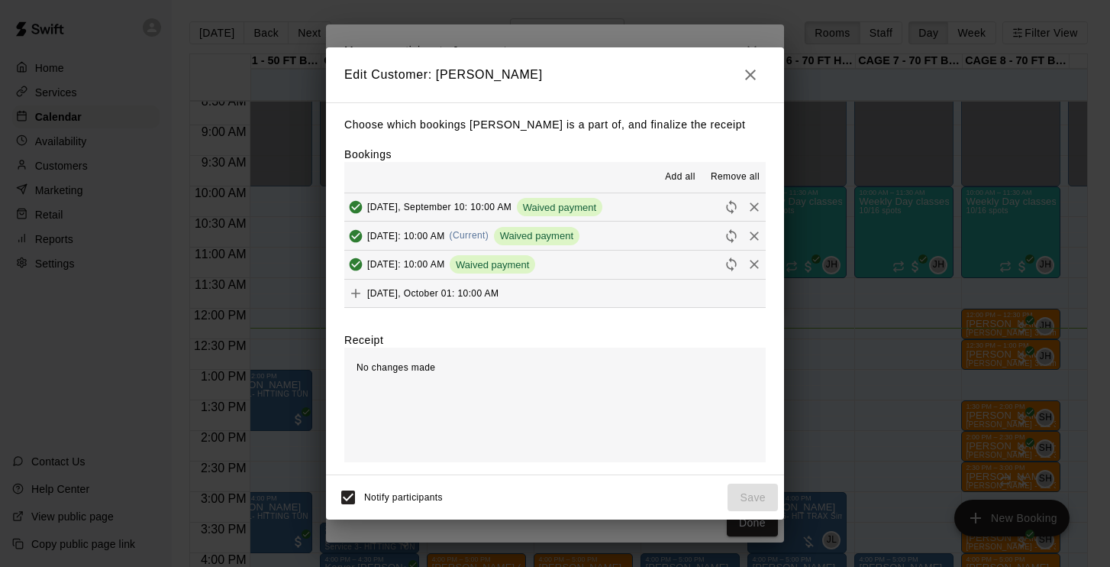
scroll to position [0, 0]
click at [750, 75] on icon "button" at bounding box center [750, 74] width 11 height 11
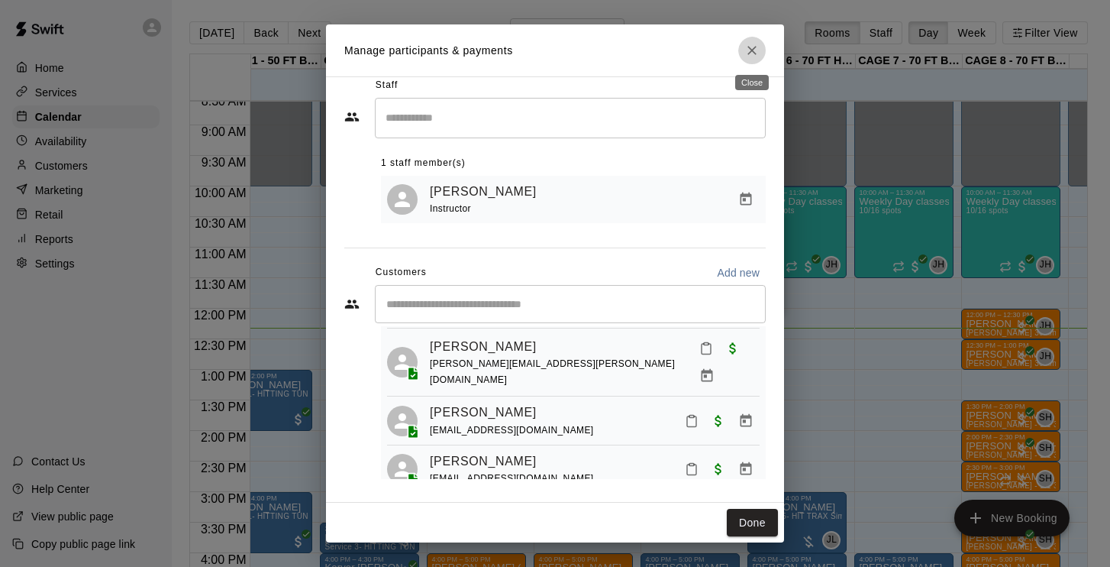
click at [757, 47] on icon "Close" at bounding box center [752, 50] width 15 height 15
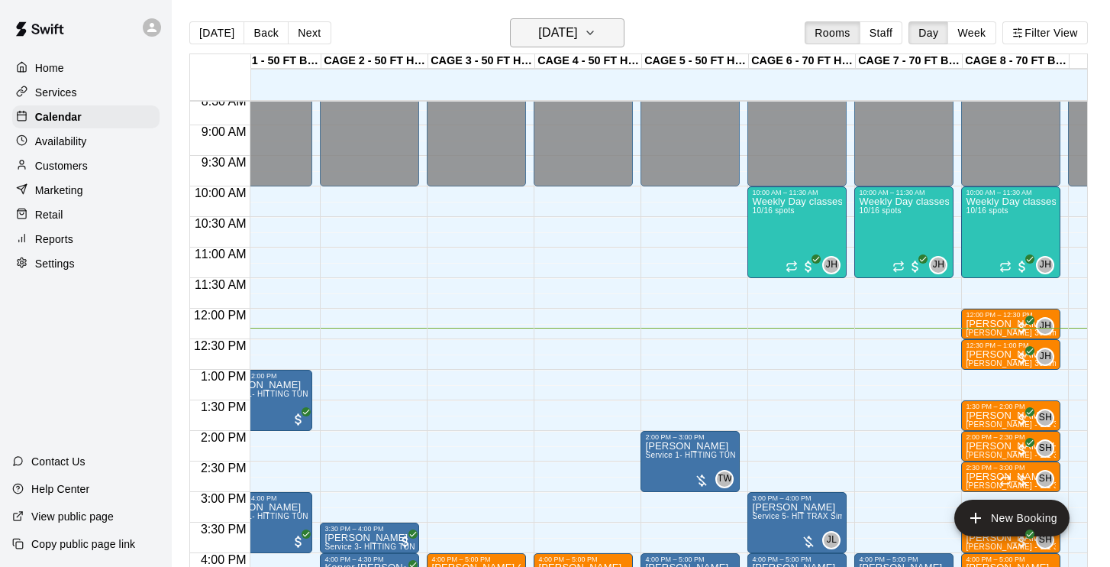
click at [577, 38] on h6 "[DATE]" at bounding box center [557, 32] width 39 height 21
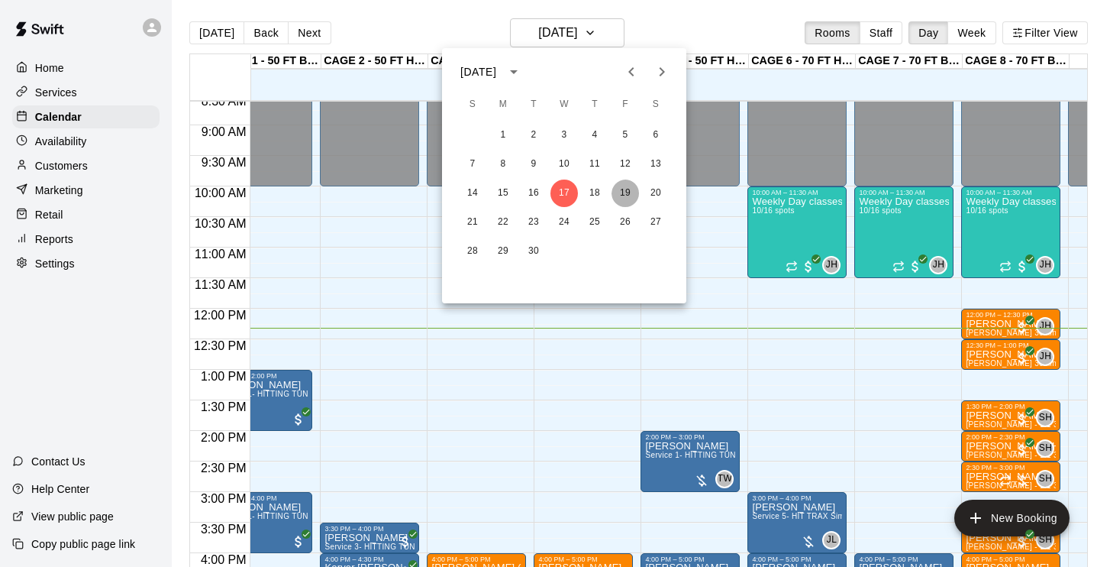
click at [632, 196] on button "19" at bounding box center [625, 192] width 27 height 27
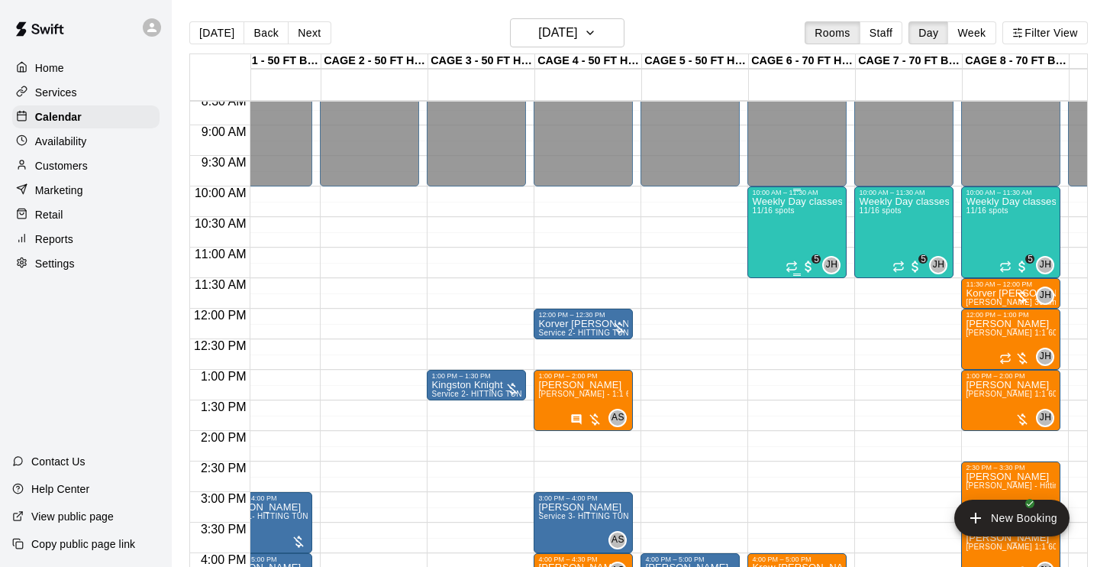
click at [787, 240] on div "Weekly Day classes ( [DATE],[DATE],[DATE] ) 10:00-11:30 ( monthly packages avai…" at bounding box center [797, 479] width 90 height 567
click at [761, 251] on img "edit" at bounding box center [769, 250] width 18 height 18
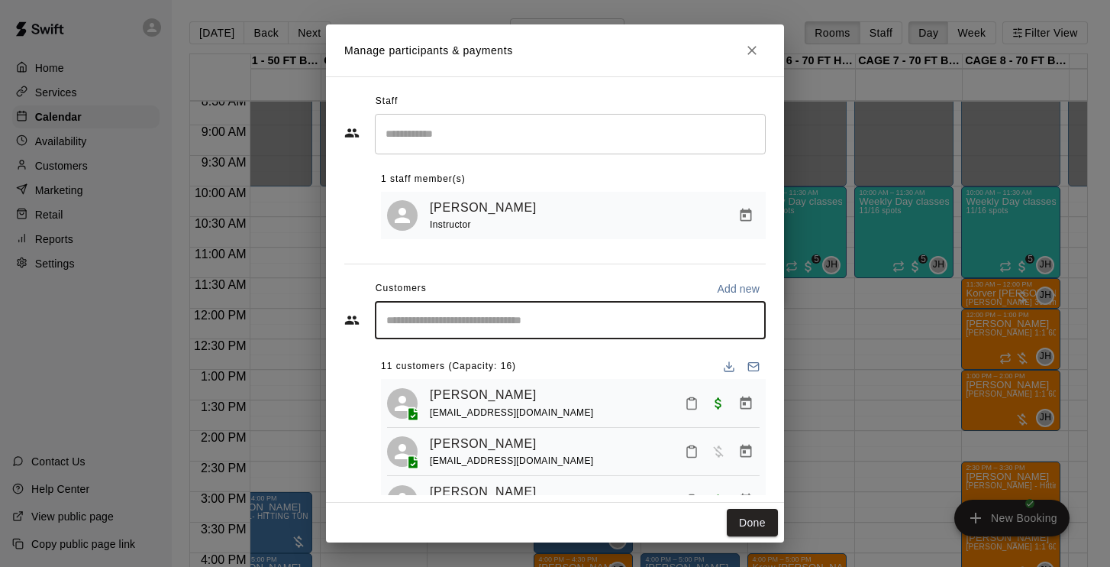
click at [512, 324] on input "Start typing to search customers..." at bounding box center [570, 319] width 377 height 15
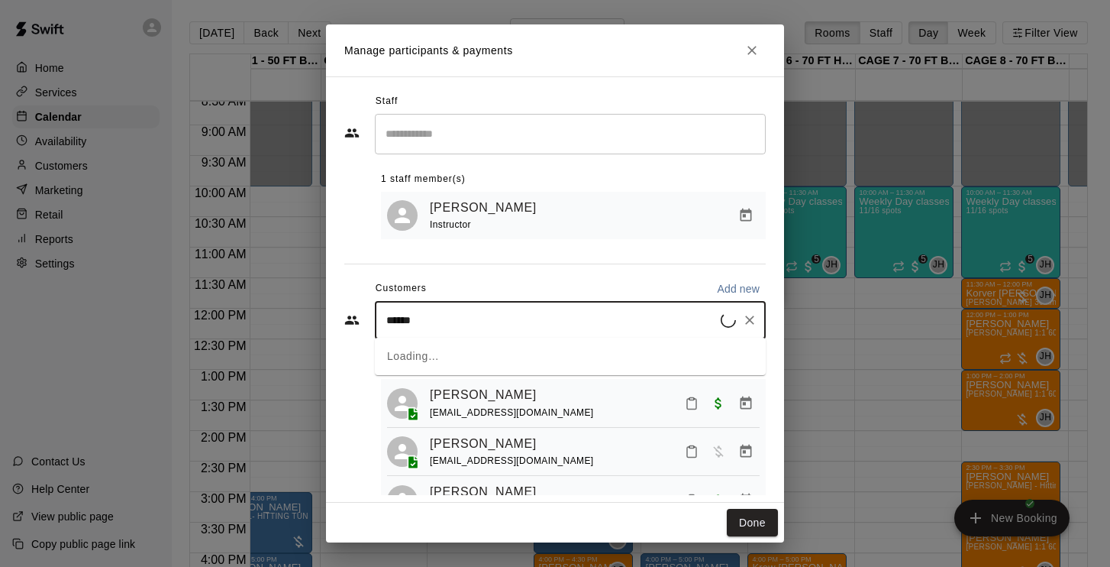
type input "*******"
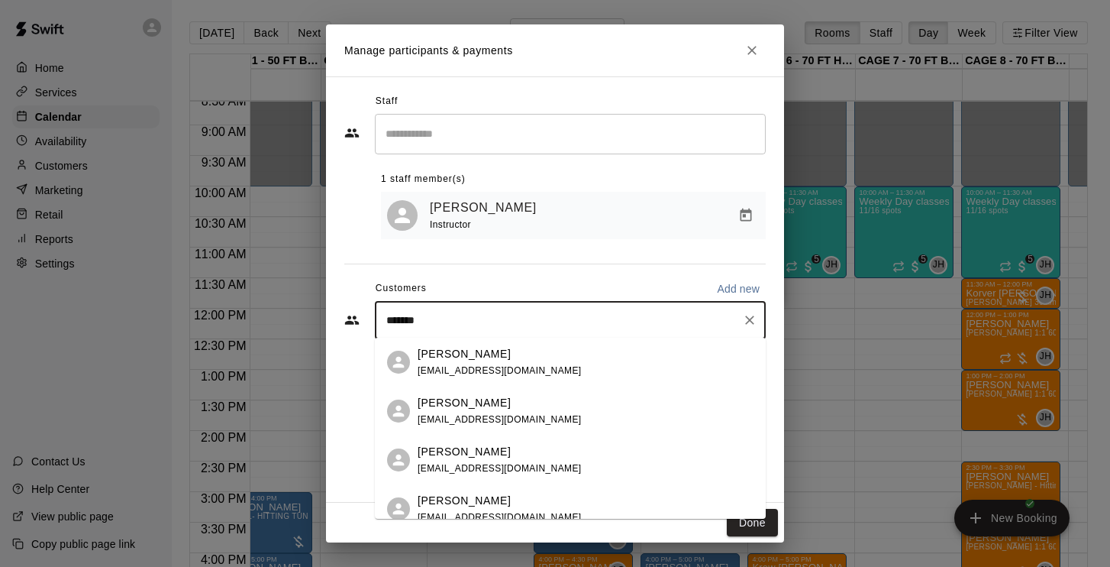
click at [485, 356] on p "[PERSON_NAME]" at bounding box center [464, 354] width 93 height 16
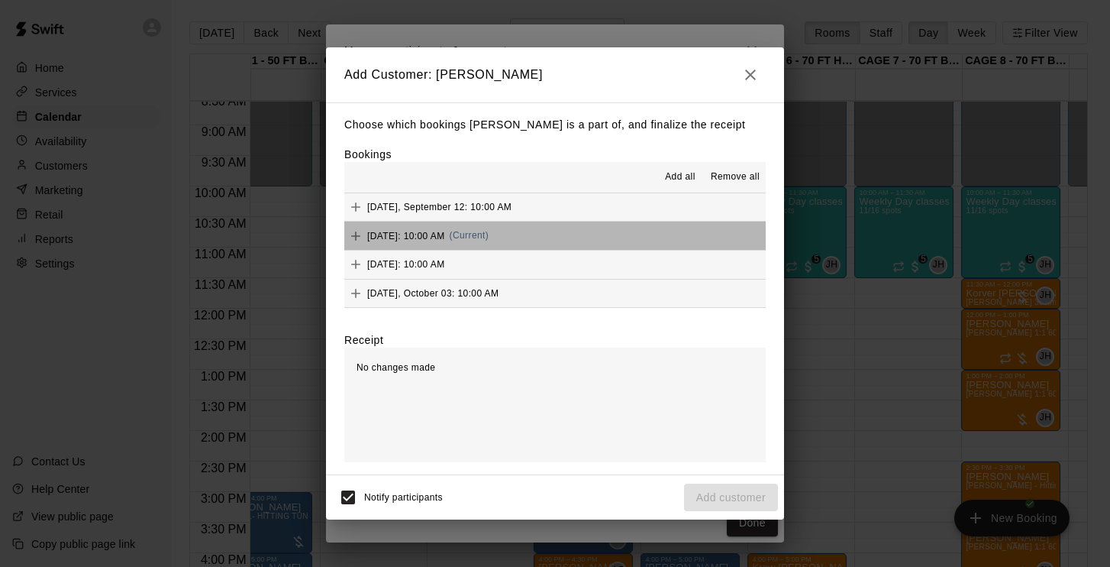
click at [393, 231] on span "[DATE]: 10:00 AM" at bounding box center [406, 235] width 78 height 11
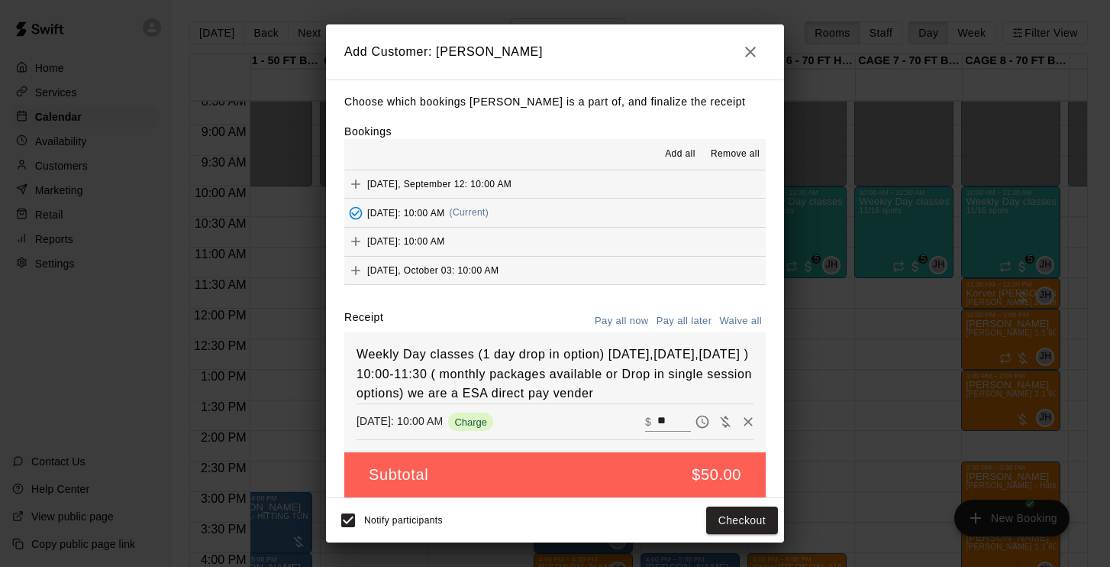
click at [736, 316] on button "Waive all" at bounding box center [741, 321] width 50 height 24
type input "*"
click at [719, 522] on button "Add customer" at bounding box center [731, 520] width 94 height 28
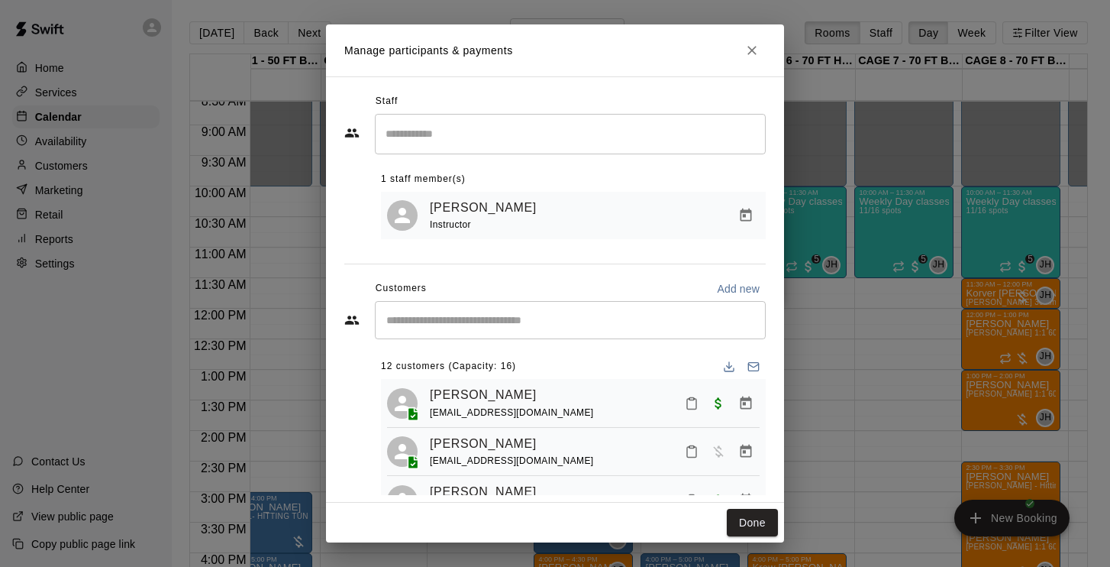
click at [719, 522] on div "Done" at bounding box center [555, 523] width 458 height 40
click at [745, 519] on button "Done" at bounding box center [752, 523] width 51 height 28
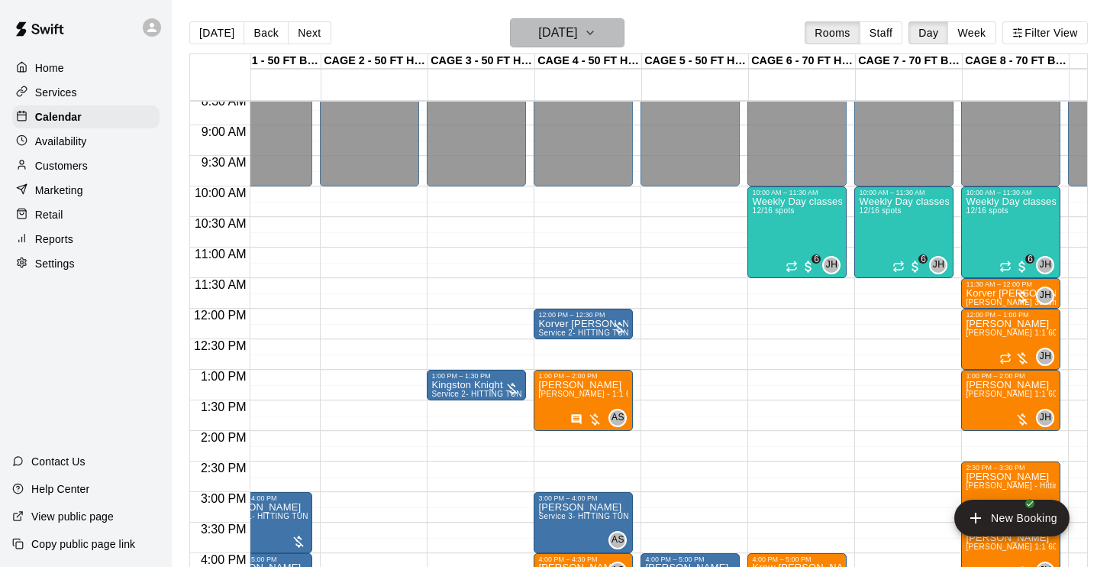
click at [547, 27] on h6 "[DATE]" at bounding box center [557, 32] width 39 height 21
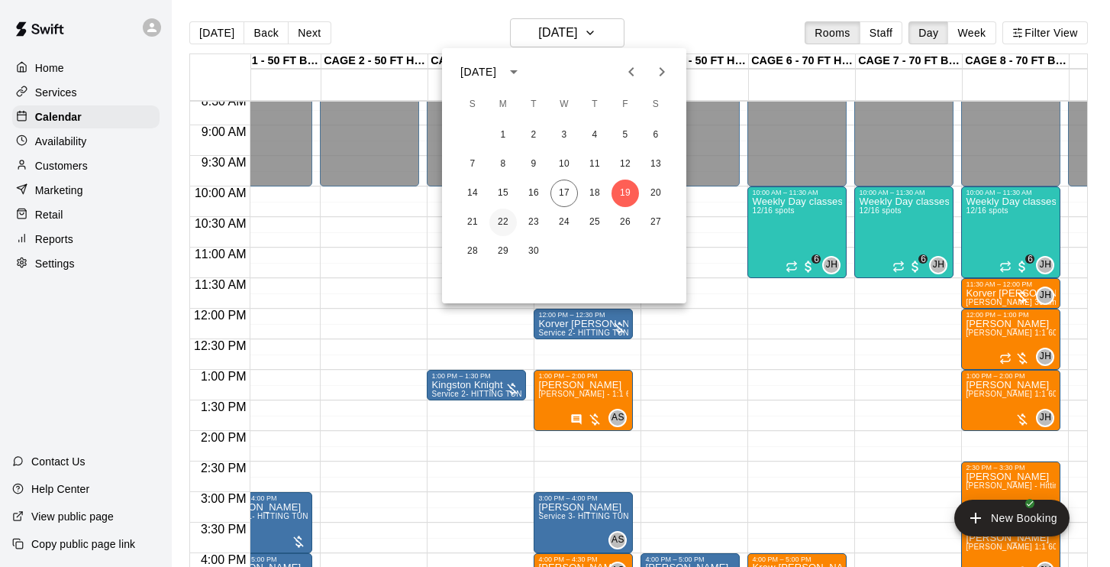
click at [503, 223] on button "22" at bounding box center [503, 221] width 27 height 27
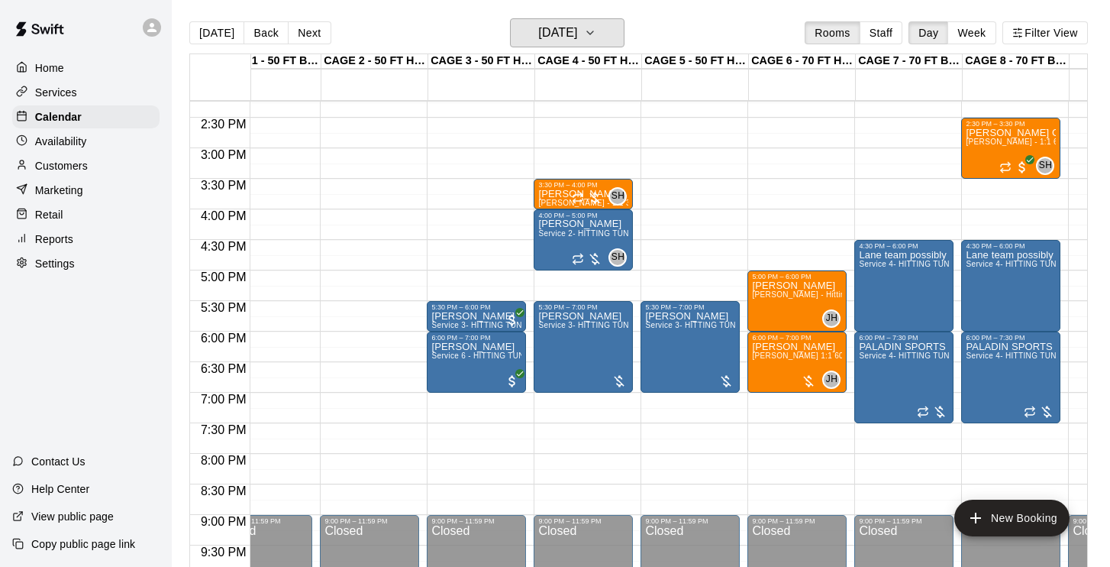
scroll to position [871, 37]
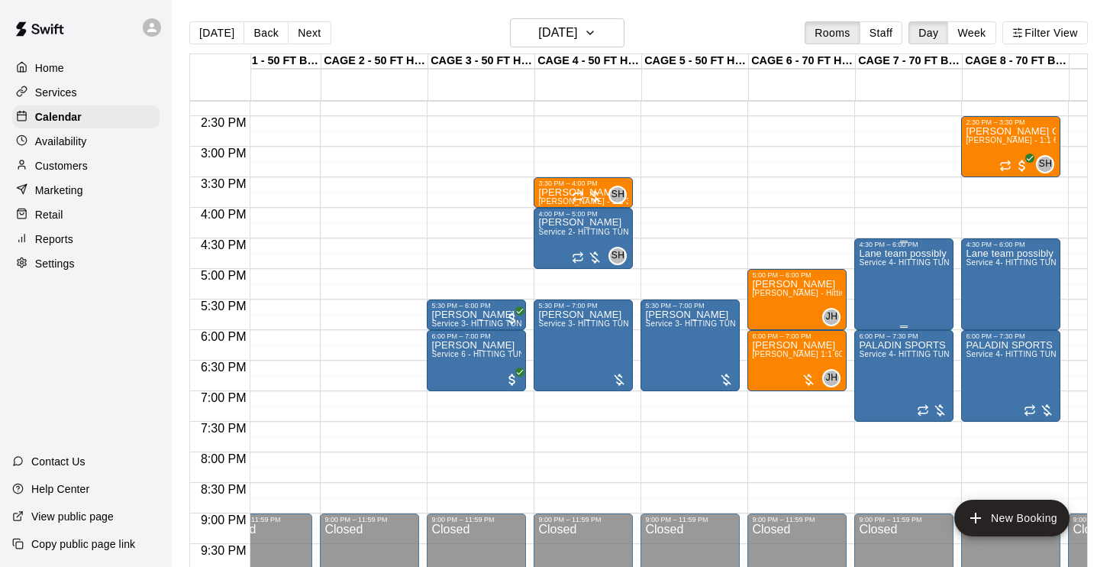
click at [894, 281] on div "Lane team possibly Service 4- HITTING TUNNEL RENTAL - 70ft Baseball" at bounding box center [904, 531] width 90 height 567
click at [878, 335] on icon "delete" at bounding box center [875, 338] width 11 height 14
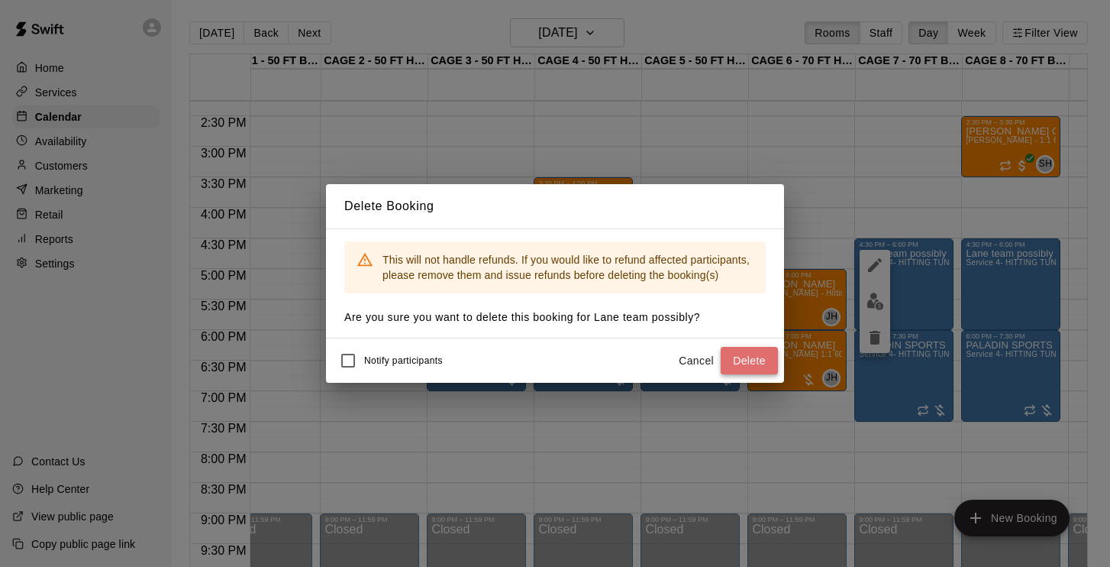
click at [755, 357] on button "Delete" at bounding box center [749, 361] width 57 height 28
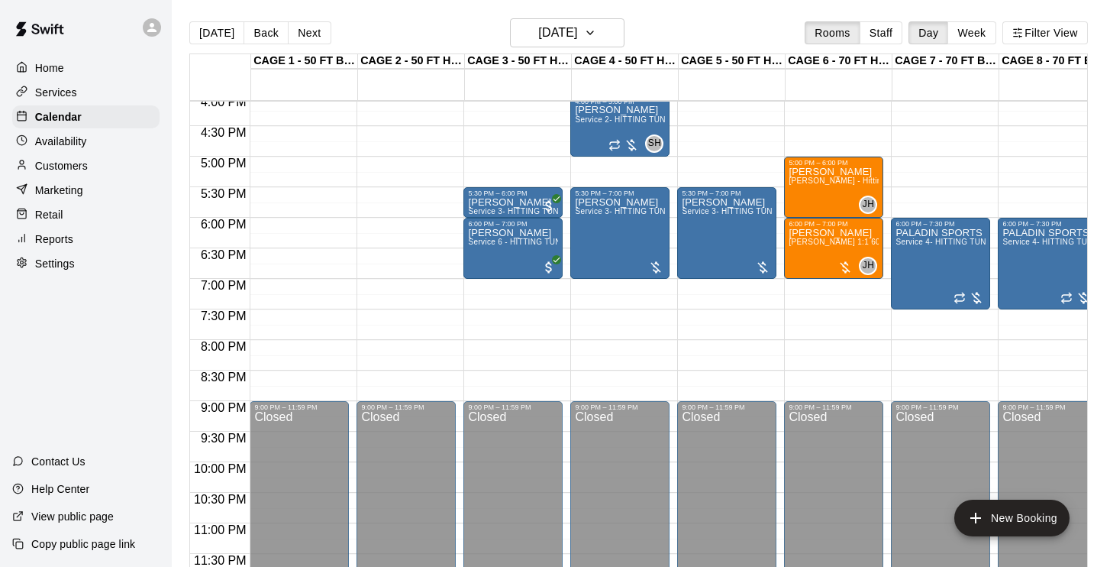
scroll to position [984, 0]
click at [308, 32] on button "Next" at bounding box center [309, 32] width 43 height 23
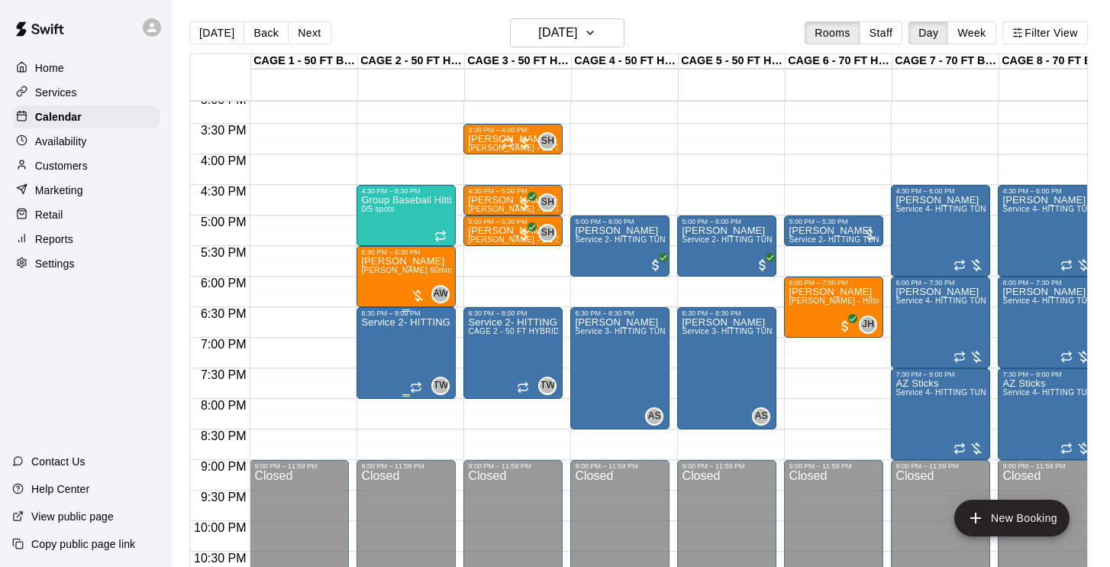
scroll to position [981, 0]
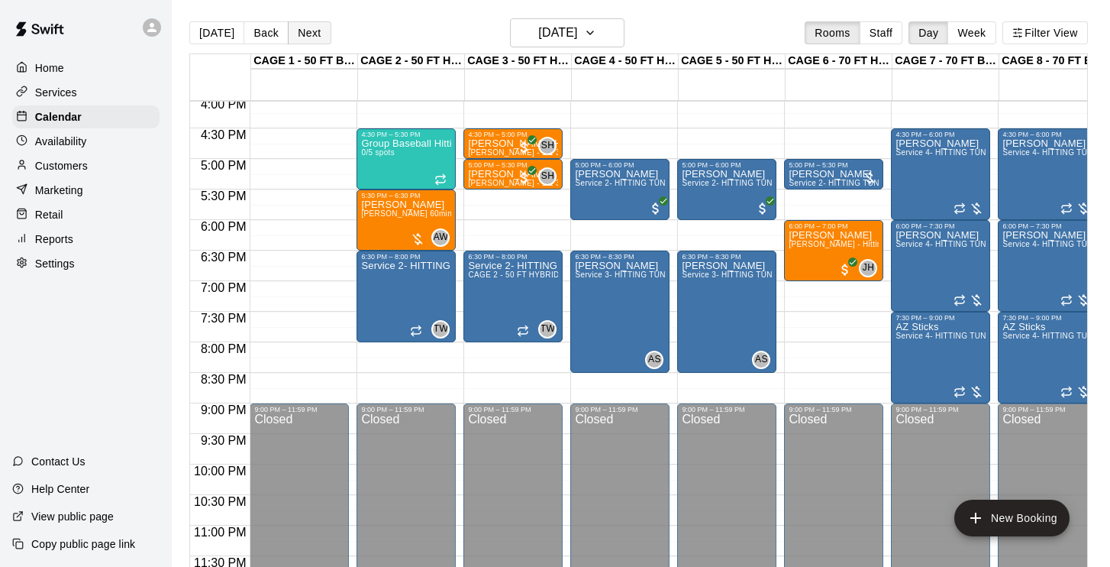
click at [310, 30] on button "Next" at bounding box center [309, 32] width 43 height 23
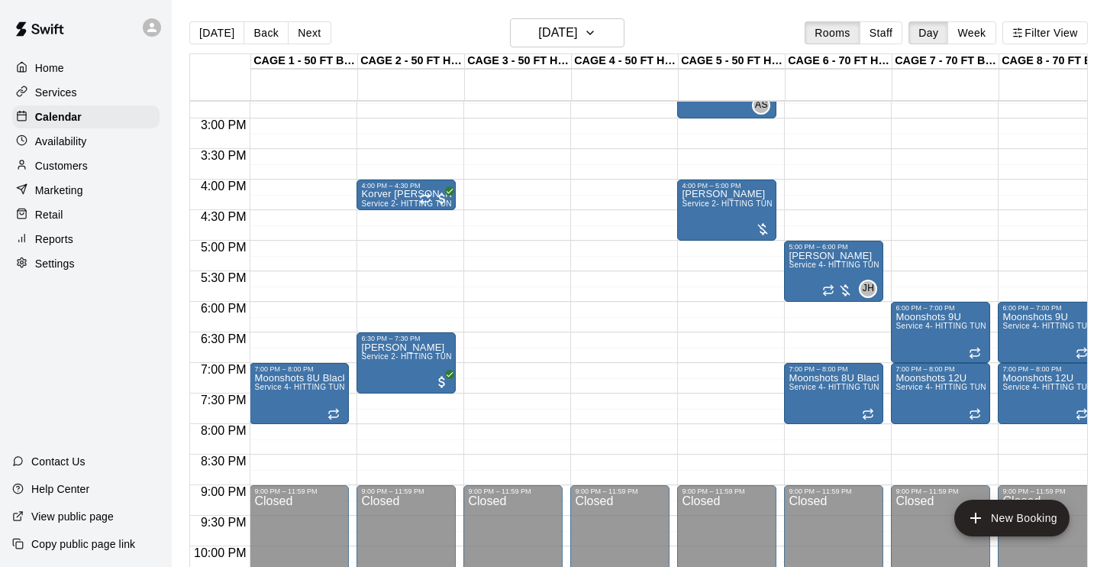
scroll to position [0, 46]
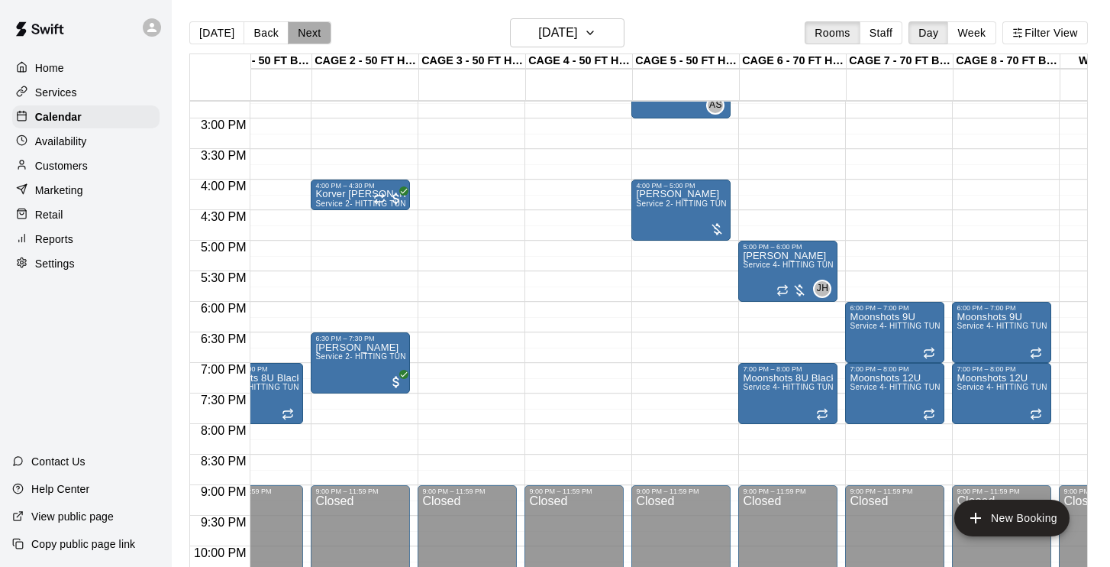
click at [305, 27] on button "Next" at bounding box center [309, 32] width 43 height 23
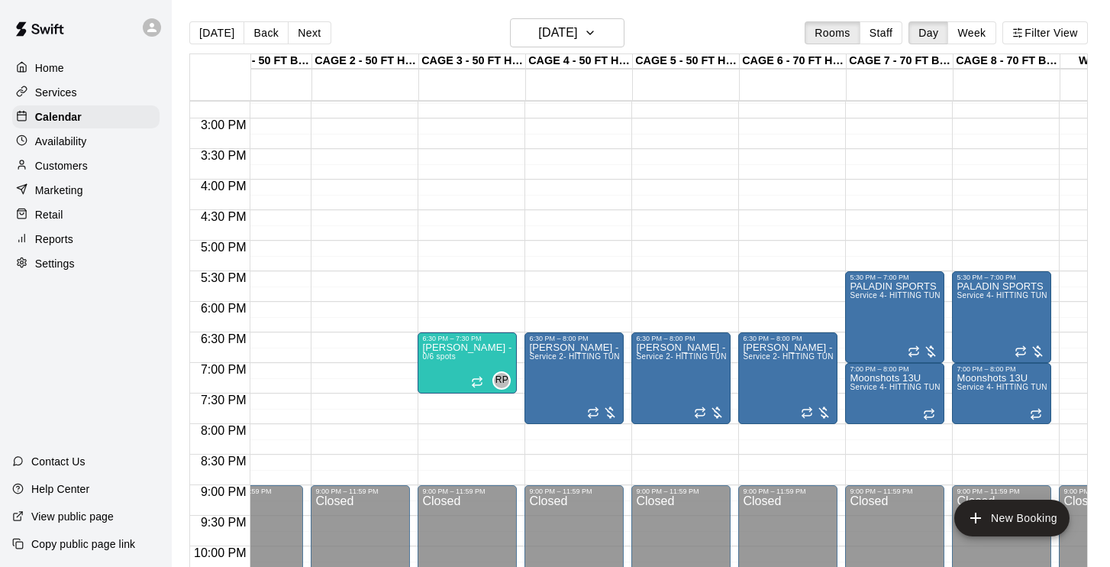
scroll to position [929, 46]
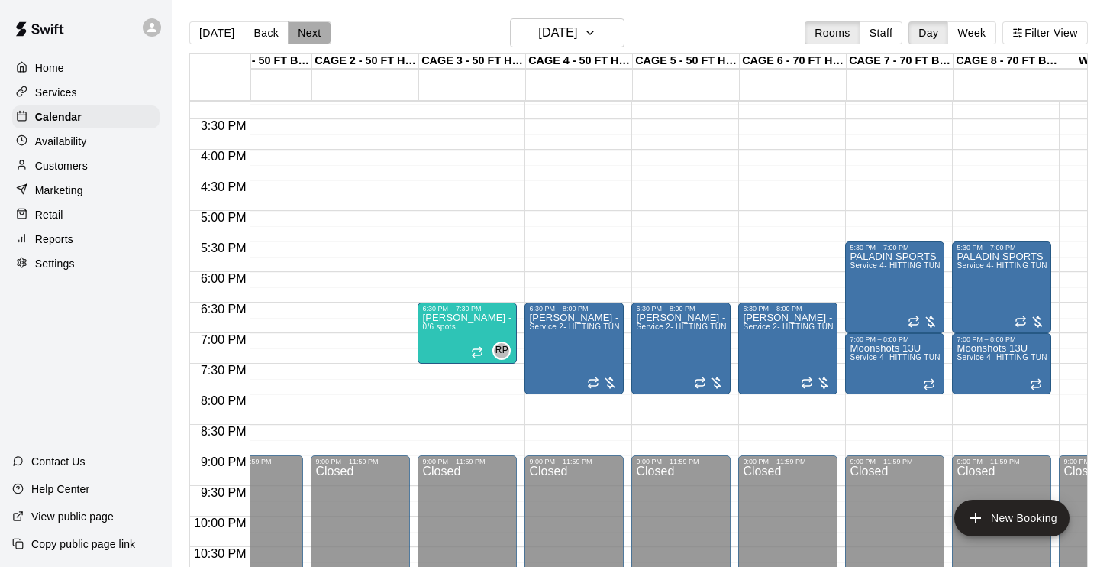
click at [292, 32] on button "Next" at bounding box center [309, 32] width 43 height 23
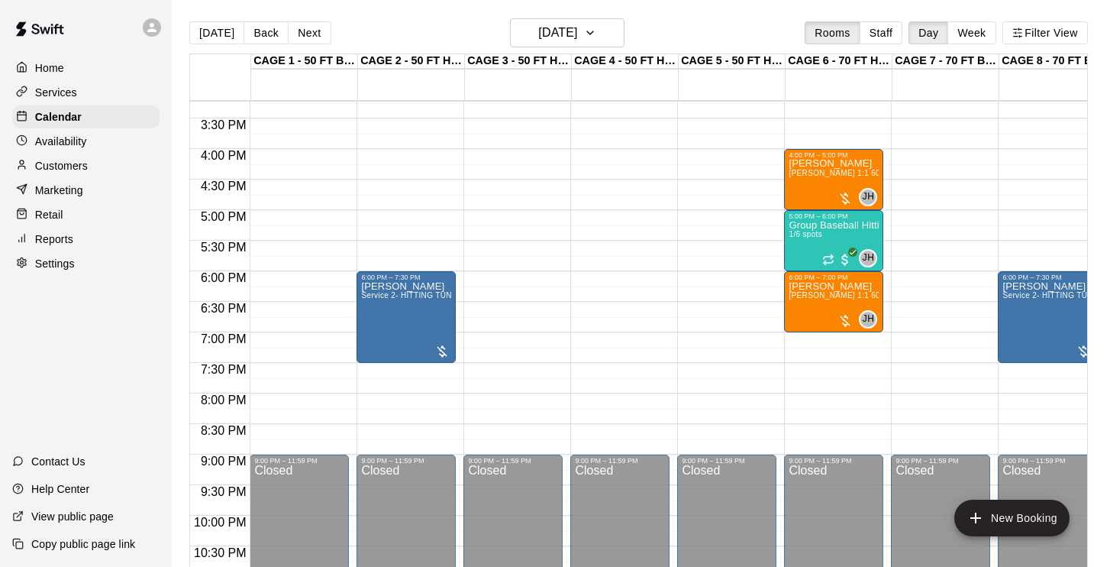
scroll to position [930, 0]
click at [567, 40] on h6 "[DATE]" at bounding box center [557, 32] width 39 height 21
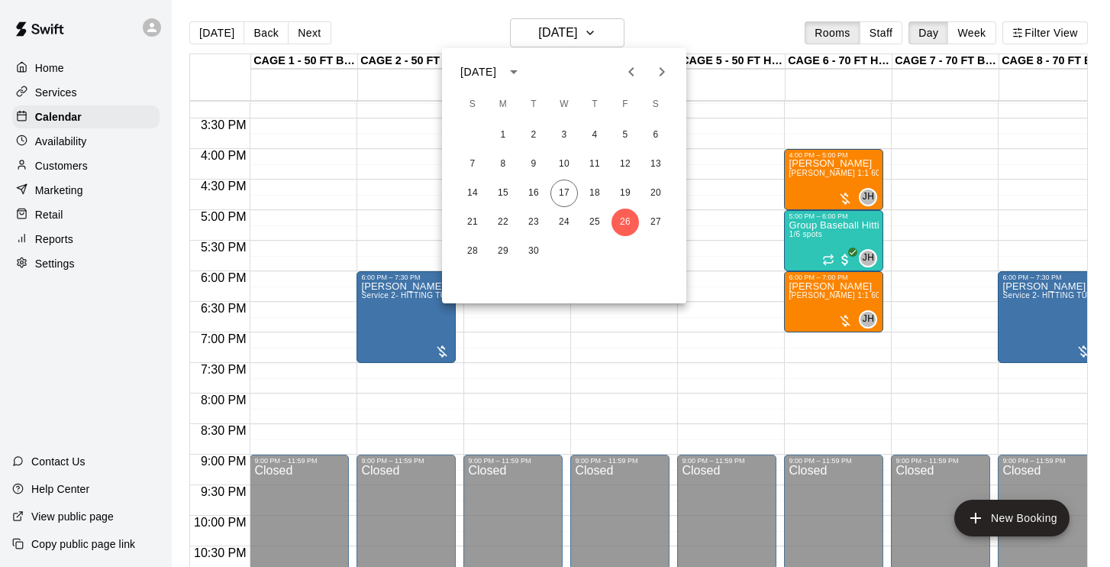
click at [630, 380] on div at bounding box center [555, 283] width 1110 height 567
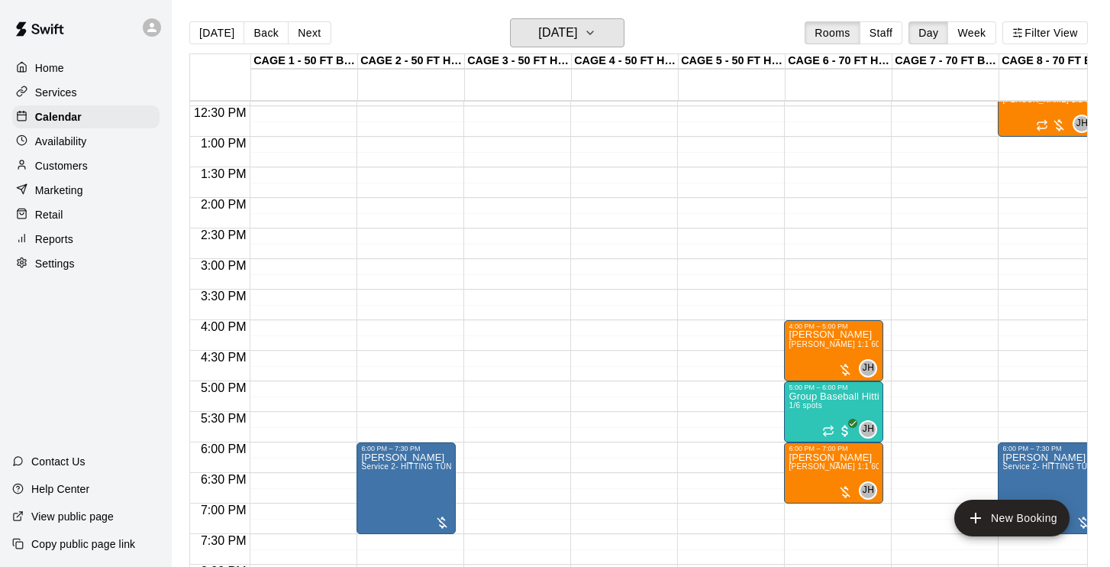
scroll to position [752, 0]
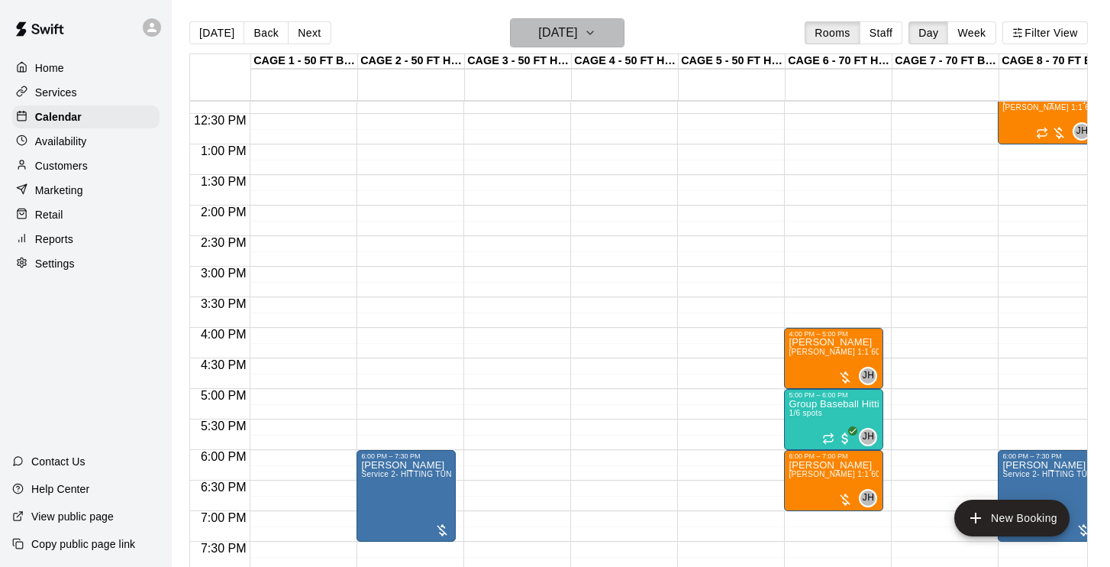
click at [559, 41] on h6 "[DATE]" at bounding box center [557, 32] width 39 height 21
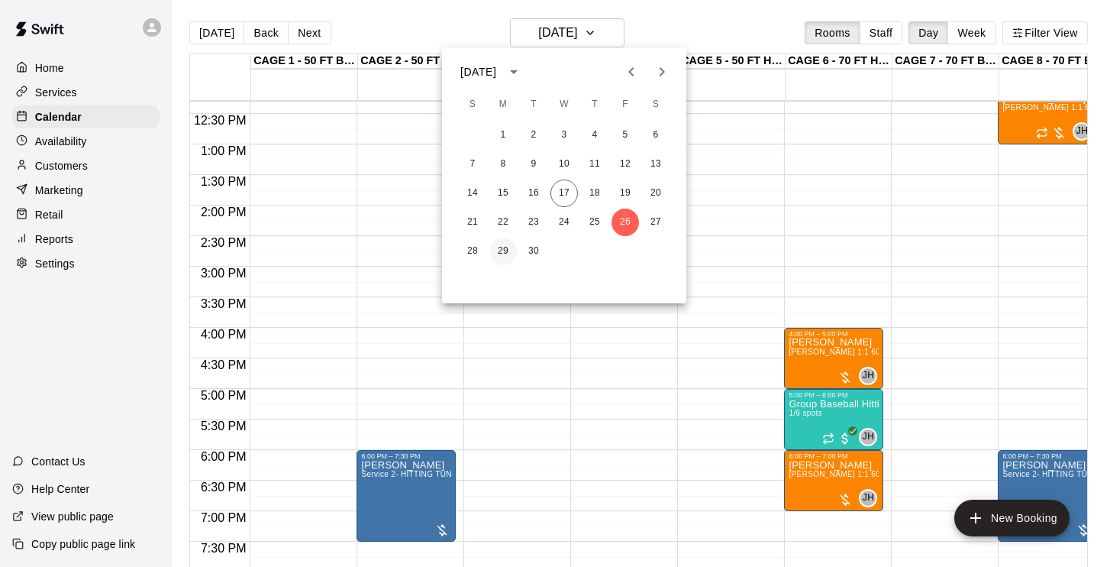
click at [505, 247] on button "29" at bounding box center [503, 251] width 27 height 27
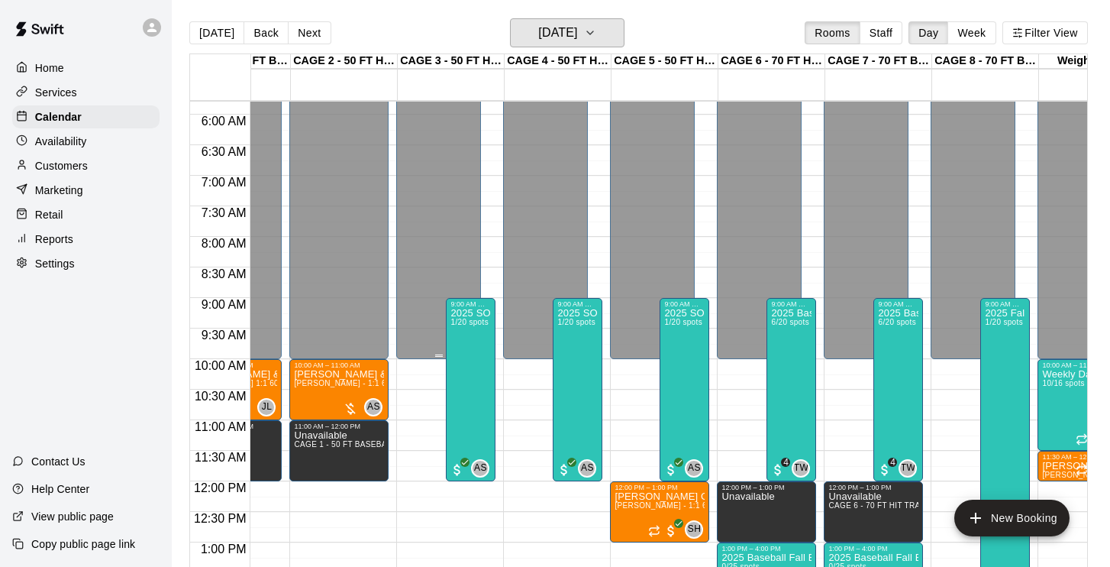
scroll to position [335, 67]
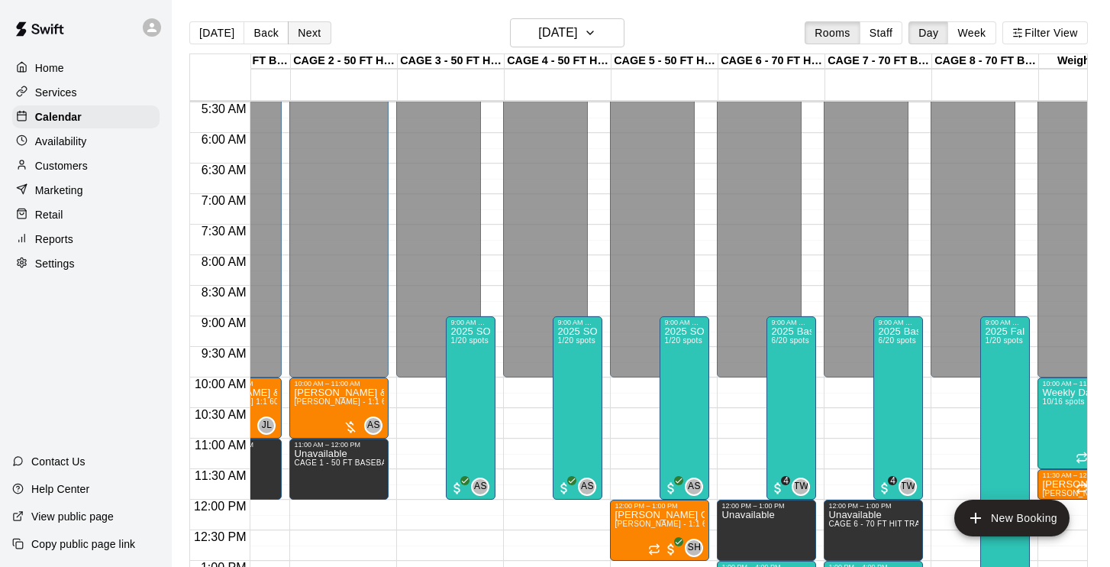
click at [306, 31] on button "Next" at bounding box center [309, 32] width 43 height 23
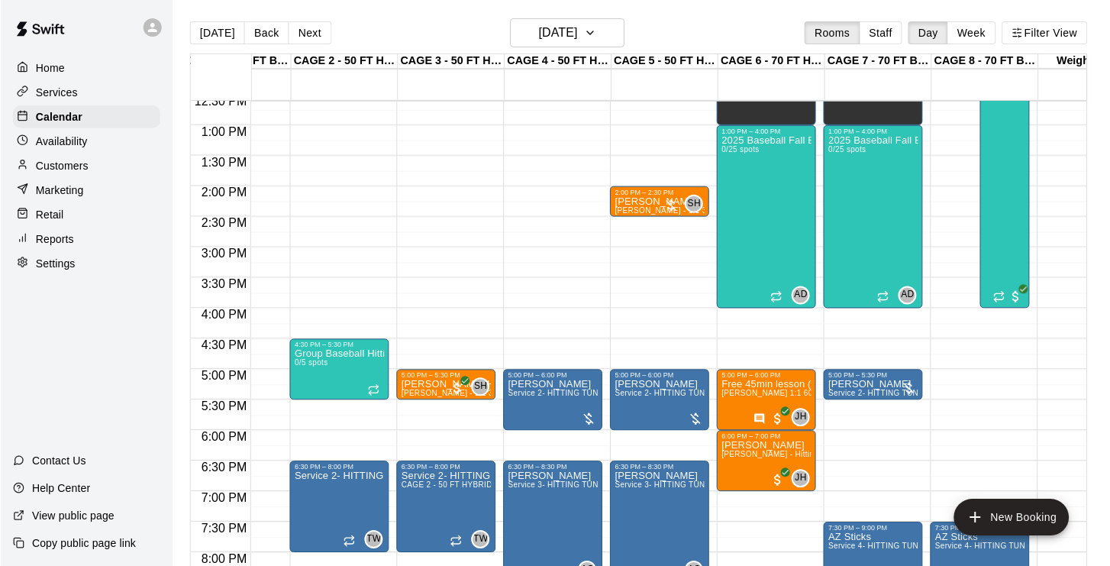
scroll to position [771, 67]
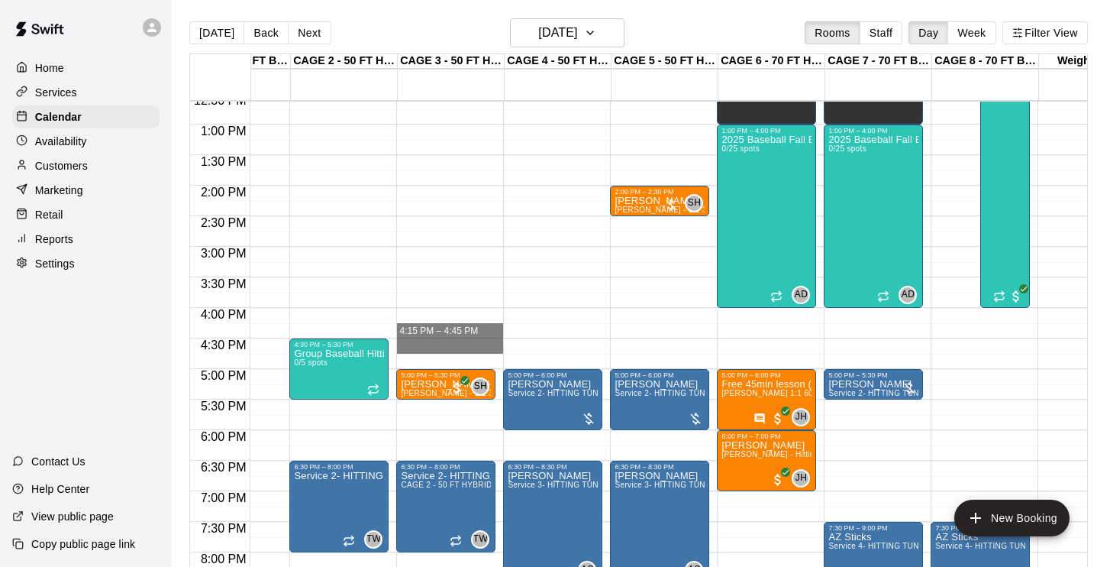
drag, startPoint x: 451, startPoint y: 328, endPoint x: 219, endPoint y: 454, distance: 263.1
click at [219, 454] on div "12:00 AM 12:30 AM 1:00 AM 1:30 AM 2:00 AM 2:30 AM 3:00 AM 3:30 AM 4:00 AM 4:30 …" at bounding box center [638, 342] width 897 height 484
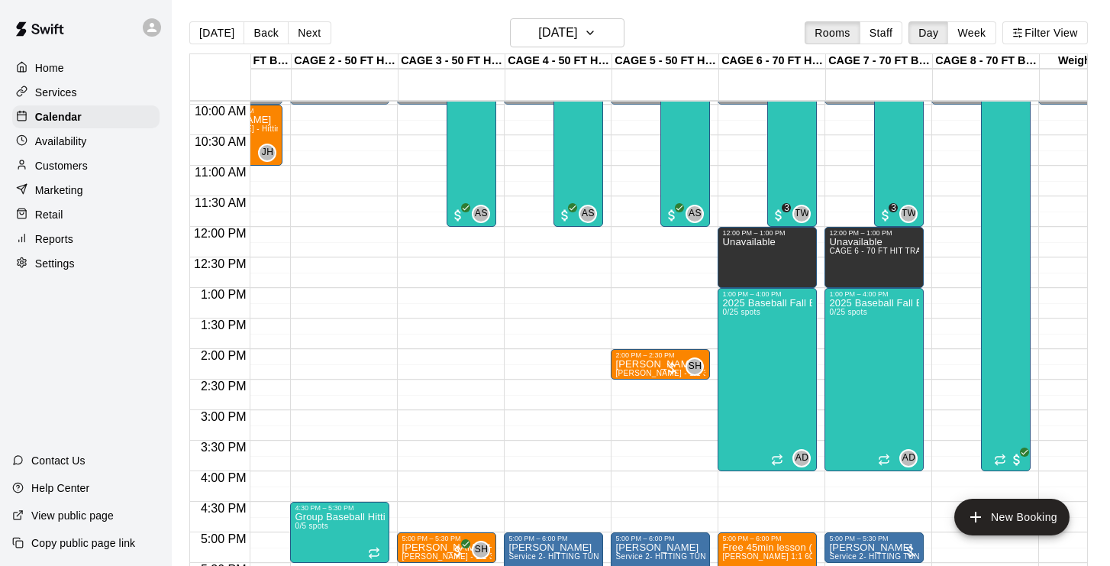
scroll to position [603, 66]
